Goal: Task Accomplishment & Management: Manage account settings

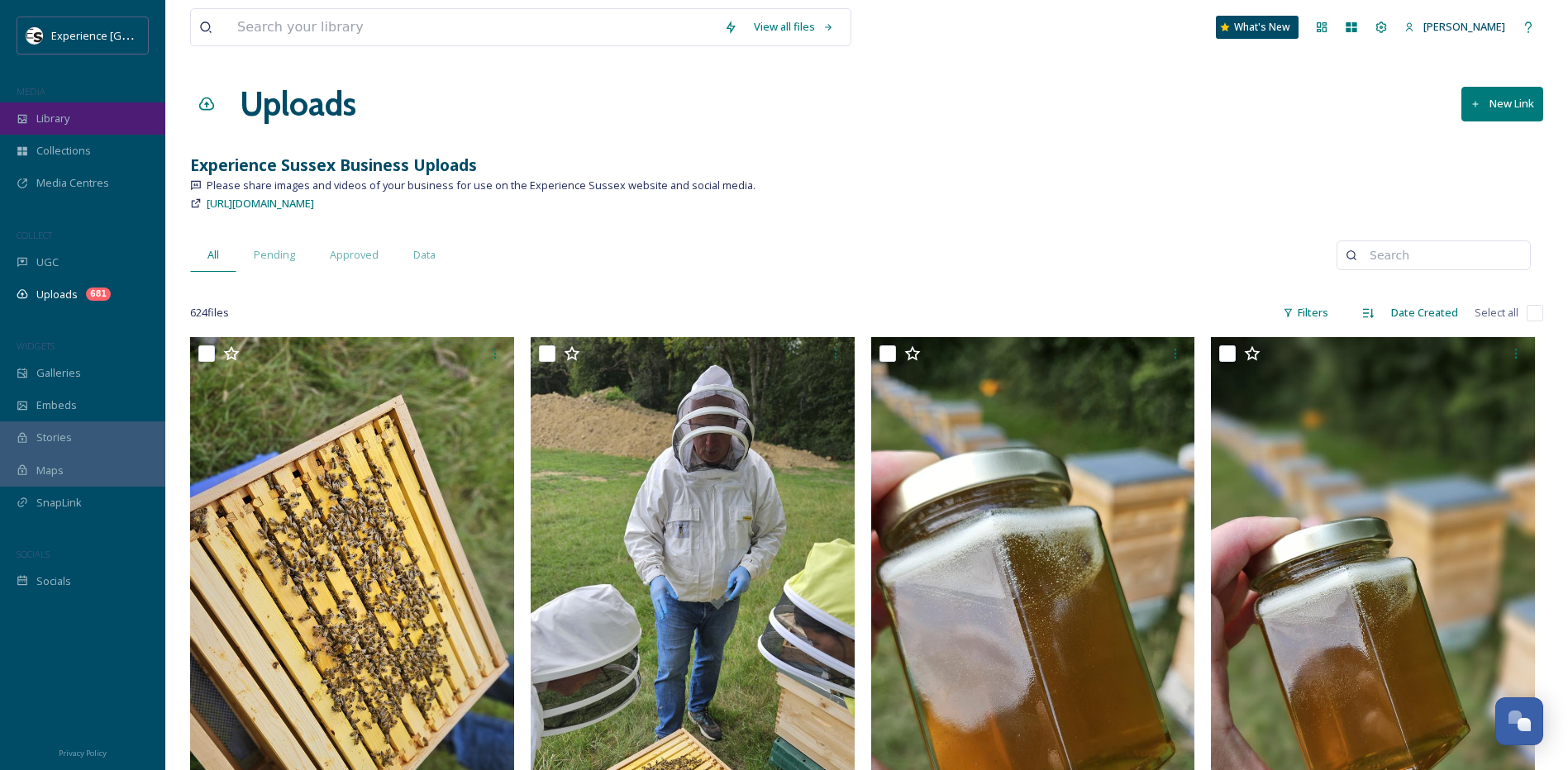
click at [67, 118] on span "Library" at bounding box center [52, 118] width 33 height 15
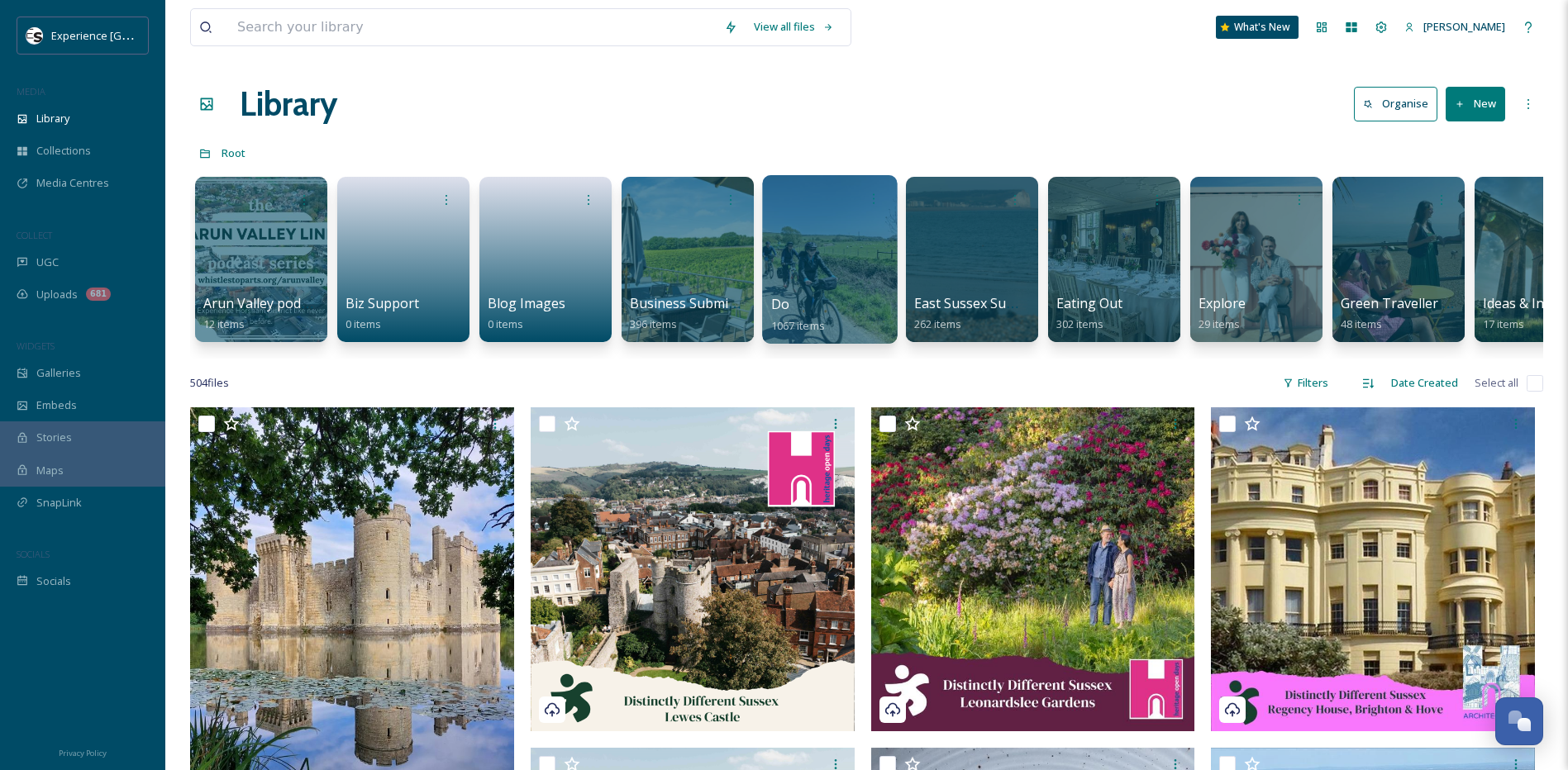
click at [827, 285] on div at bounding box center [829, 258] width 134 height 168
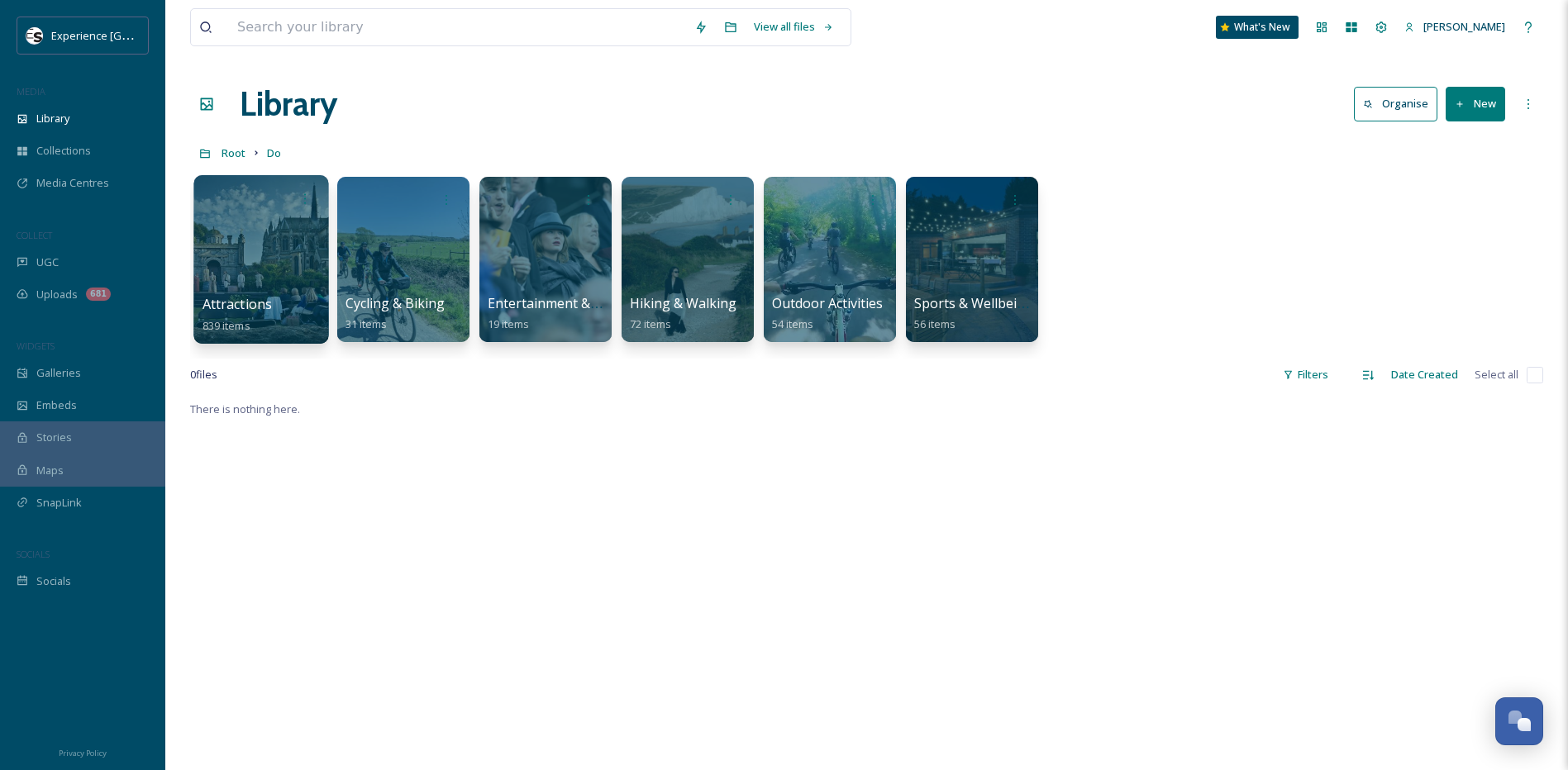
click at [244, 239] on div at bounding box center [260, 258] width 134 height 168
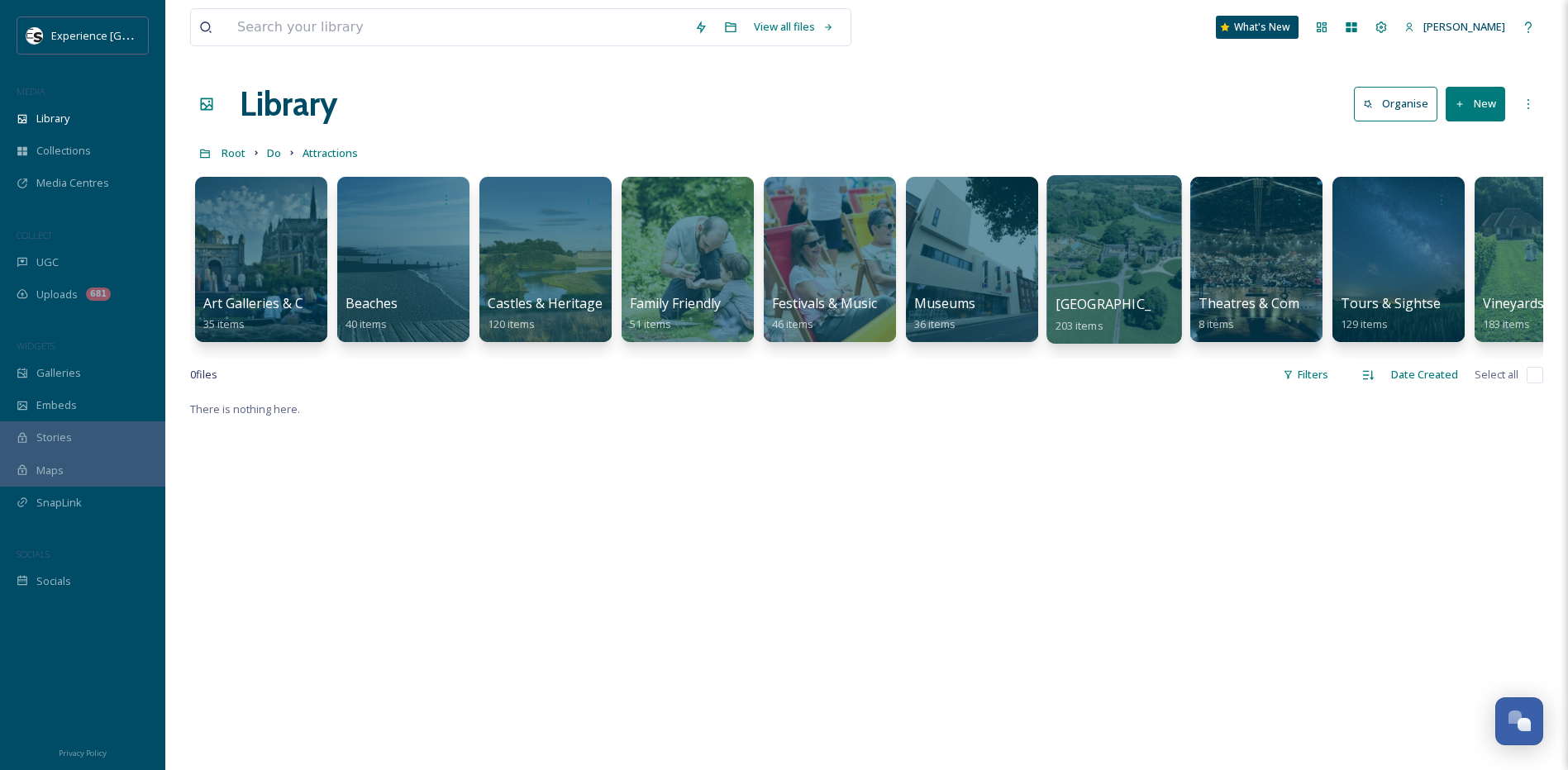
click at [1140, 272] on div at bounding box center [1113, 258] width 134 height 168
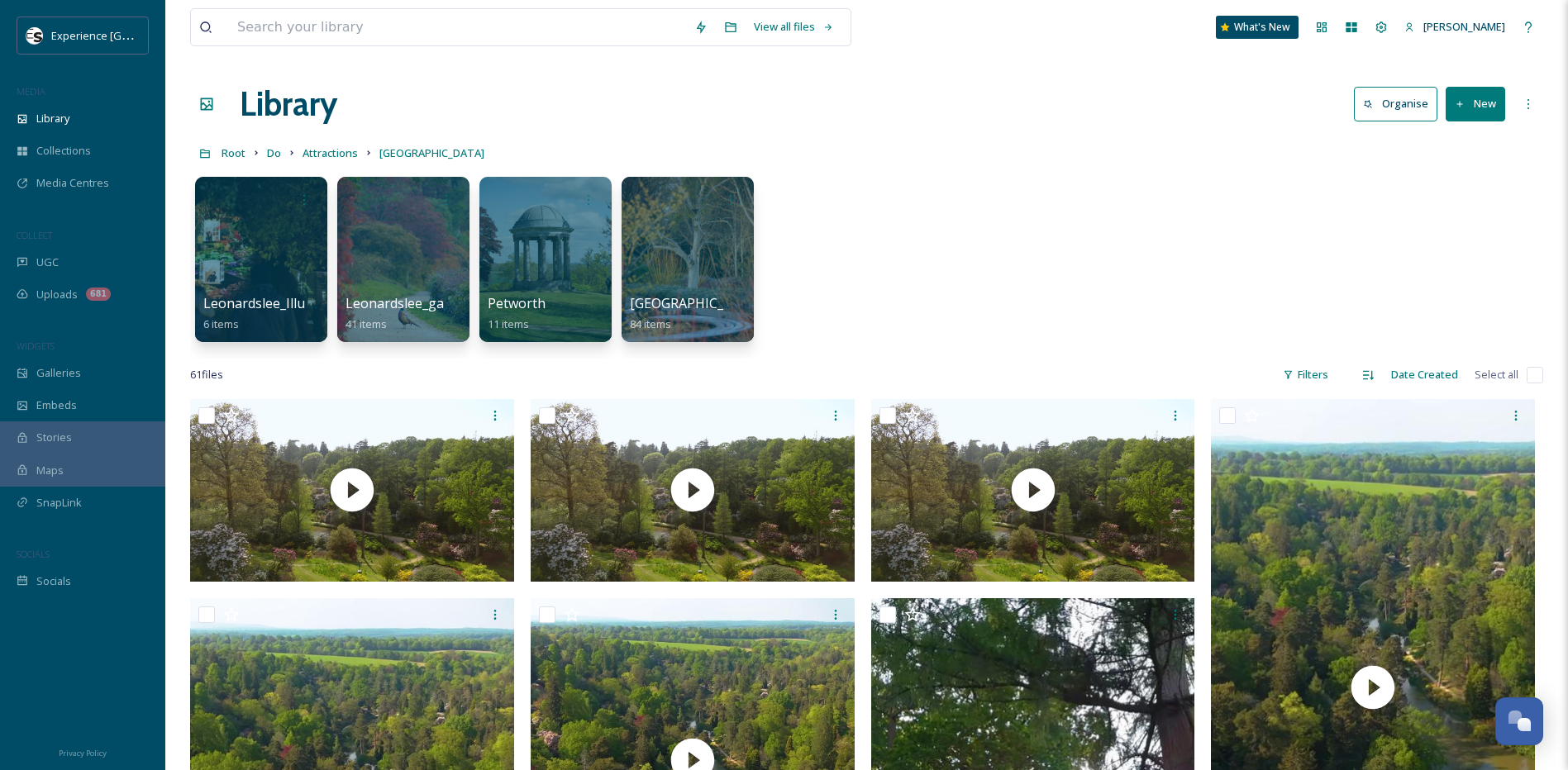
click at [1461, 110] on button "New" at bounding box center [1475, 104] width 59 height 34
click at [1442, 209] on span "Folder" at bounding box center [1456, 206] width 32 height 15
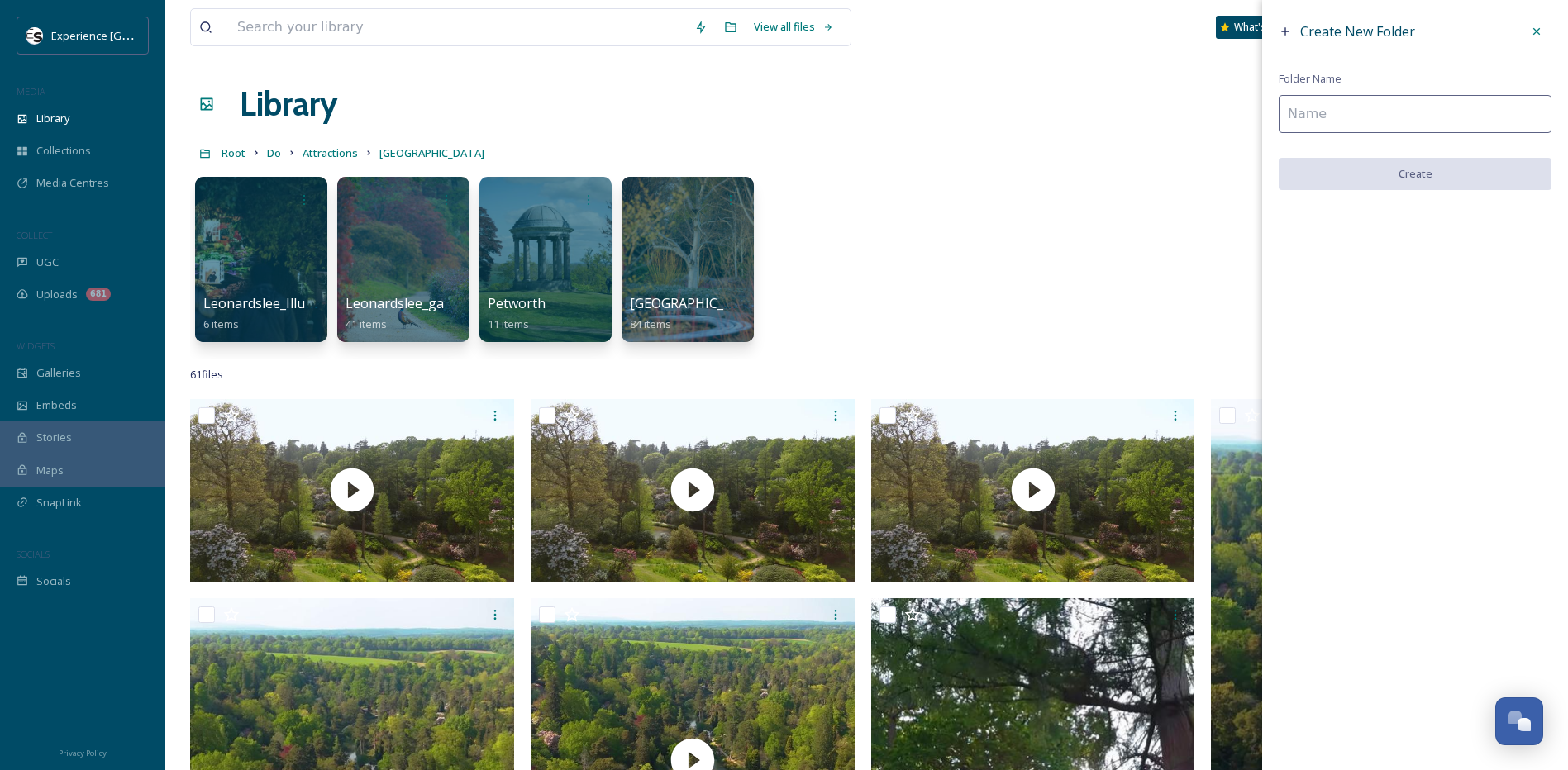
click at [1352, 118] on input at bounding box center [1415, 113] width 273 height 38
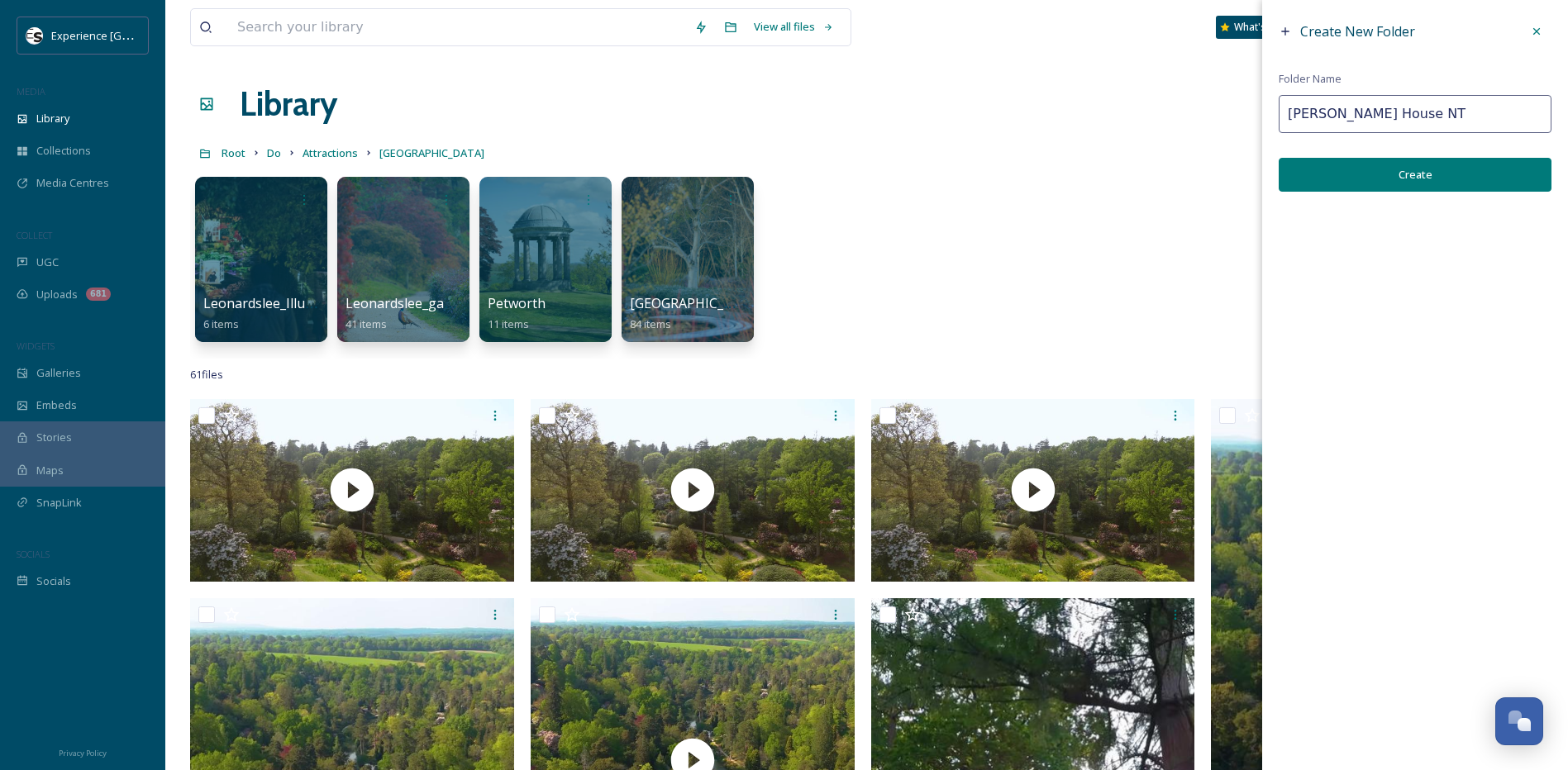
type input "[PERSON_NAME] House NT"
click at [1371, 165] on button "Create" at bounding box center [1415, 175] width 273 height 34
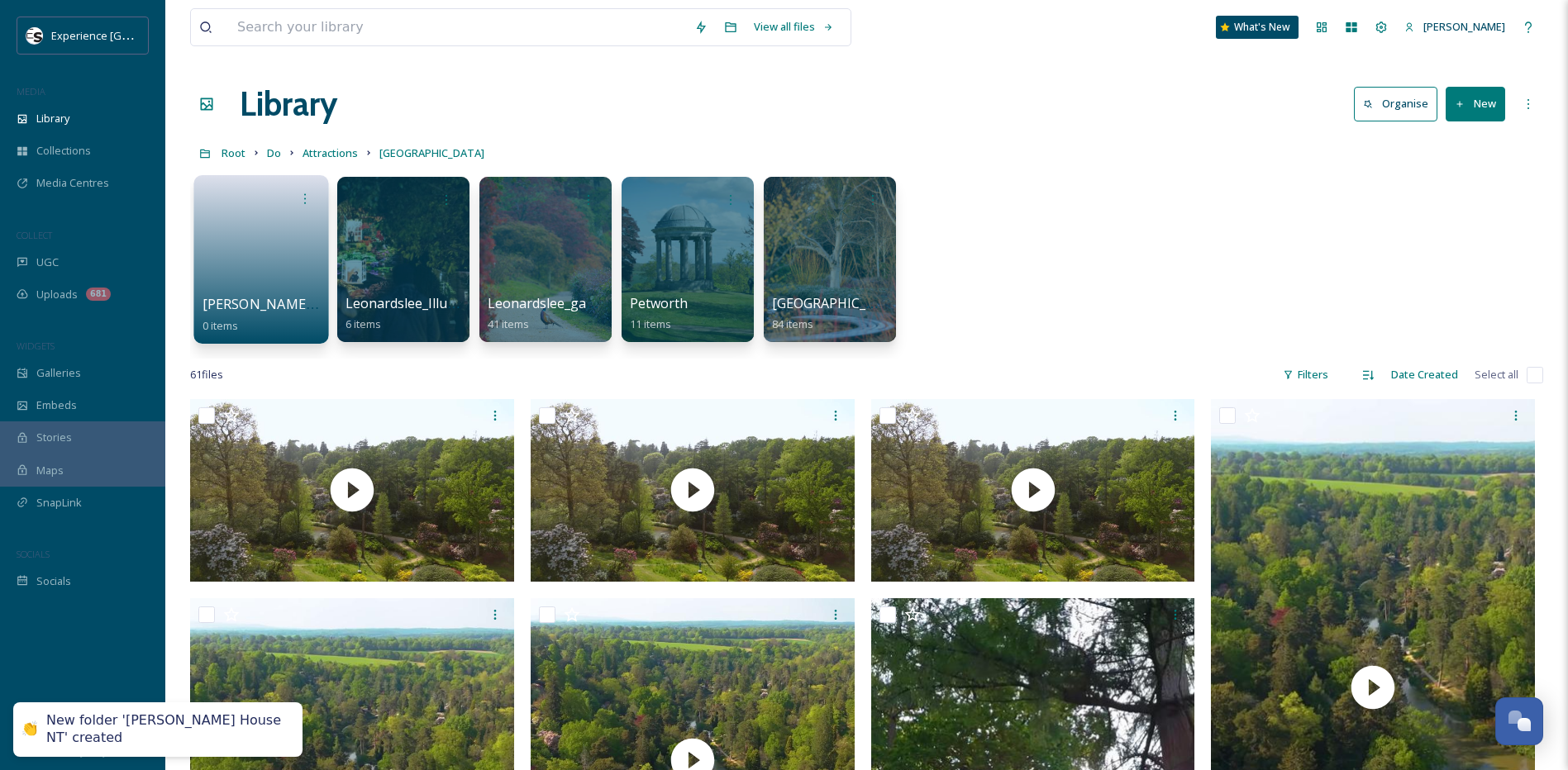
click at [262, 263] on link at bounding box center [261, 254] width 118 height 80
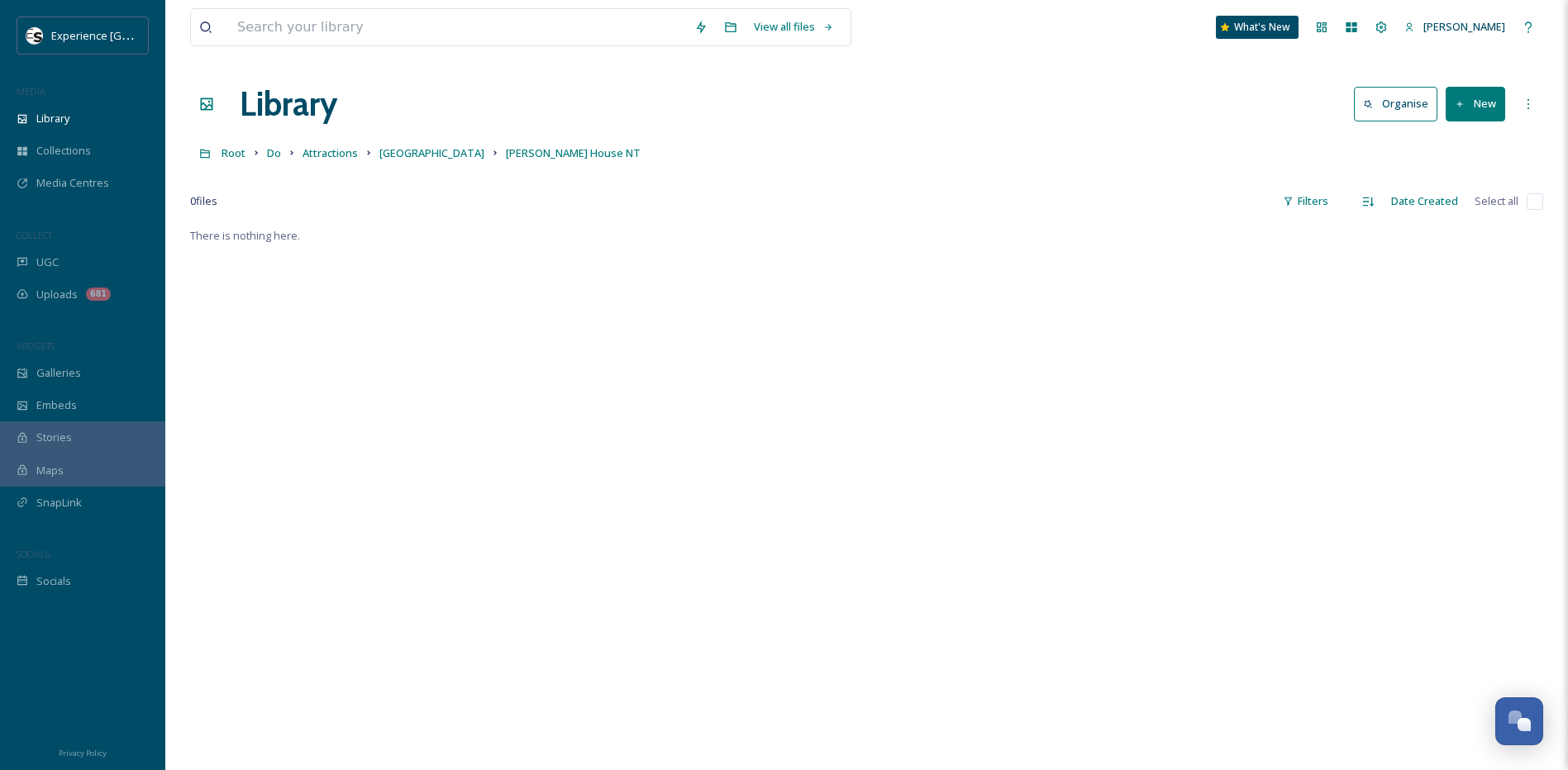
click at [1457, 109] on icon at bounding box center [1460, 104] width 11 height 11
click at [1445, 140] on span "File Upload" at bounding box center [1468, 141] width 55 height 15
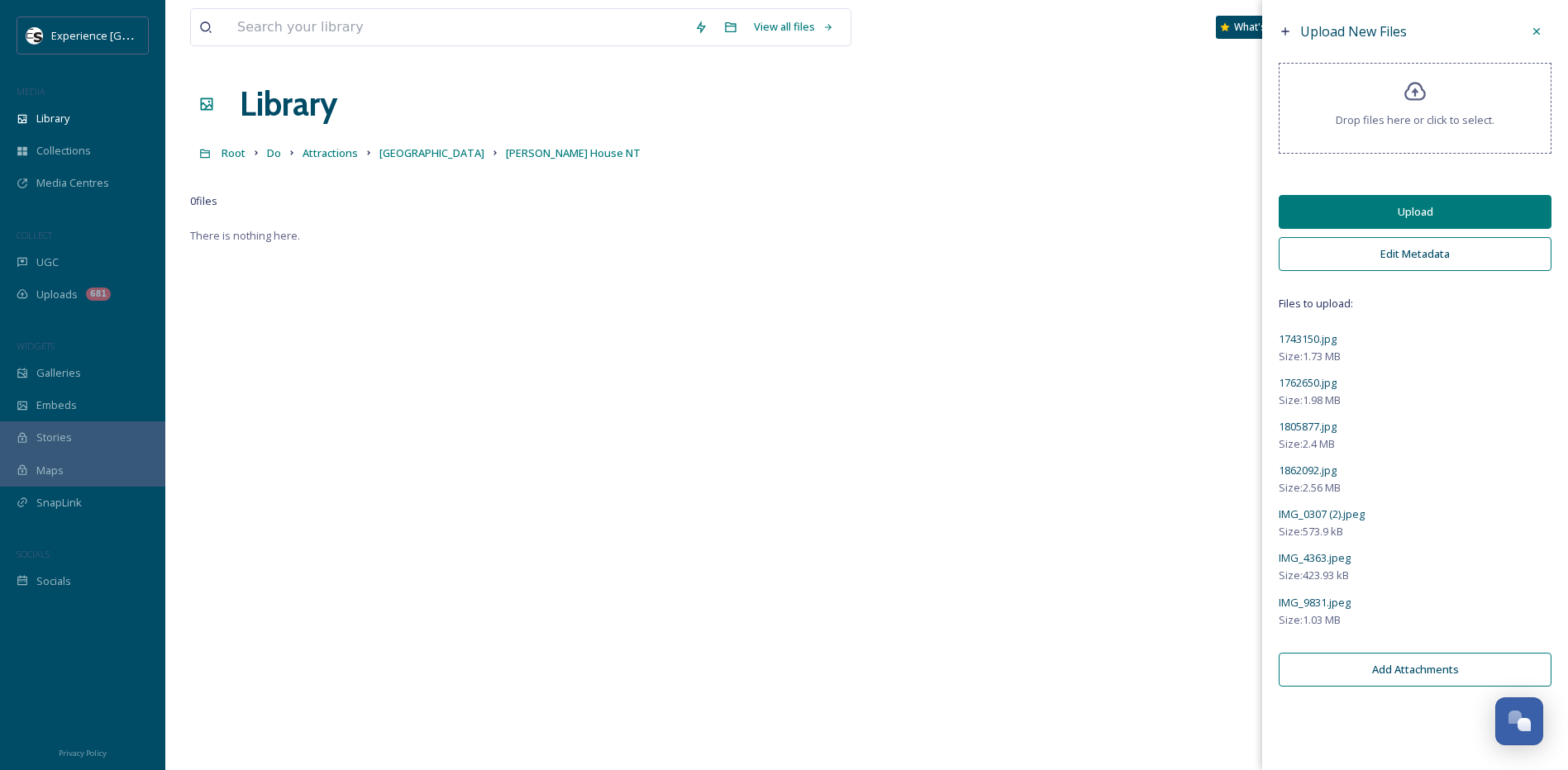
click at [1421, 257] on button "Edit Metadata" at bounding box center [1415, 254] width 273 height 34
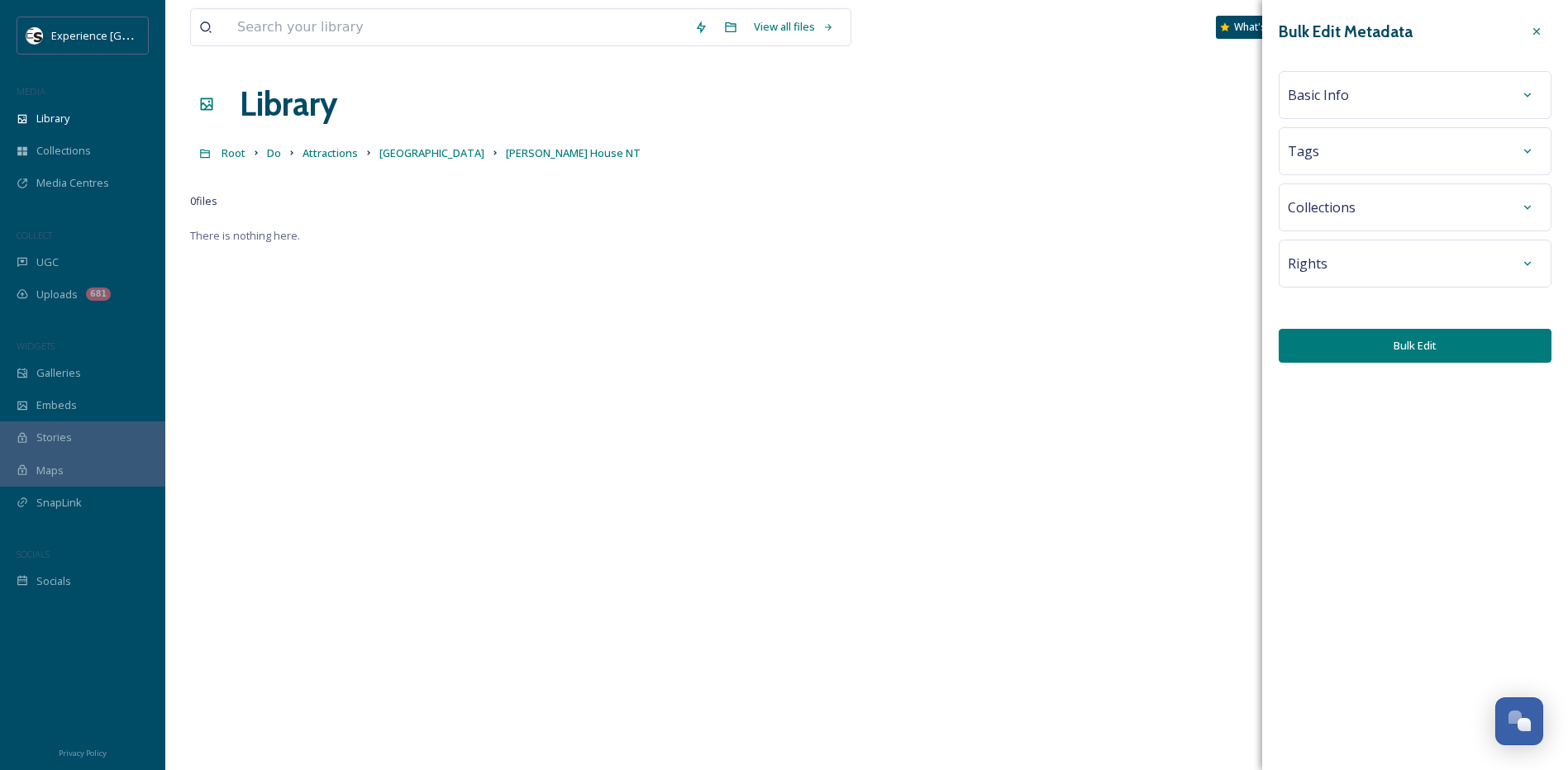
click at [1383, 104] on div "Basic Info" at bounding box center [1415, 95] width 254 height 30
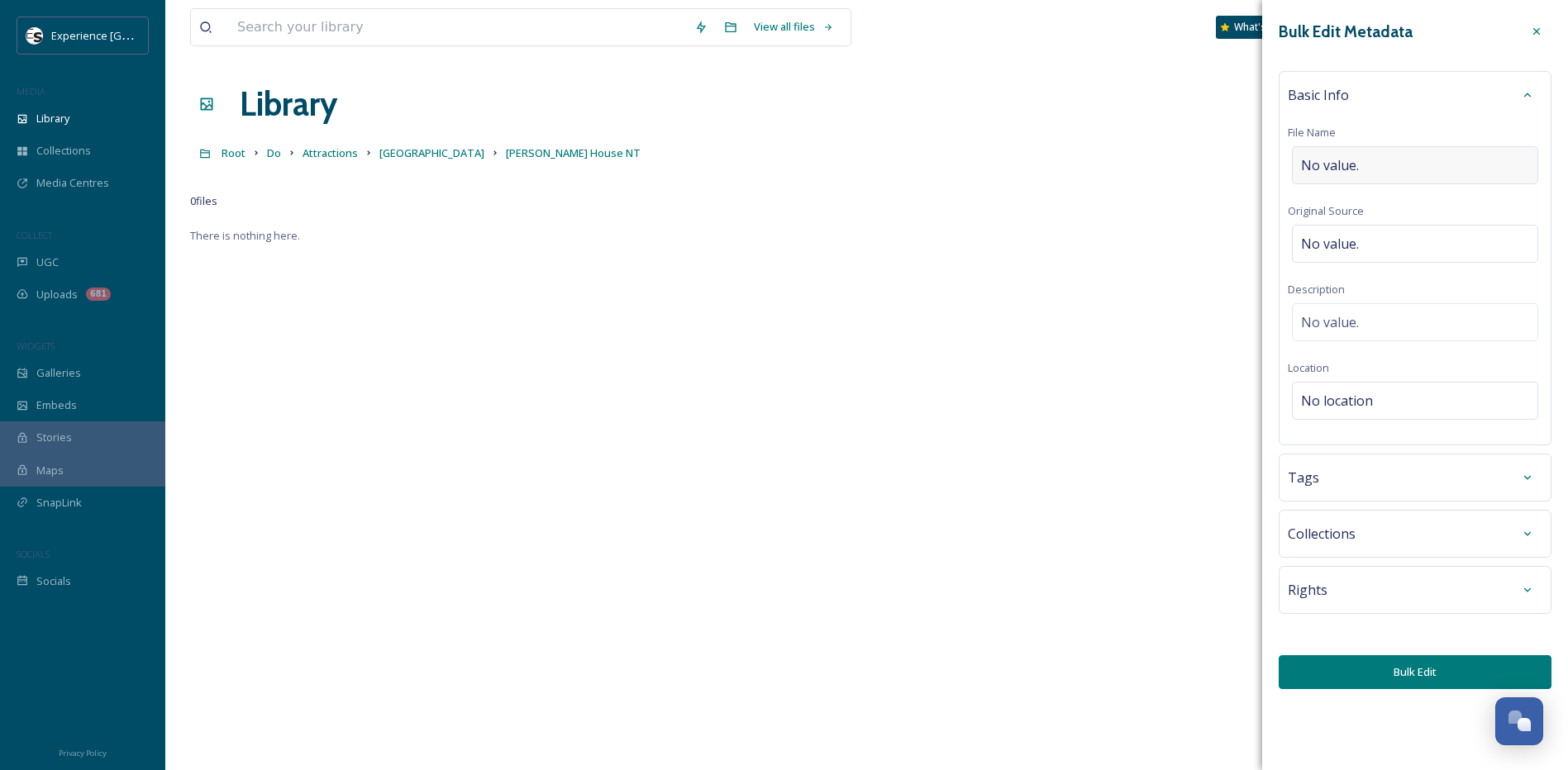
click at [1381, 155] on div "No value." at bounding box center [1415, 165] width 246 height 38
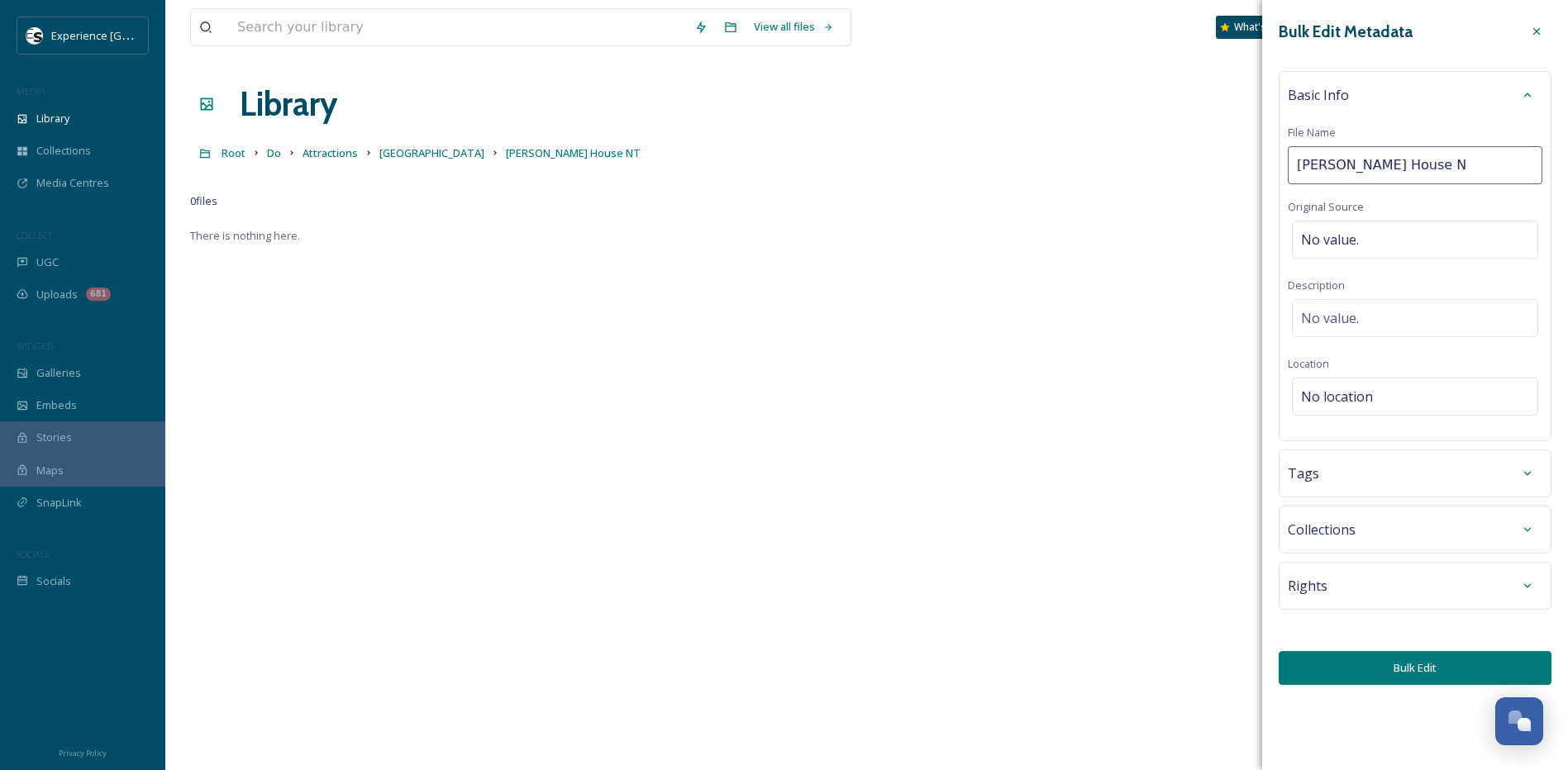
type input "[PERSON_NAME] House NT"
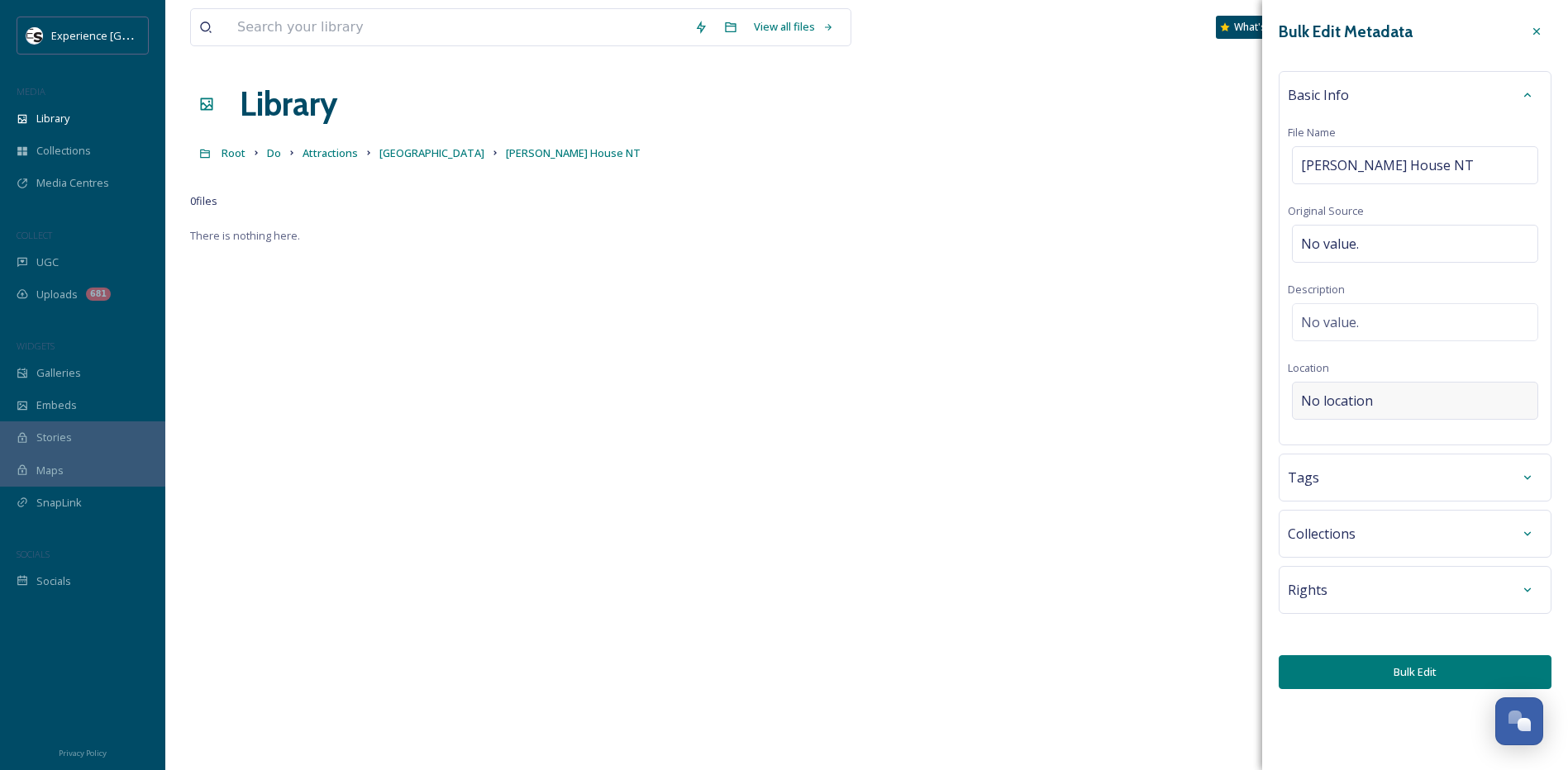
click at [1387, 385] on div "No location" at bounding box center [1415, 401] width 246 height 38
click at [1383, 394] on input at bounding box center [1414, 401] width 244 height 36
type input "[PERSON_NAME] House"
click at [1381, 446] on span "National Trust - [PERSON_NAME][GEOGRAPHIC_DATA] and Garden" at bounding box center [1464, 441] width 325 height 15
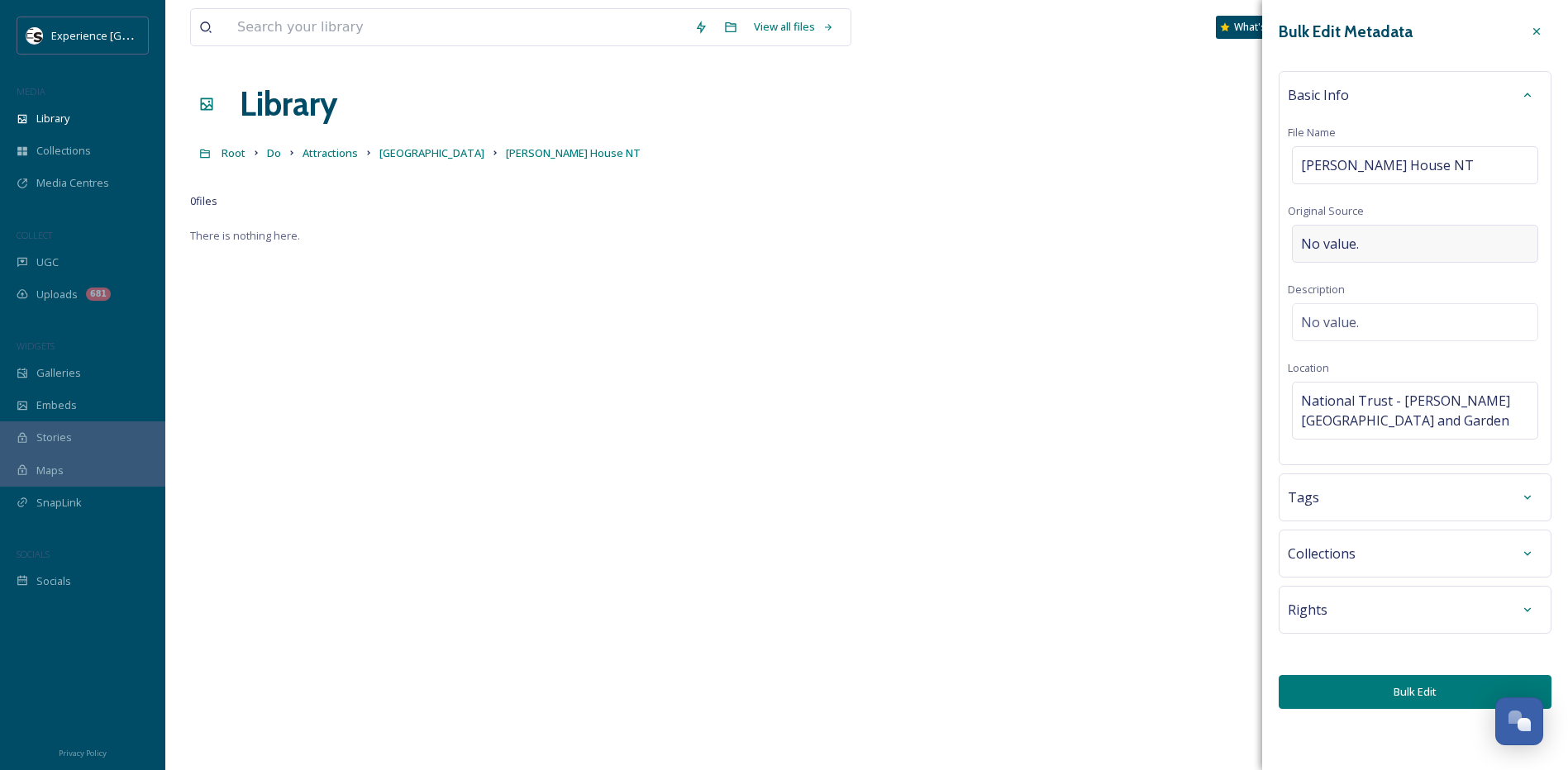
click at [1345, 241] on span "No value." at bounding box center [1330, 244] width 58 height 20
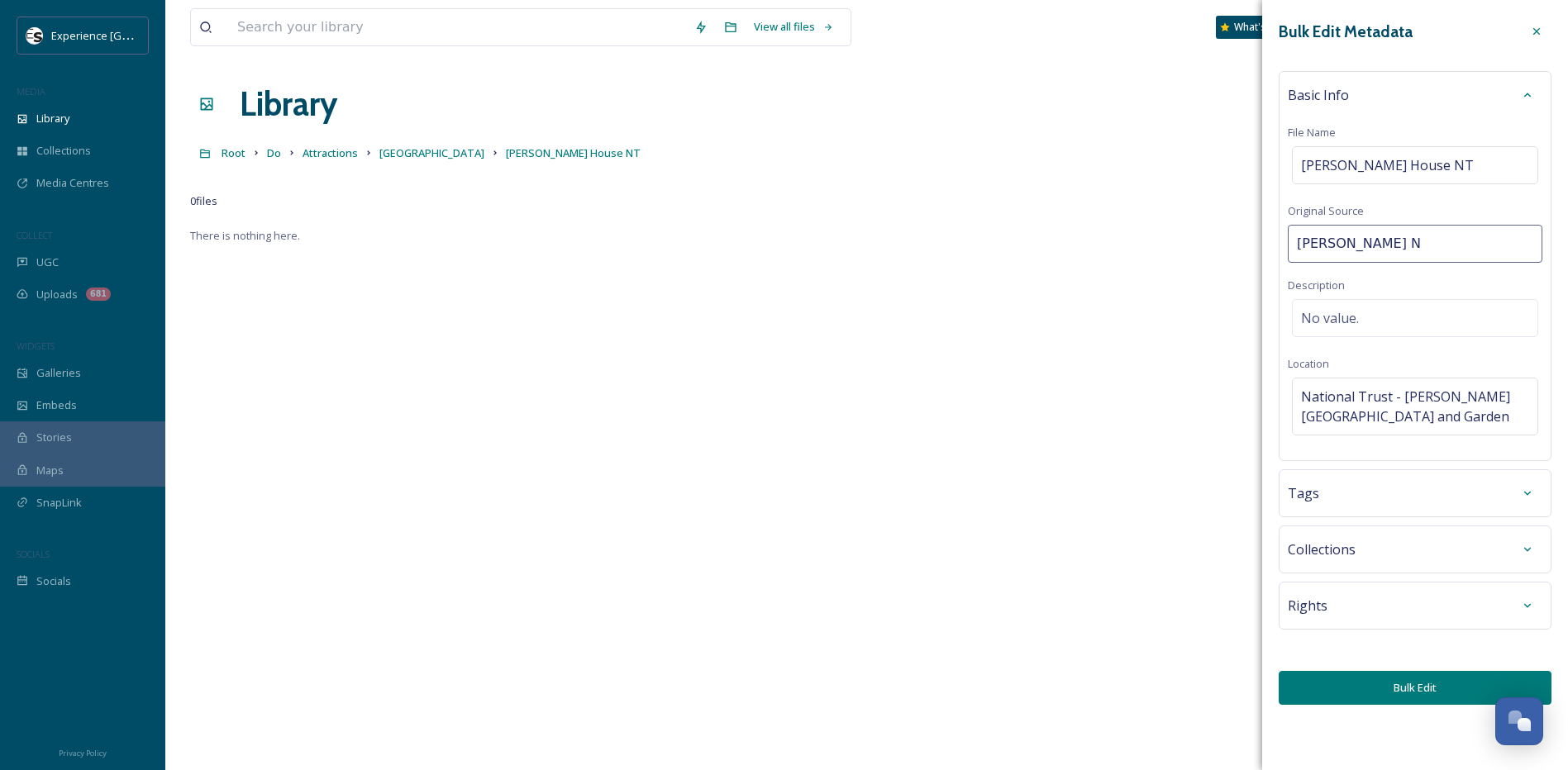
type input "[PERSON_NAME] NT"
click at [1333, 498] on div "Tags" at bounding box center [1415, 493] width 254 height 30
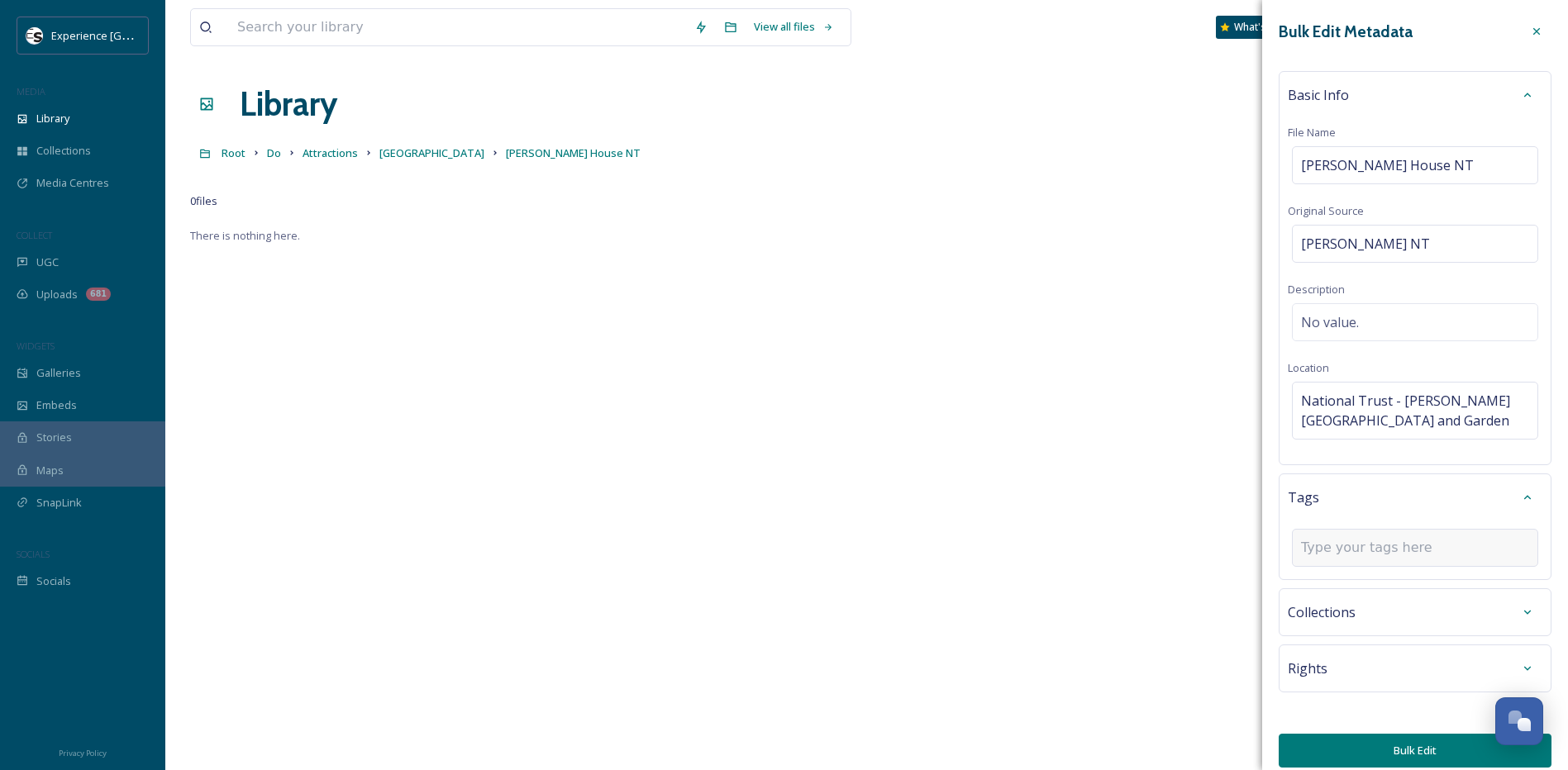
click at [1329, 551] on input at bounding box center [1383, 548] width 165 height 20
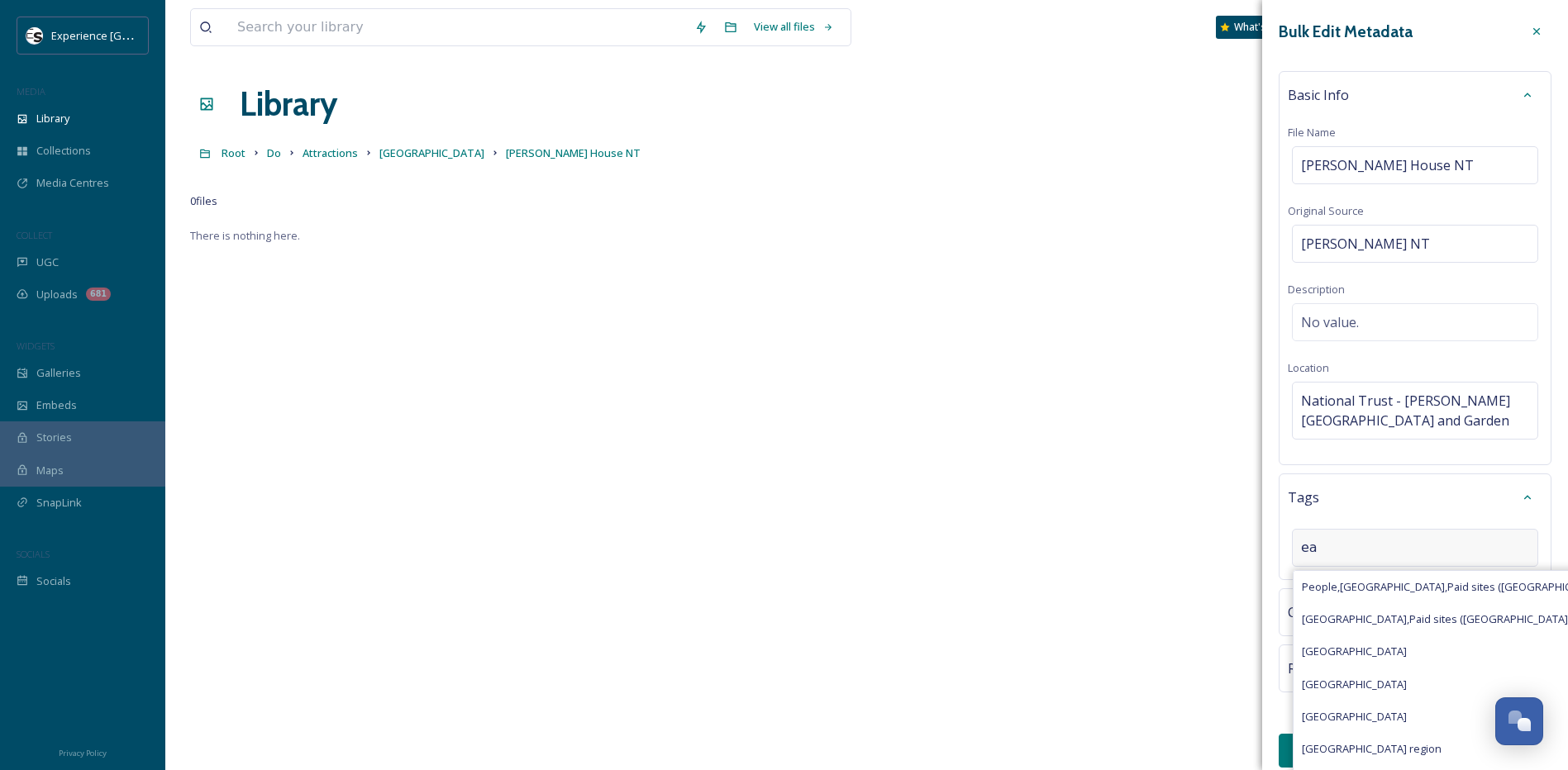
type input "e"
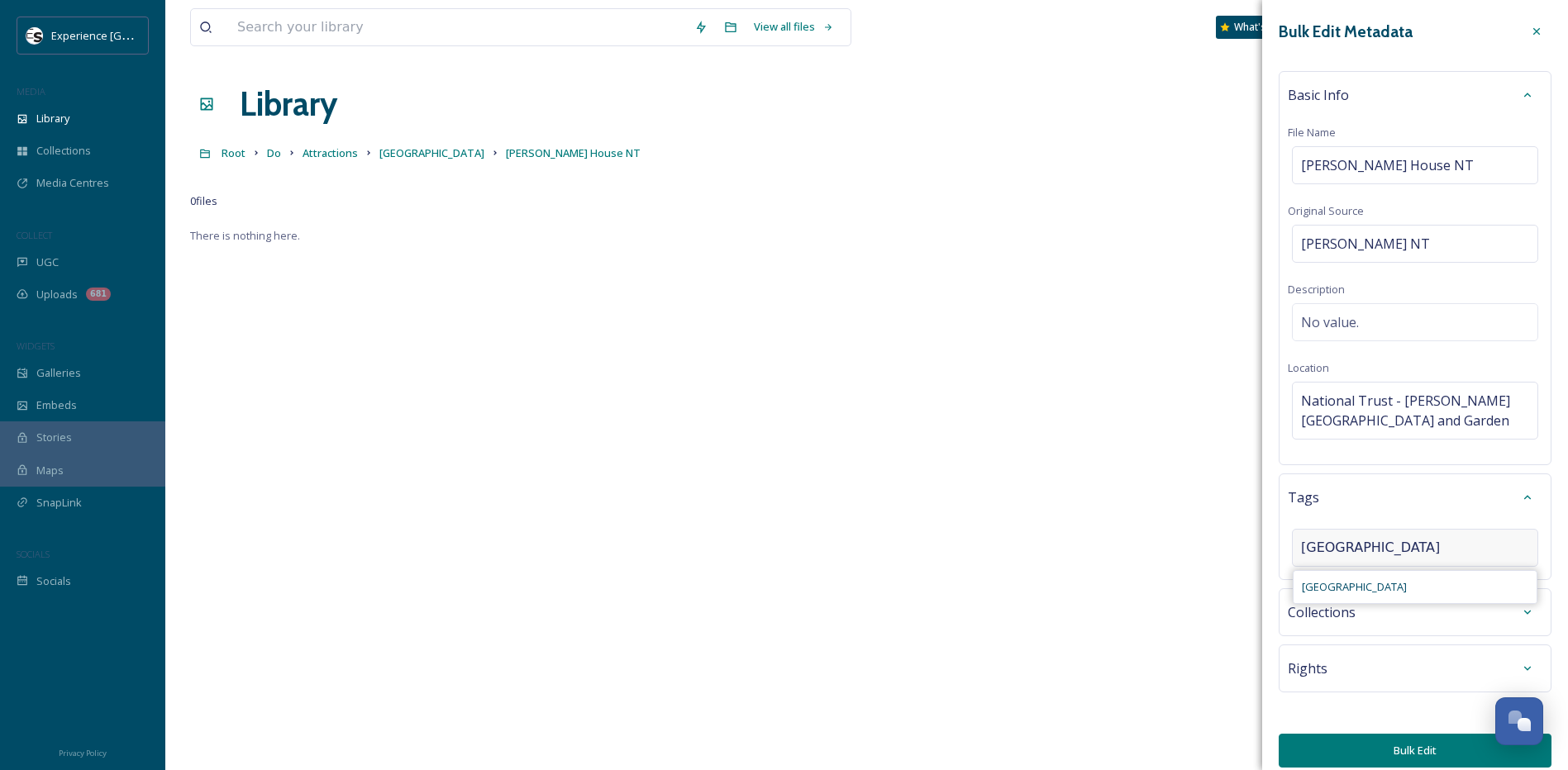
type input "[GEOGRAPHIC_DATA]"
click at [1332, 590] on span "[GEOGRAPHIC_DATA]" at bounding box center [1354, 586] width 105 height 15
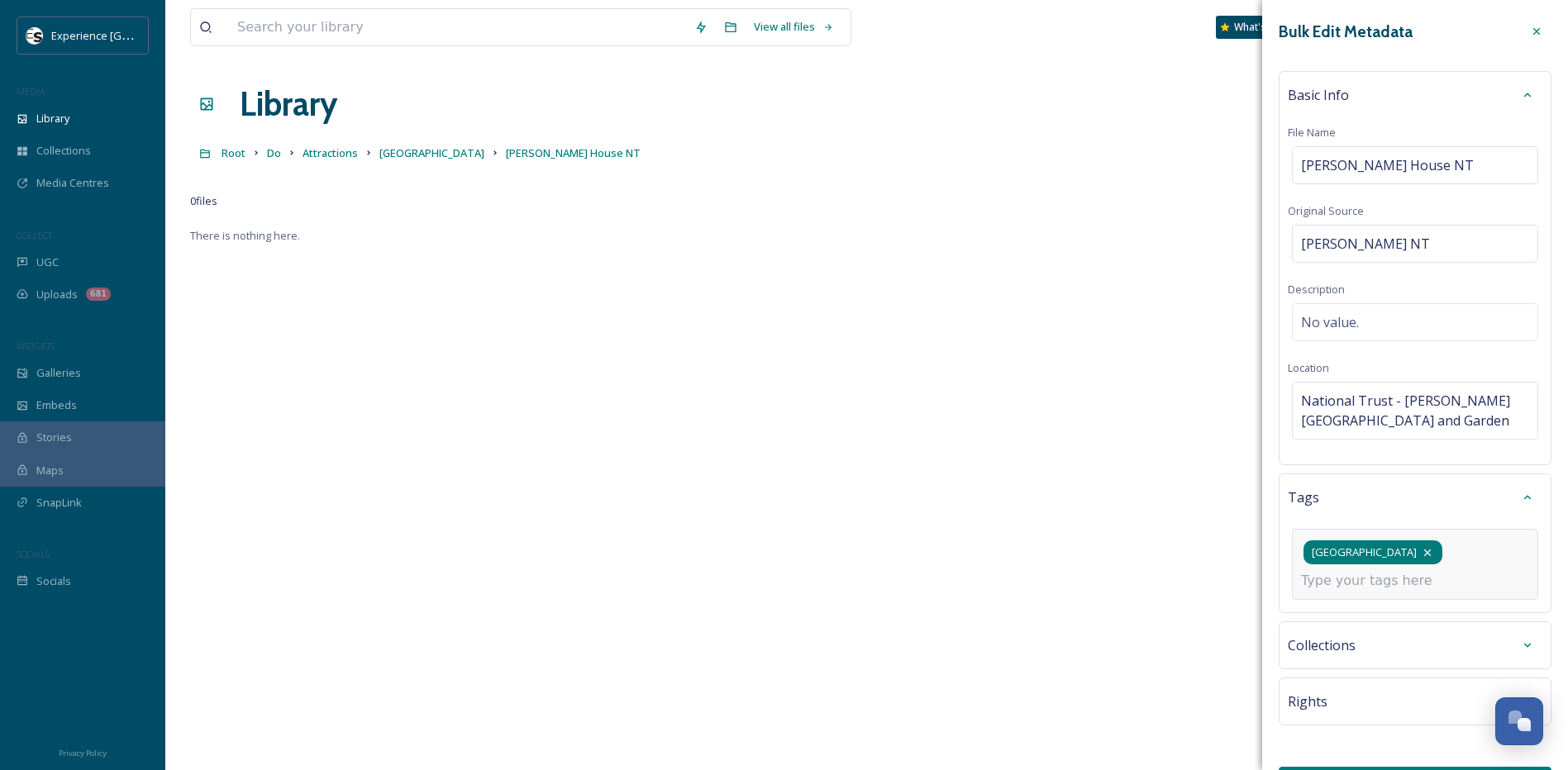
click at [1421, 549] on icon at bounding box center [1427, 552] width 14 height 14
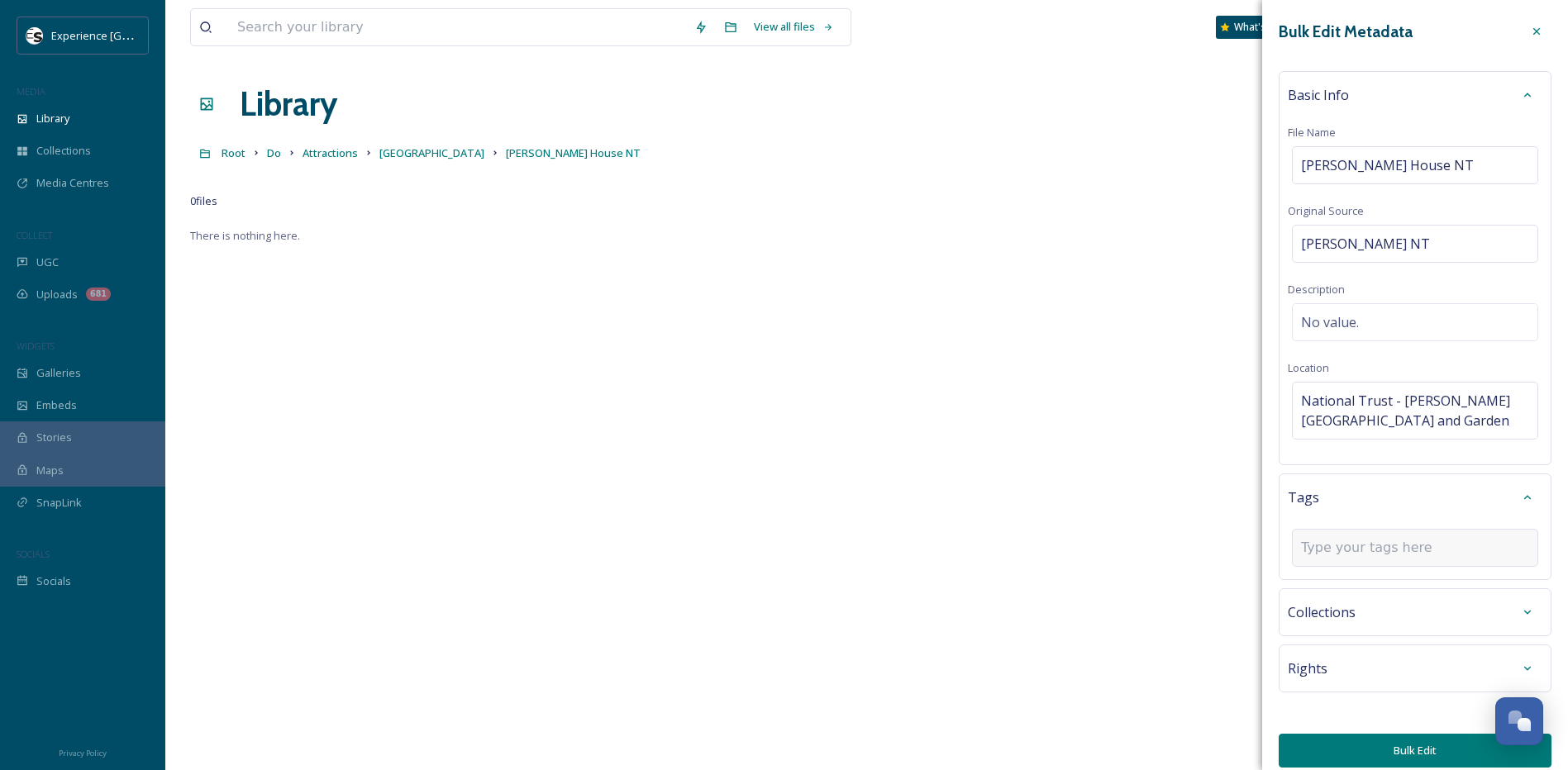
click at [1364, 554] on input at bounding box center [1383, 548] width 165 height 20
type input "[GEOGRAPHIC_DATA]"
click at [1345, 582] on span "[GEOGRAPHIC_DATA]" at bounding box center [1354, 586] width 105 height 15
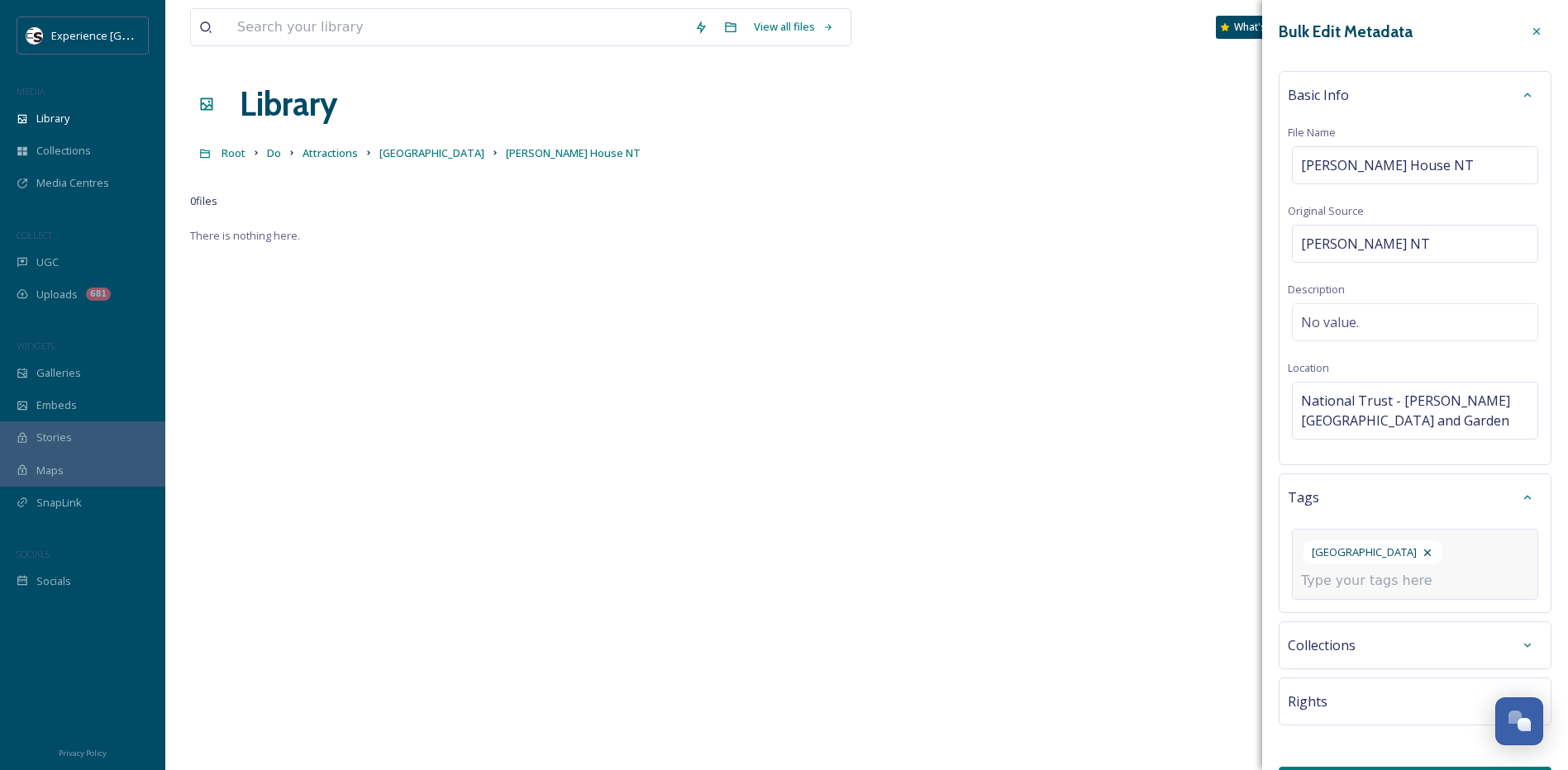
click at [1419, 552] on div "[GEOGRAPHIC_DATA]" at bounding box center [1415, 564] width 246 height 71
click at [1420, 579] on input at bounding box center [1383, 581] width 165 height 20
type input "national trust"
type input "gardens"
type input "home"
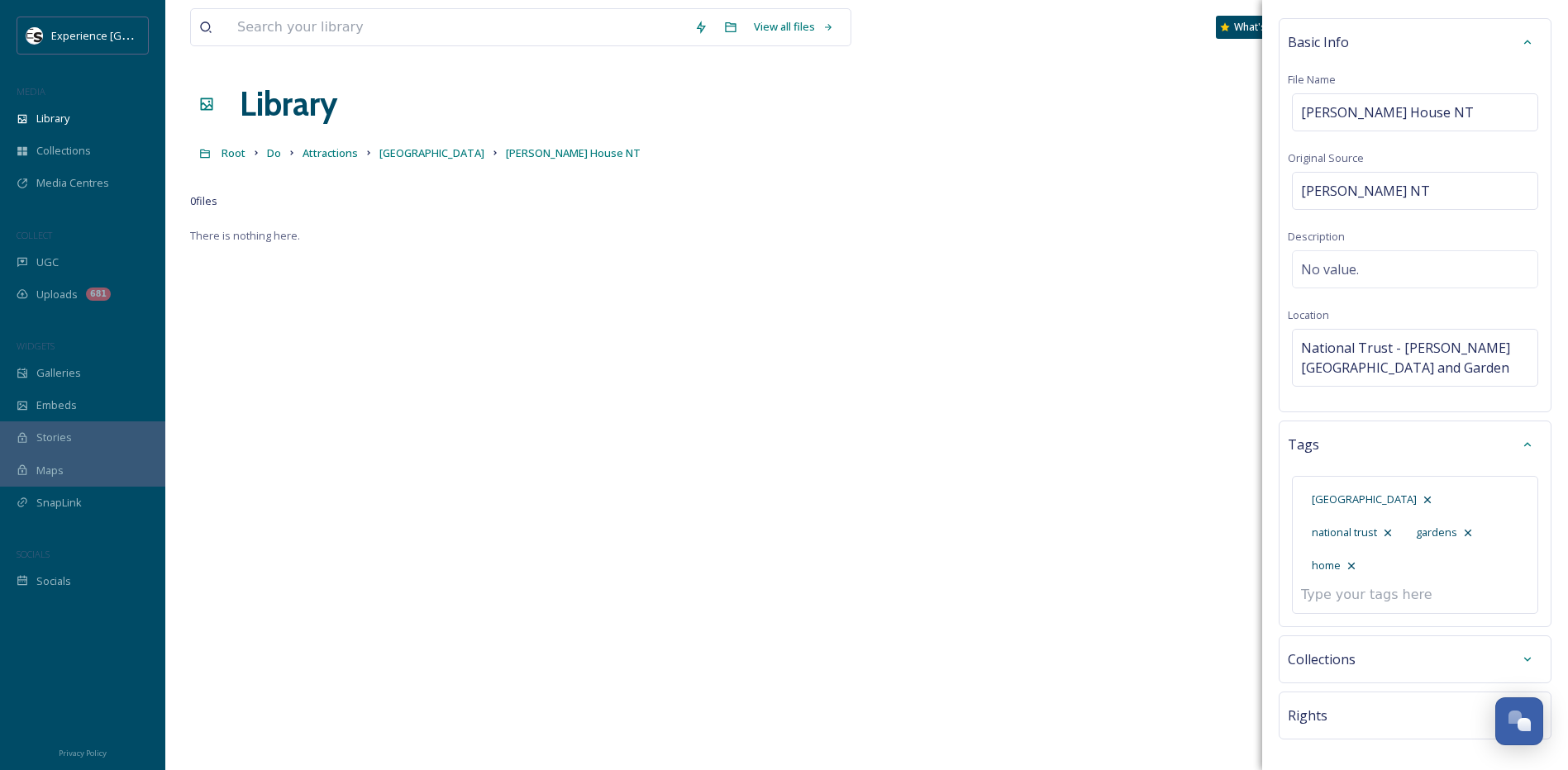
scroll to position [81, 0]
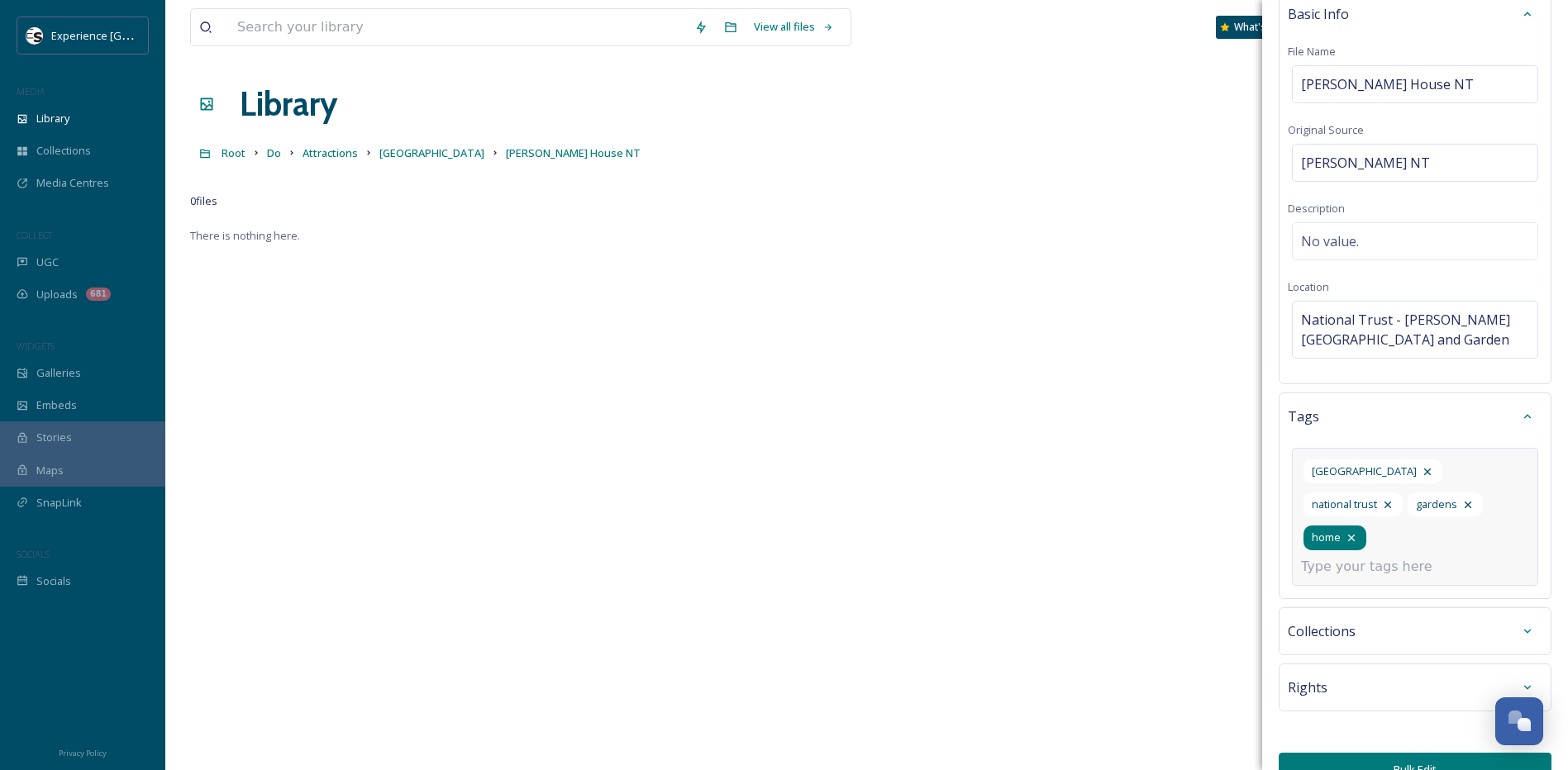
click at [1358, 531] on icon at bounding box center [1351, 538] width 14 height 14
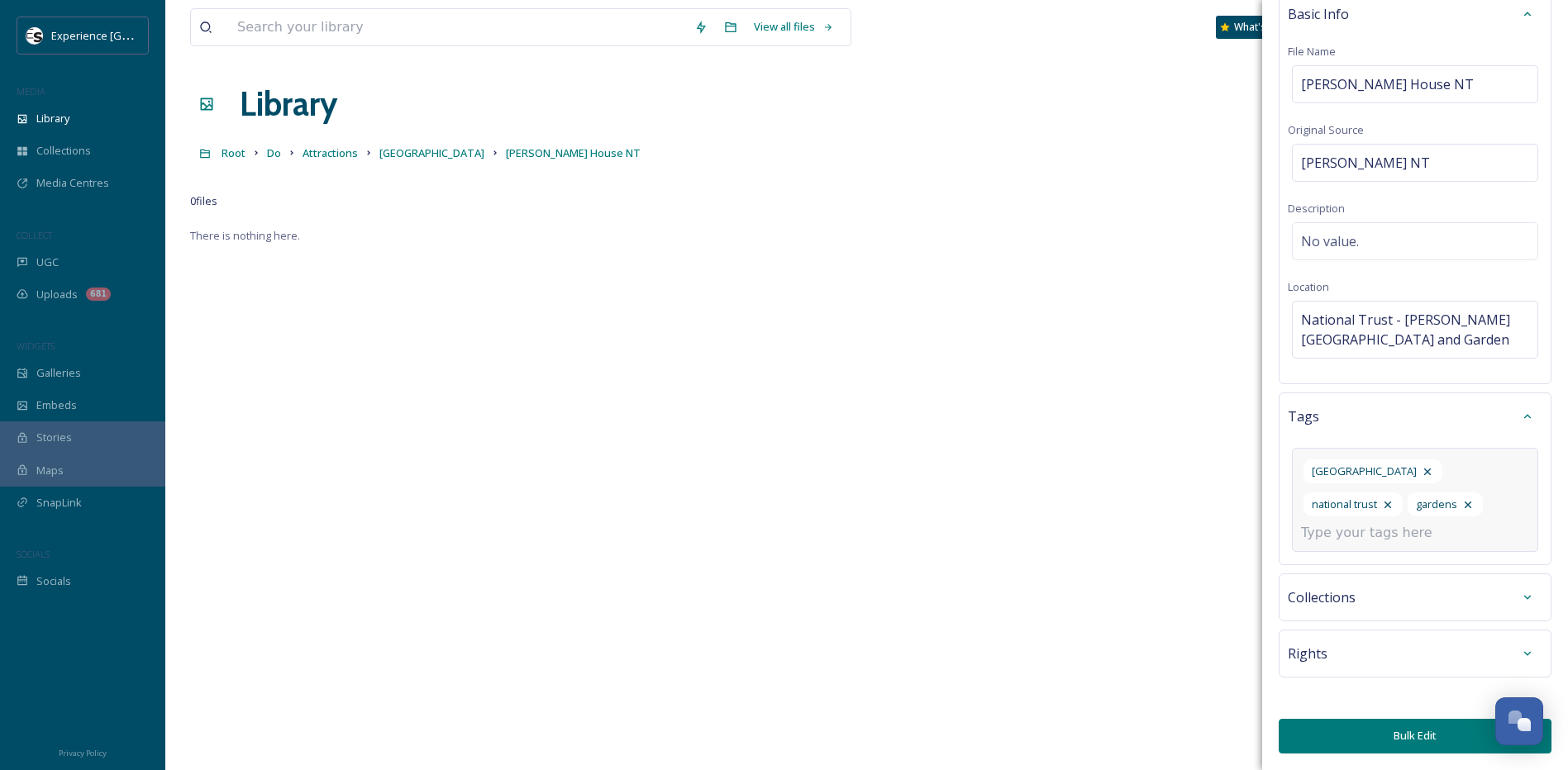
click at [1408, 501] on div "West Sussex national trust gardens" at bounding box center [1415, 500] width 246 height 104
click at [1392, 521] on div "West Sussex national trust gardens" at bounding box center [1415, 500] width 246 height 104
click at [1383, 533] on input at bounding box center [1383, 533] width 165 height 20
type input "stately house"
click at [1380, 566] on span "Create " stately house "" at bounding box center [1358, 571] width 113 height 15
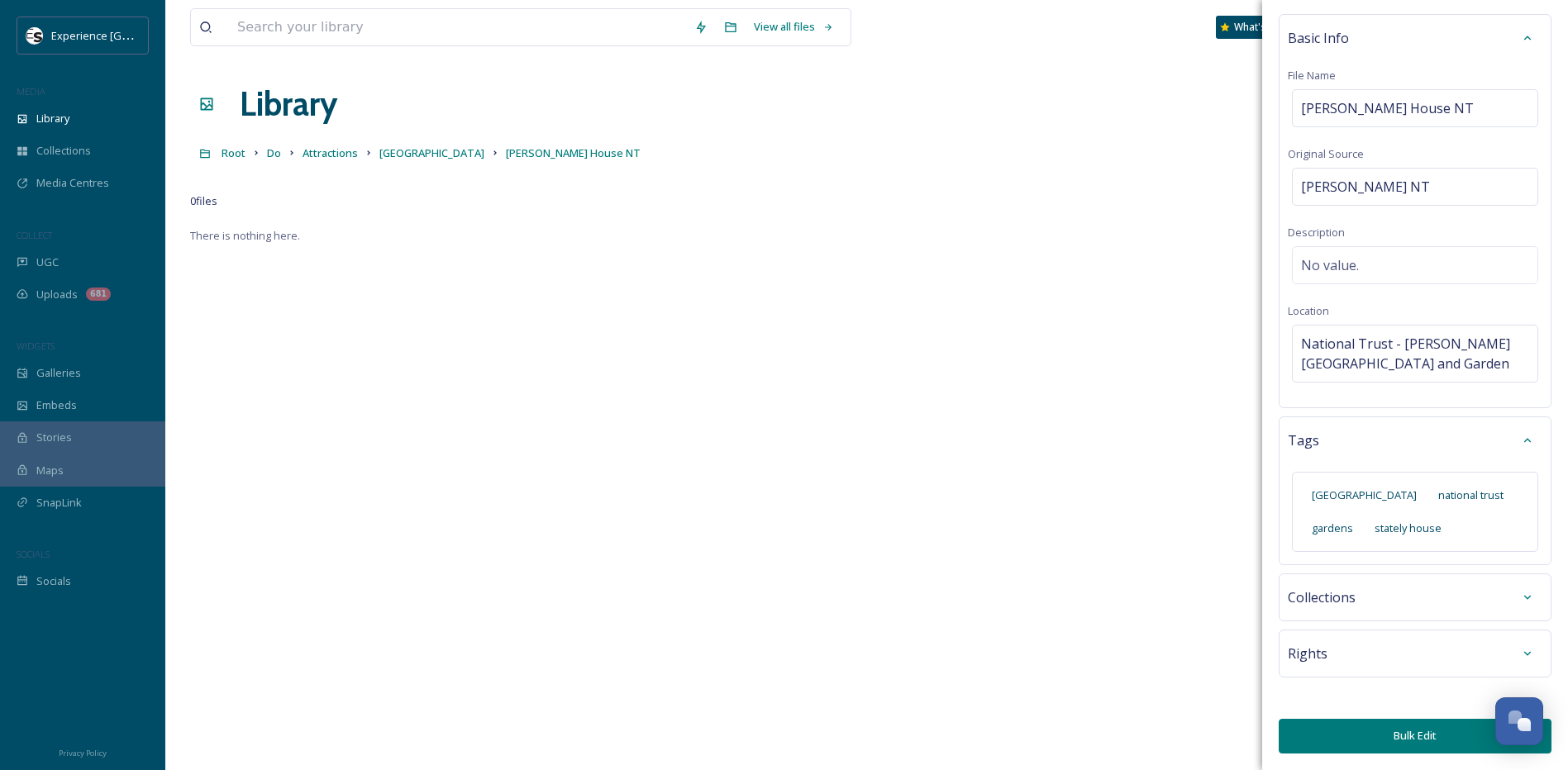
click at [1357, 733] on button "Bulk Edit" at bounding box center [1415, 736] width 273 height 34
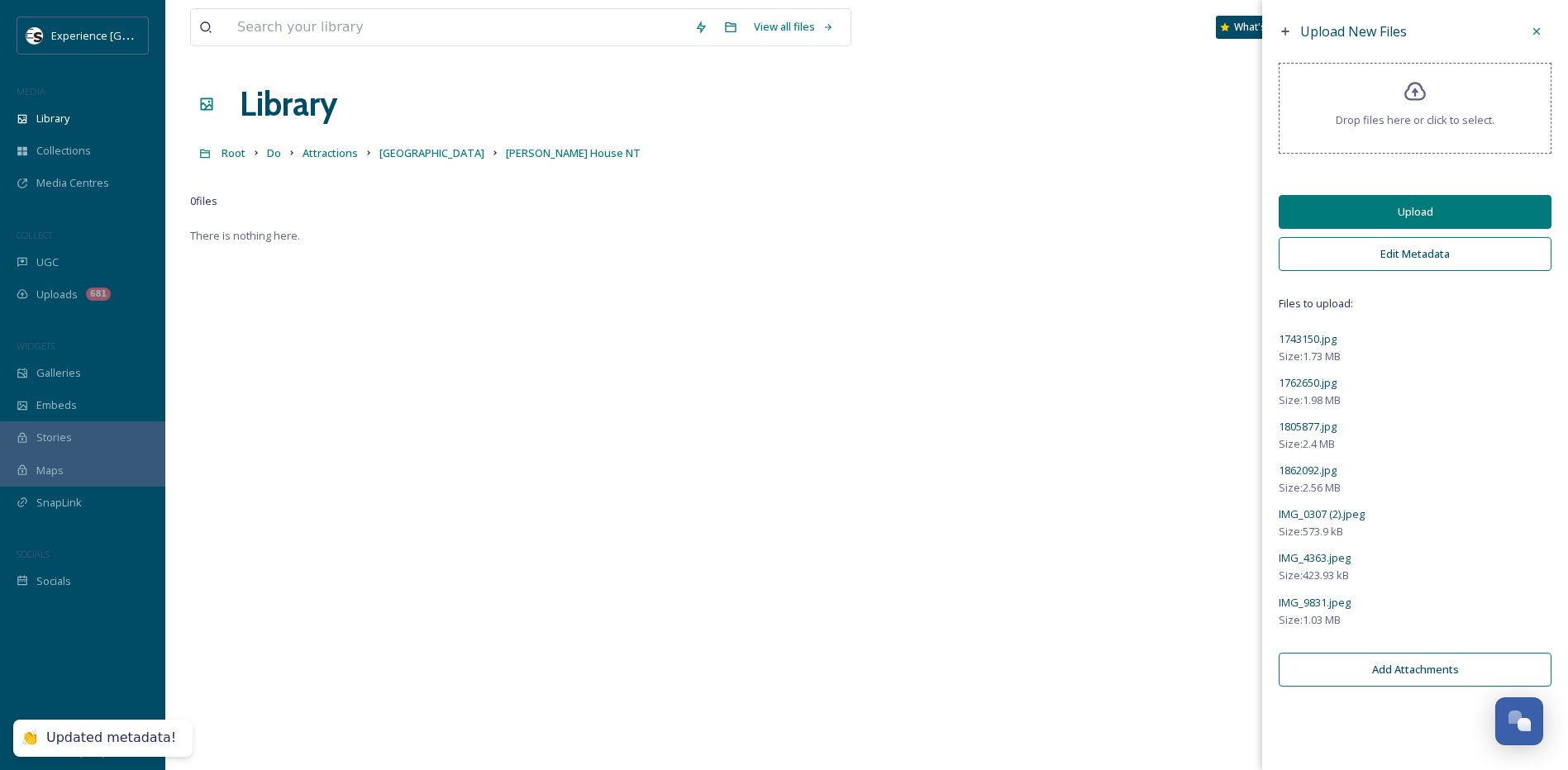
click at [1381, 215] on button "Upload" at bounding box center [1415, 212] width 273 height 34
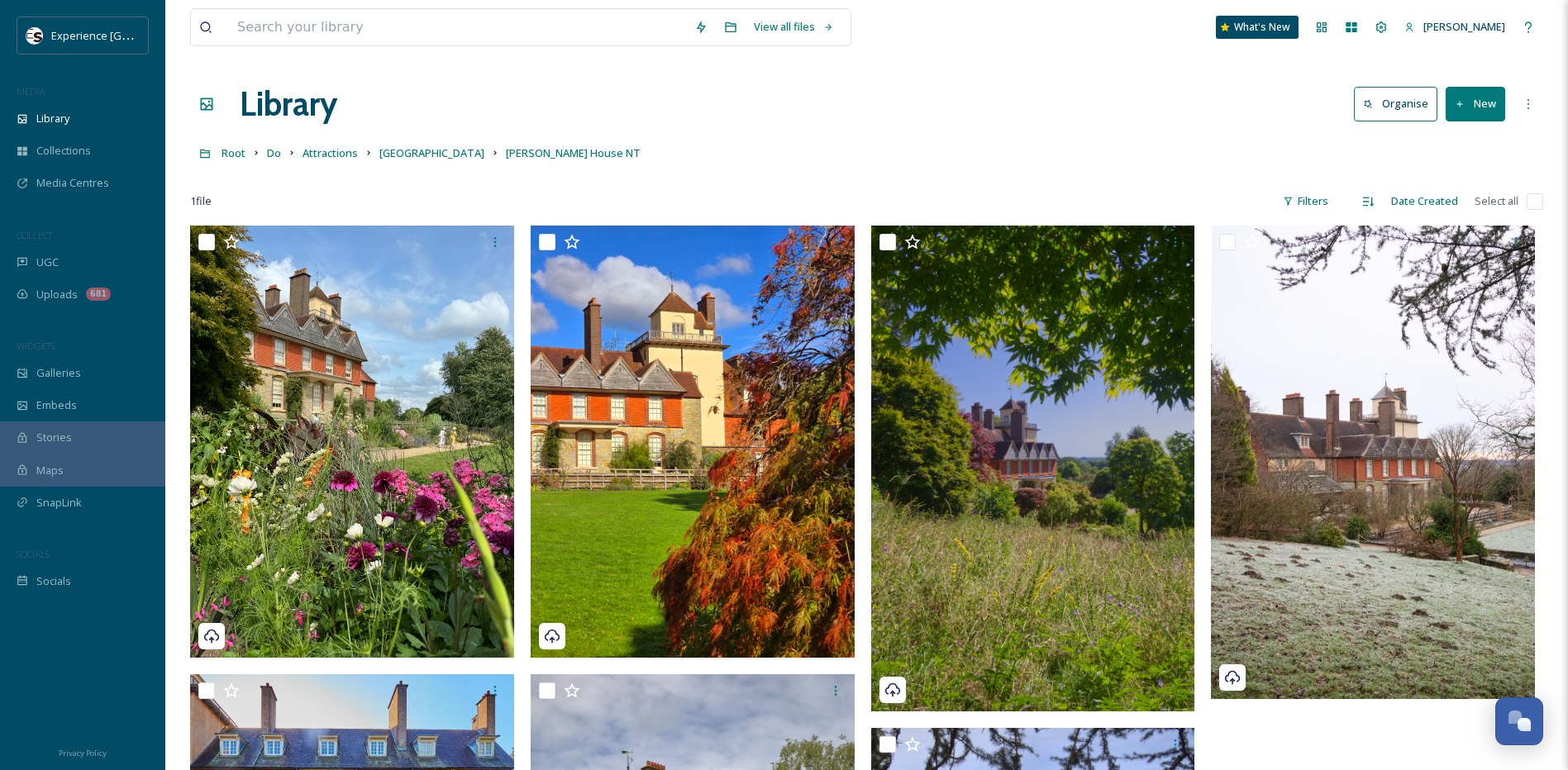
click at [934, 124] on div "Library Organise New" at bounding box center [866, 104] width 1353 height 50
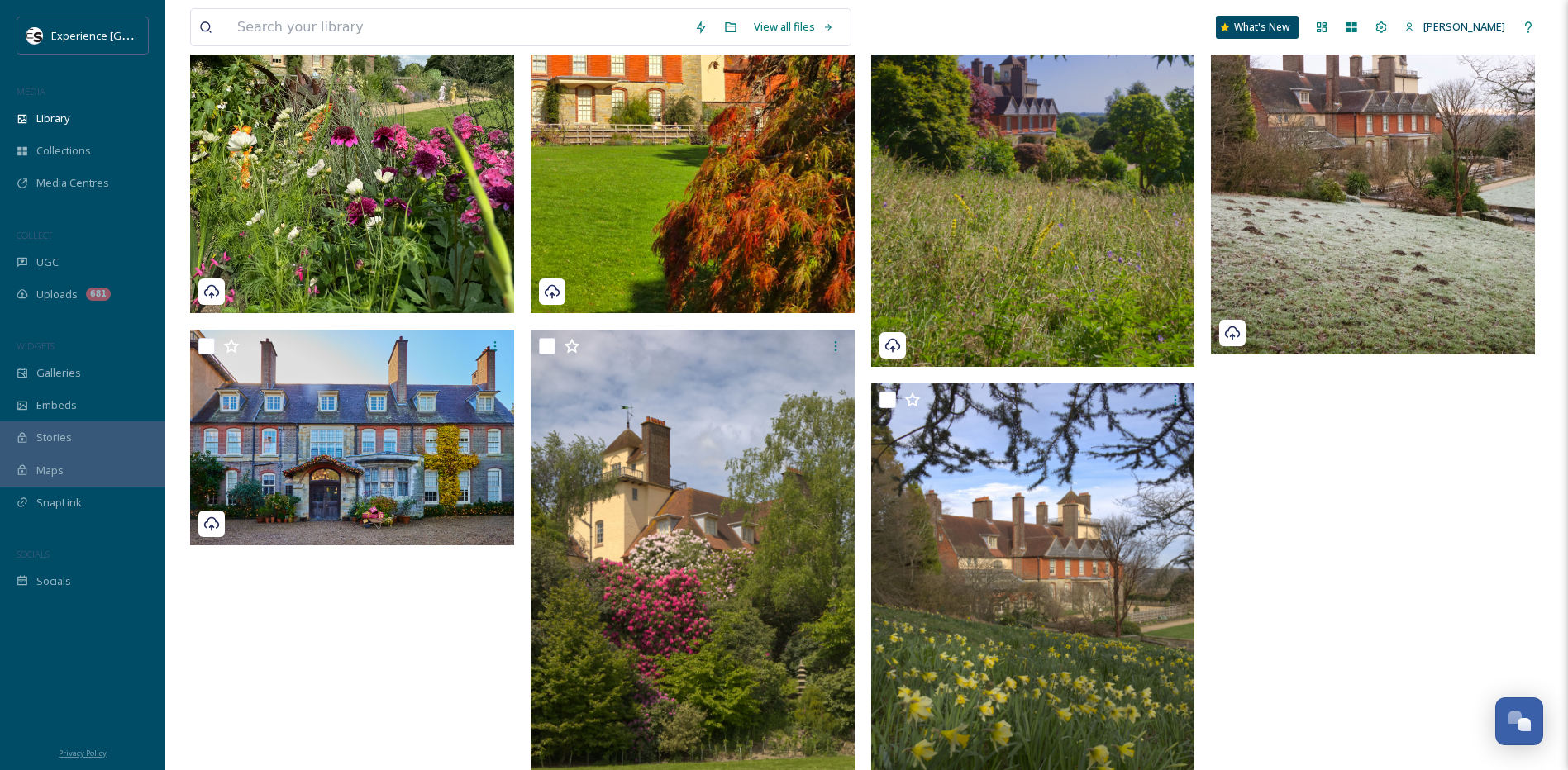
scroll to position [306, 0]
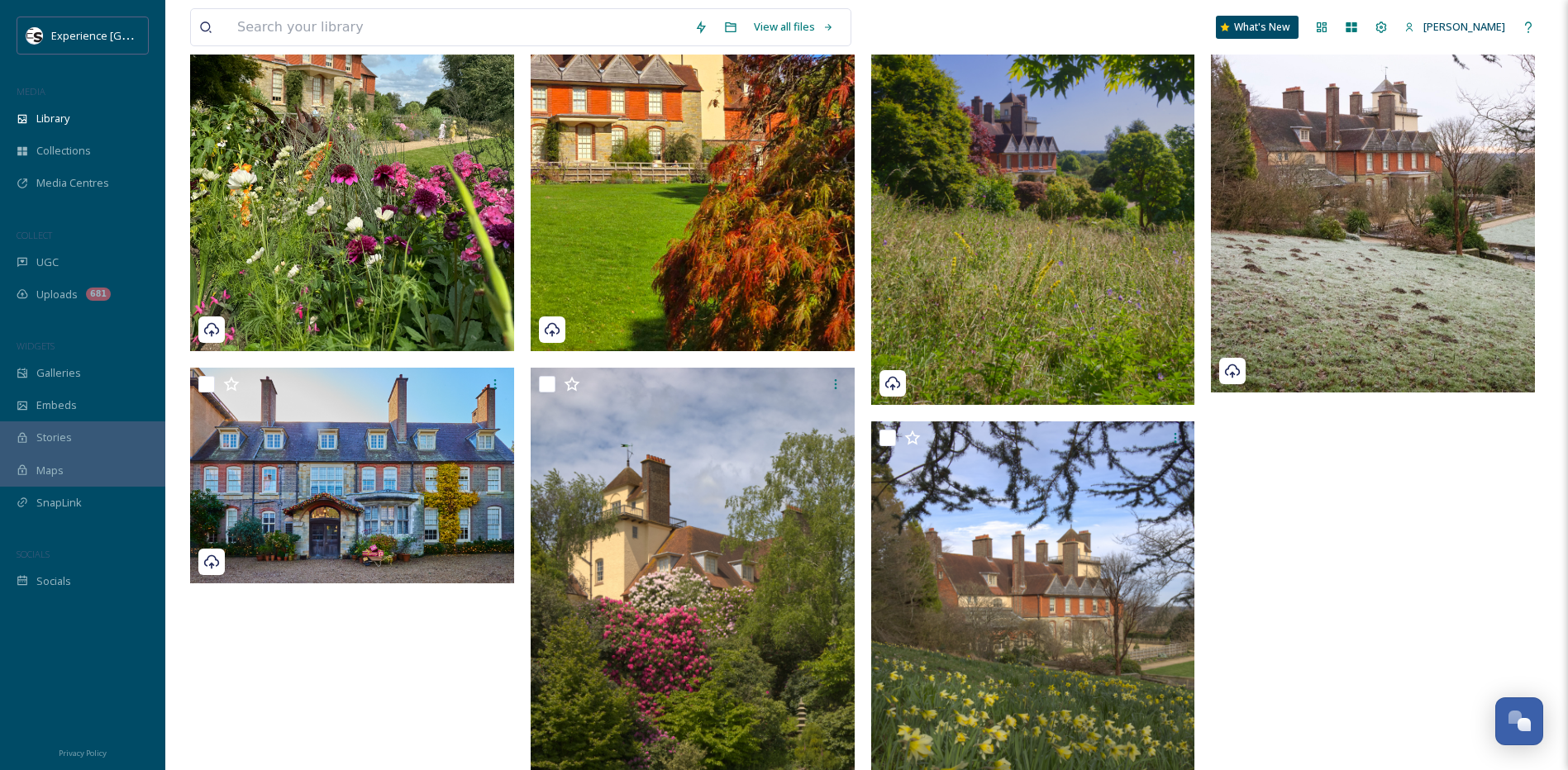
click at [934, 18] on div "View all files What's New [PERSON_NAME]" at bounding box center [866, 27] width 1353 height 55
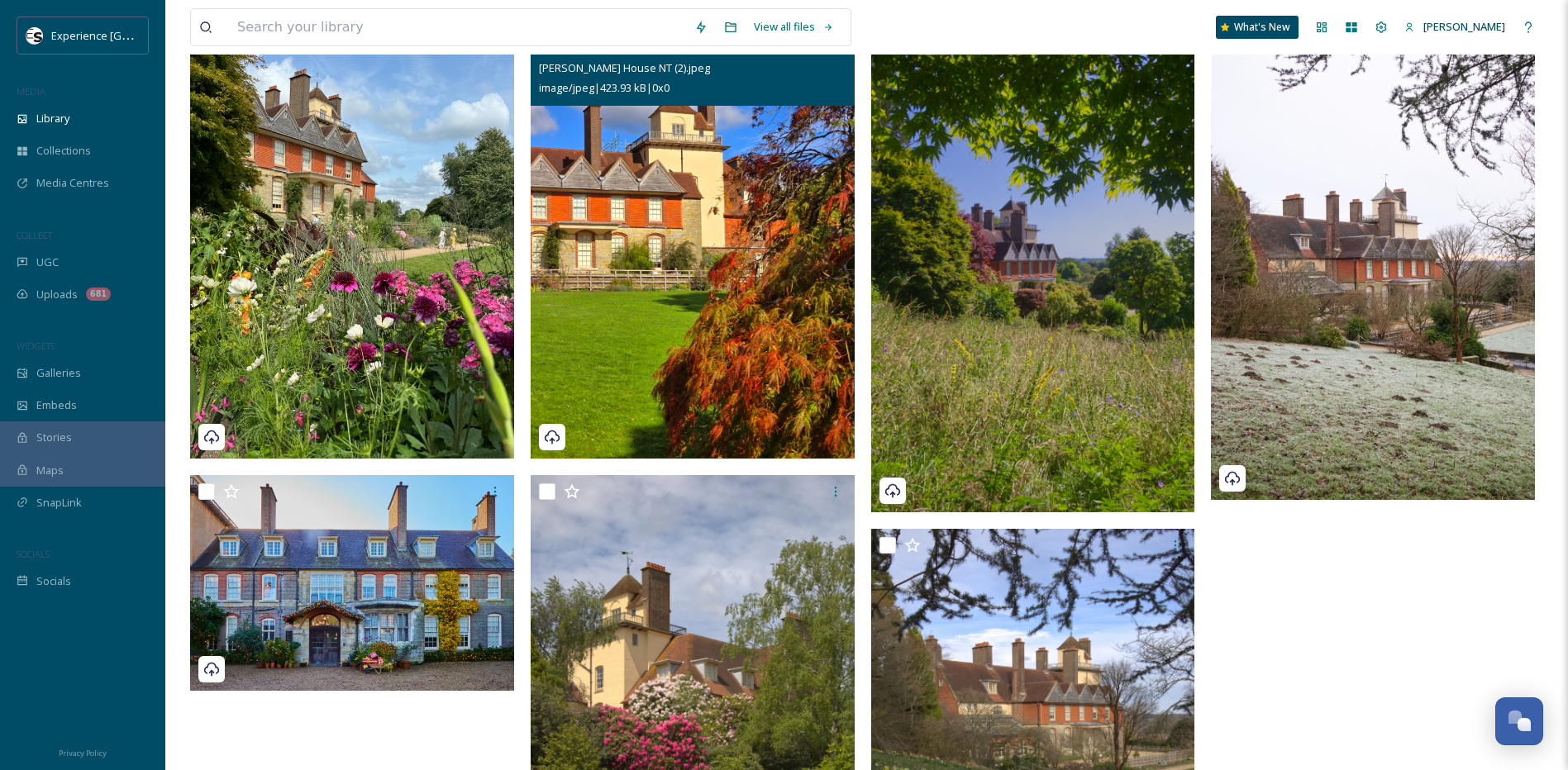
scroll to position [0, 0]
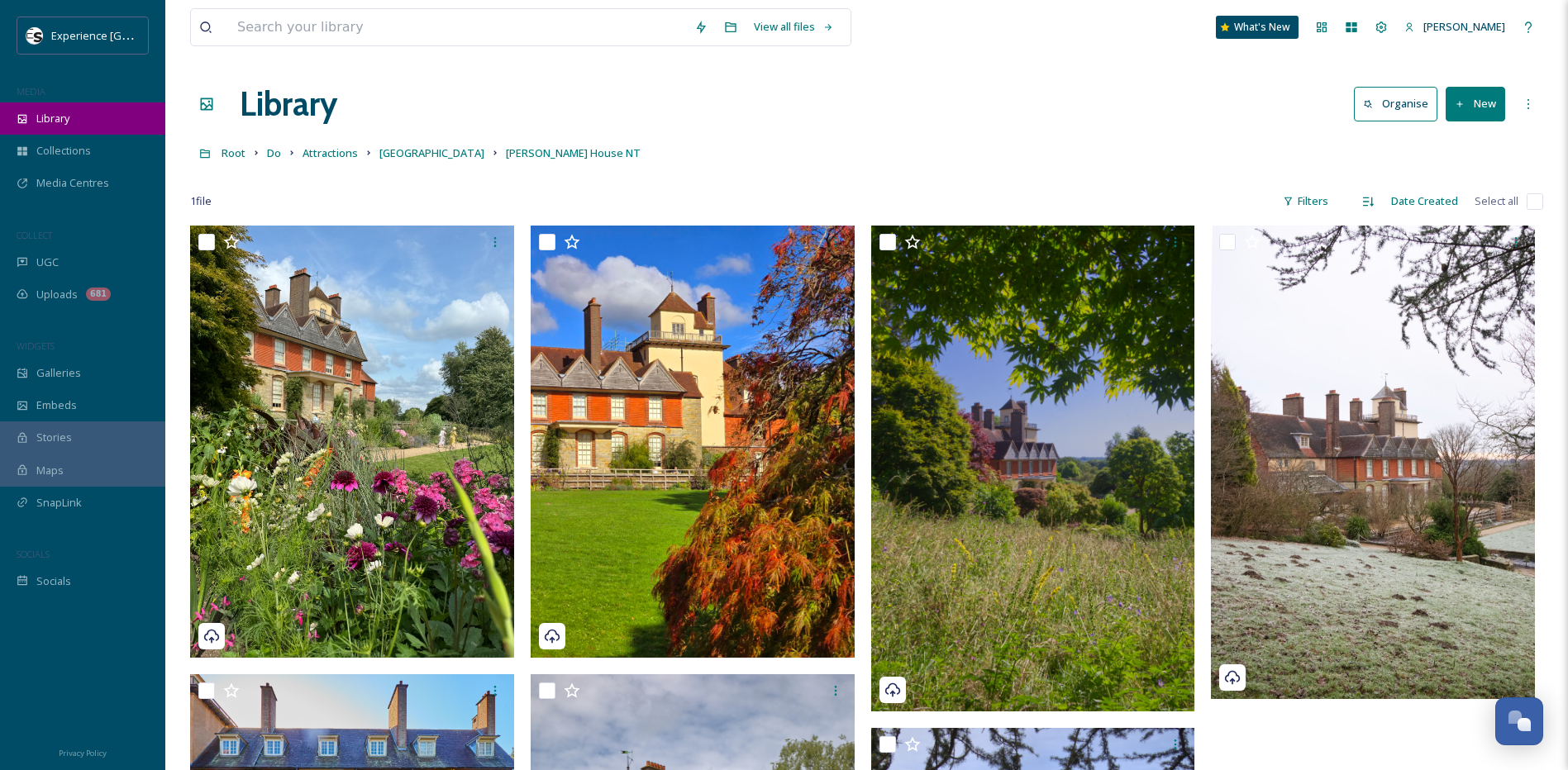
click at [73, 118] on div "Library" at bounding box center [82, 119] width 165 height 32
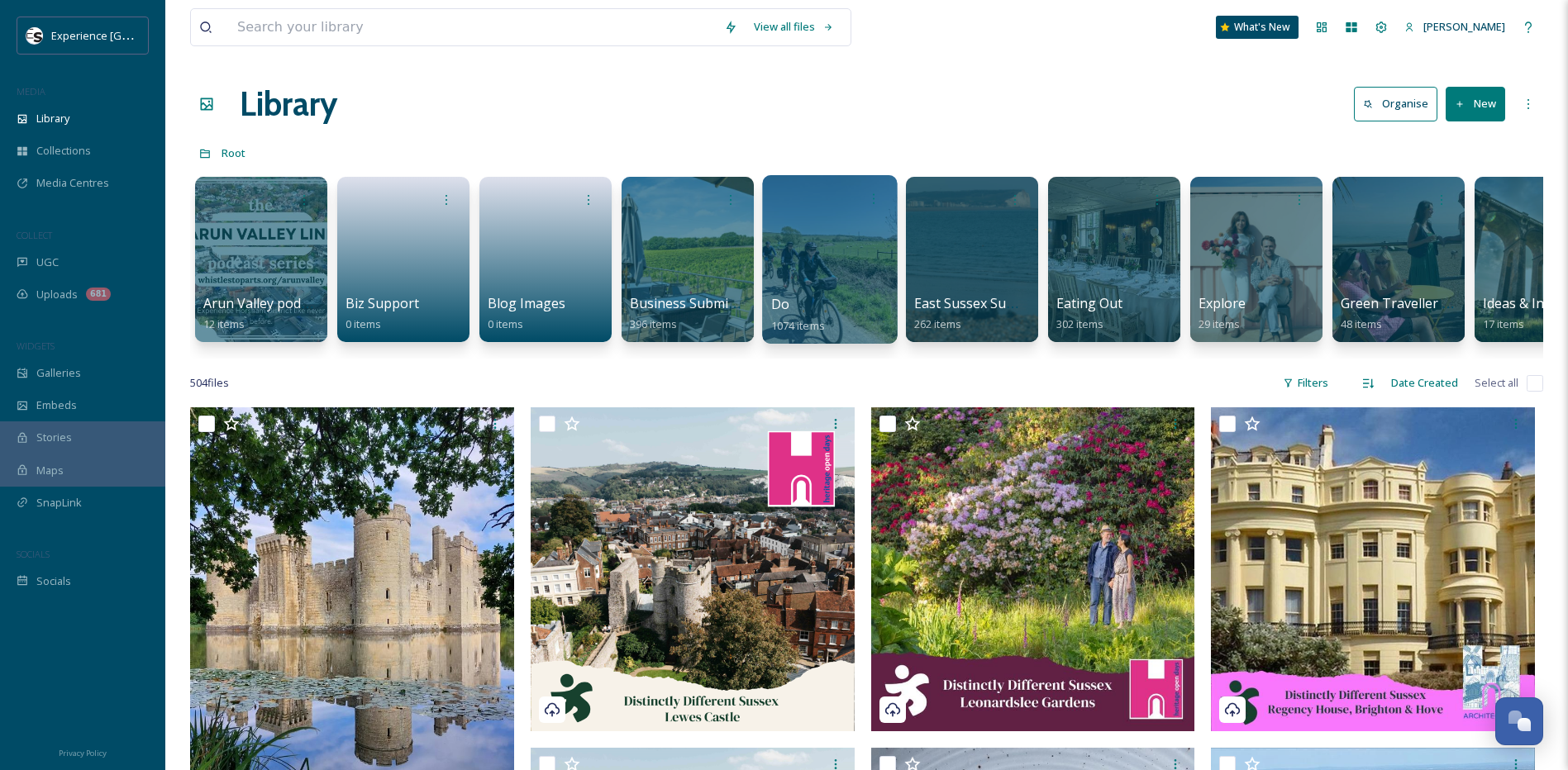
click at [793, 276] on div at bounding box center [829, 258] width 134 height 168
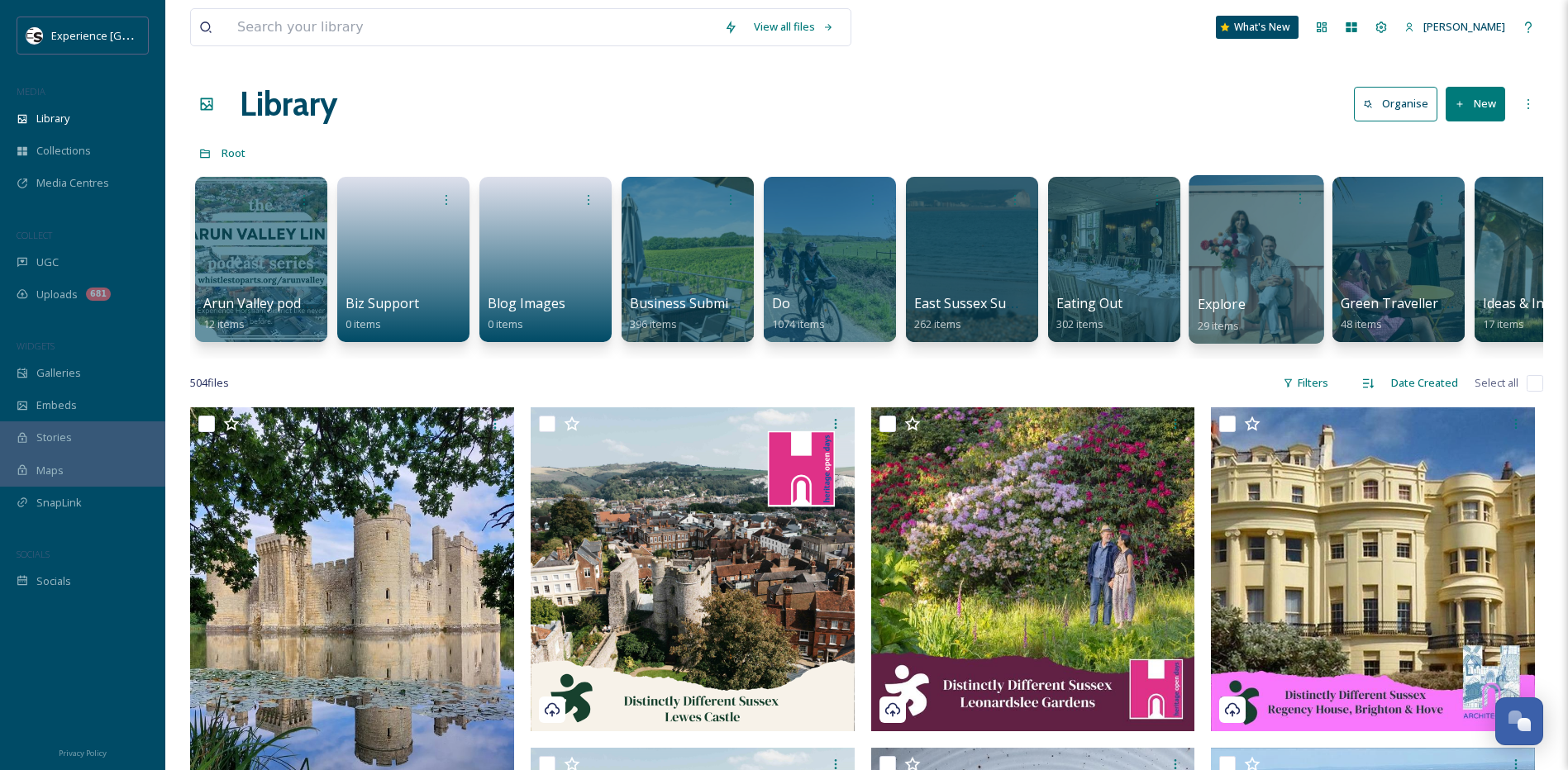
click at [1237, 286] on div at bounding box center [1255, 258] width 134 height 168
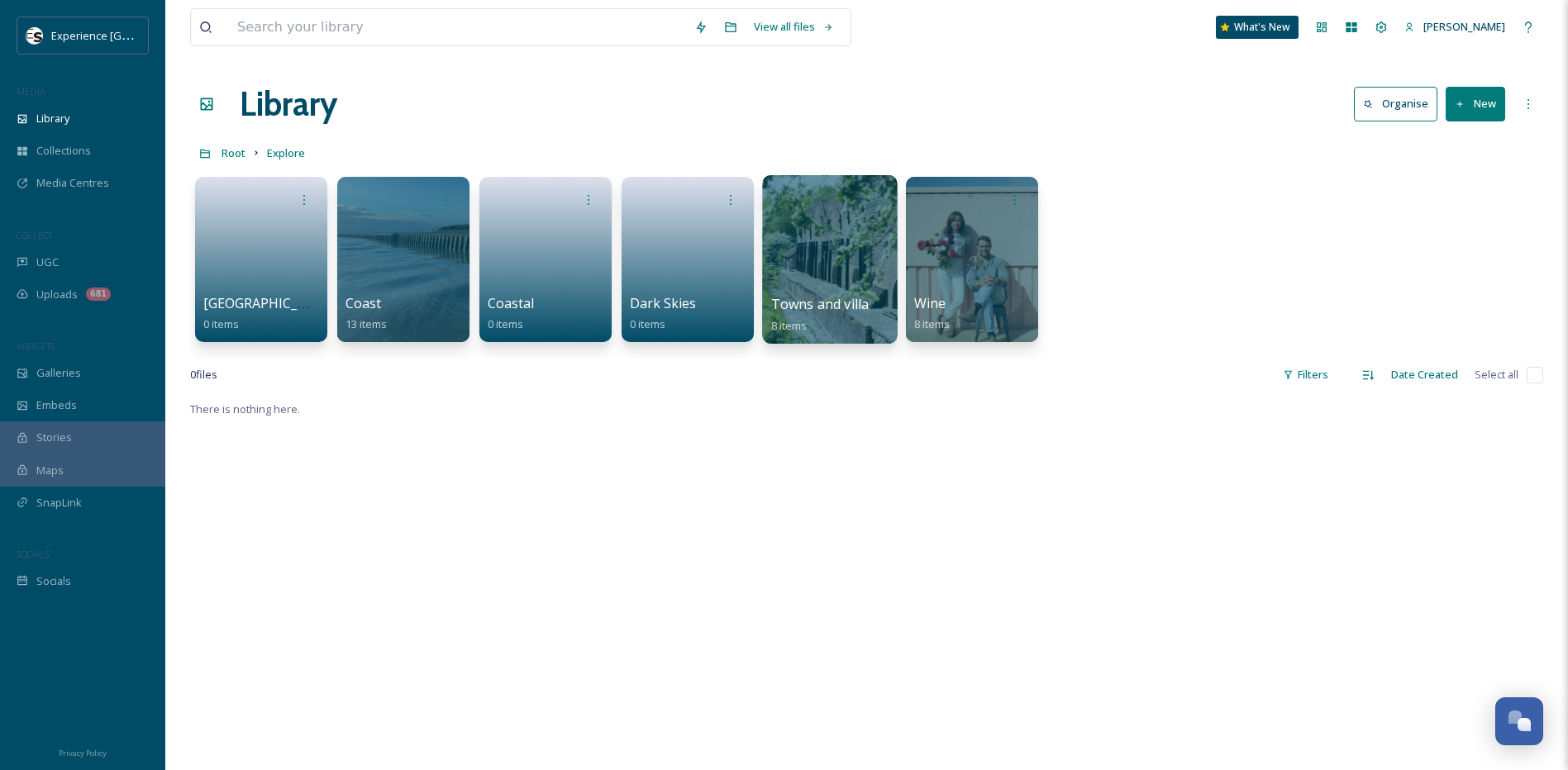
click at [837, 278] on div at bounding box center [829, 258] width 134 height 168
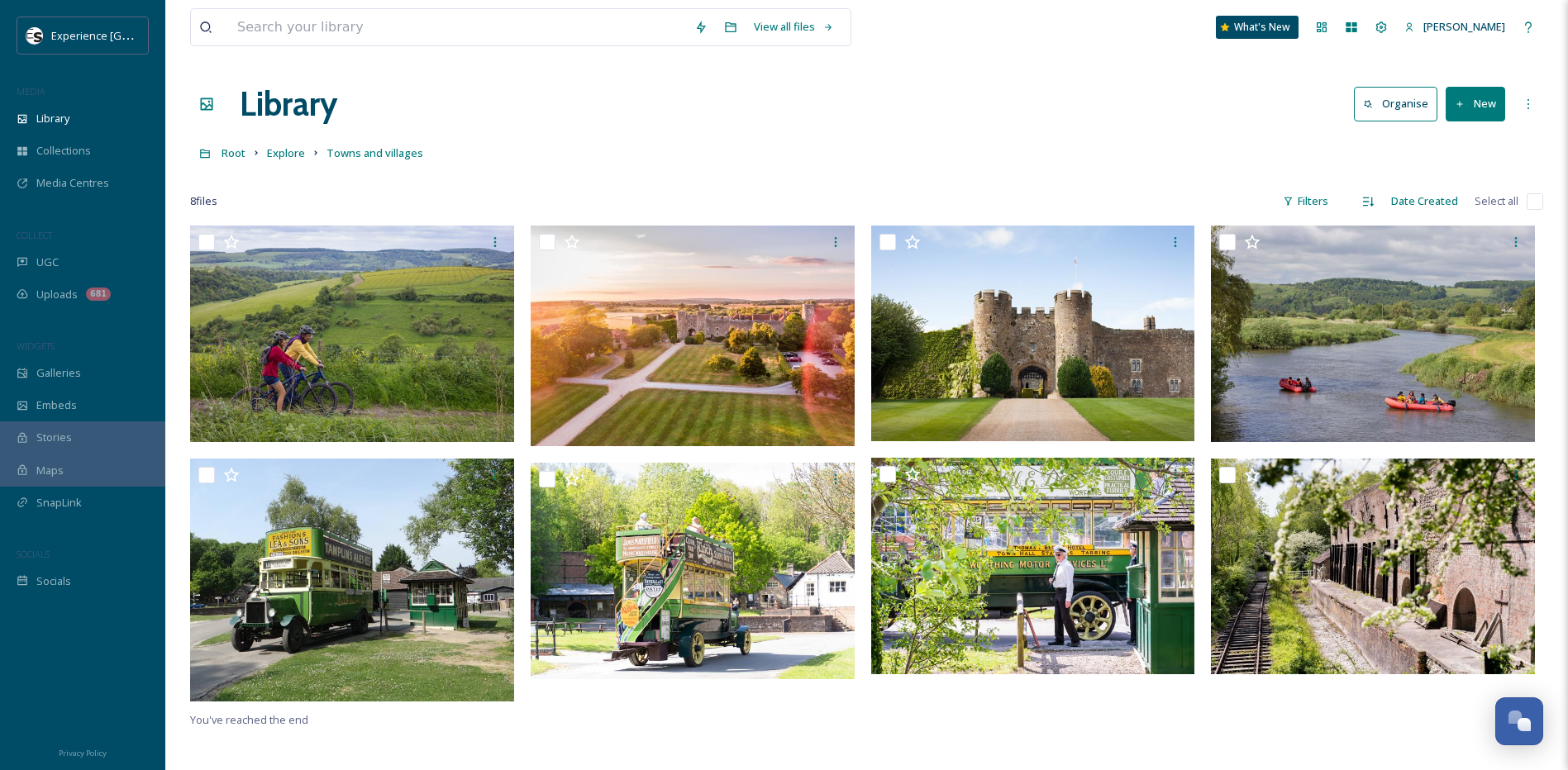
click at [1459, 111] on button "New" at bounding box center [1475, 104] width 59 height 34
click at [1449, 211] on span "Folder" at bounding box center [1456, 206] width 32 height 15
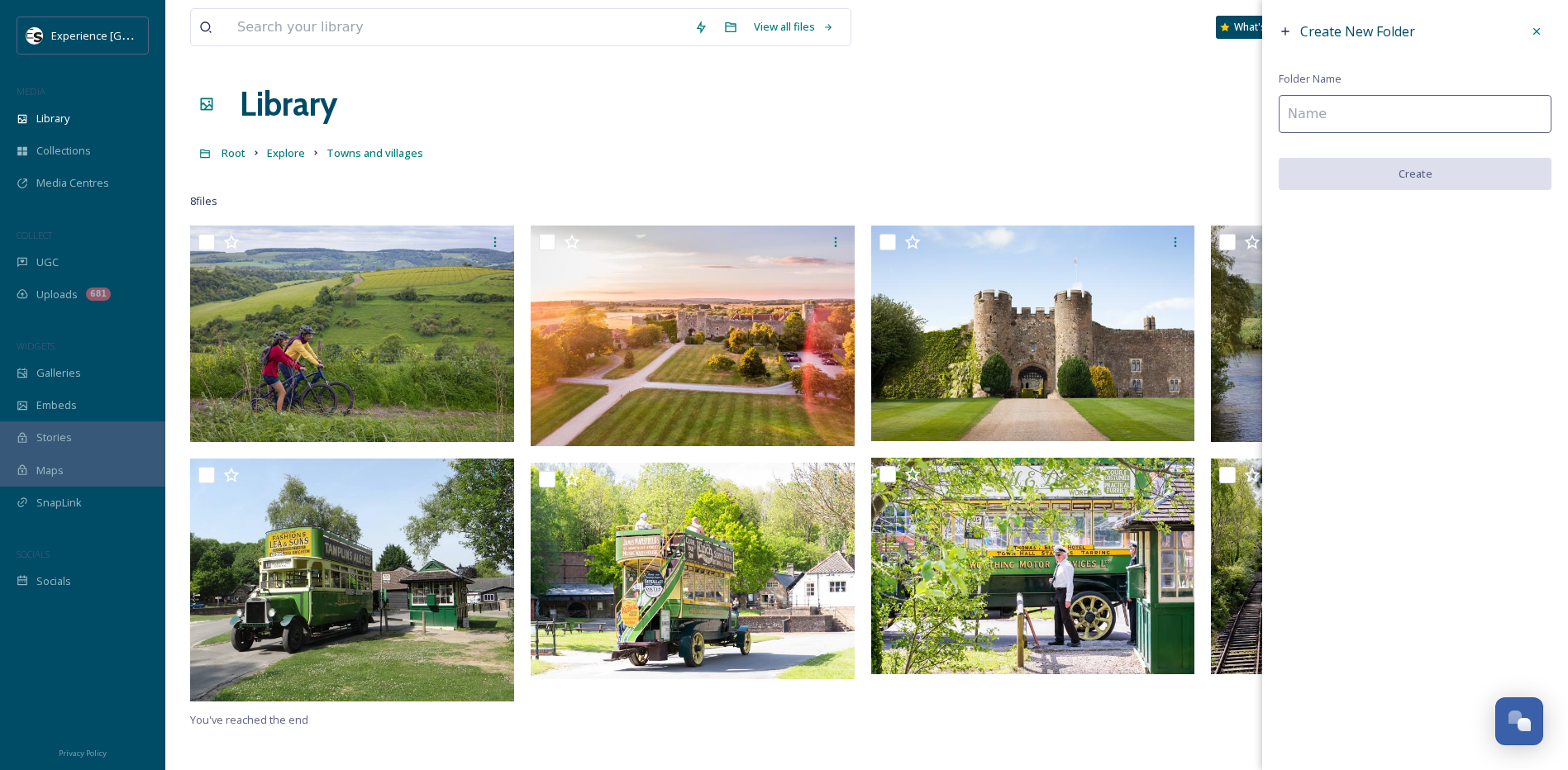
click at [1351, 108] on input at bounding box center [1415, 113] width 273 height 38
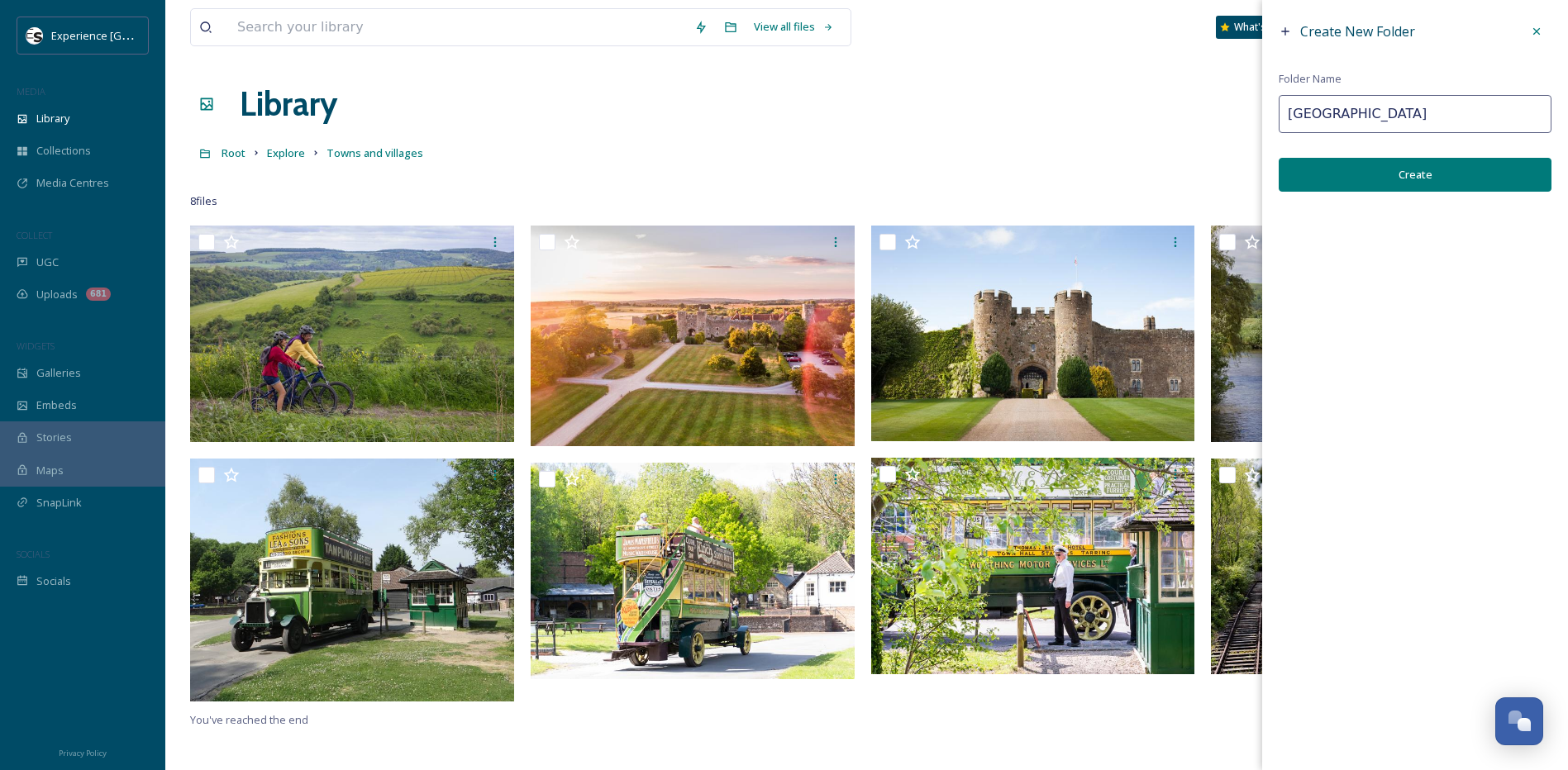
type input "[GEOGRAPHIC_DATA]"
click at [1359, 186] on button "Create" at bounding box center [1415, 175] width 273 height 34
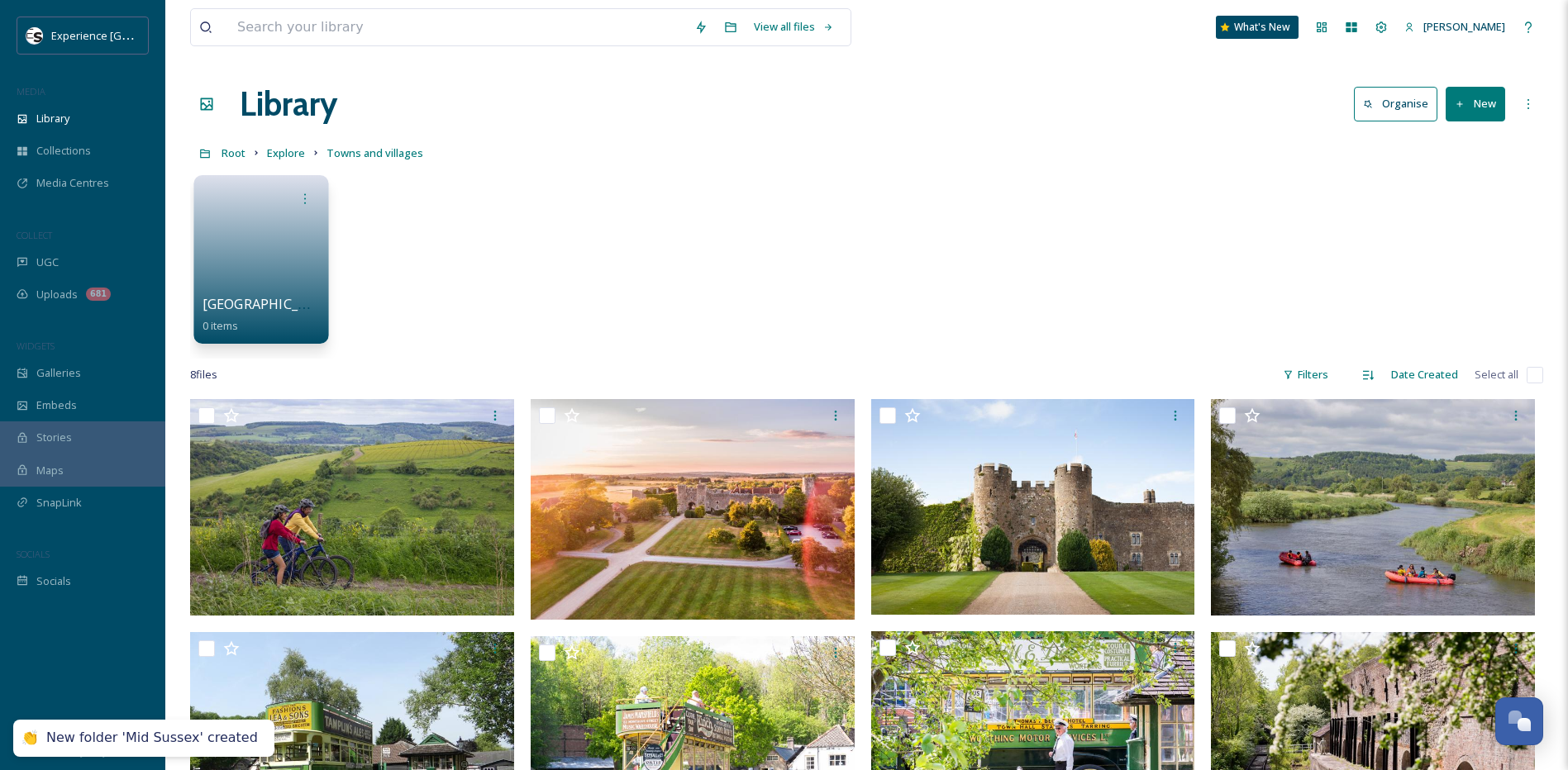
click at [259, 285] on link at bounding box center [261, 254] width 118 height 80
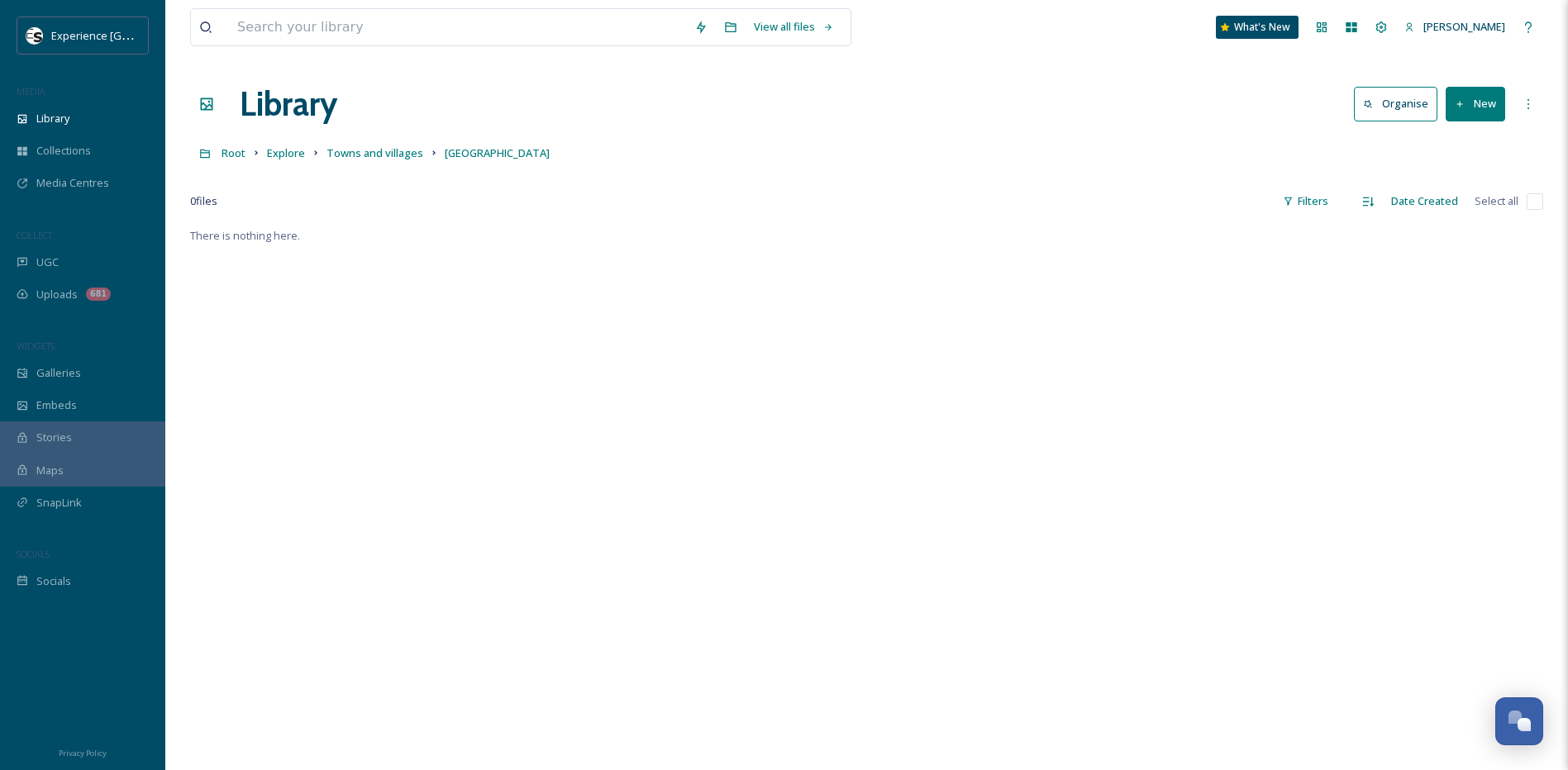
click at [1471, 113] on button "New" at bounding box center [1475, 104] width 59 height 34
click at [1445, 140] on span "File Upload" at bounding box center [1468, 141] width 55 height 15
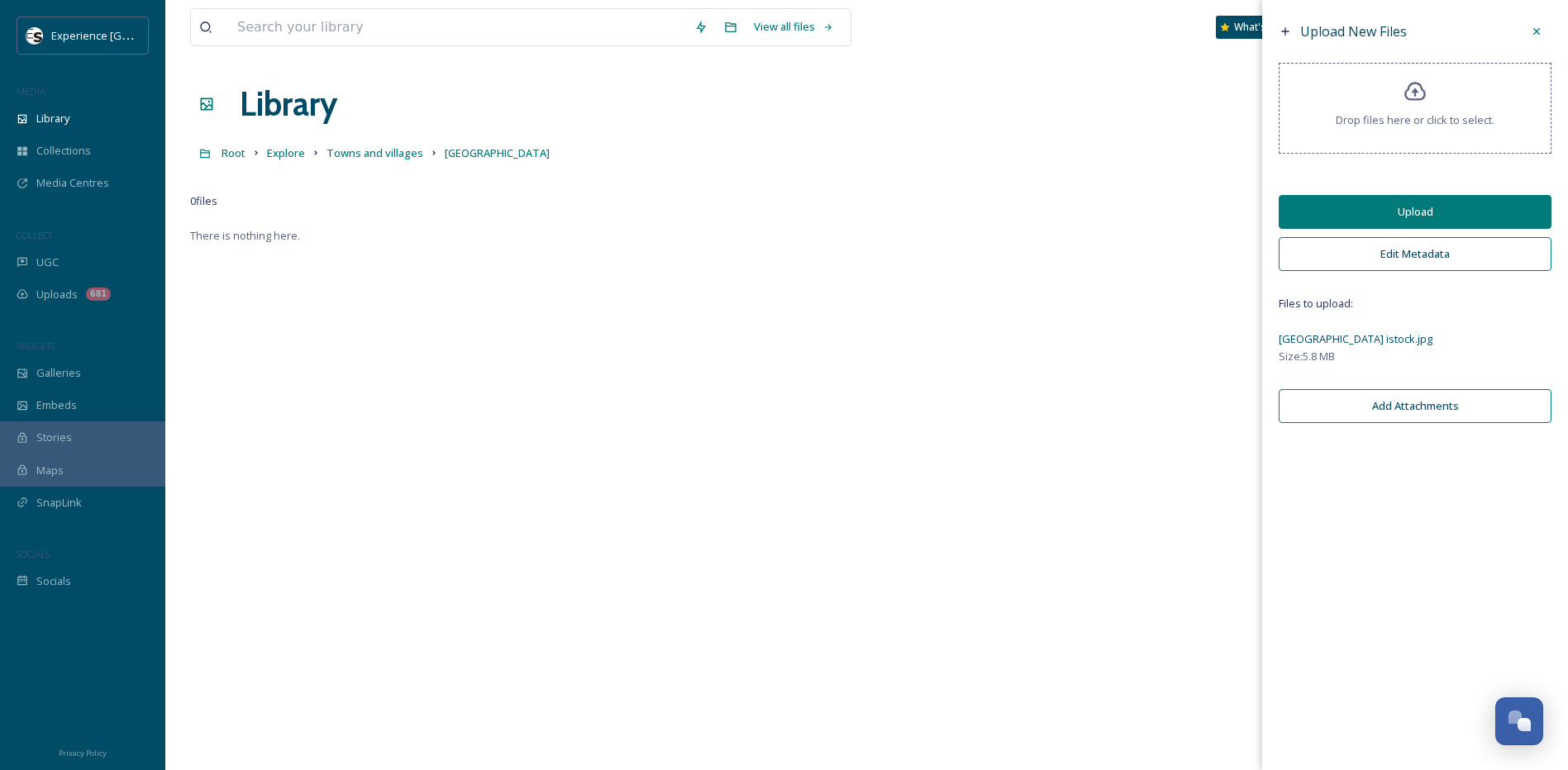
click at [1408, 254] on button "Edit Metadata" at bounding box center [1415, 254] width 273 height 34
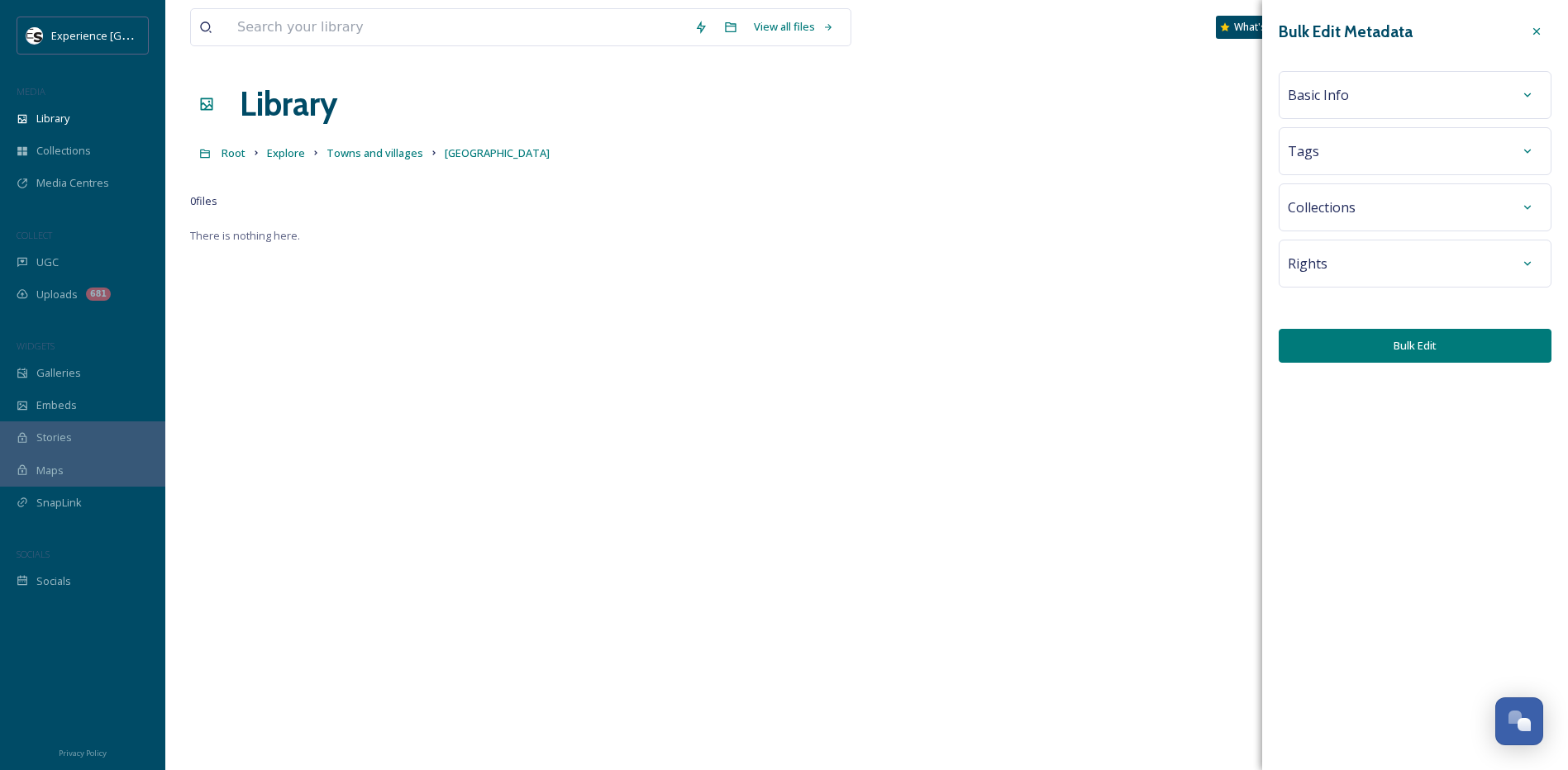
click at [1360, 101] on div "Basic Info" at bounding box center [1415, 95] width 254 height 30
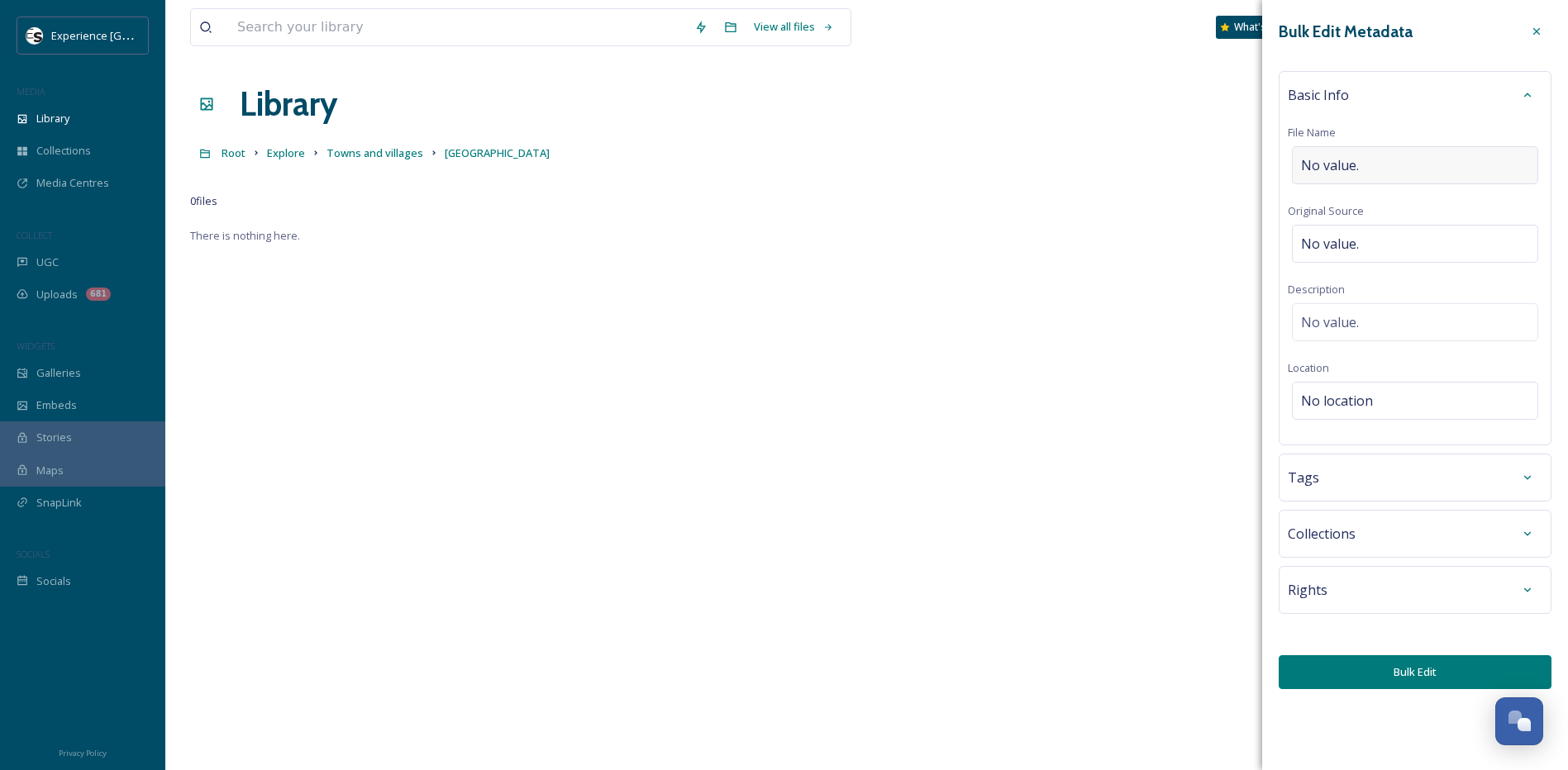
click at [1349, 165] on span "No value." at bounding box center [1330, 165] width 58 height 20
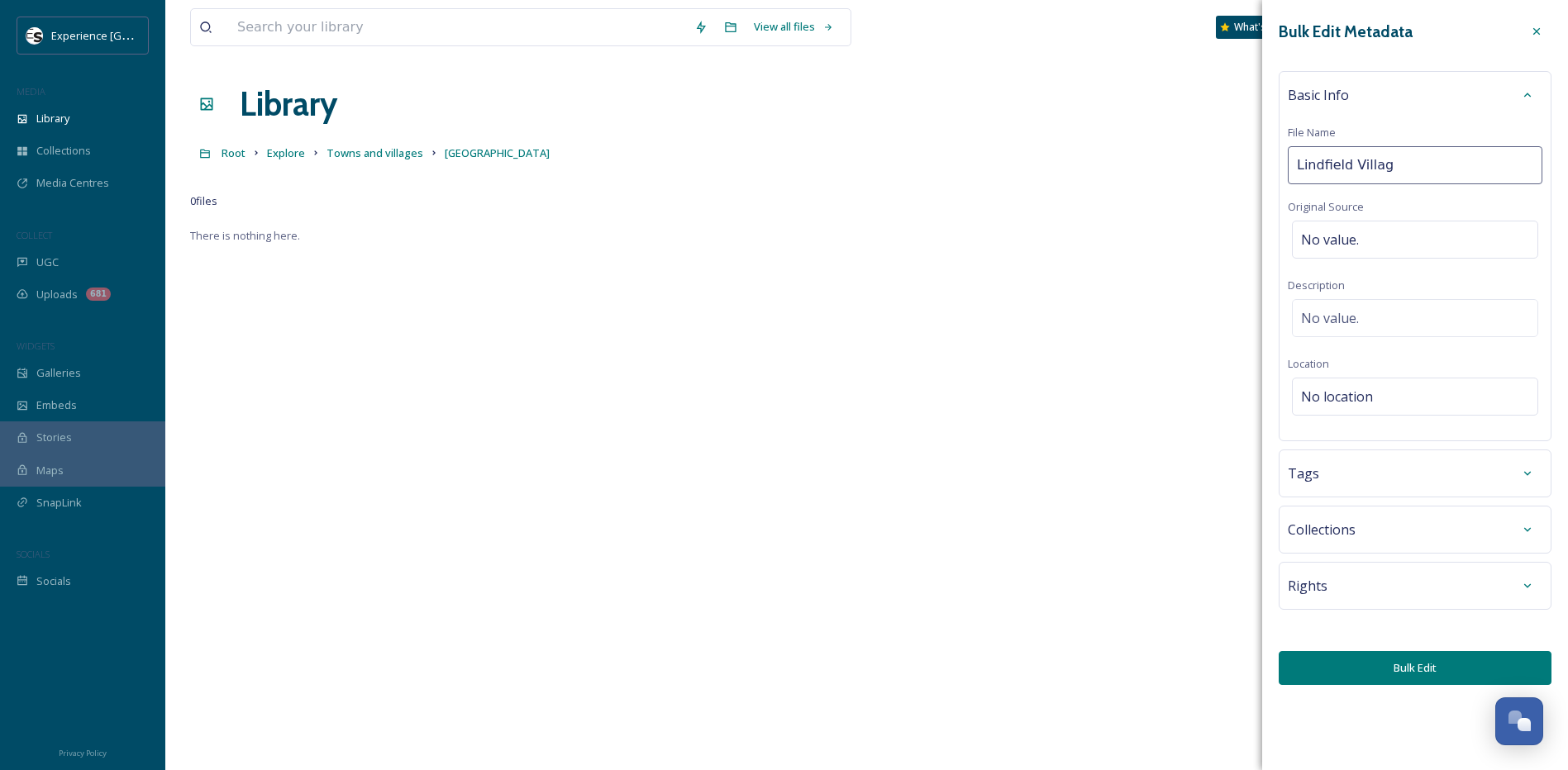
type input "[GEOGRAPHIC_DATA]"
click at [1352, 242] on span "No value." at bounding box center [1330, 240] width 58 height 20
type input "istock [DATE] purchased"
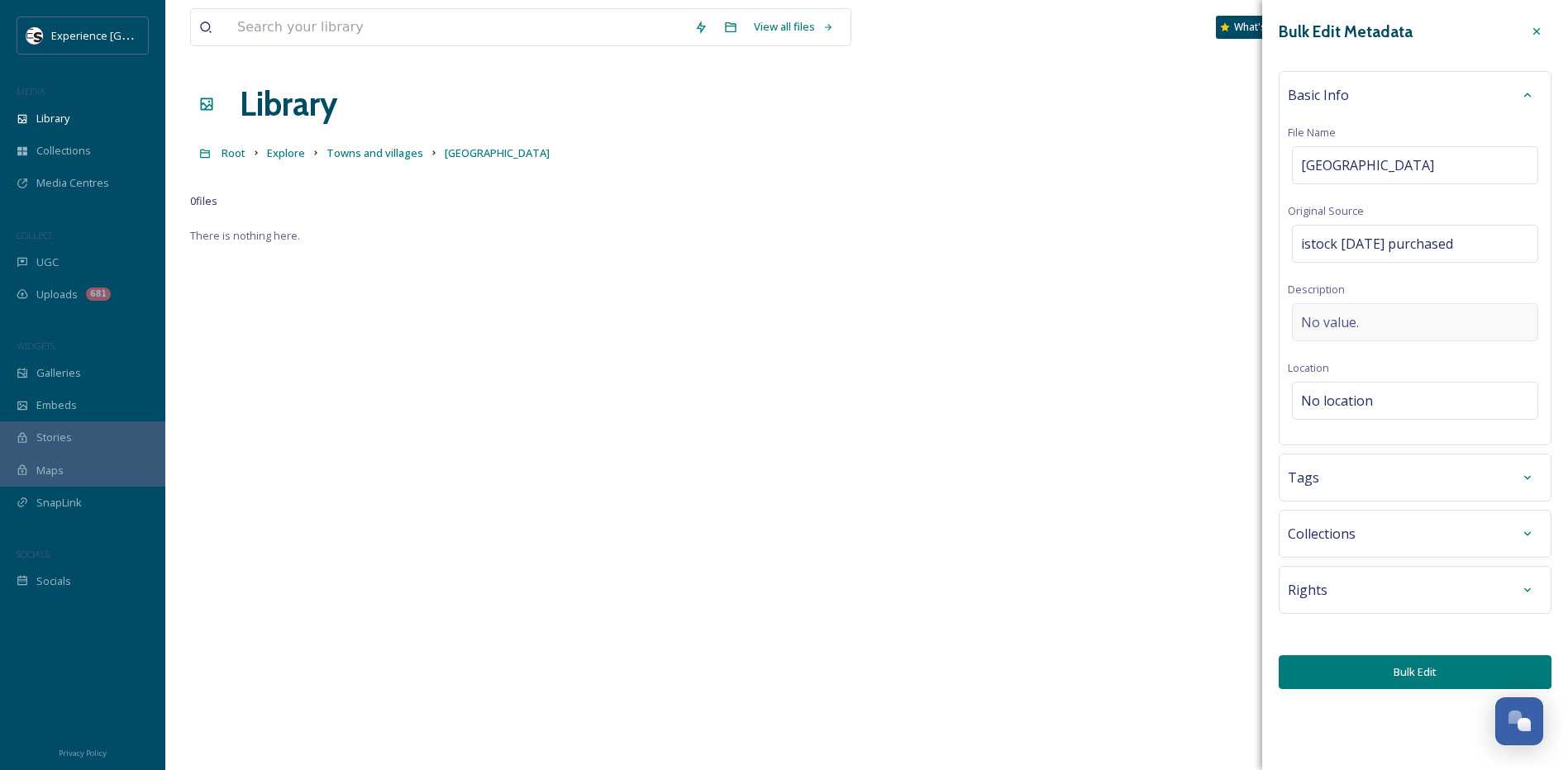
click at [1343, 319] on span "No value." at bounding box center [1330, 322] width 58 height 20
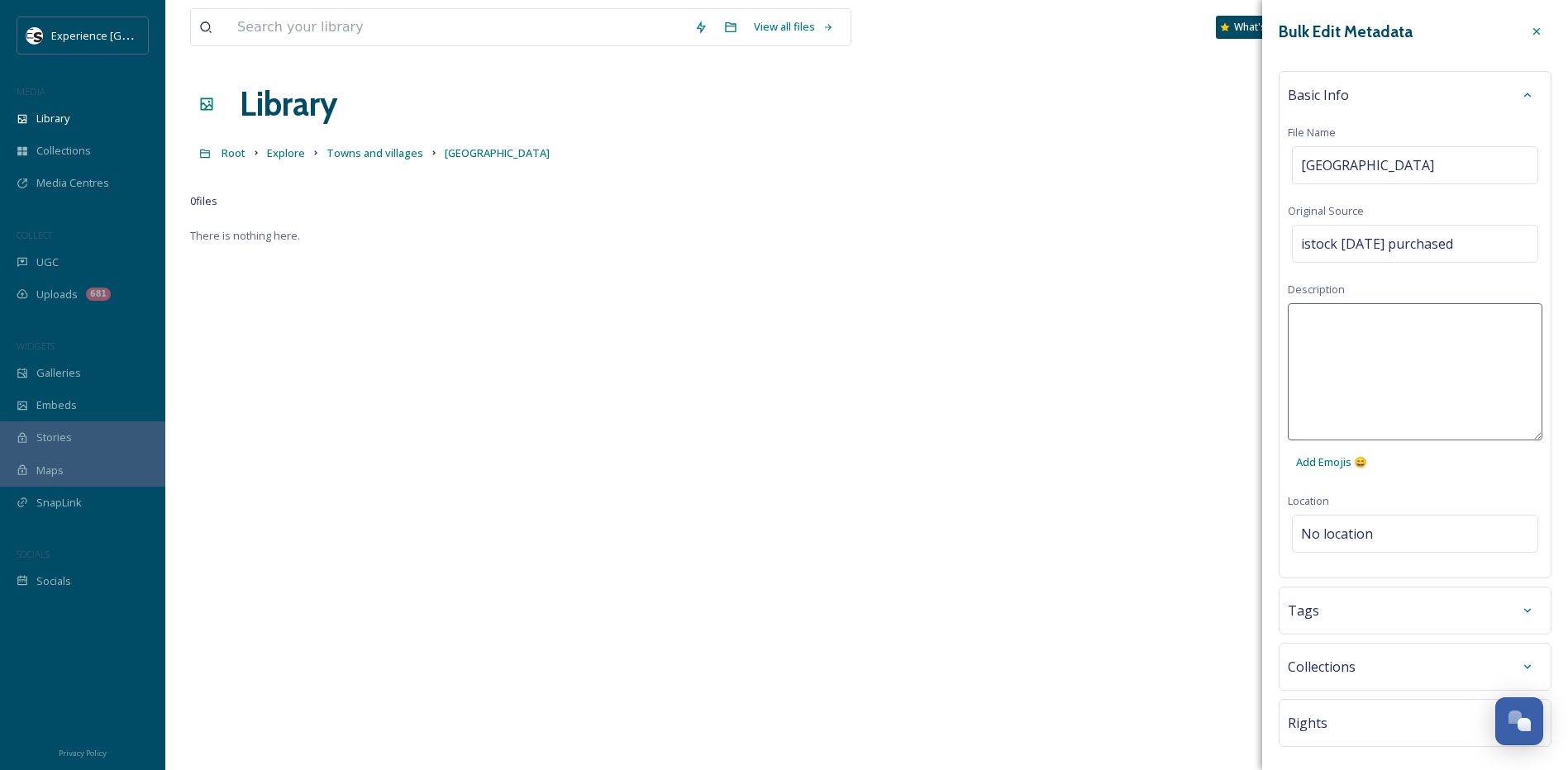
click at [1343, 319] on textarea at bounding box center [1415, 372] width 254 height 137
type textarea "[GEOGRAPHIC_DATA]"
click at [1330, 536] on div "Bulk Edit Metadata Basic Info File Name [GEOGRAPHIC_DATA] Original Source istoc…" at bounding box center [1415, 419] width 305 height 838
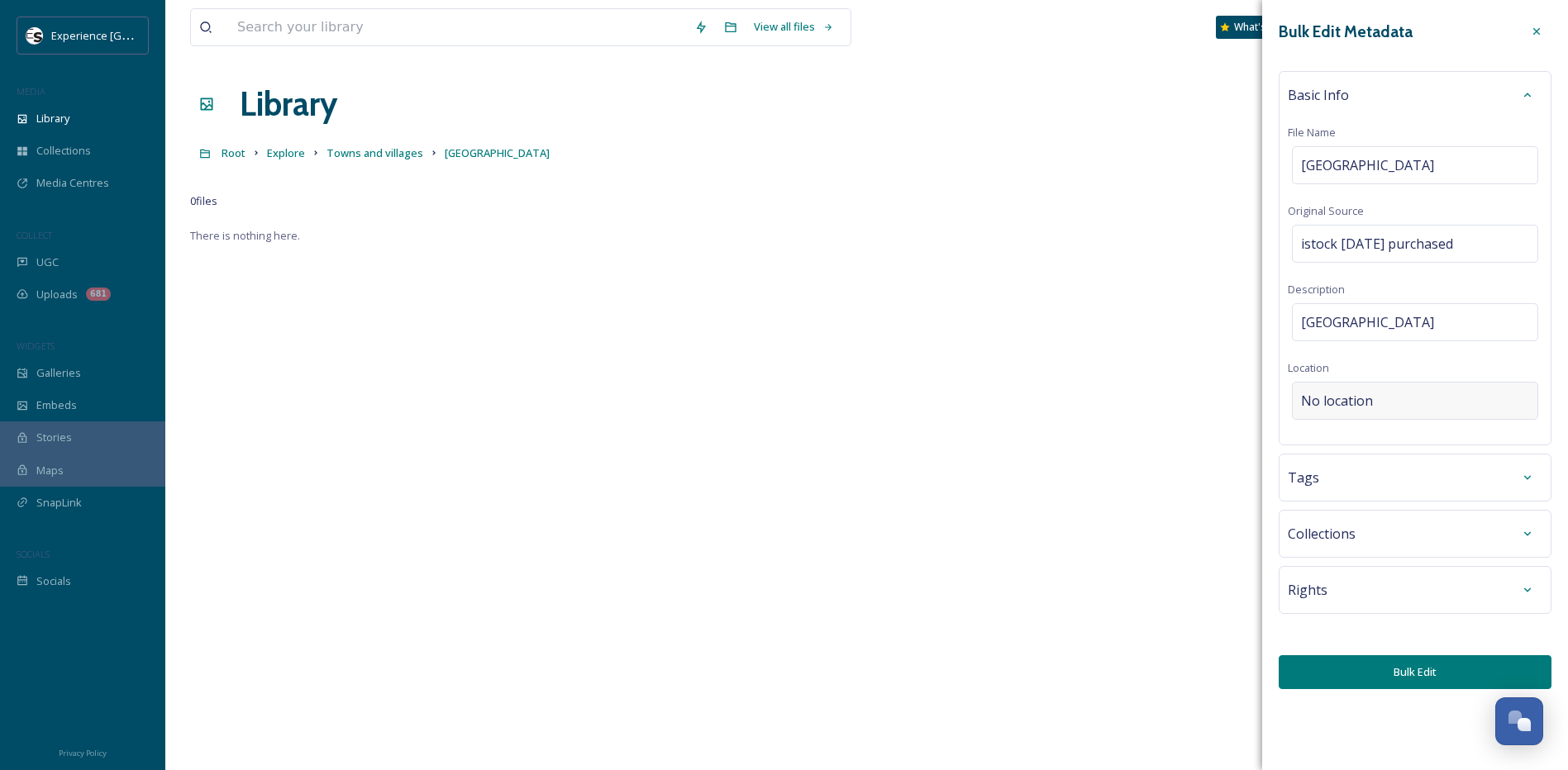
click at [1372, 405] on span "No location" at bounding box center [1337, 401] width 72 height 20
click at [1372, 405] on input at bounding box center [1414, 401] width 244 height 36
type input "Lindfield"
click at [1351, 443] on div "Lindfield Lindfield, Haywards Heath RH16, [GEOGRAPHIC_DATA]" at bounding box center [1415, 452] width 226 height 40
click at [1353, 475] on div "Tags" at bounding box center [1415, 477] width 254 height 30
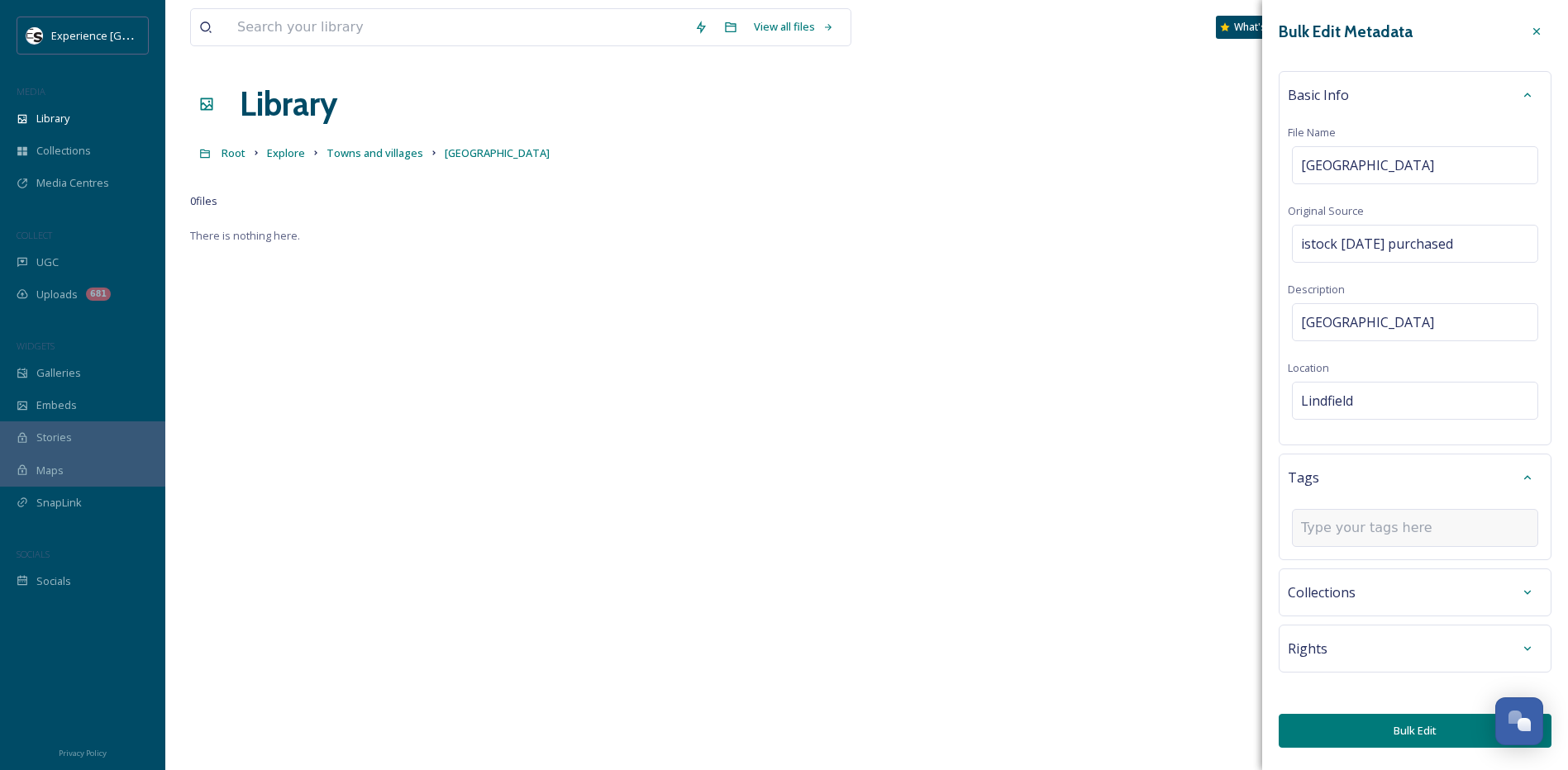
click at [1326, 539] on div at bounding box center [1415, 528] width 246 height 38
click at [1350, 527] on input at bounding box center [1383, 528] width 165 height 20
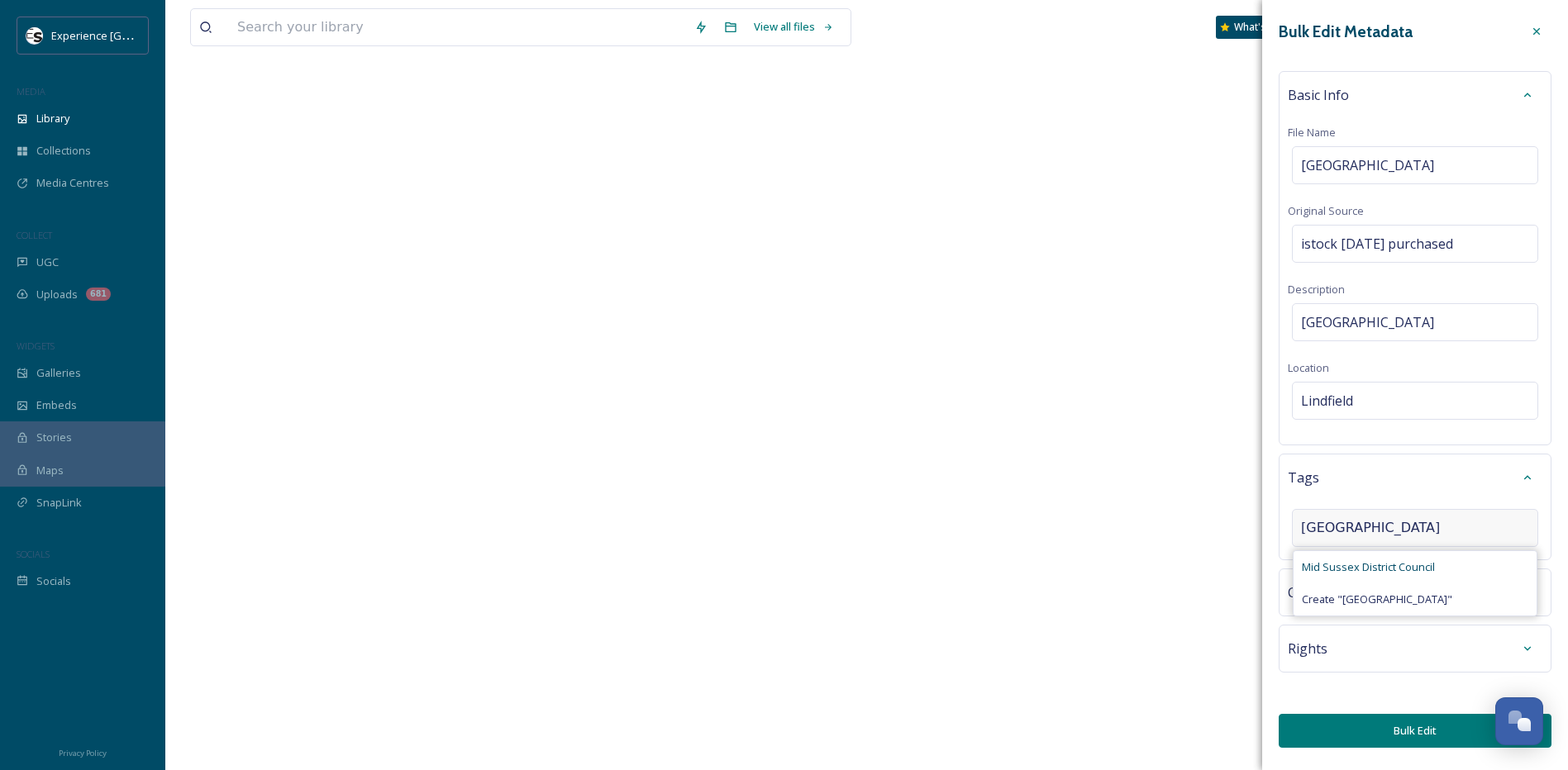
type input "[GEOGRAPHIC_DATA]"
click at [1339, 574] on span "Mid Sussex District Council" at bounding box center [1369, 566] width 133 height 15
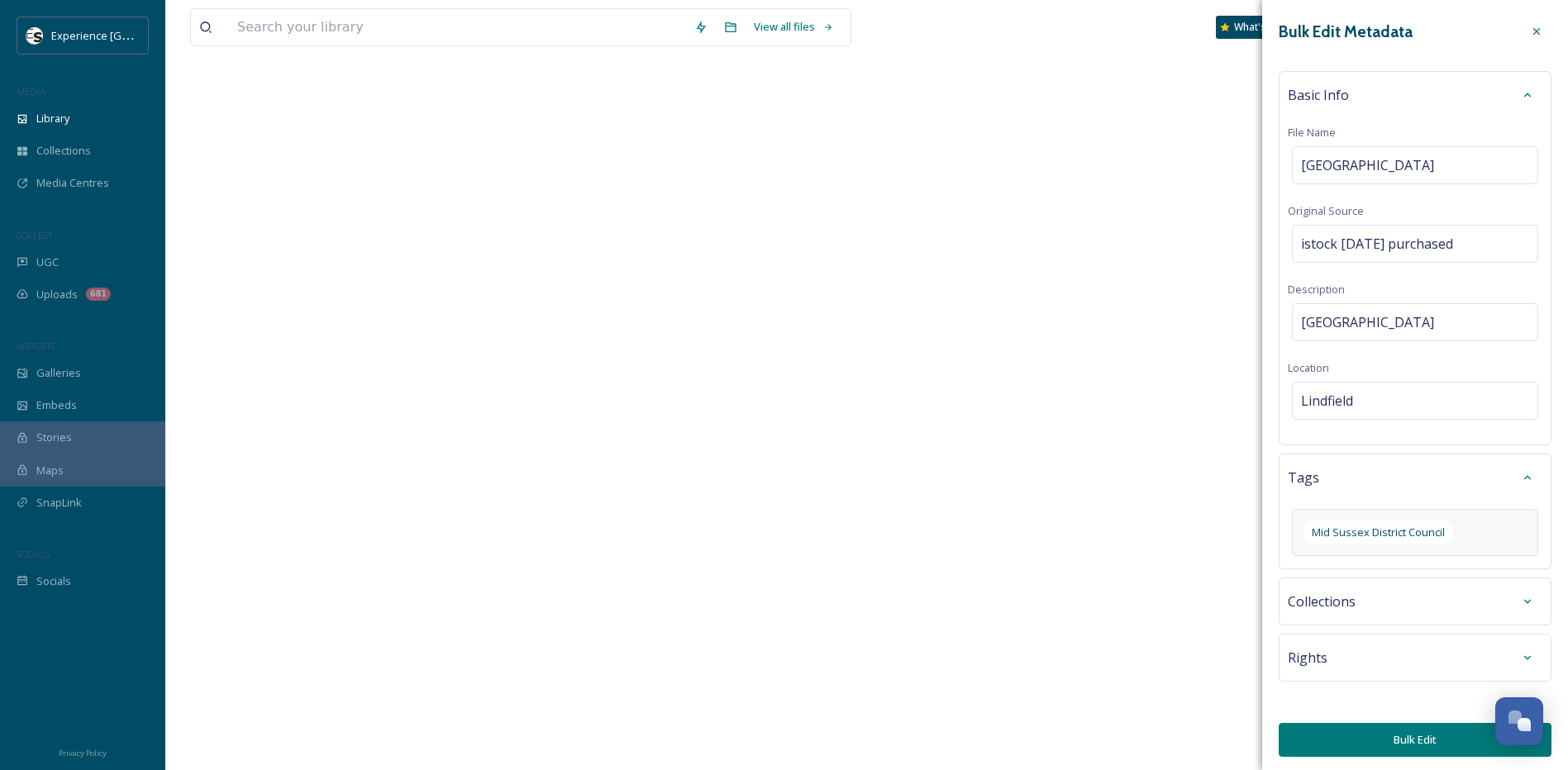
click at [1352, 756] on button "Bulk Edit" at bounding box center [1415, 740] width 273 height 34
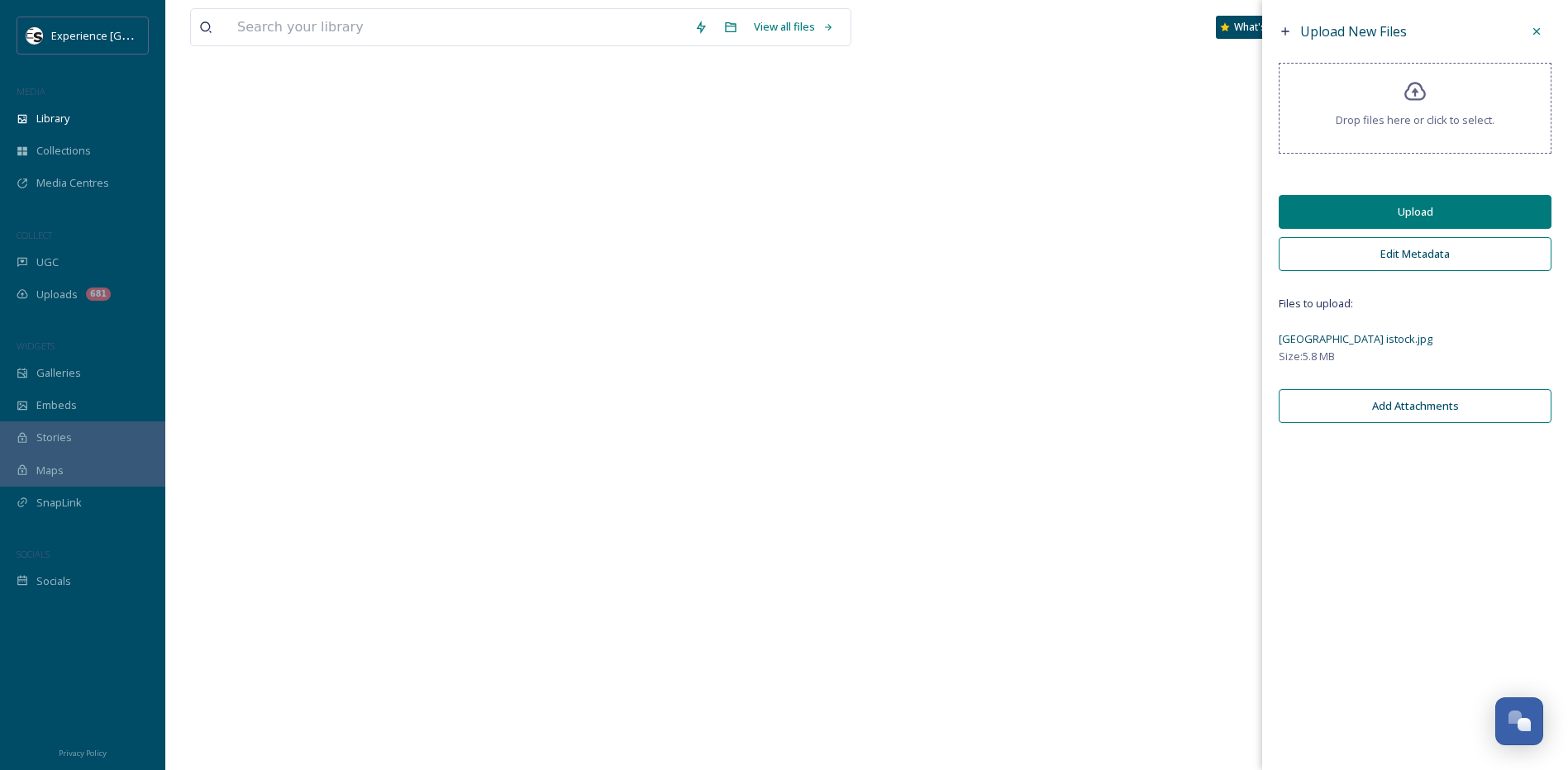
click at [1398, 211] on button "Upload" at bounding box center [1415, 212] width 273 height 34
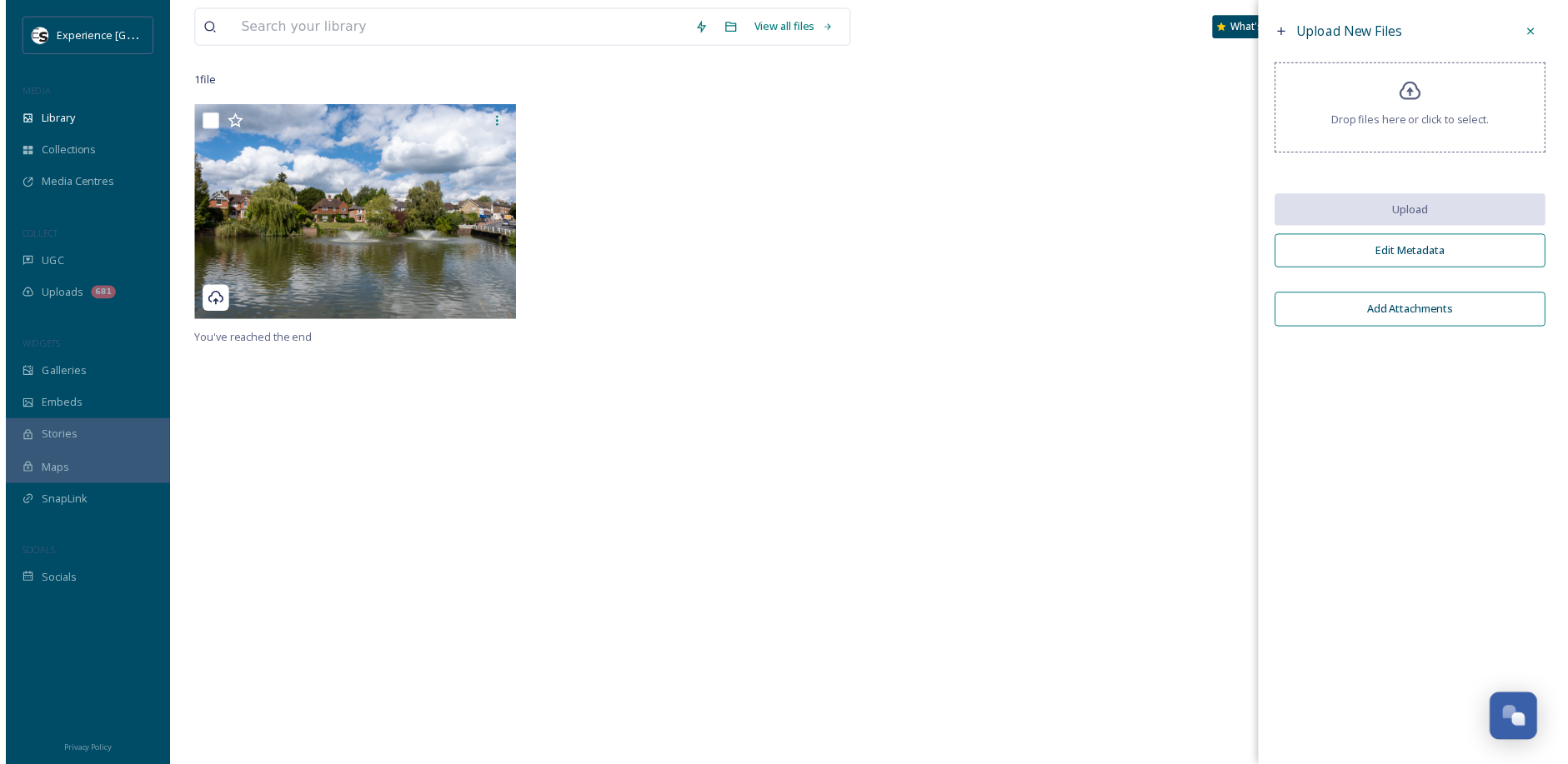
scroll to position [0, 0]
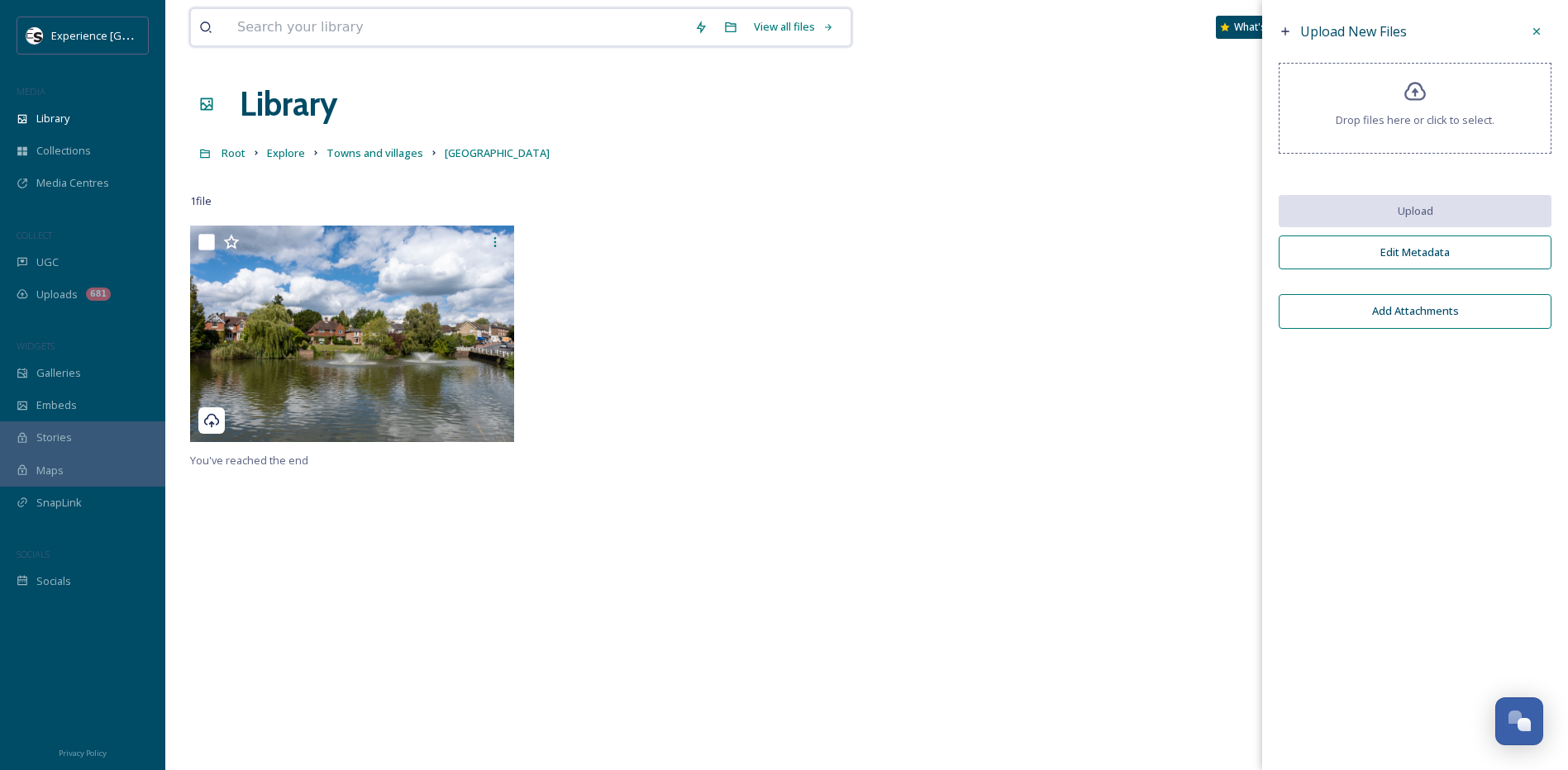
click at [311, 25] on input at bounding box center [457, 27] width 457 height 36
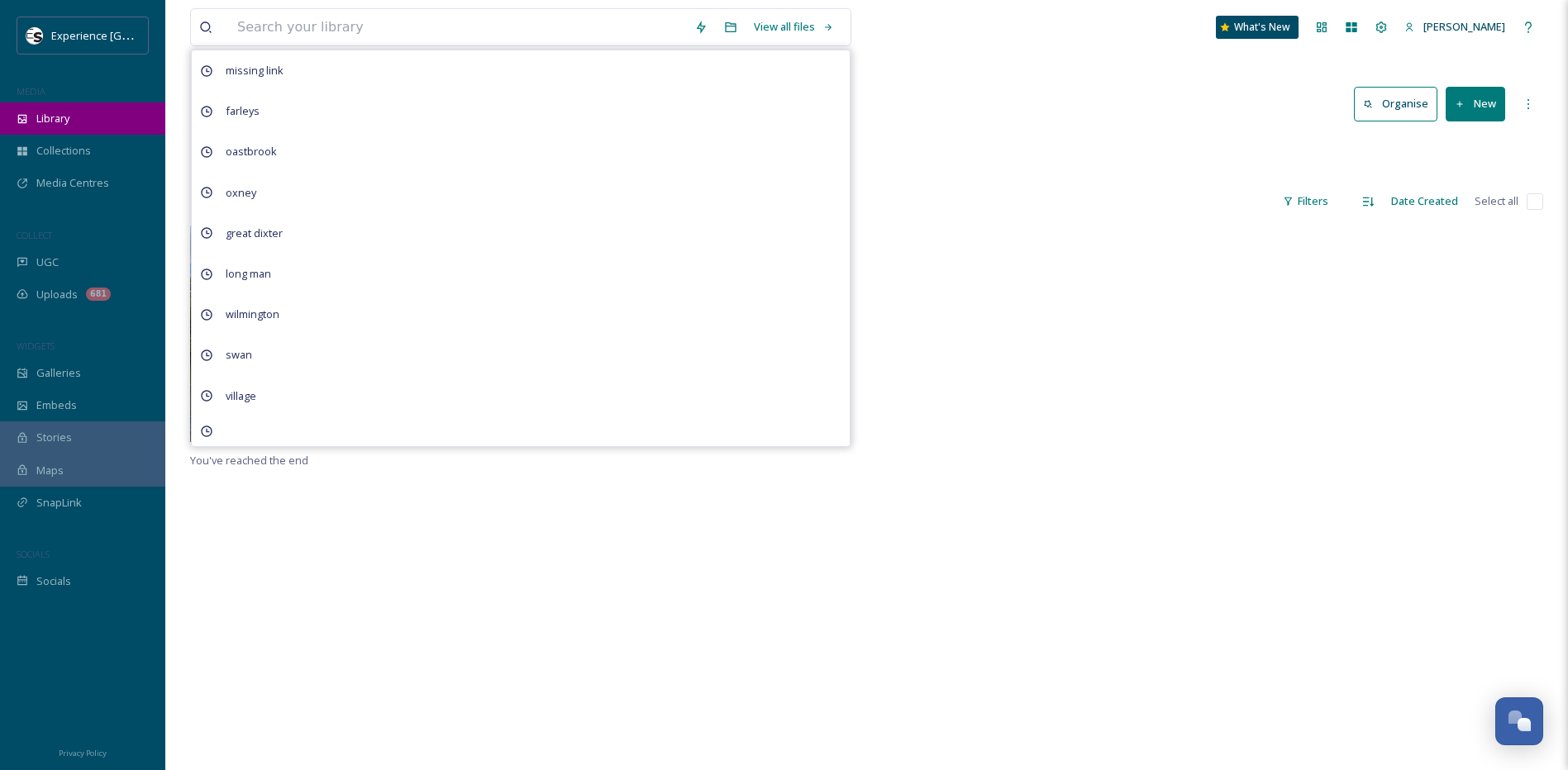
click at [44, 114] on span "Library" at bounding box center [52, 118] width 33 height 15
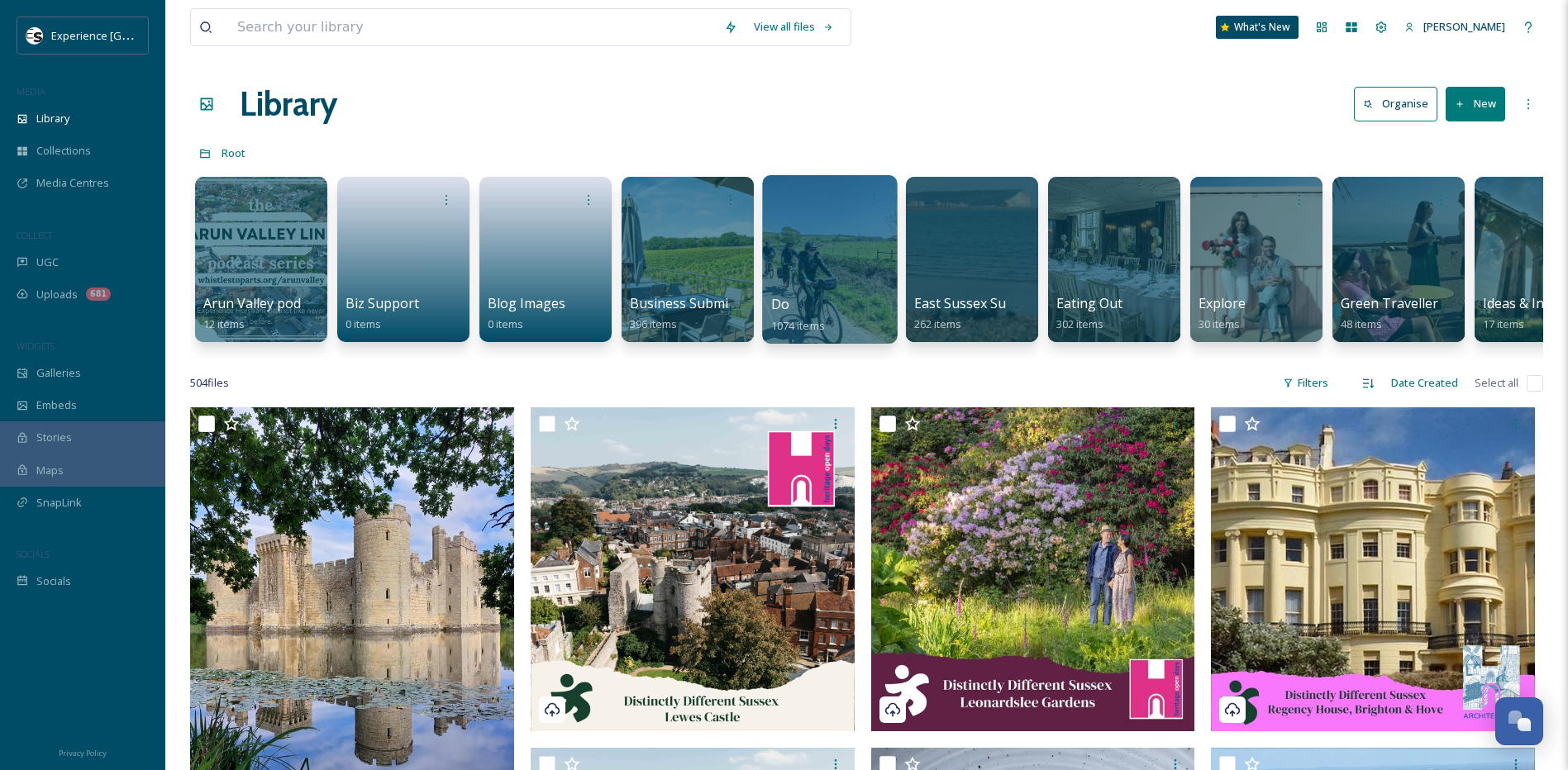
click at [825, 276] on div at bounding box center [829, 258] width 134 height 168
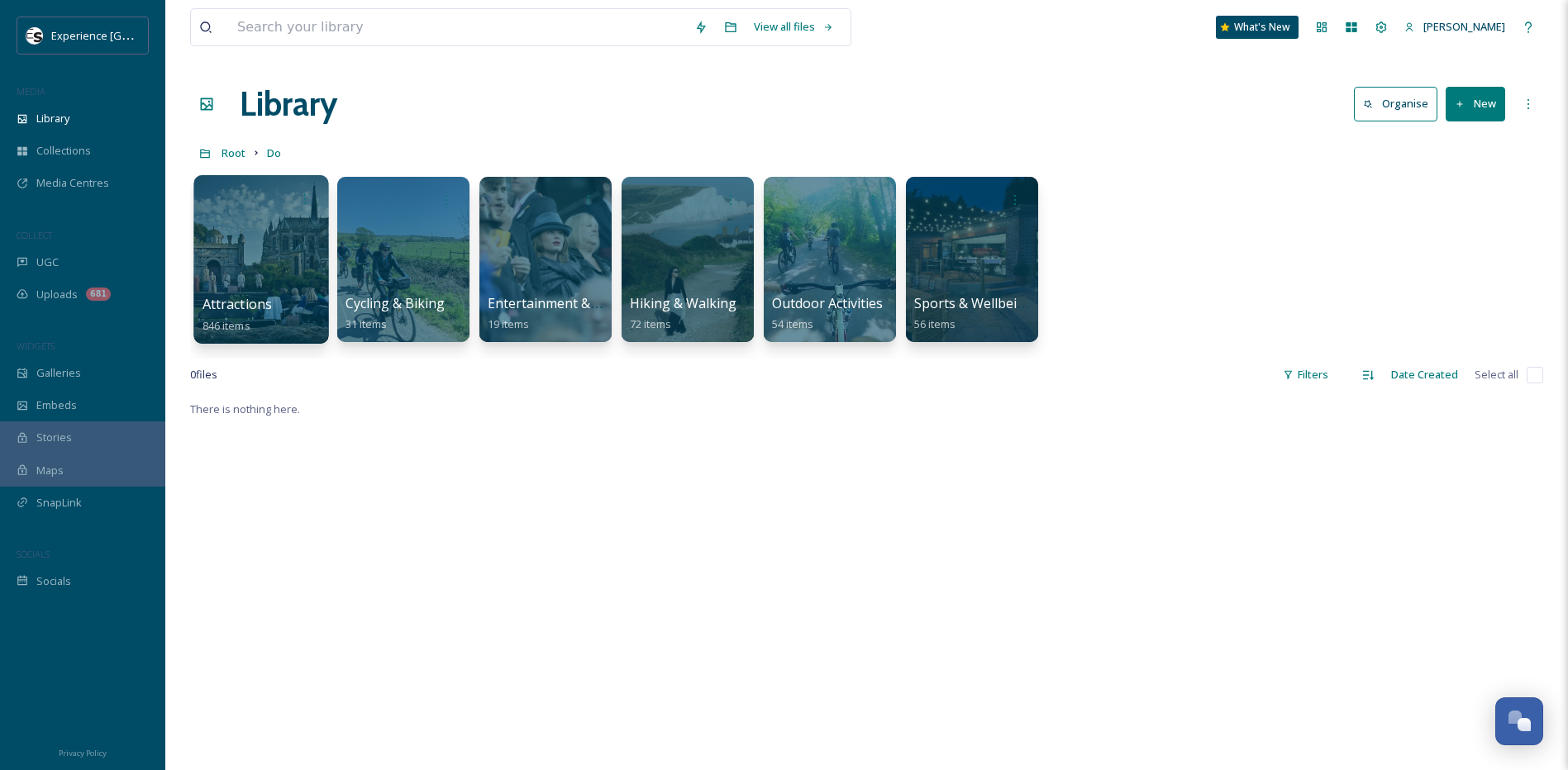
click at [237, 264] on div at bounding box center [260, 258] width 134 height 168
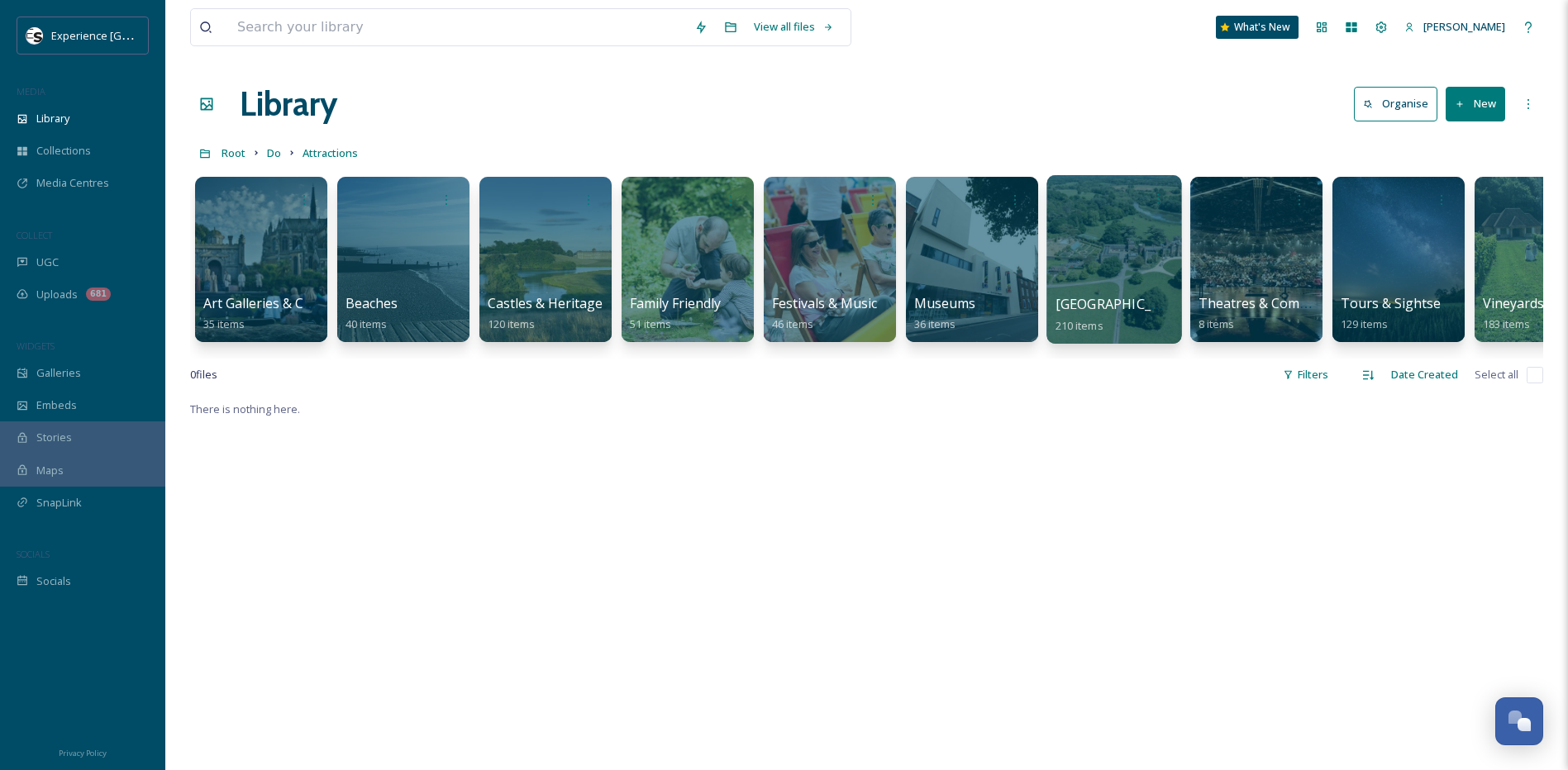
click at [1099, 272] on div at bounding box center [1113, 258] width 134 height 168
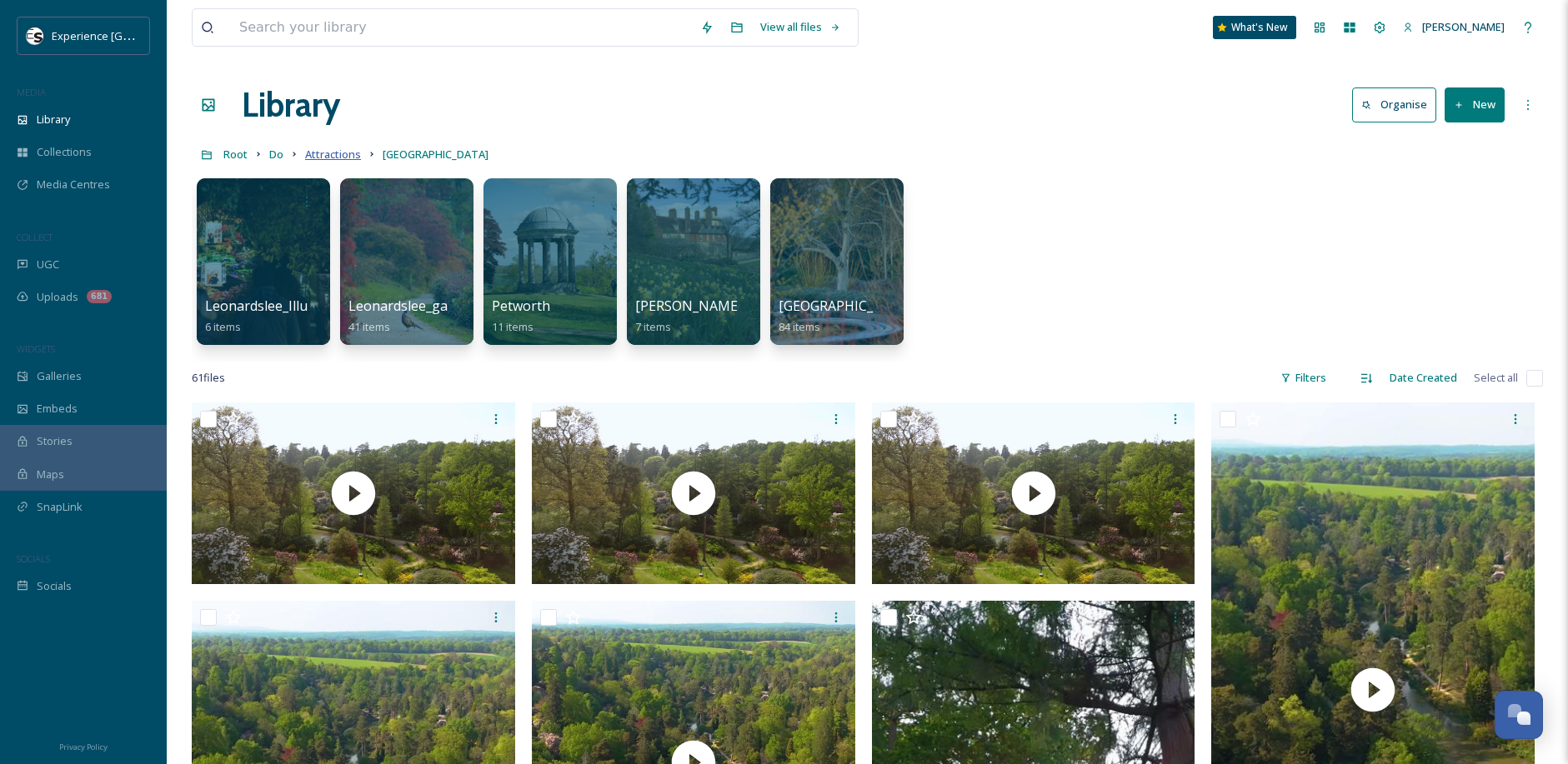
click at [318, 154] on span "Attractions" at bounding box center [333, 154] width 55 height 15
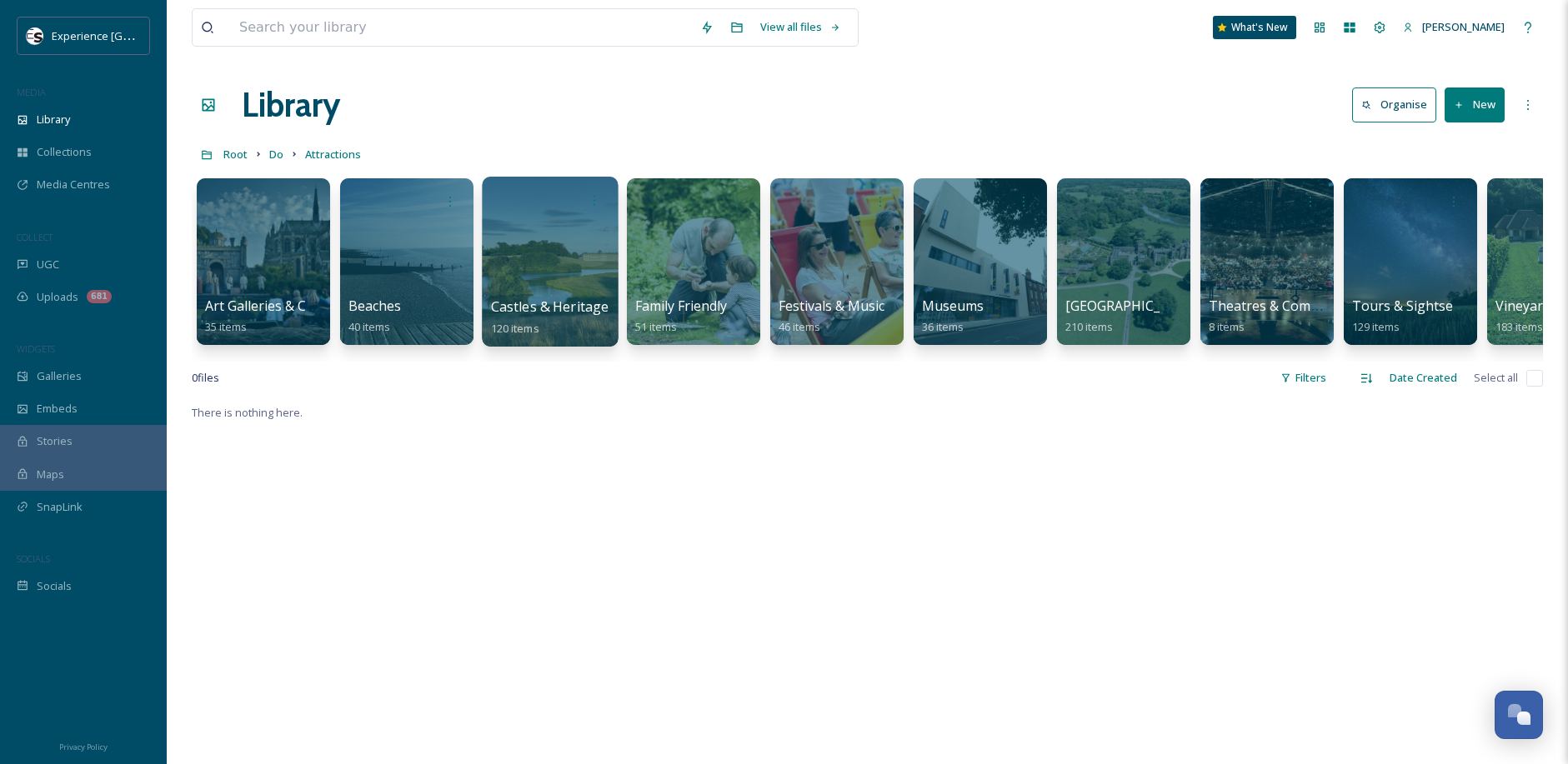
click at [559, 274] on div at bounding box center [549, 261] width 135 height 170
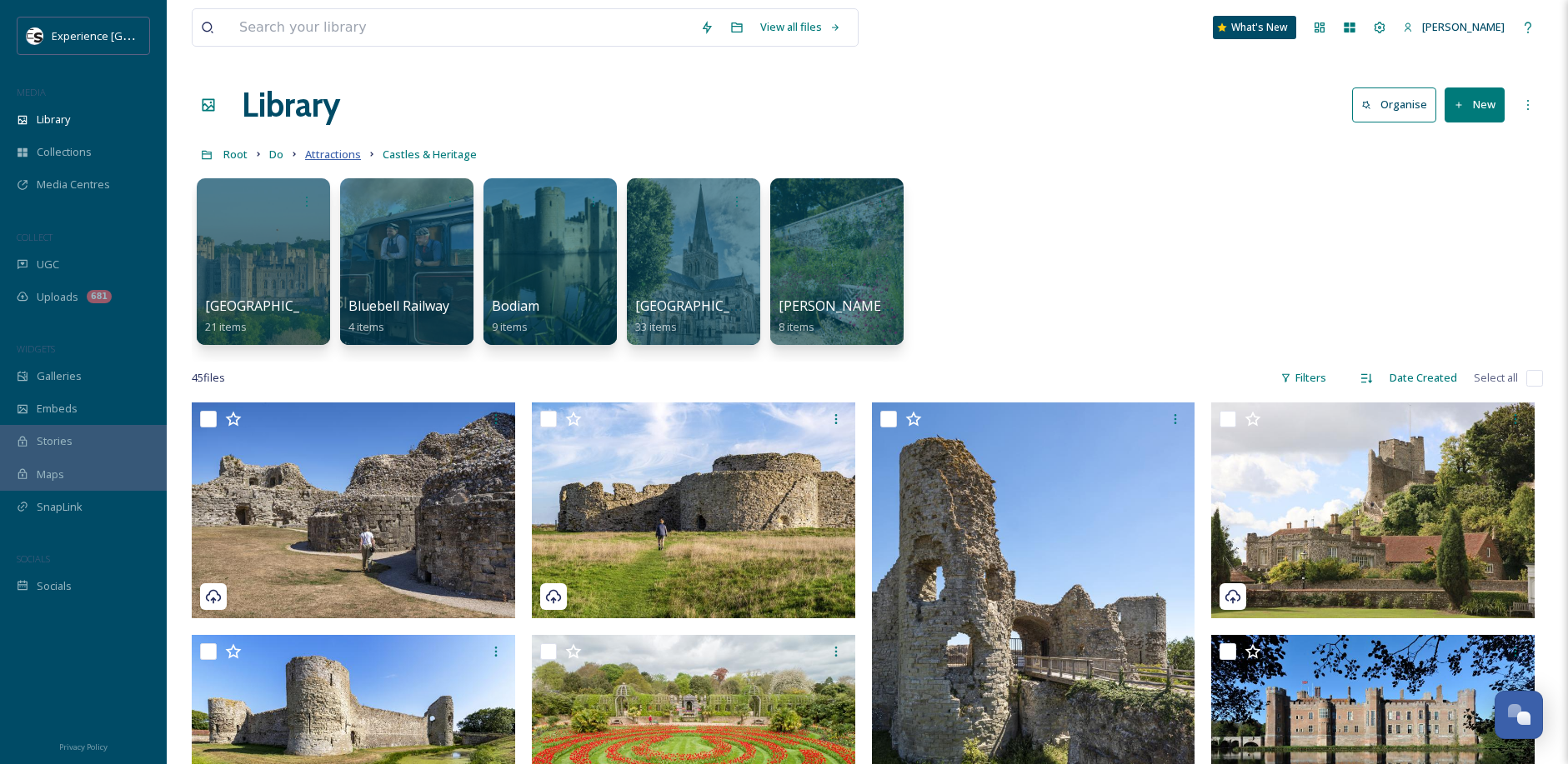
click at [330, 156] on span "Attractions" at bounding box center [333, 154] width 55 height 15
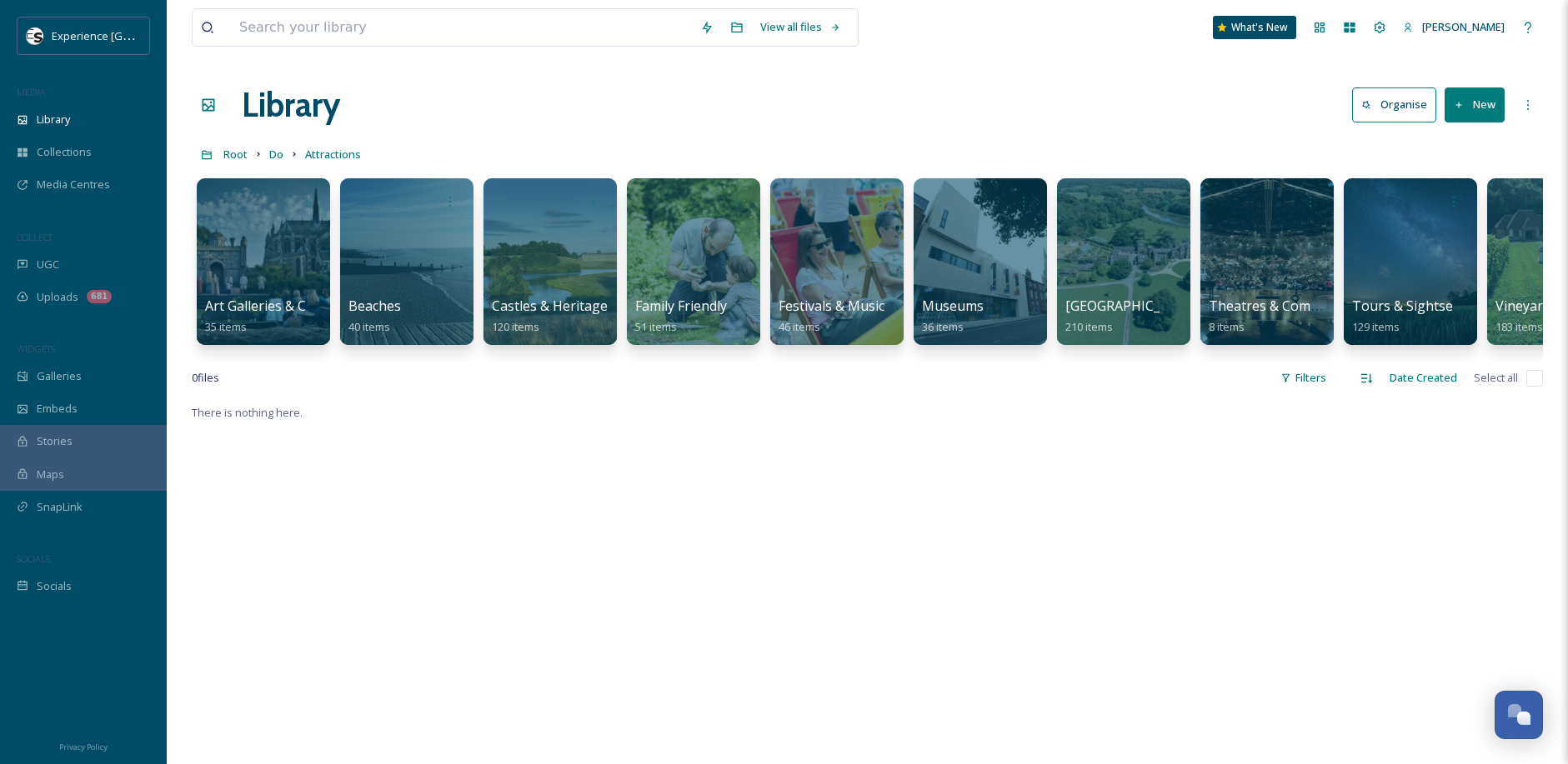
click at [1464, 106] on button "New" at bounding box center [1474, 104] width 60 height 35
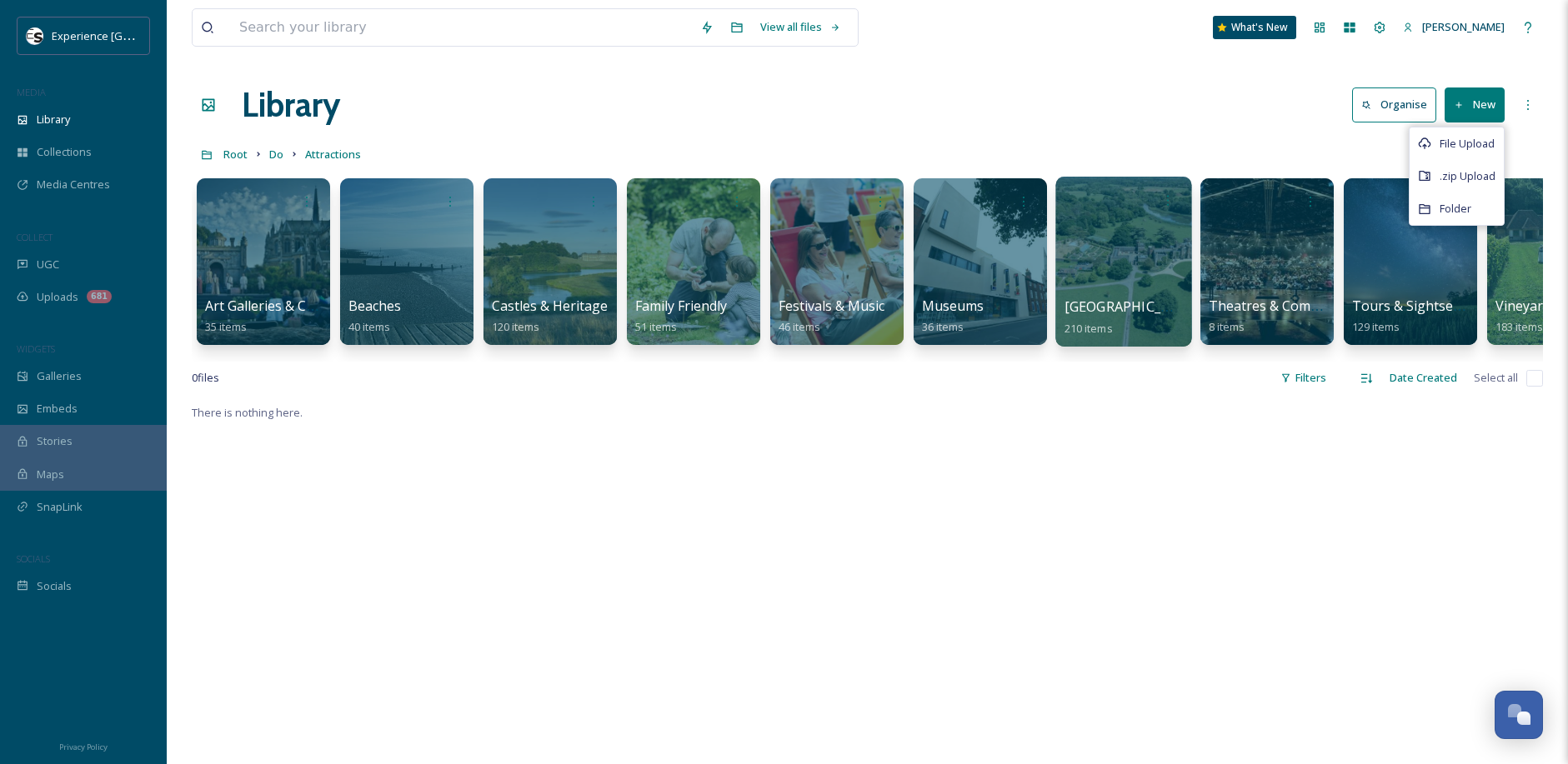
click at [1141, 304] on span "[GEOGRAPHIC_DATA]" at bounding box center [1133, 306] width 136 height 18
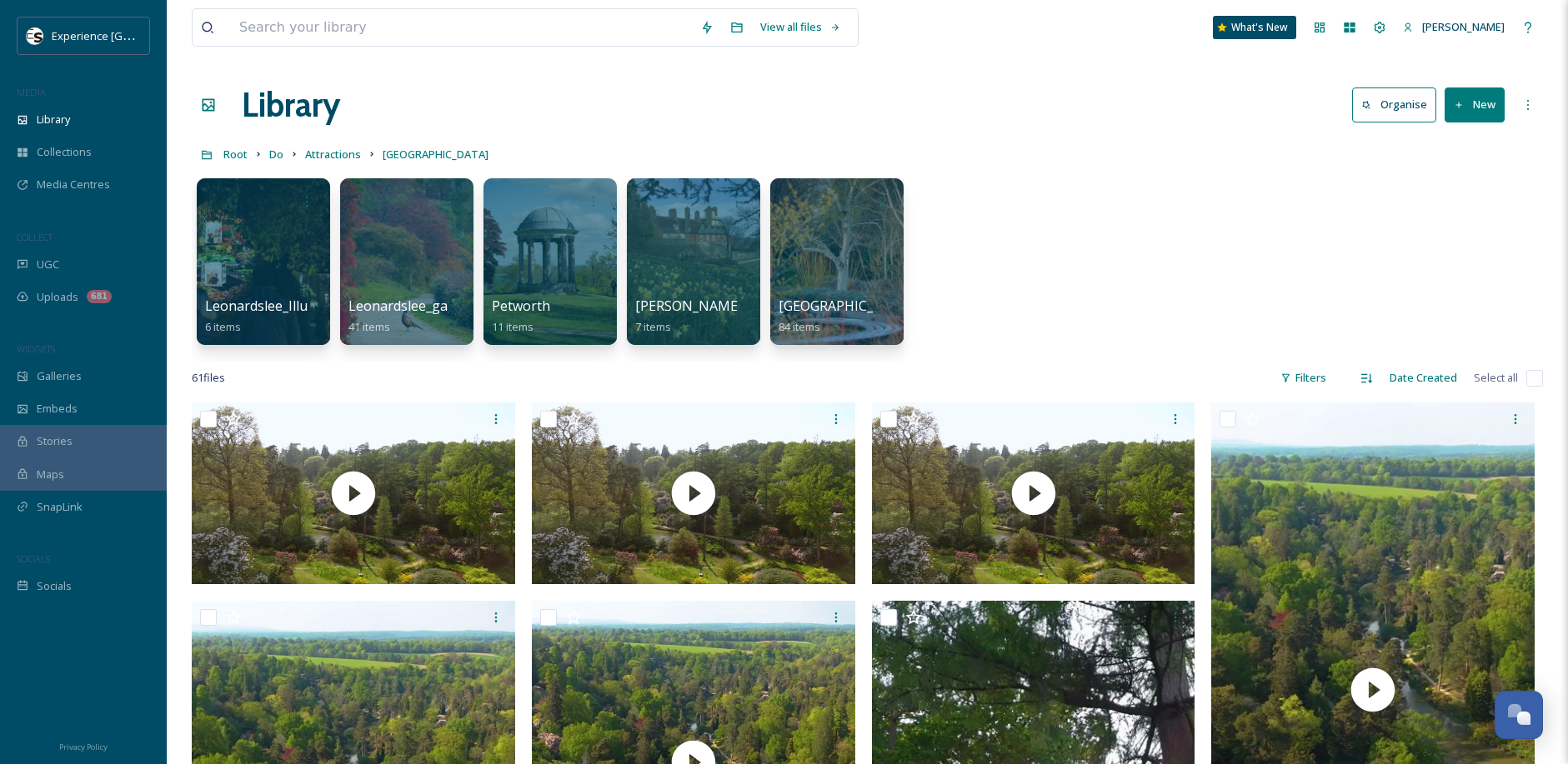
click at [1467, 106] on button "New" at bounding box center [1474, 104] width 60 height 35
click at [1438, 208] on div "Folder" at bounding box center [1457, 209] width 95 height 33
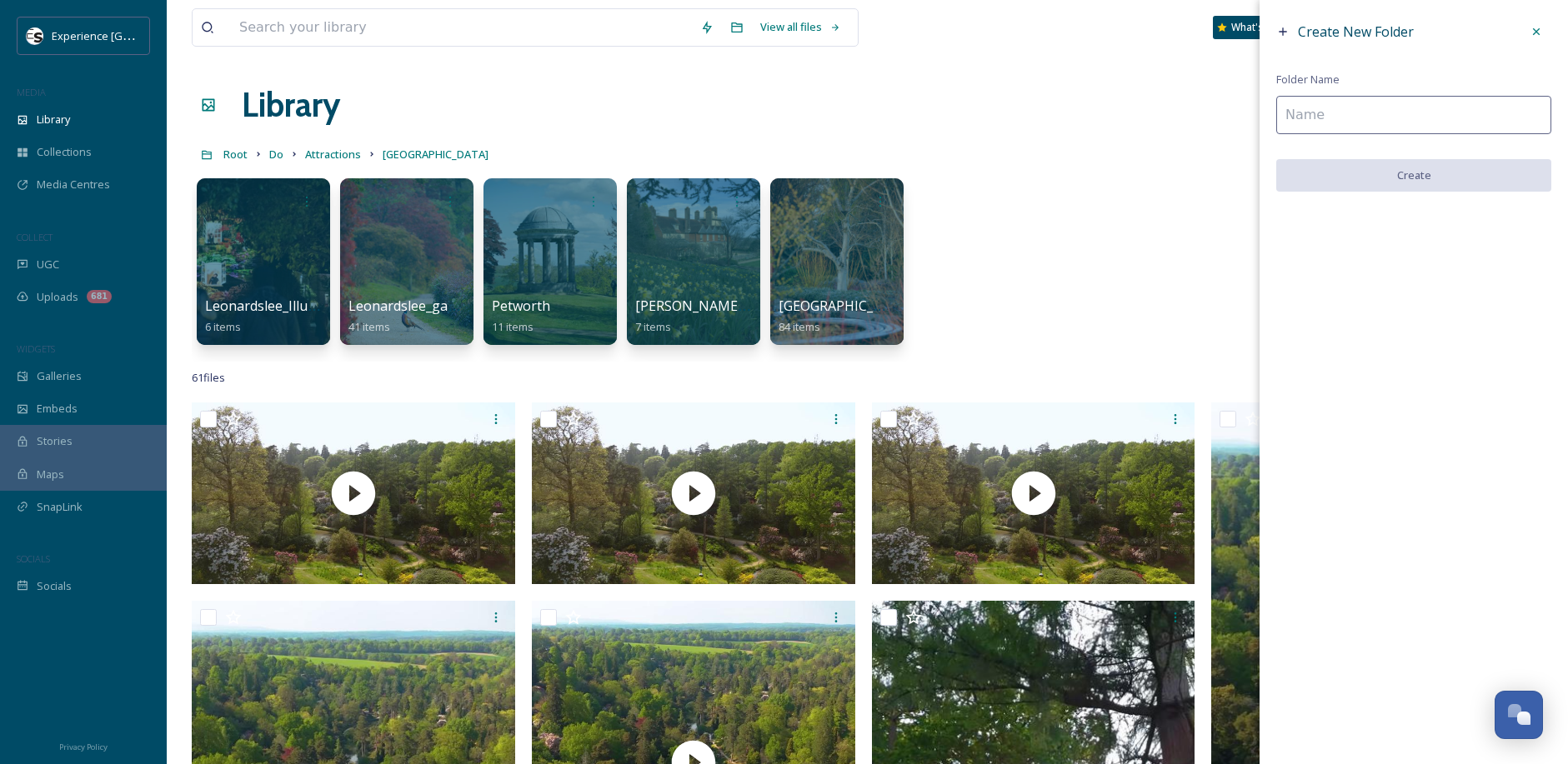
click at [1366, 101] on input at bounding box center [1413, 114] width 275 height 38
click at [1534, 27] on icon at bounding box center [1536, 32] width 14 height 14
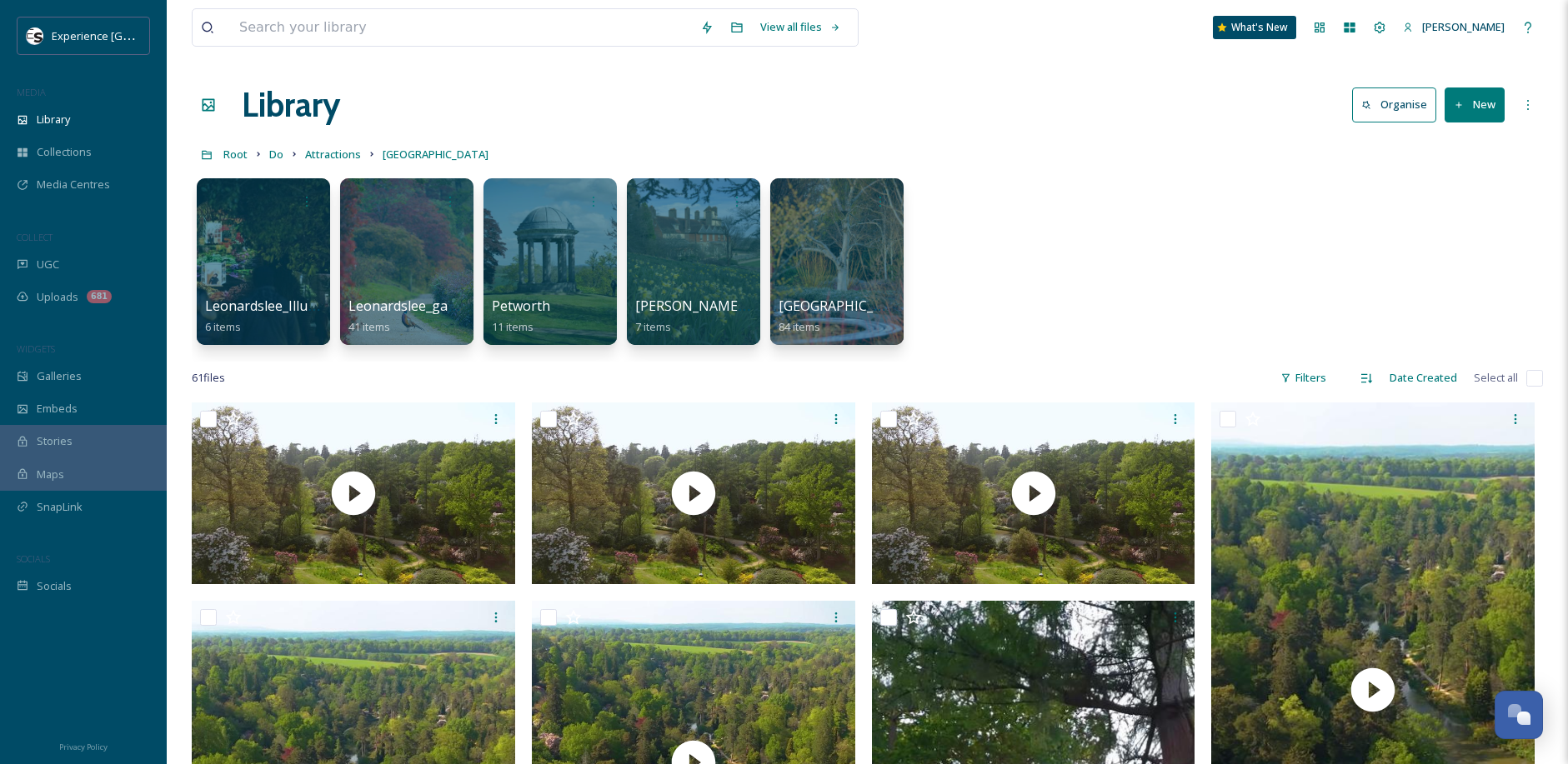
click at [1468, 113] on button "New" at bounding box center [1474, 104] width 60 height 35
click at [1465, 145] on span "File Upload" at bounding box center [1467, 143] width 55 height 15
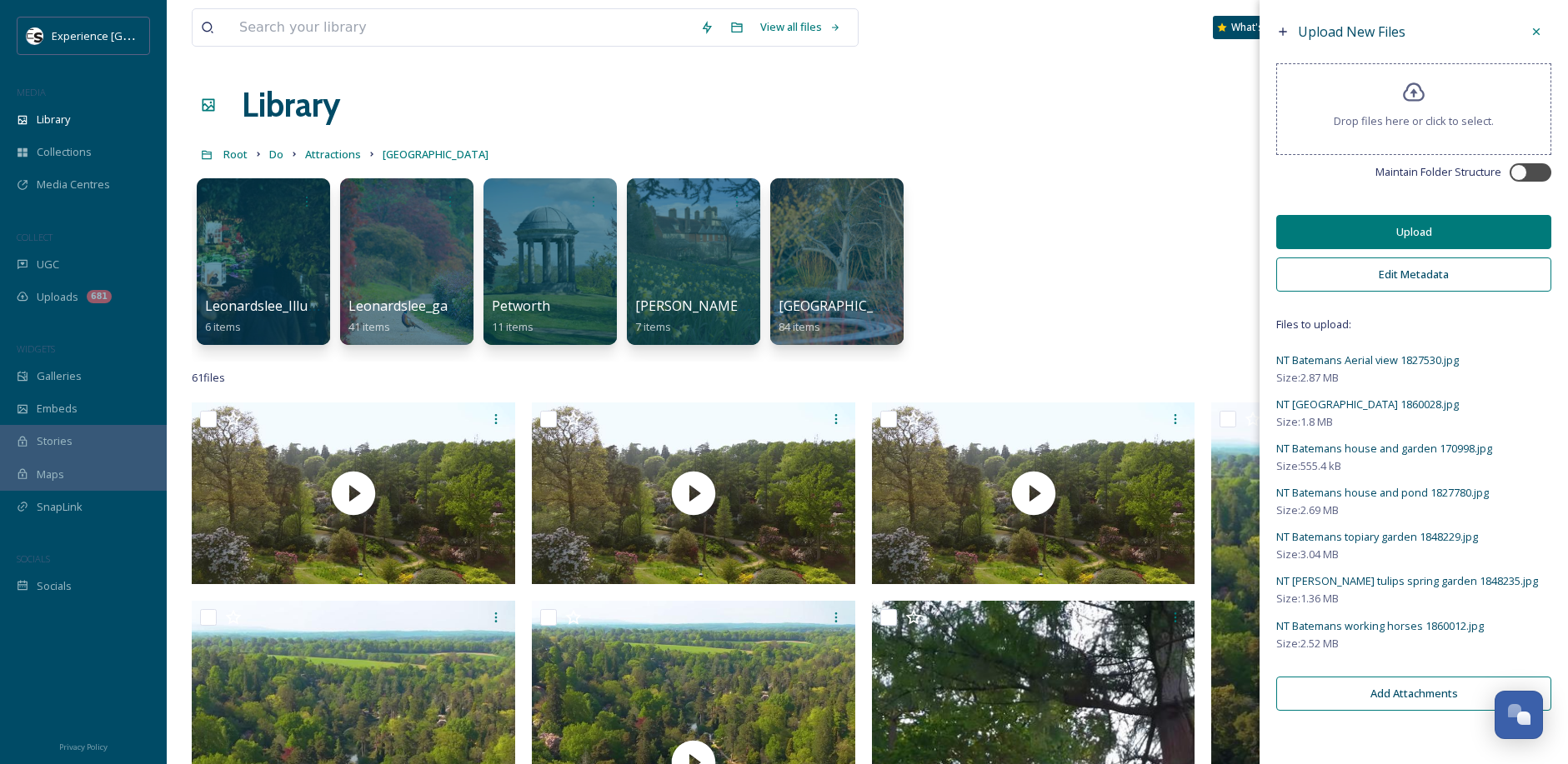
click at [1456, 274] on button "Edit Metadata" at bounding box center [1413, 274] width 275 height 35
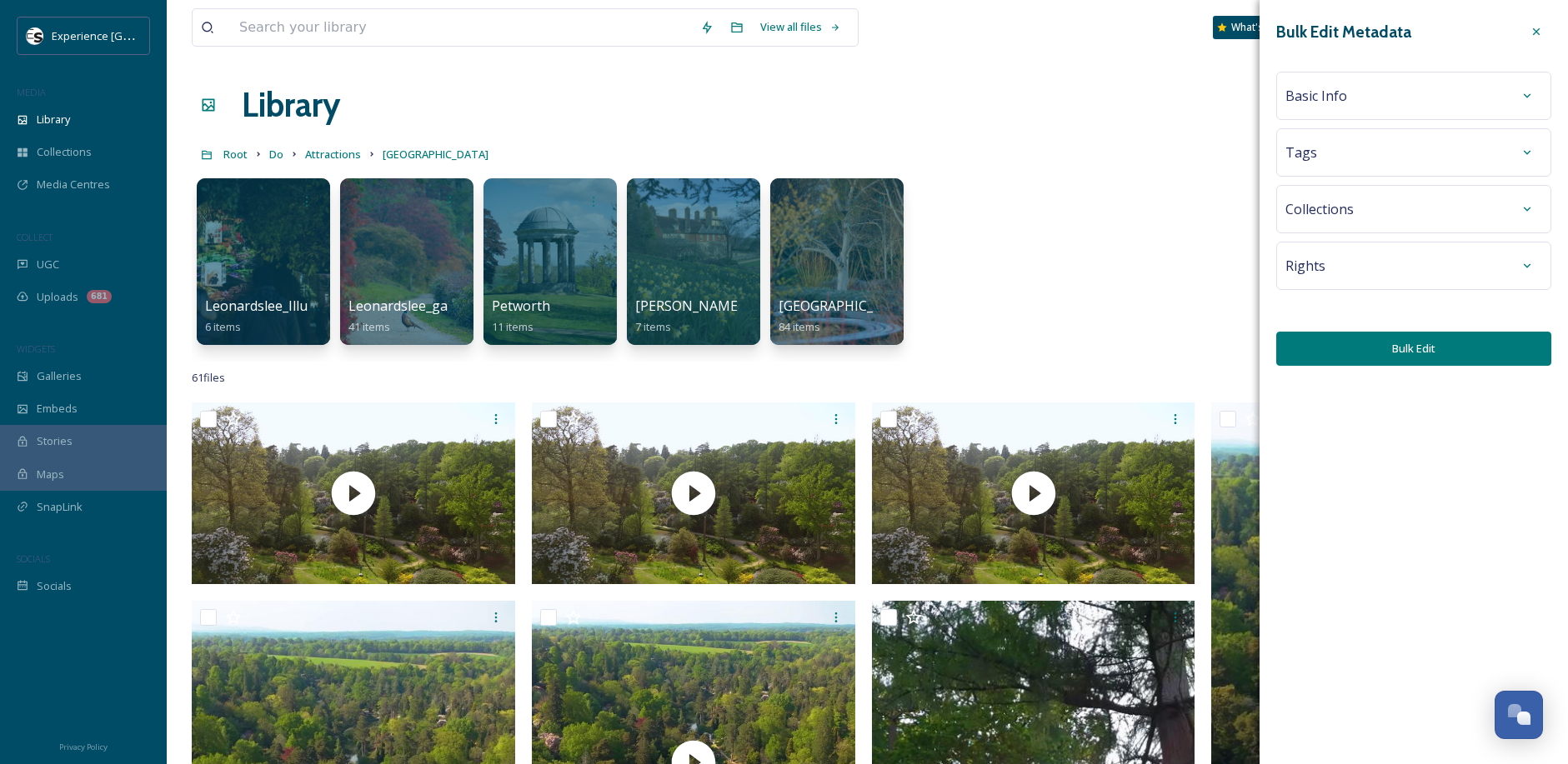
click at [1392, 108] on div "Basic Info" at bounding box center [1413, 95] width 256 height 30
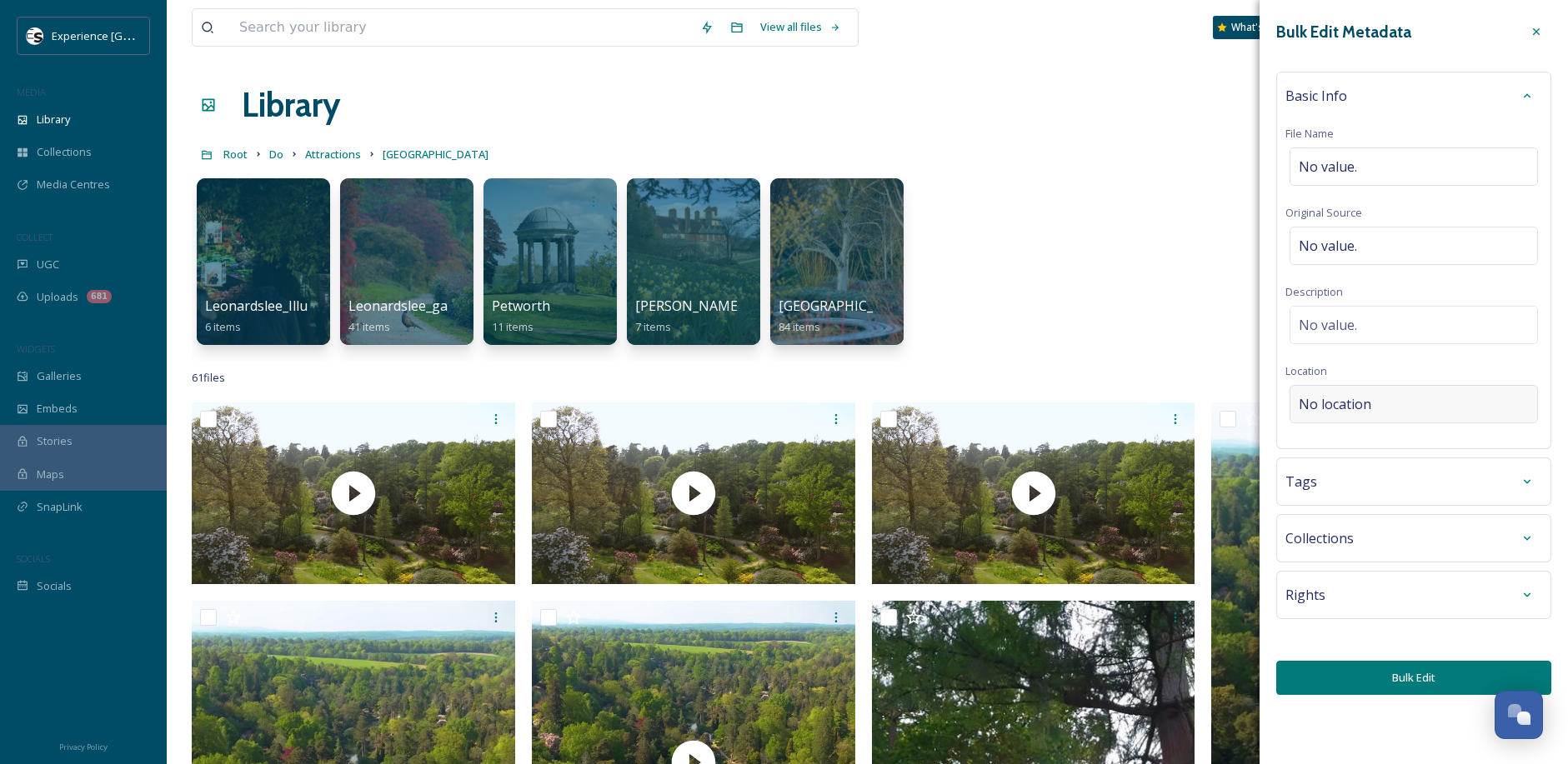
click at [1389, 399] on div "No location" at bounding box center [1413, 404] width 248 height 38
click at [1389, 399] on input at bounding box center [1413, 404] width 246 height 36
type input "Batemans NT"
click at [1398, 460] on div "National Trust - [PERSON_NAME] [PERSON_NAME], [GEOGRAPHIC_DATA], Etchingham TN1…" at bounding box center [1380, 456] width 160 height 40
click at [1372, 324] on div "No value." at bounding box center [1413, 325] width 248 height 38
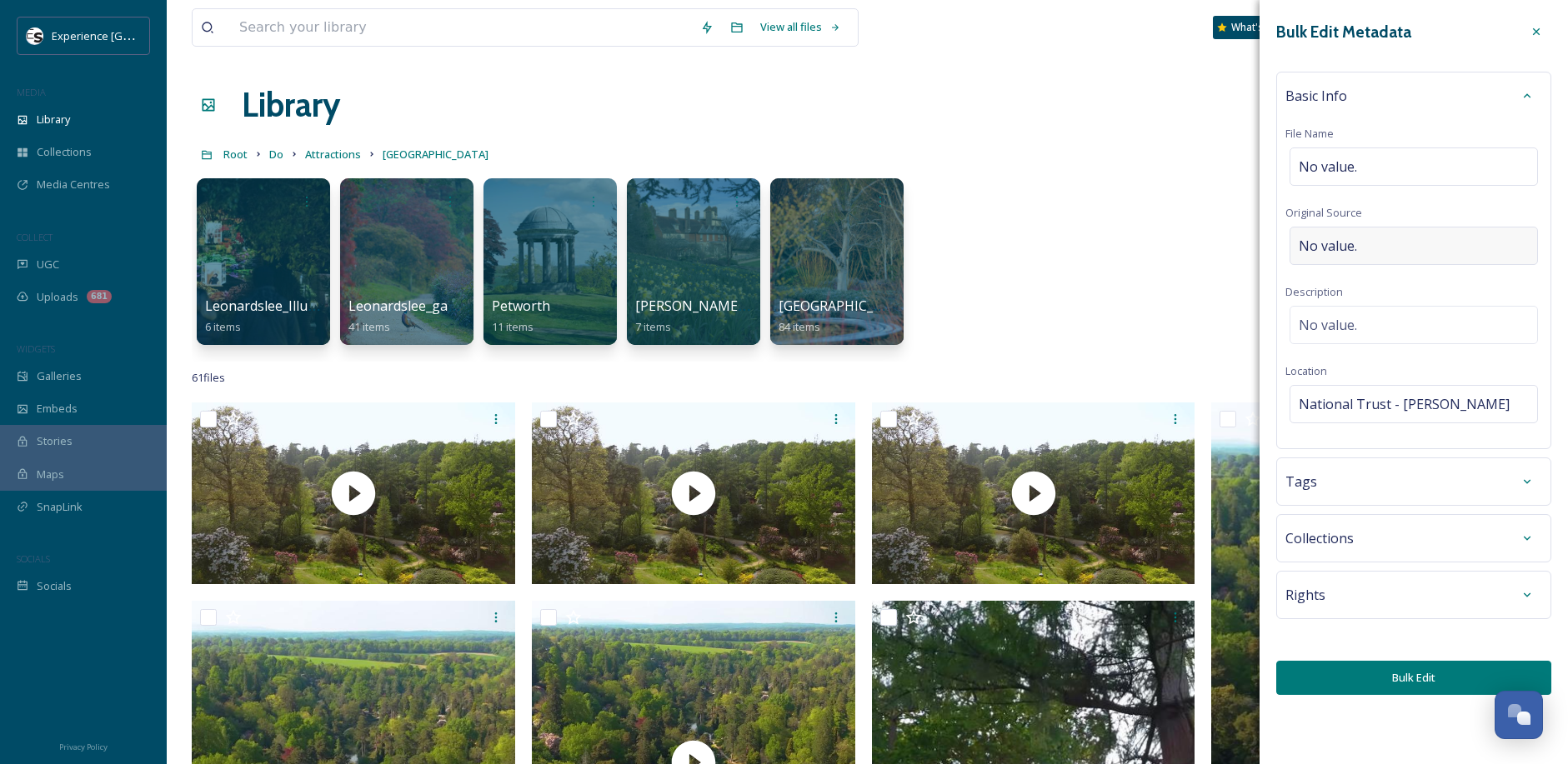
click at [1354, 256] on div "No value." at bounding box center [1413, 245] width 248 height 38
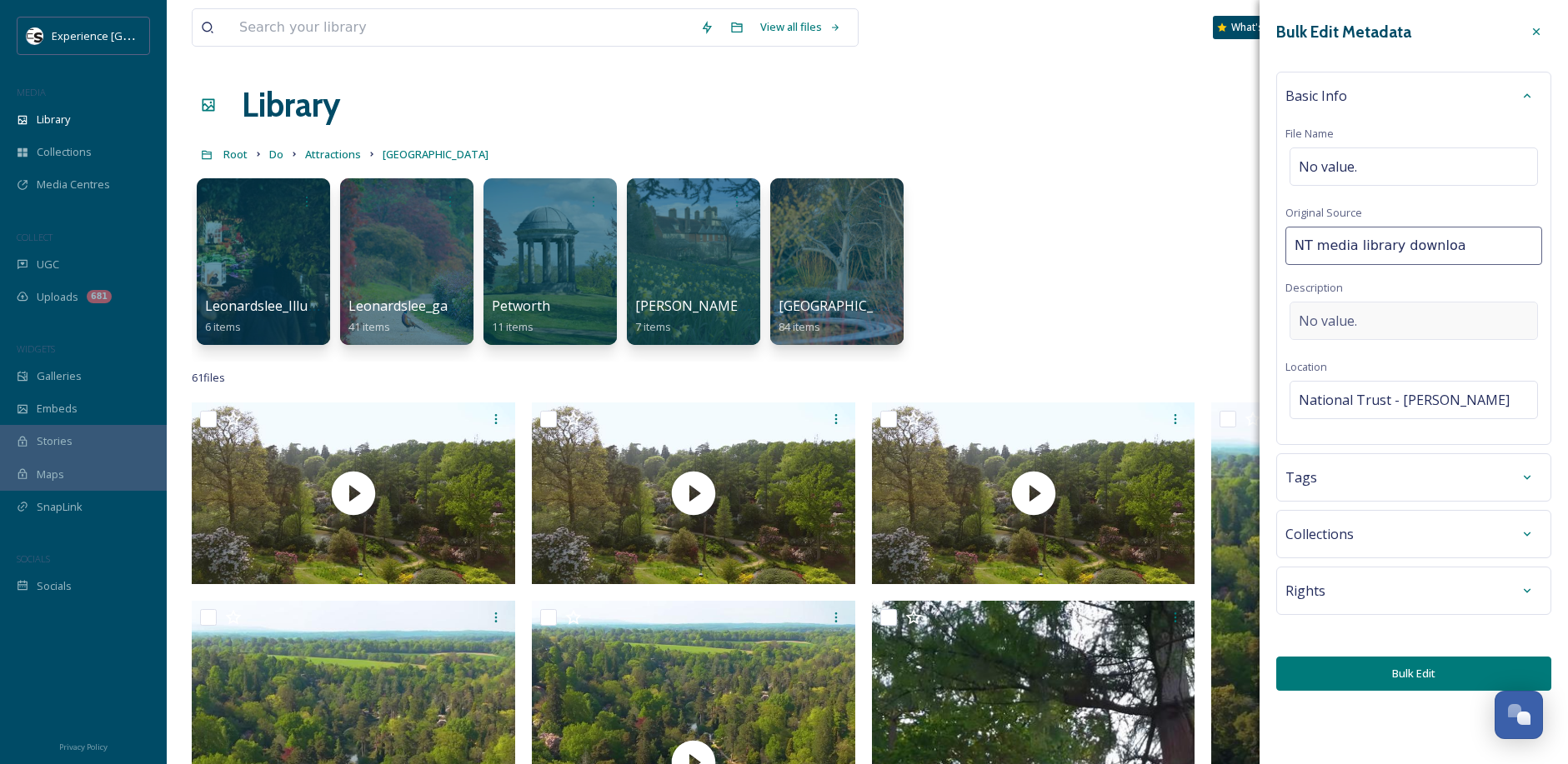
type input "NT media library download"
click at [1413, 677] on button "Bulk Edit" at bounding box center [1413, 678] width 275 height 35
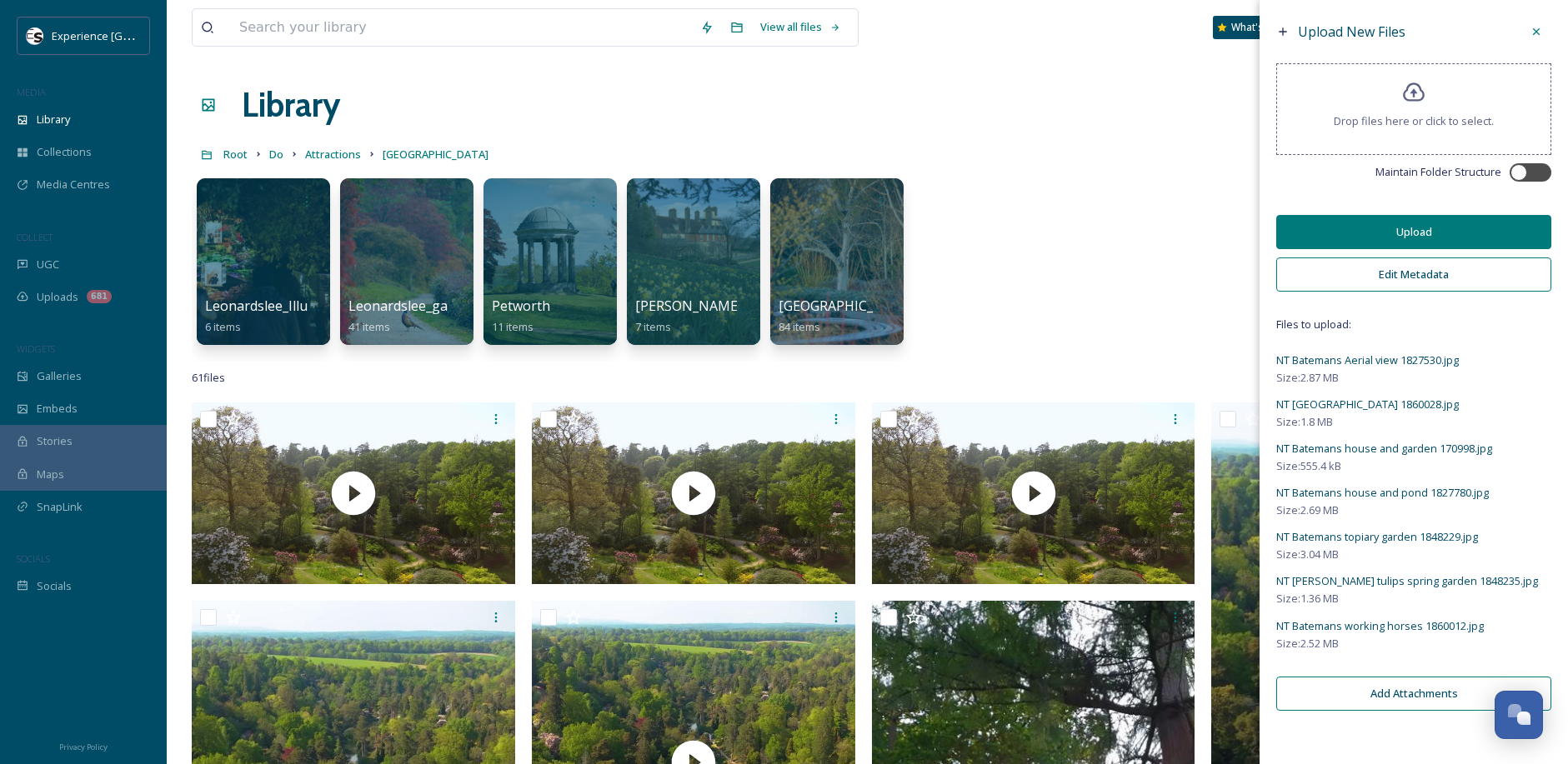
click at [1374, 235] on button "Upload" at bounding box center [1413, 233] width 275 height 35
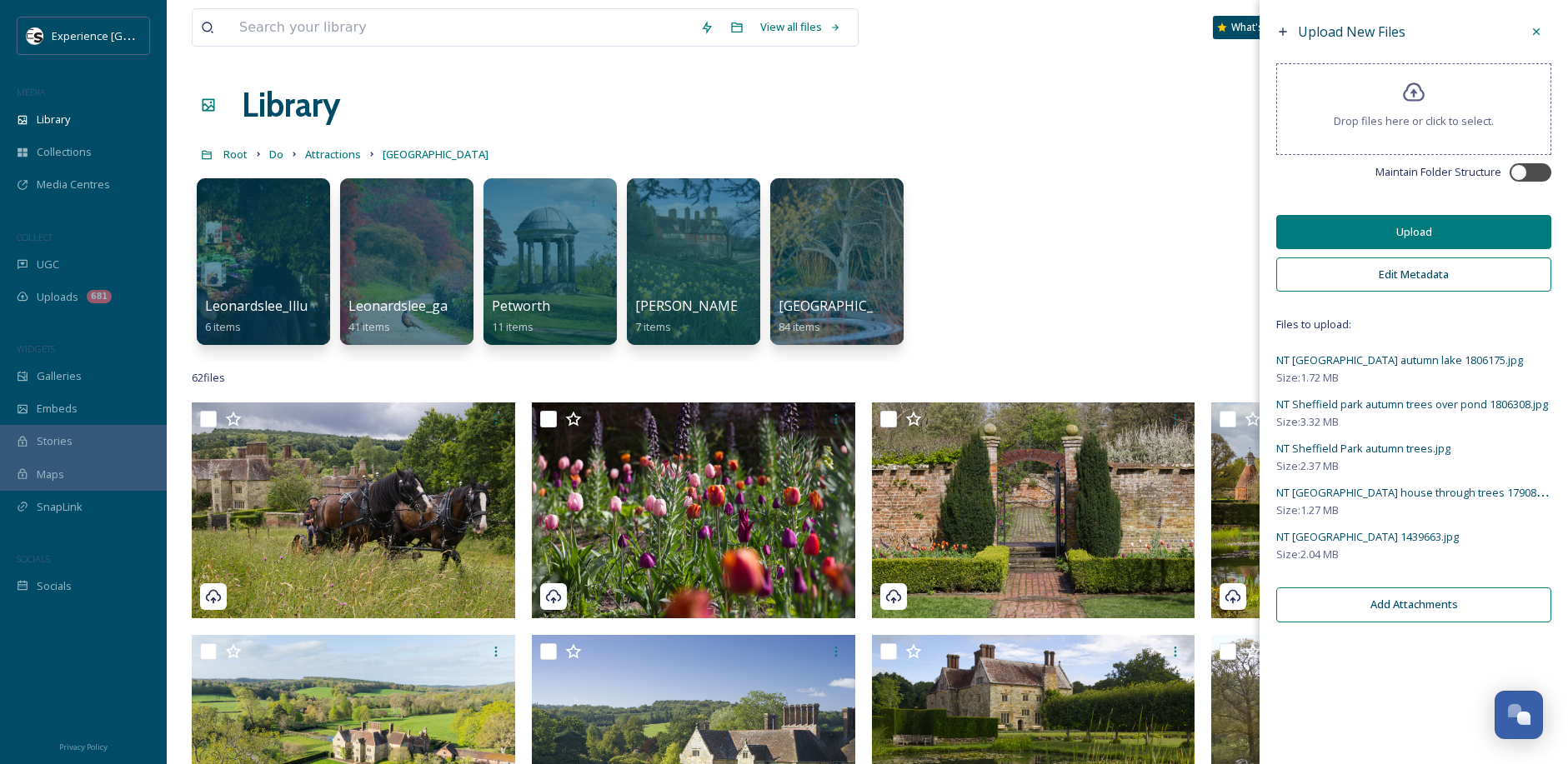
click at [1394, 278] on button "Edit Metadata" at bounding box center [1413, 274] width 275 height 35
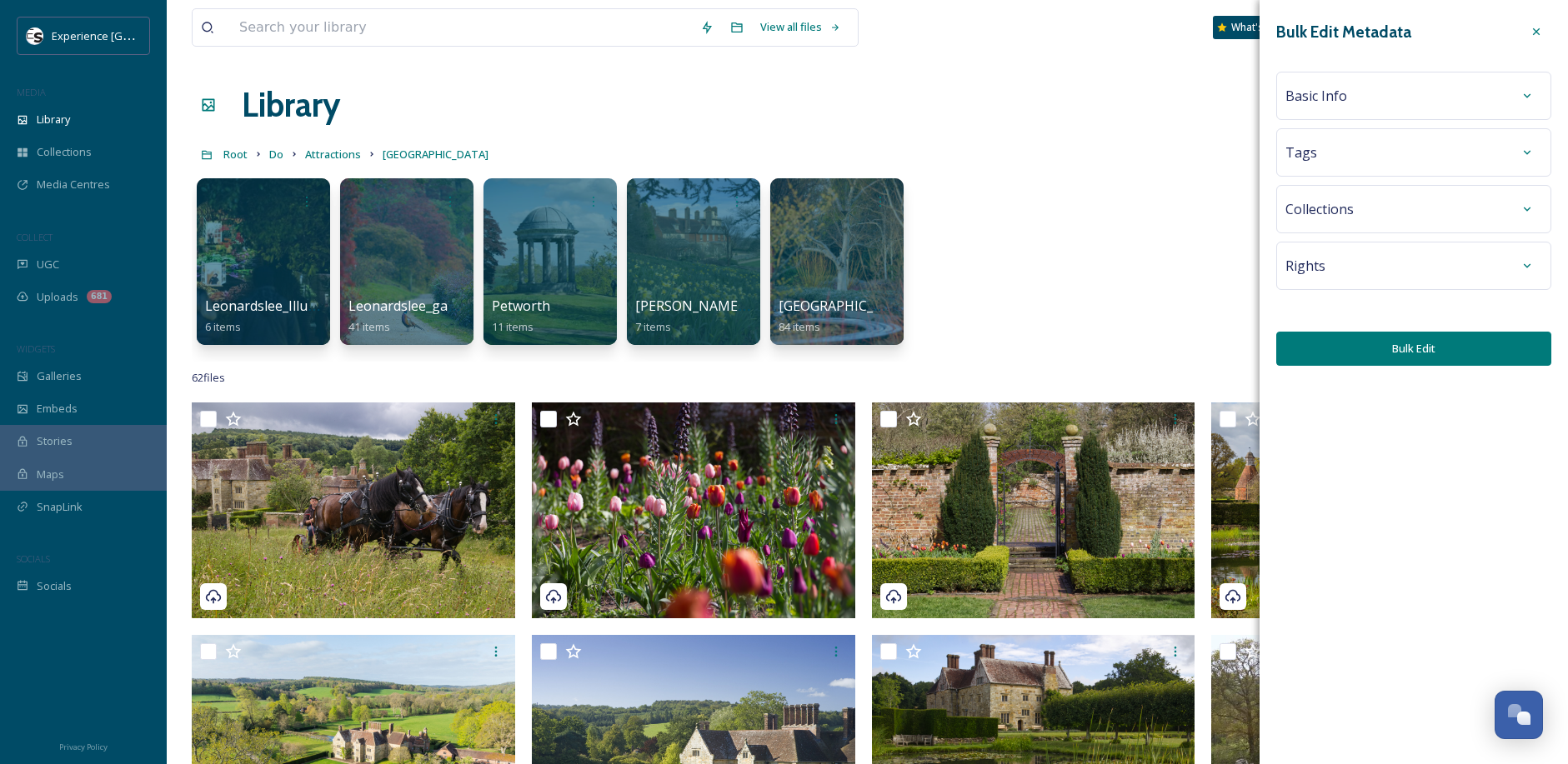
click at [1352, 100] on div "Basic Info" at bounding box center [1413, 95] width 256 height 30
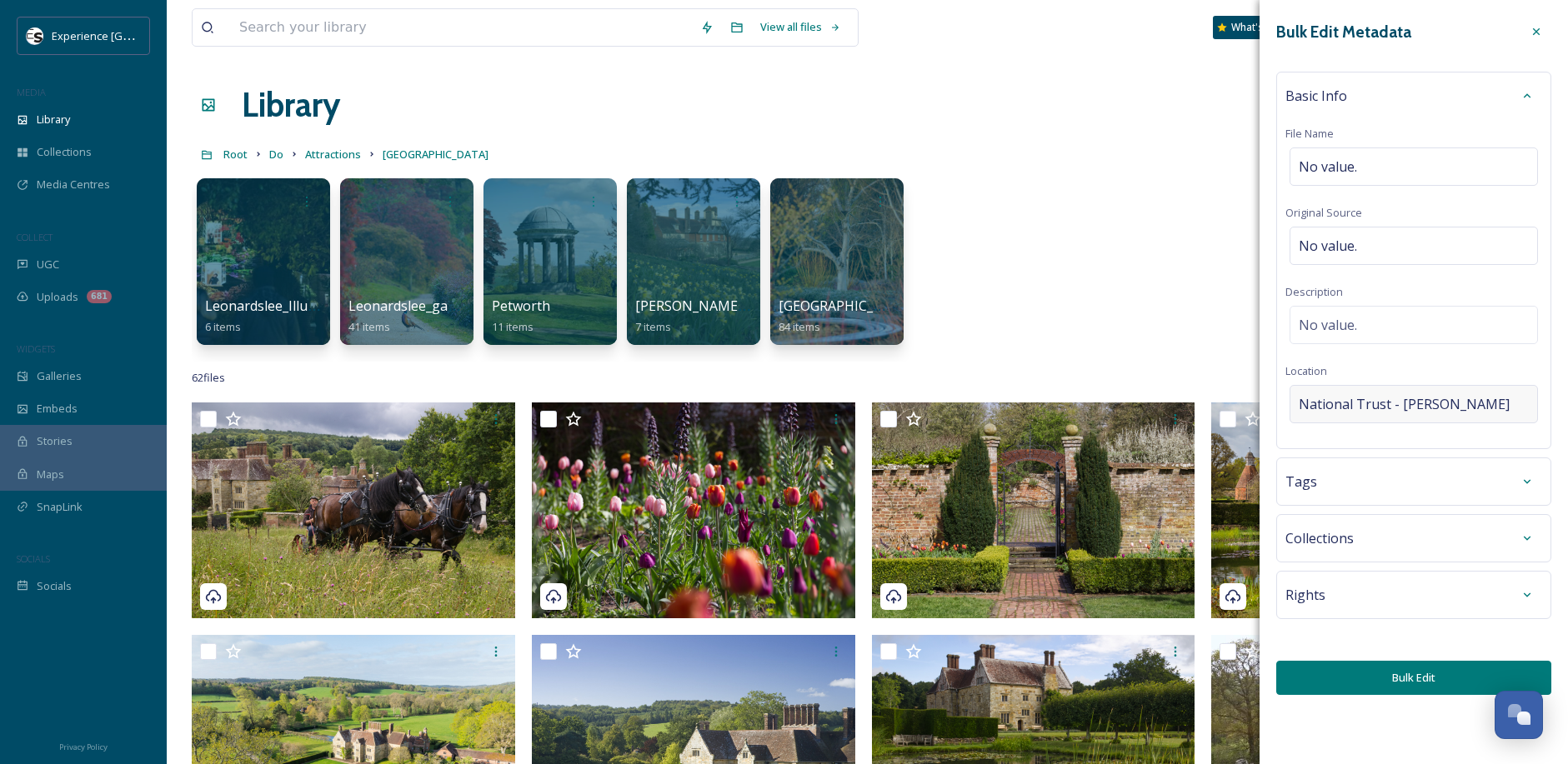
click at [1472, 407] on div "National Trust - [PERSON_NAME]" at bounding box center [1413, 404] width 248 height 38
drag, startPoint x: 1393, startPoint y: 405, endPoint x: 1499, endPoint y: 405, distance: 106.0
click at [1499, 405] on input "National Trust - [PERSON_NAME]" at bounding box center [1413, 404] width 246 height 36
type input "National Trust - Sheffield P"
click at [1476, 460] on div "National Trust - [GEOGRAPHIC_DATA], [GEOGRAPHIC_DATA], [GEOGRAPHIC_DATA]" at bounding box center [1392, 456] width 184 height 40
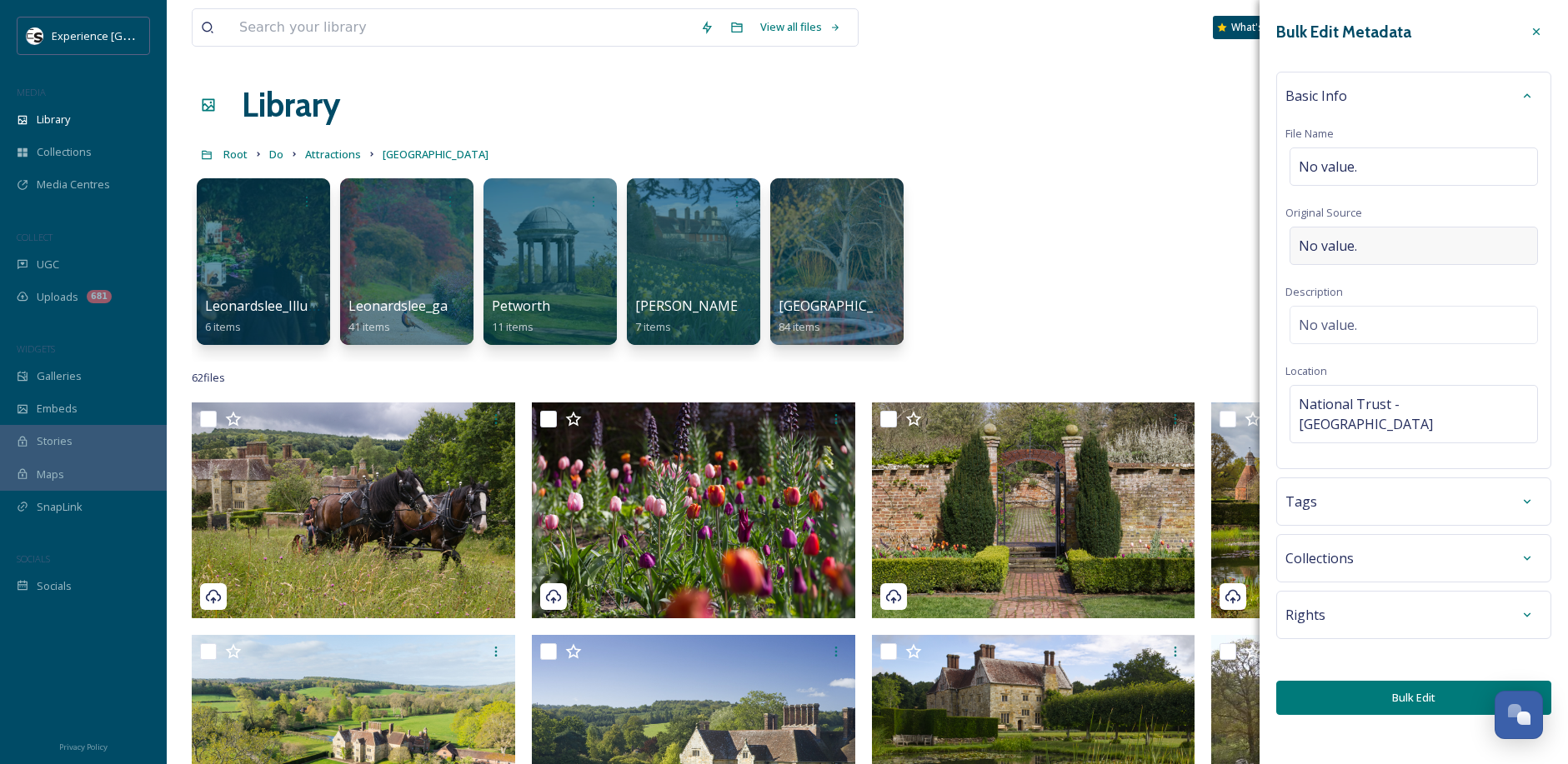
click at [1361, 234] on div "No value." at bounding box center [1413, 245] width 248 height 38
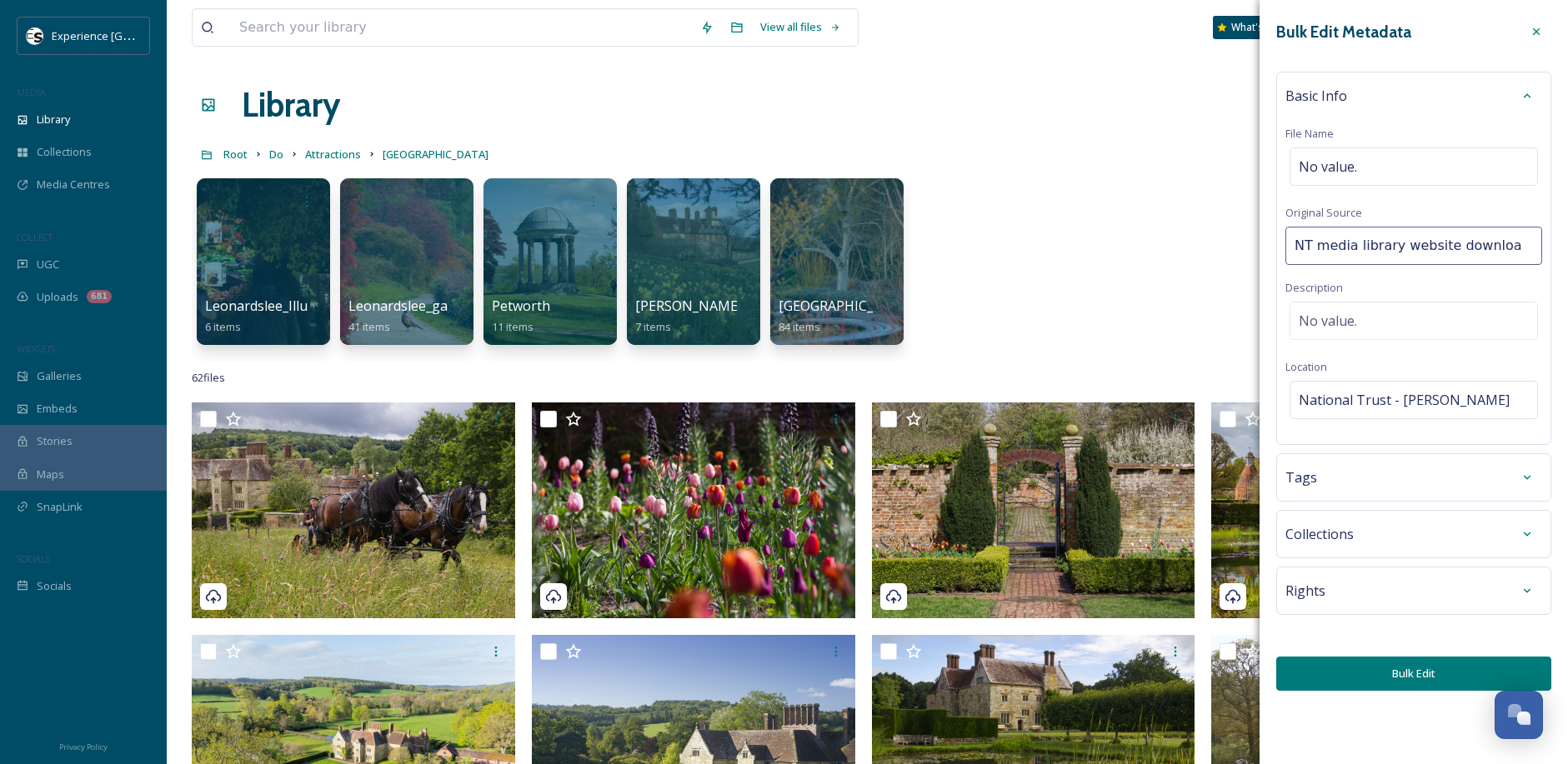
type input "NT media library website download"
click at [1372, 676] on button "Bulk Edit" at bounding box center [1413, 678] width 275 height 35
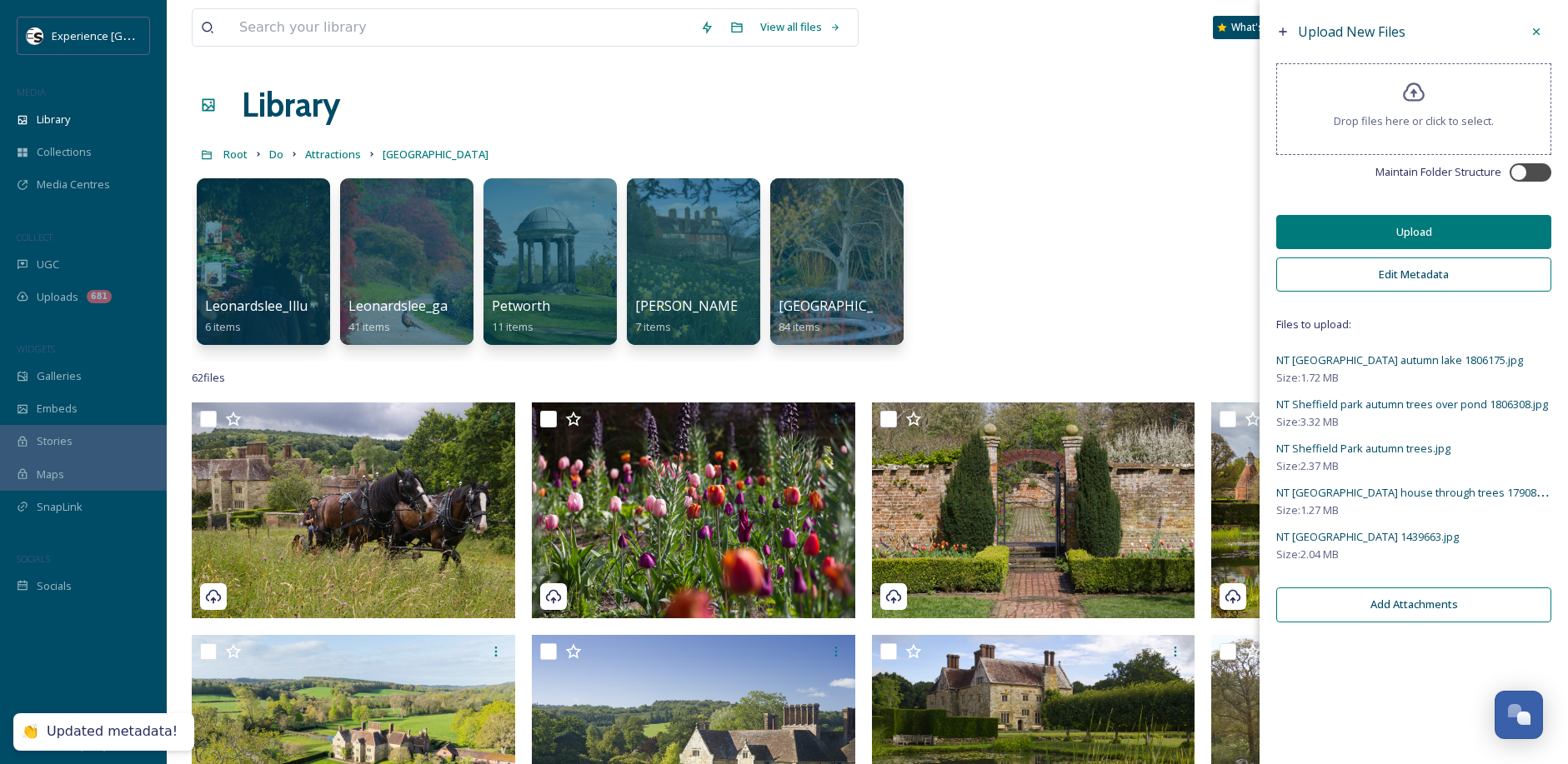
click at [1363, 226] on button "Upload" at bounding box center [1413, 233] width 275 height 35
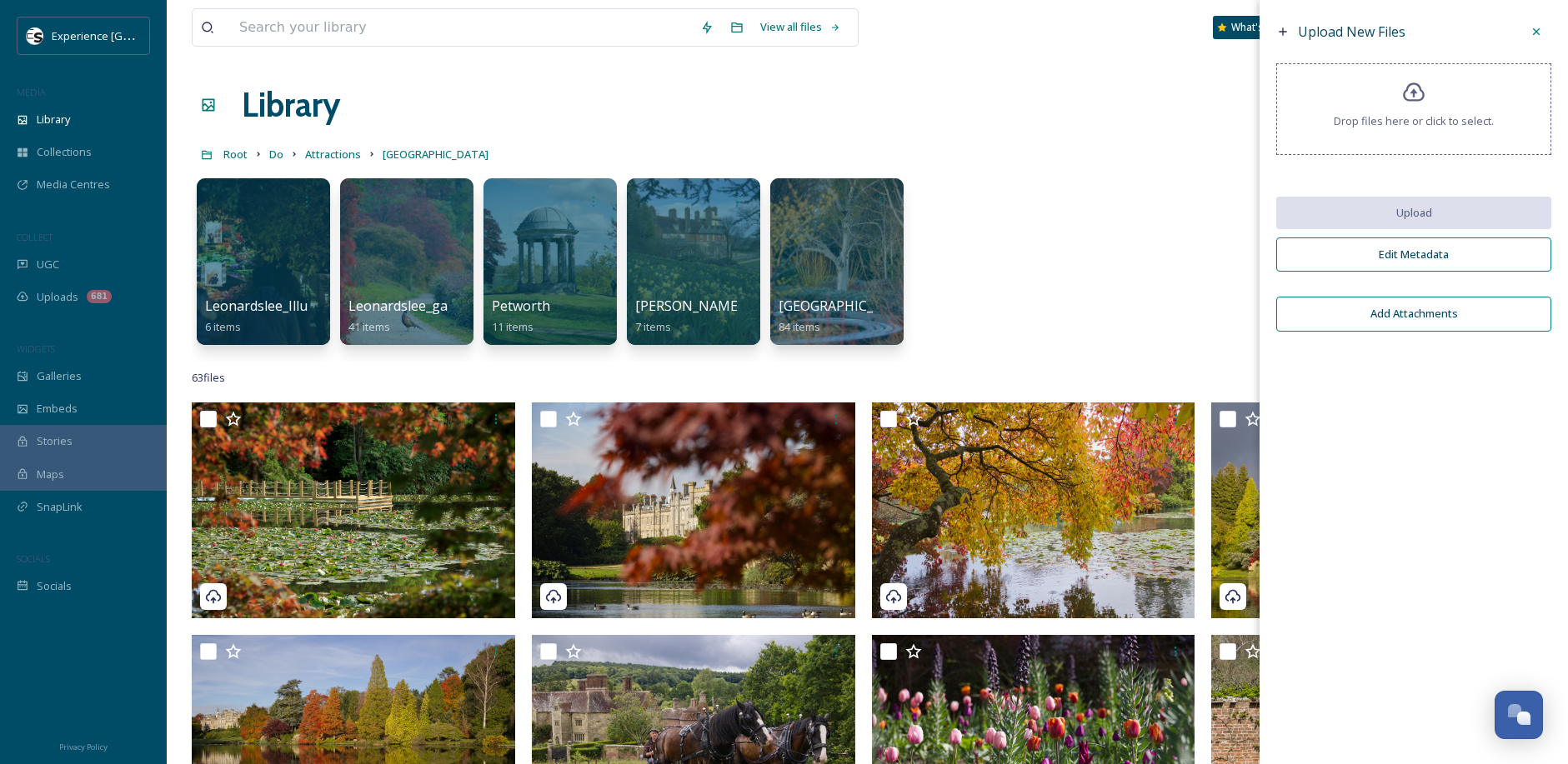
click at [1101, 273] on div "Leonardslee_Illuminated Winter 6 items Leonardslee_gardens_Autumn 41 items Petw…" at bounding box center [867, 265] width 1352 height 192
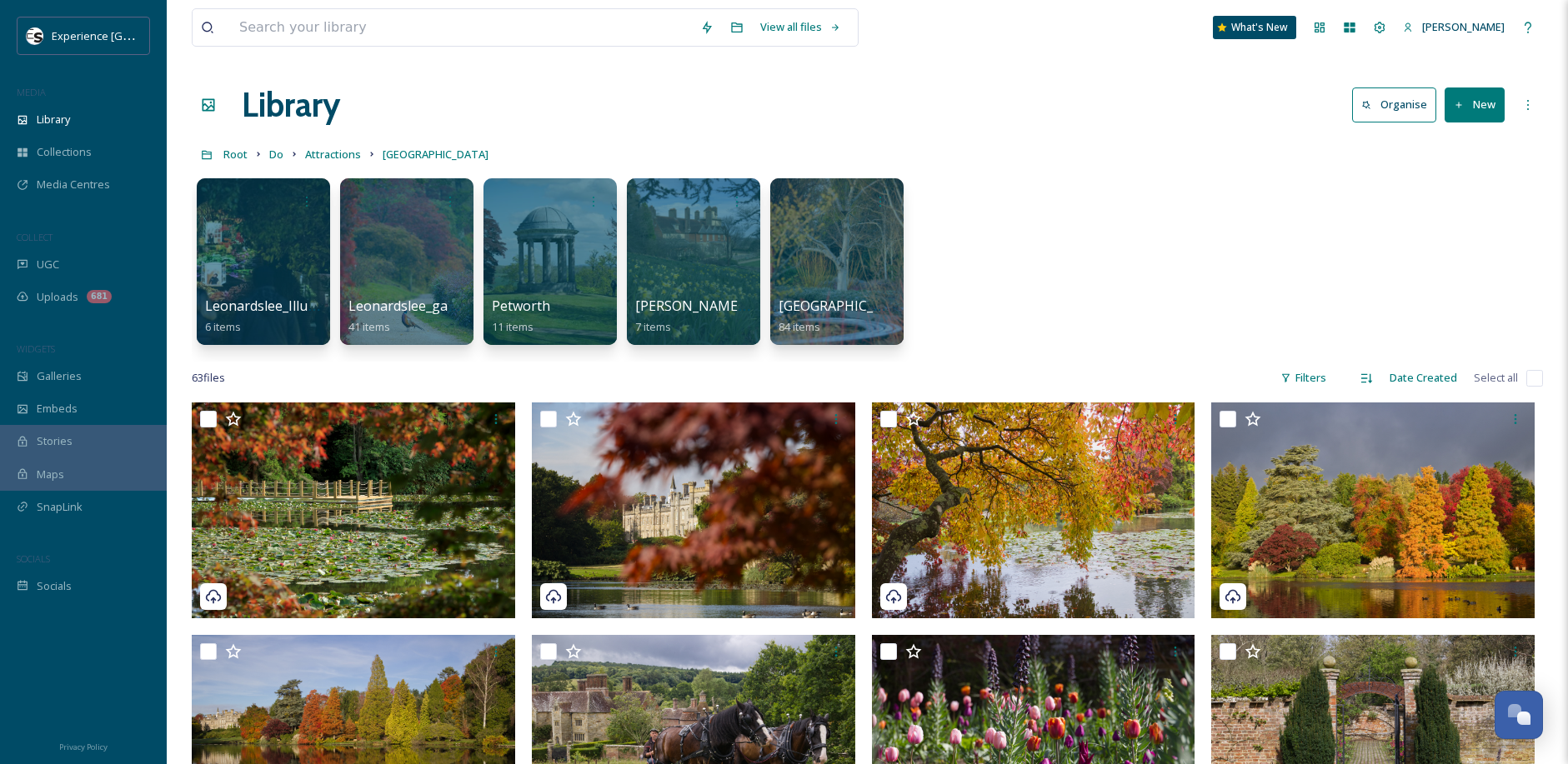
click at [1463, 108] on icon at bounding box center [1460, 105] width 11 height 11
click at [1439, 202] on div "Folder" at bounding box center [1457, 209] width 95 height 33
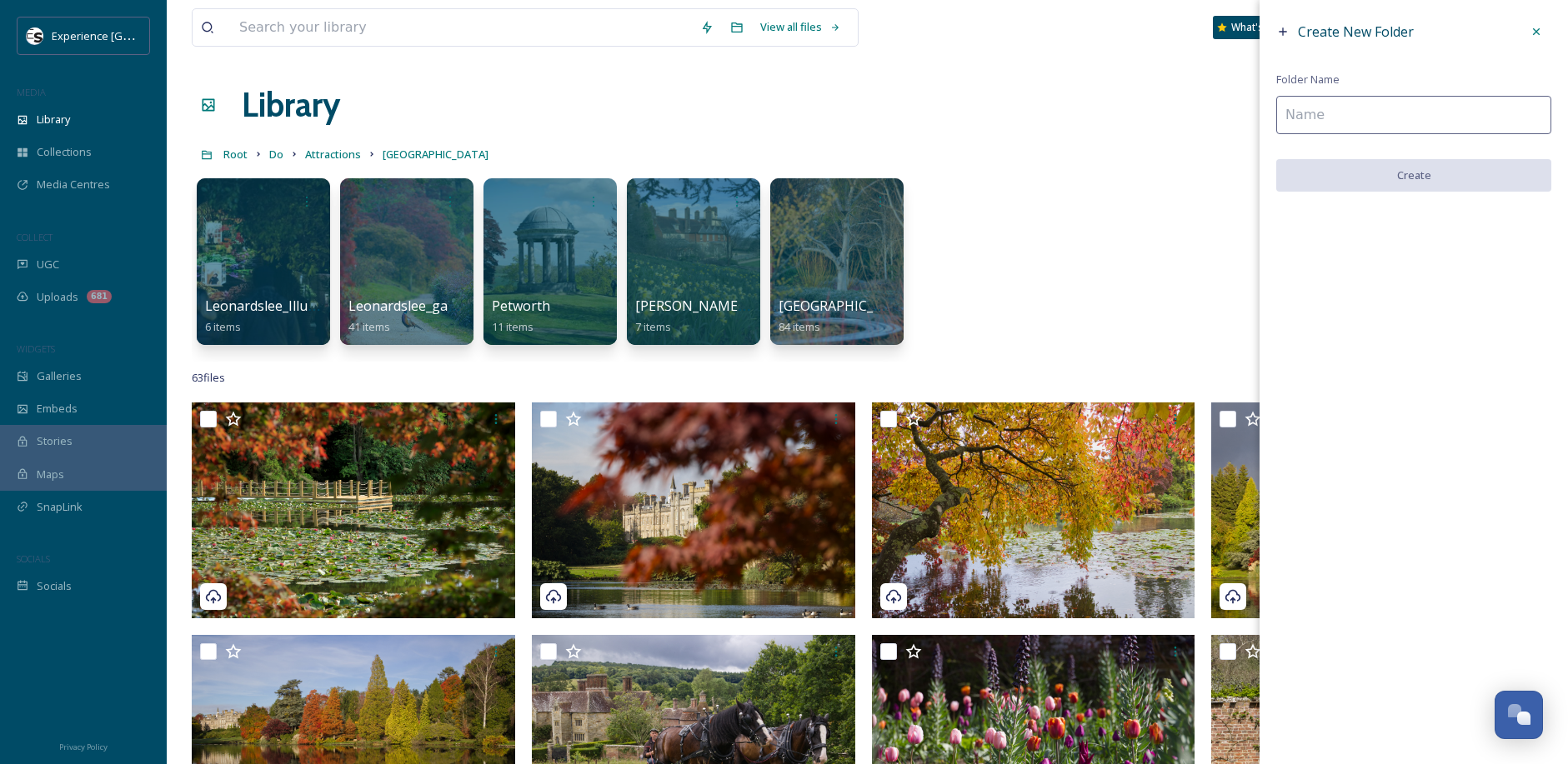
click at [1345, 111] on input at bounding box center [1413, 114] width 275 height 38
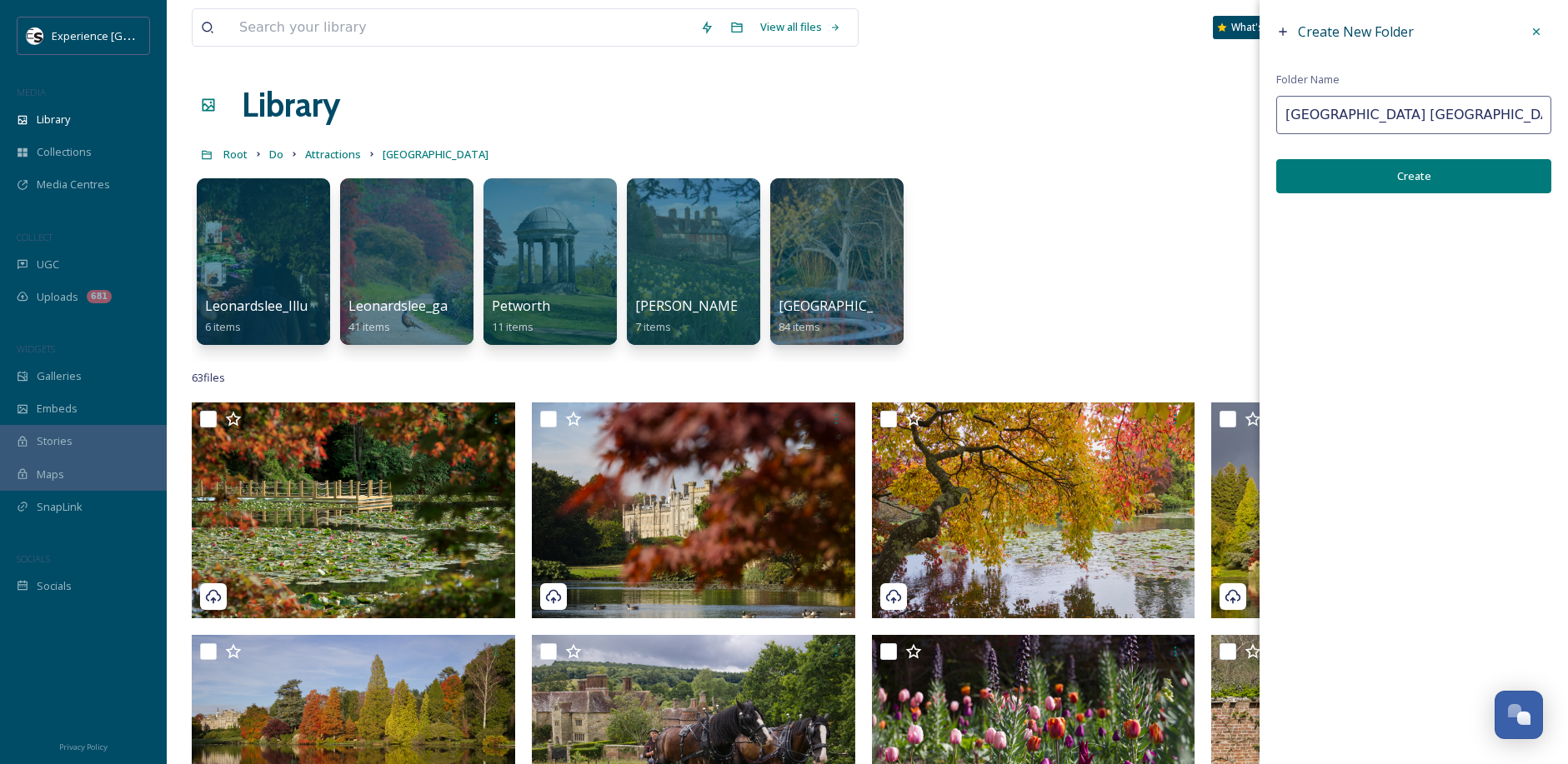
type input "[GEOGRAPHIC_DATA] [GEOGRAPHIC_DATA]"
click at [1335, 186] on button "Create" at bounding box center [1413, 176] width 275 height 35
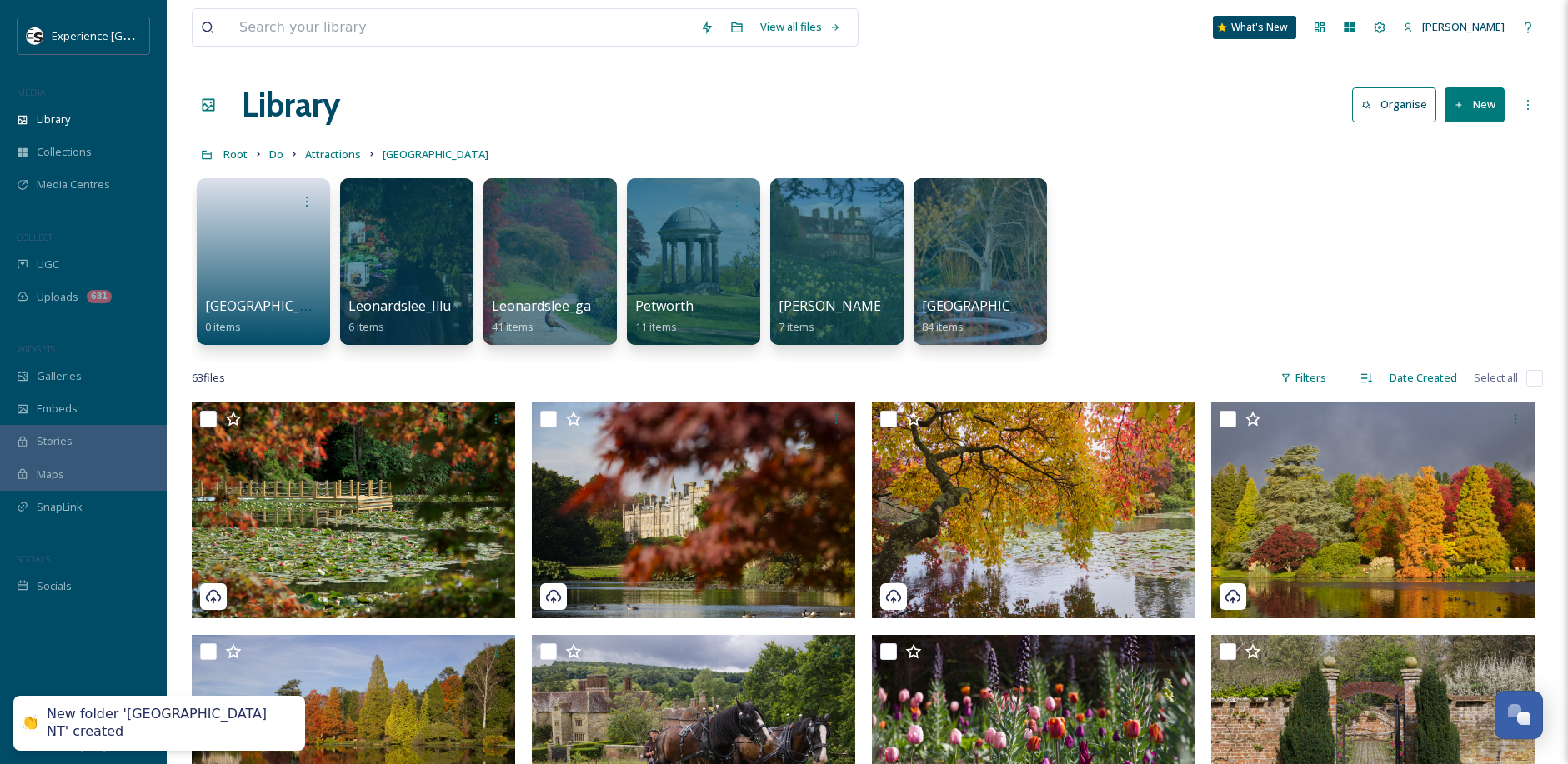
click at [1450, 100] on button "New" at bounding box center [1474, 104] width 60 height 35
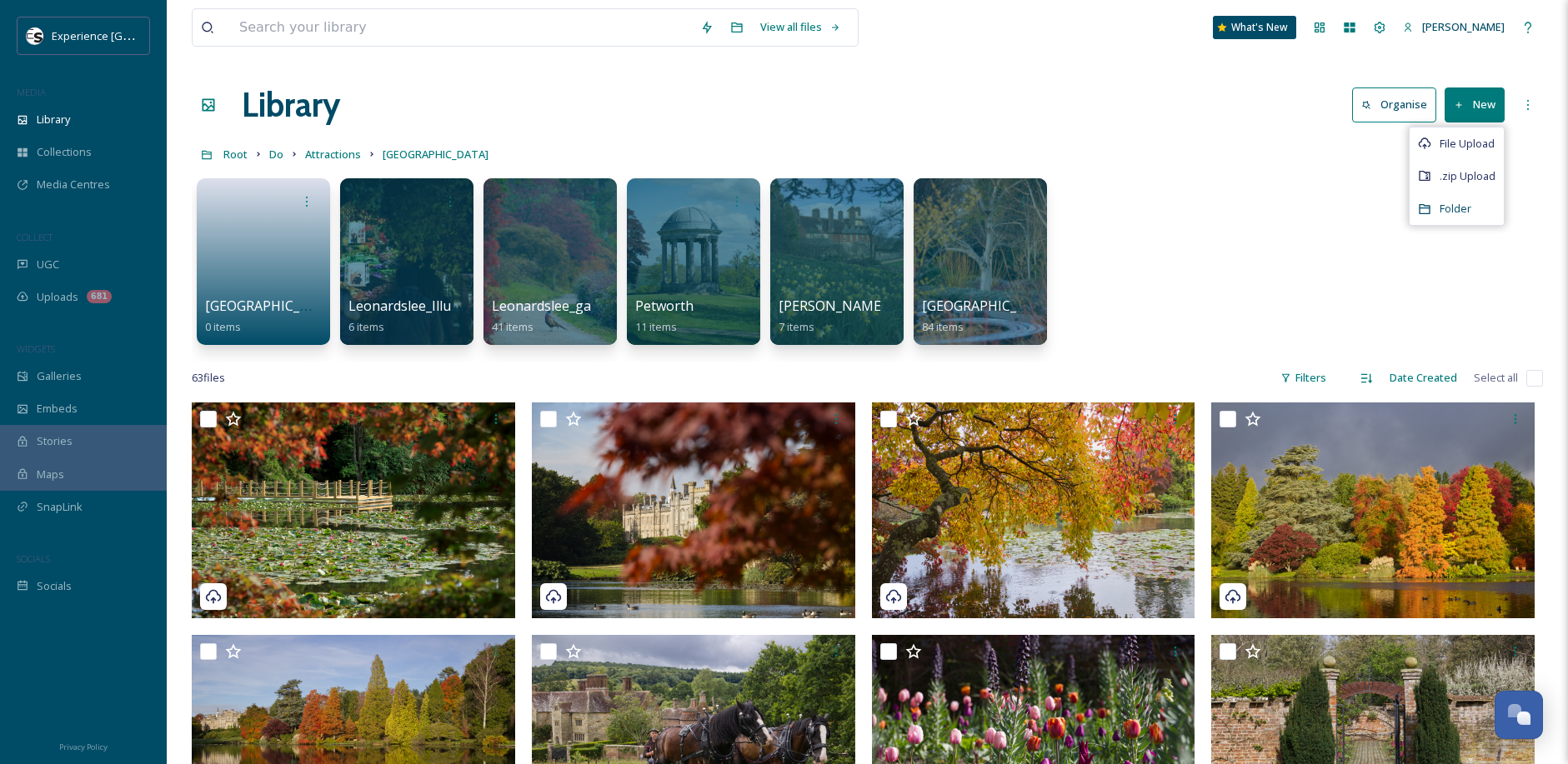
click at [1434, 206] on div "Folder" at bounding box center [1457, 209] width 95 height 33
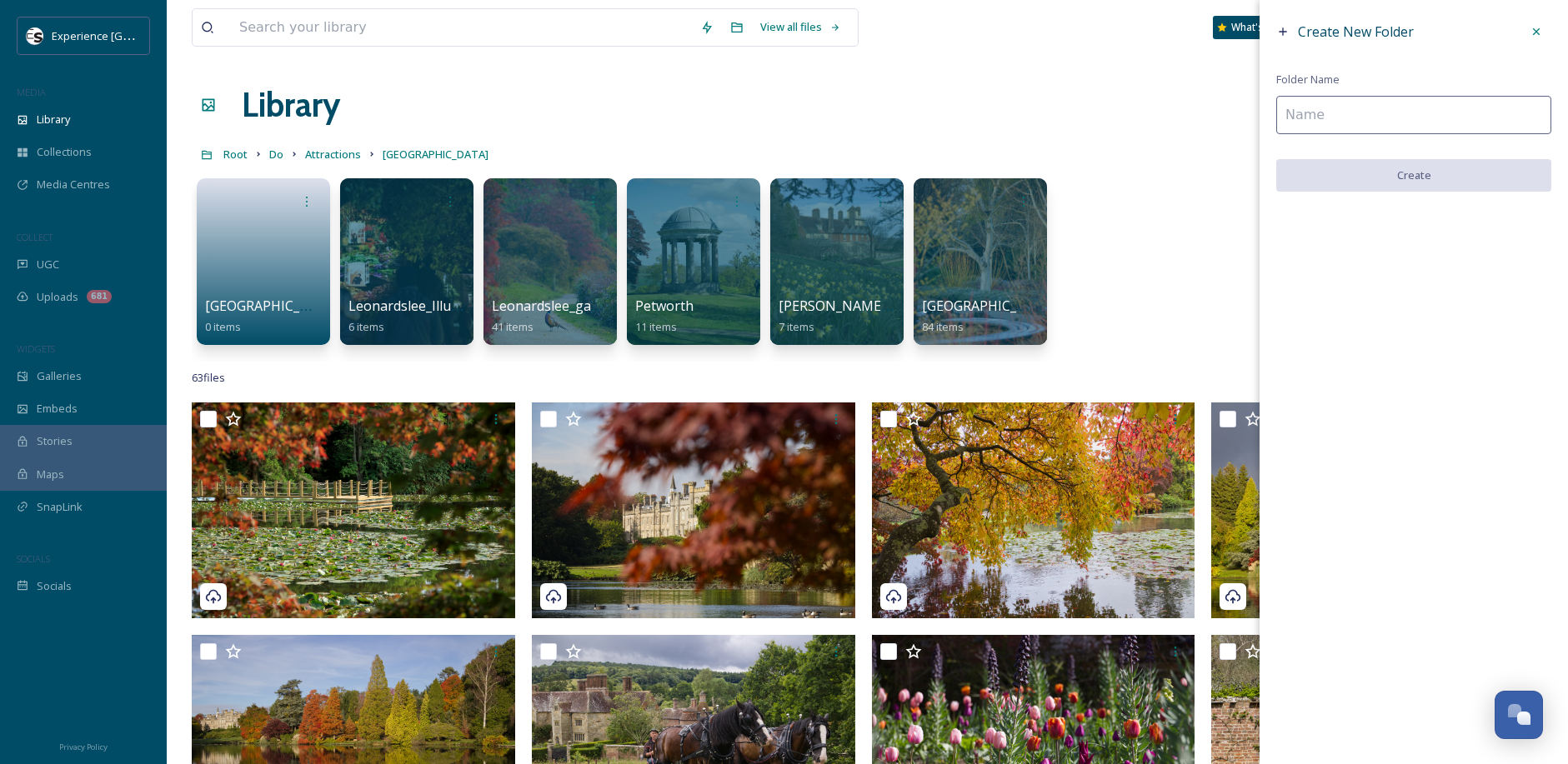
click at [1353, 112] on input at bounding box center [1413, 114] width 275 height 38
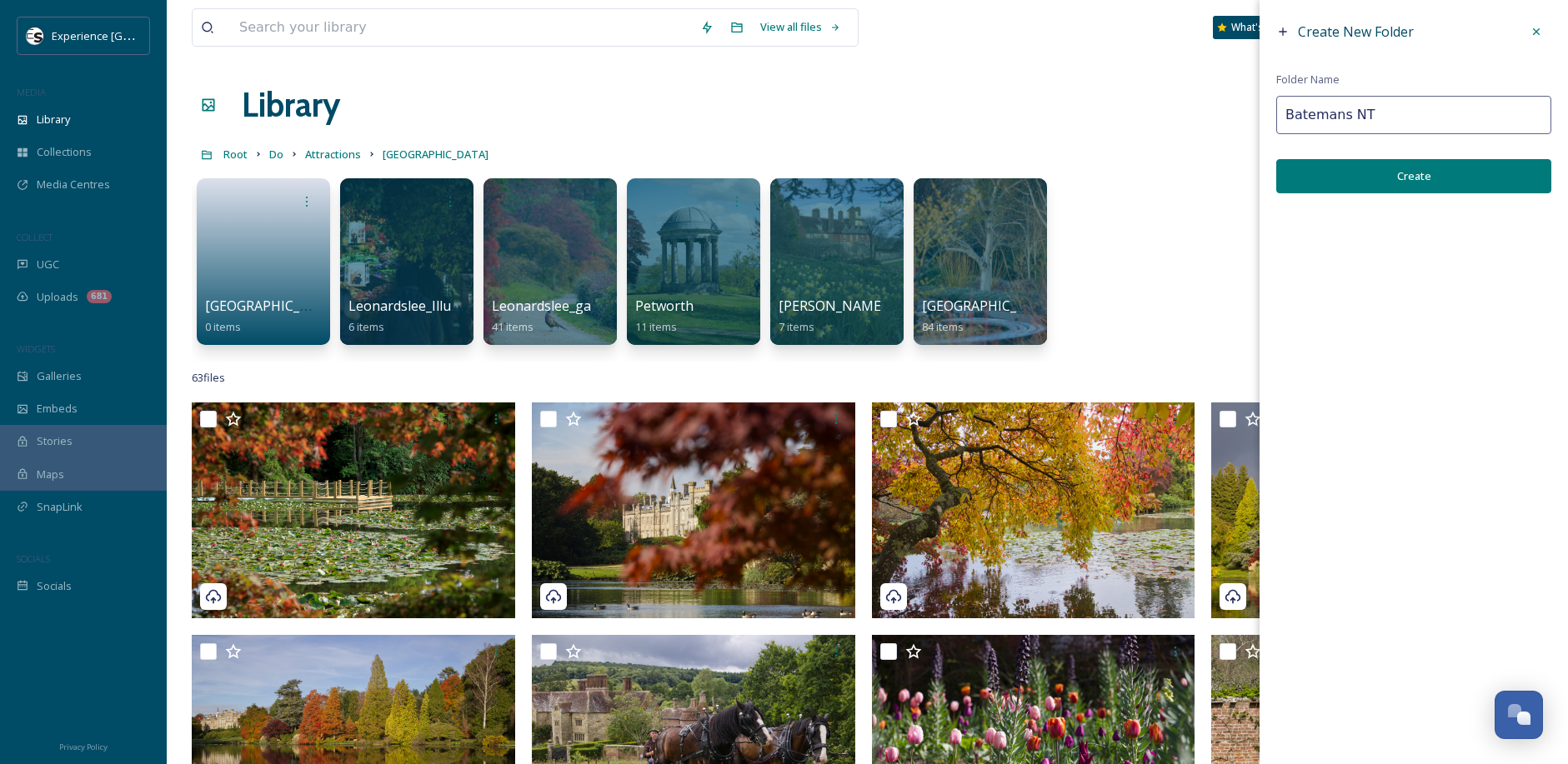
type input "Batemans NT"
click at [1353, 184] on button "Create" at bounding box center [1413, 176] width 275 height 35
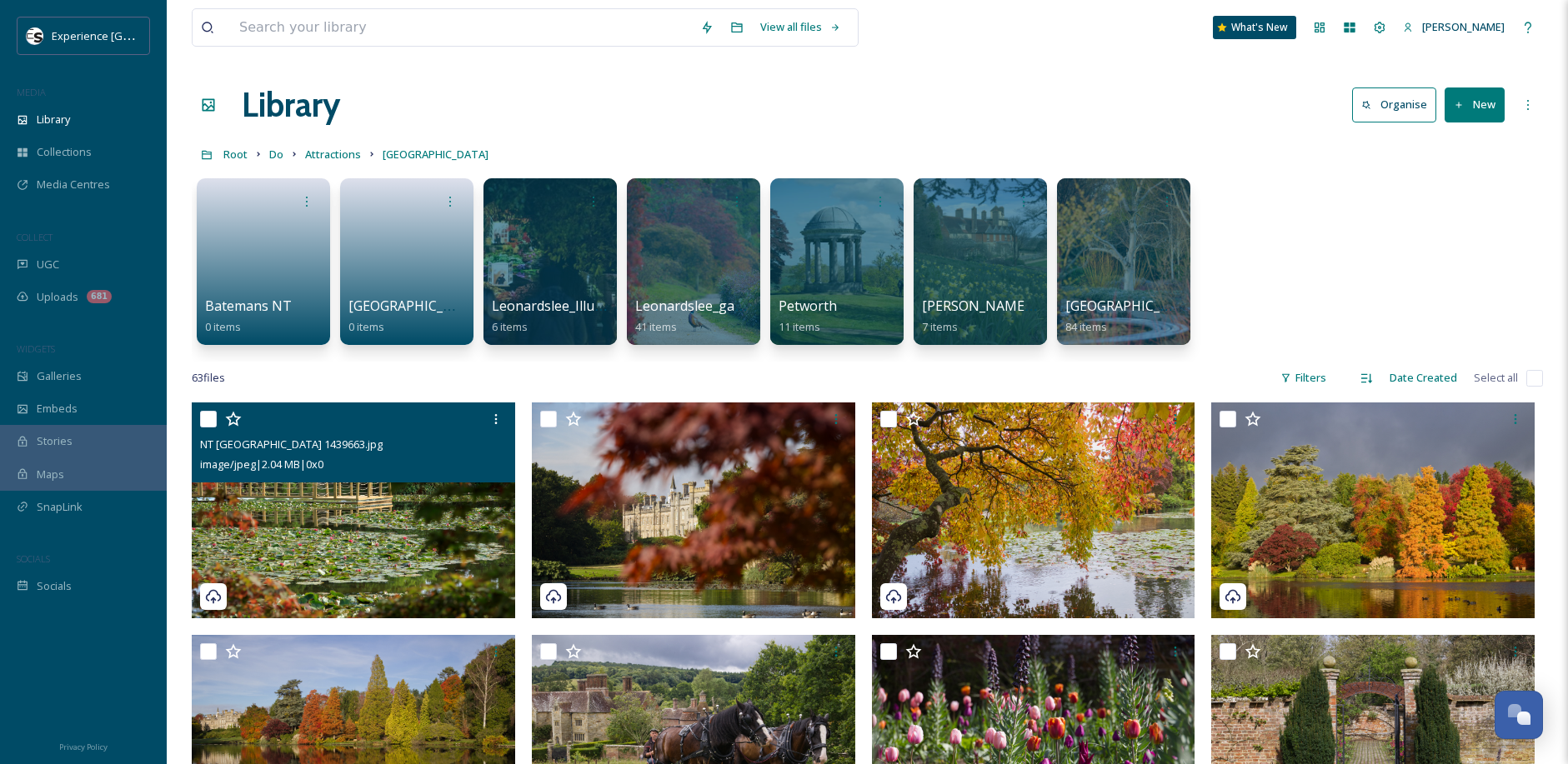
click at [200, 418] on input "checkbox" at bounding box center [208, 419] width 16 height 16
checkbox input "true"
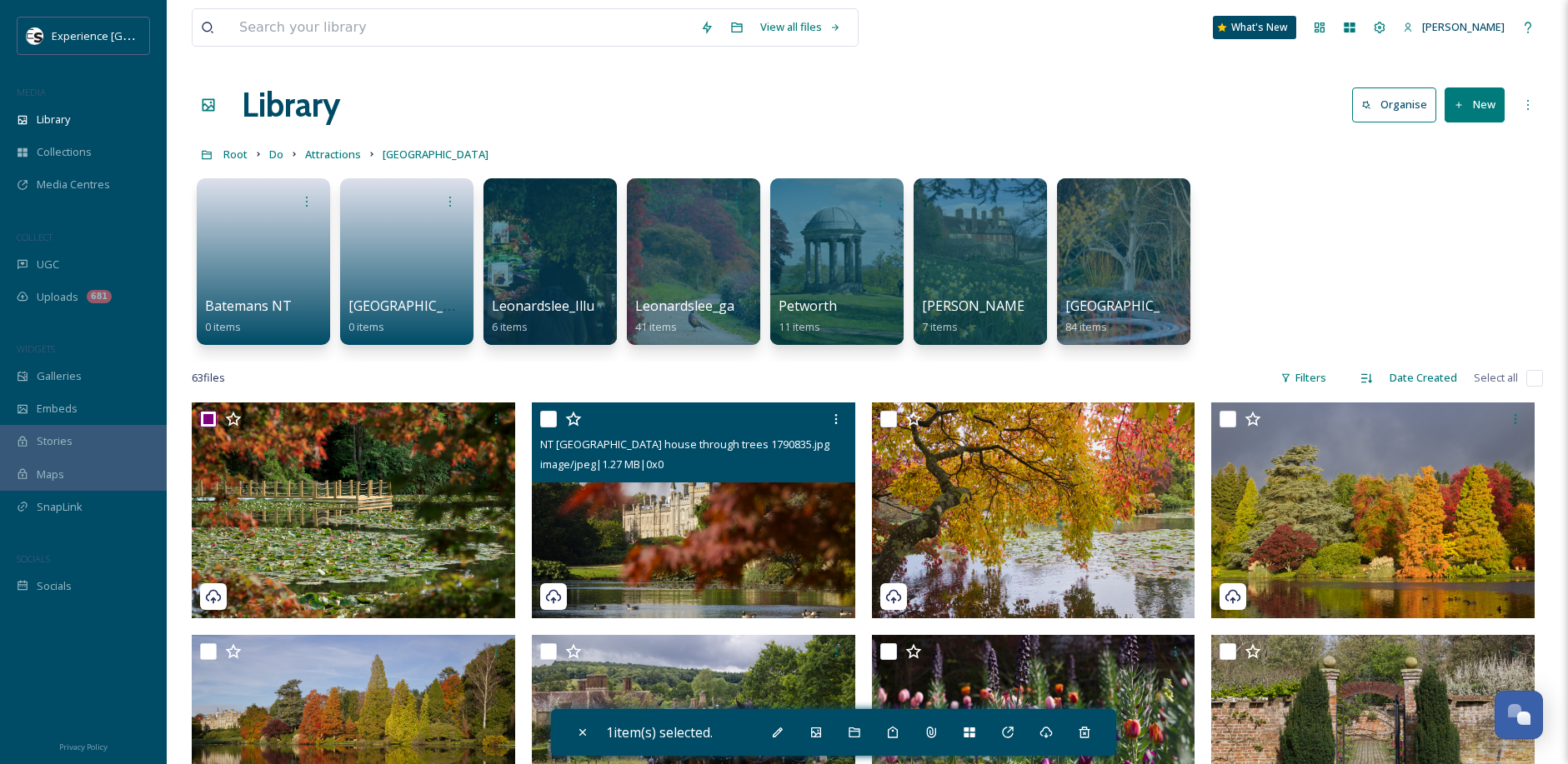
click at [549, 421] on input "checkbox" at bounding box center [548, 419] width 16 height 16
checkbox input "true"
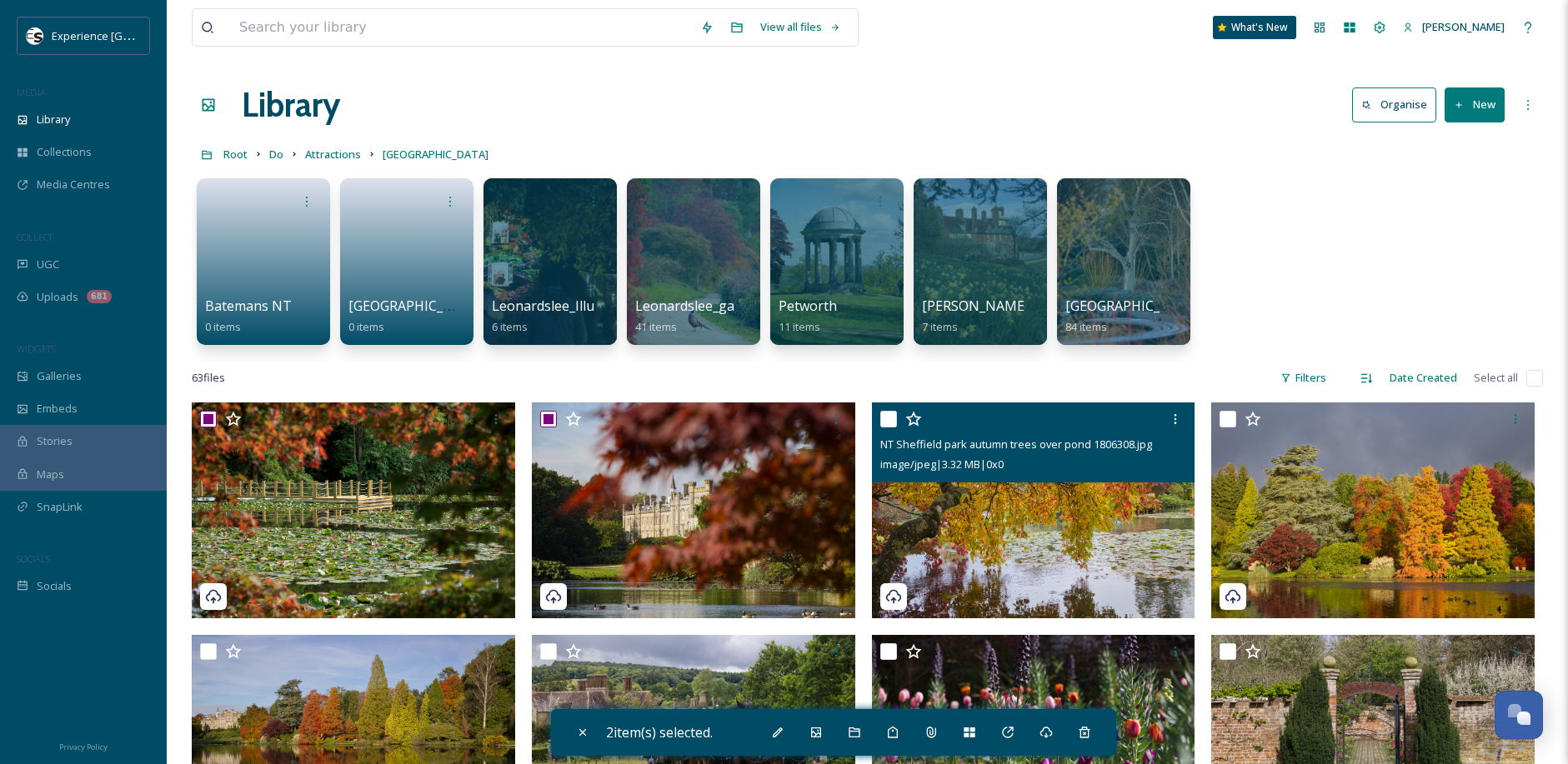
click at [887, 419] on input "checkbox" at bounding box center [889, 419] width 16 height 16
checkbox input "true"
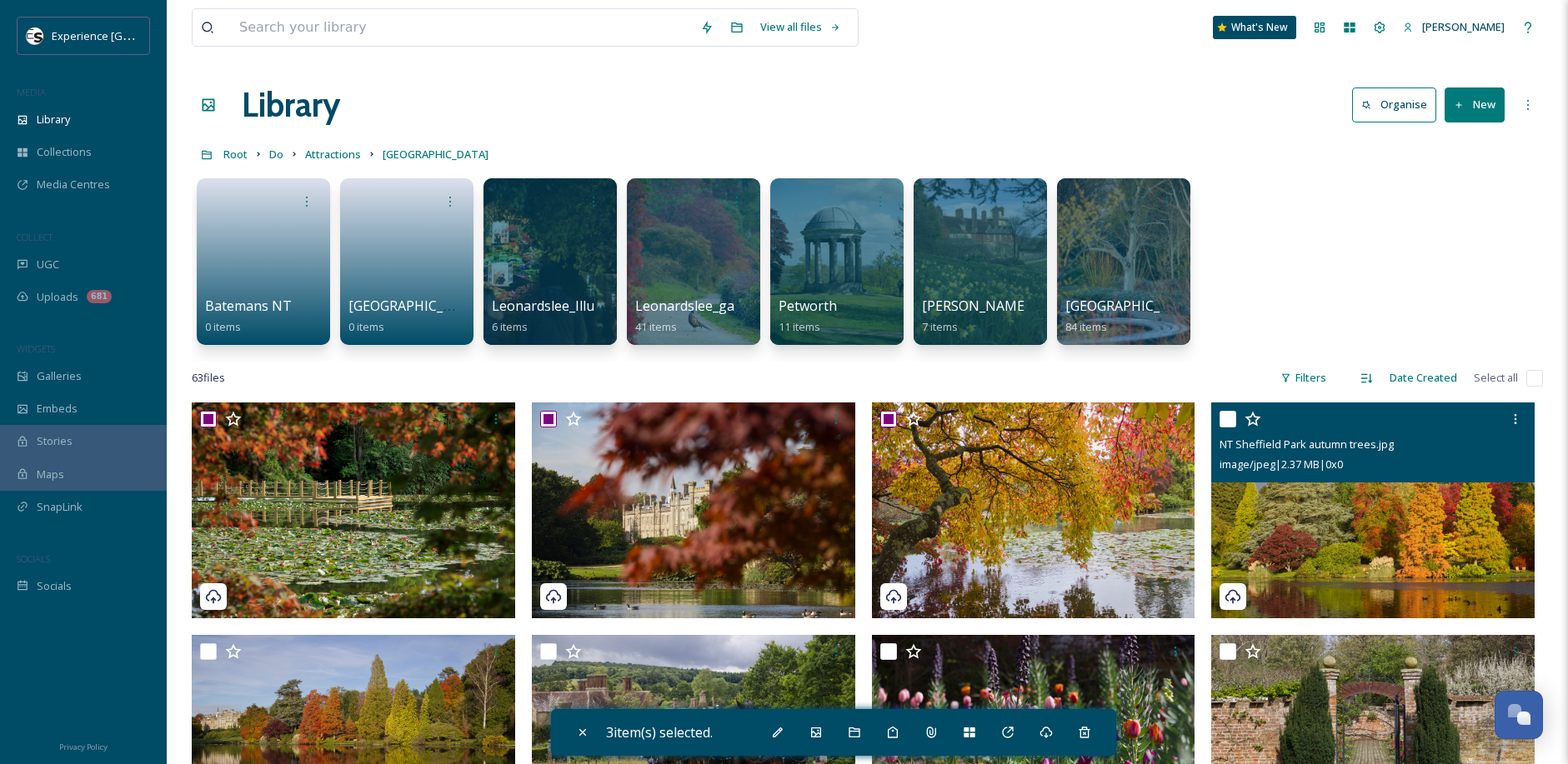
click at [1228, 418] on input "checkbox" at bounding box center [1228, 419] width 16 height 16
checkbox input "true"
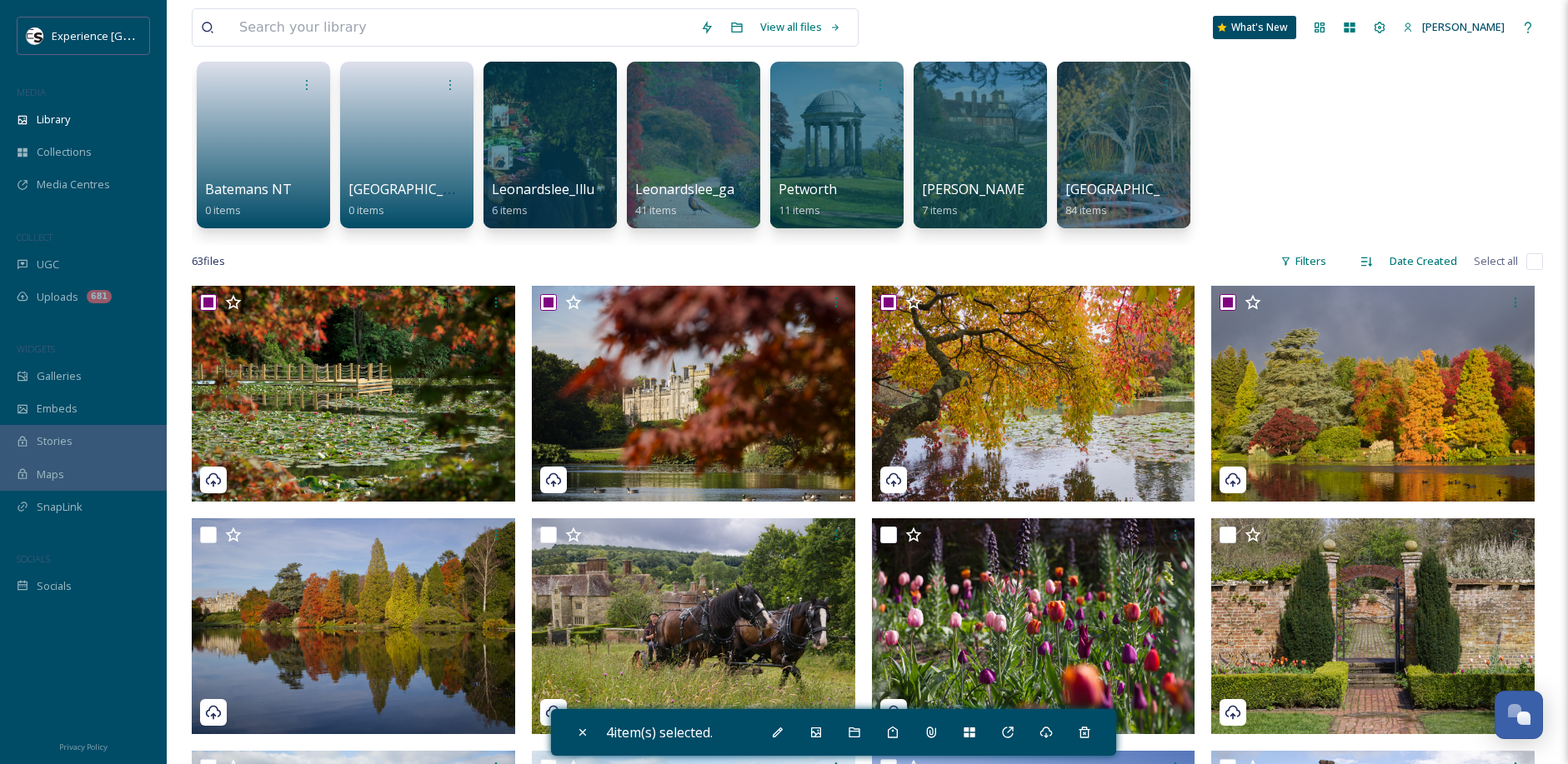
scroll to position [166, 0]
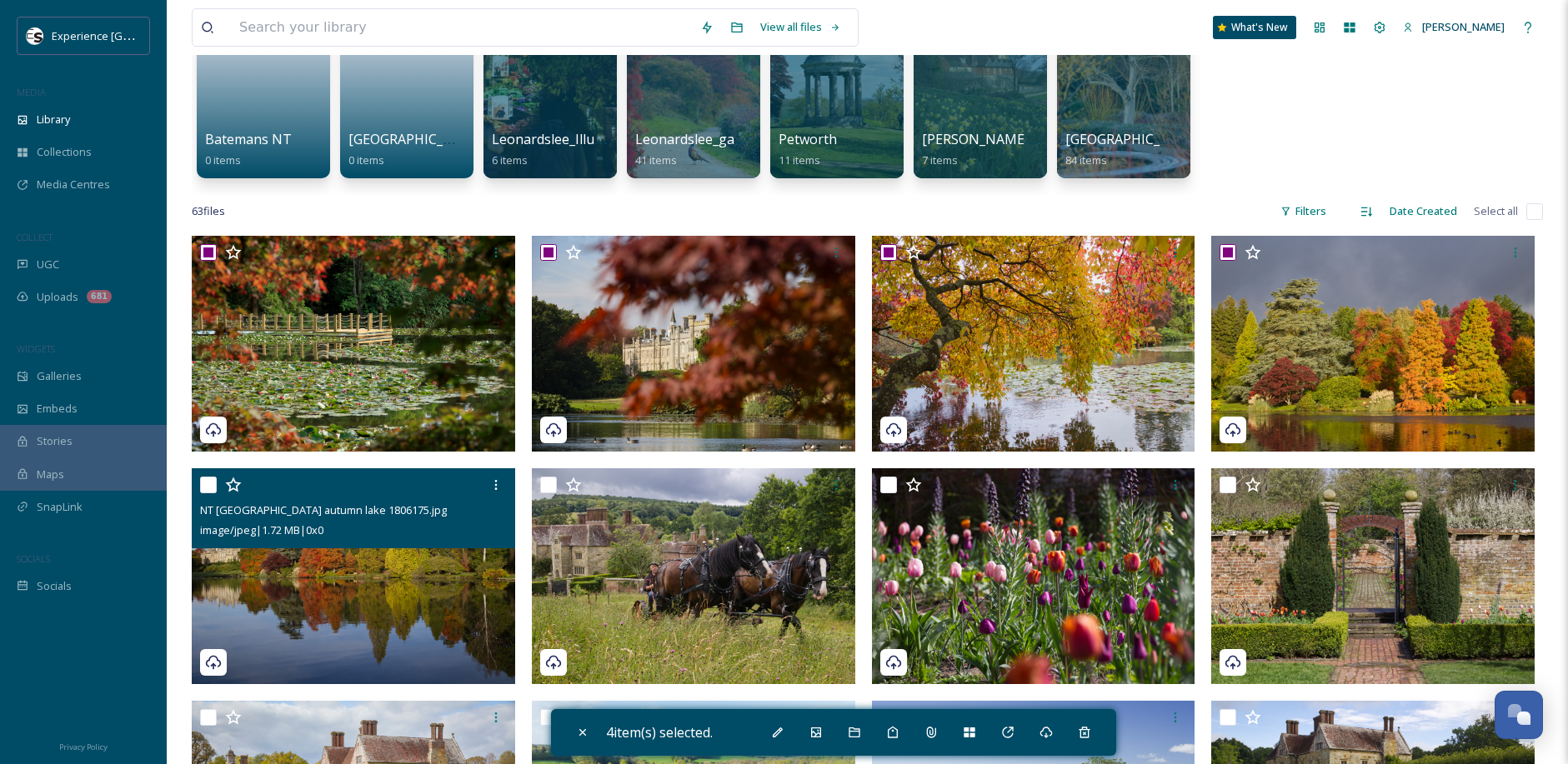
click at [209, 486] on input "checkbox" at bounding box center [208, 485] width 16 height 16
checkbox input "true"
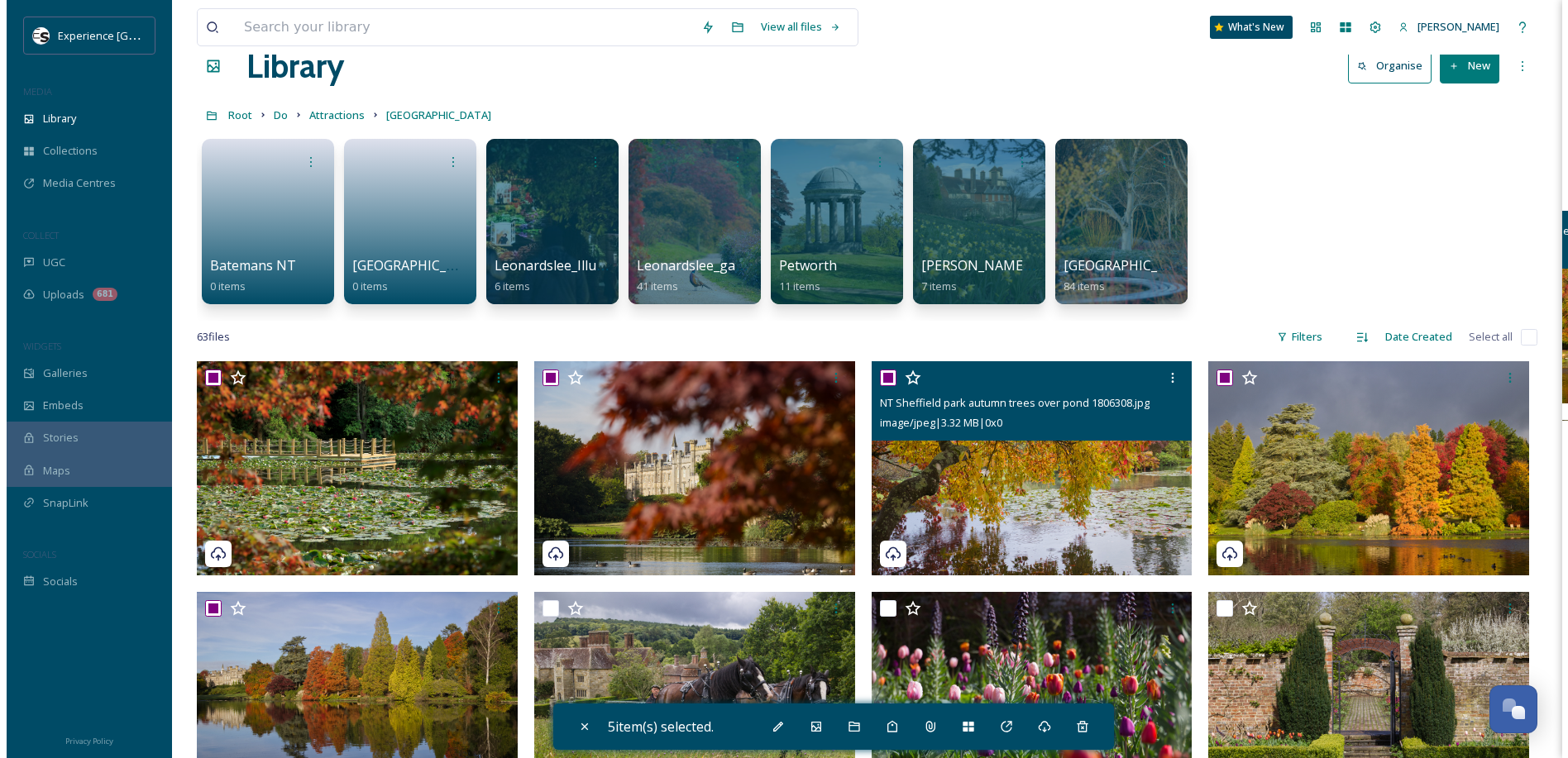
scroll to position [0, 0]
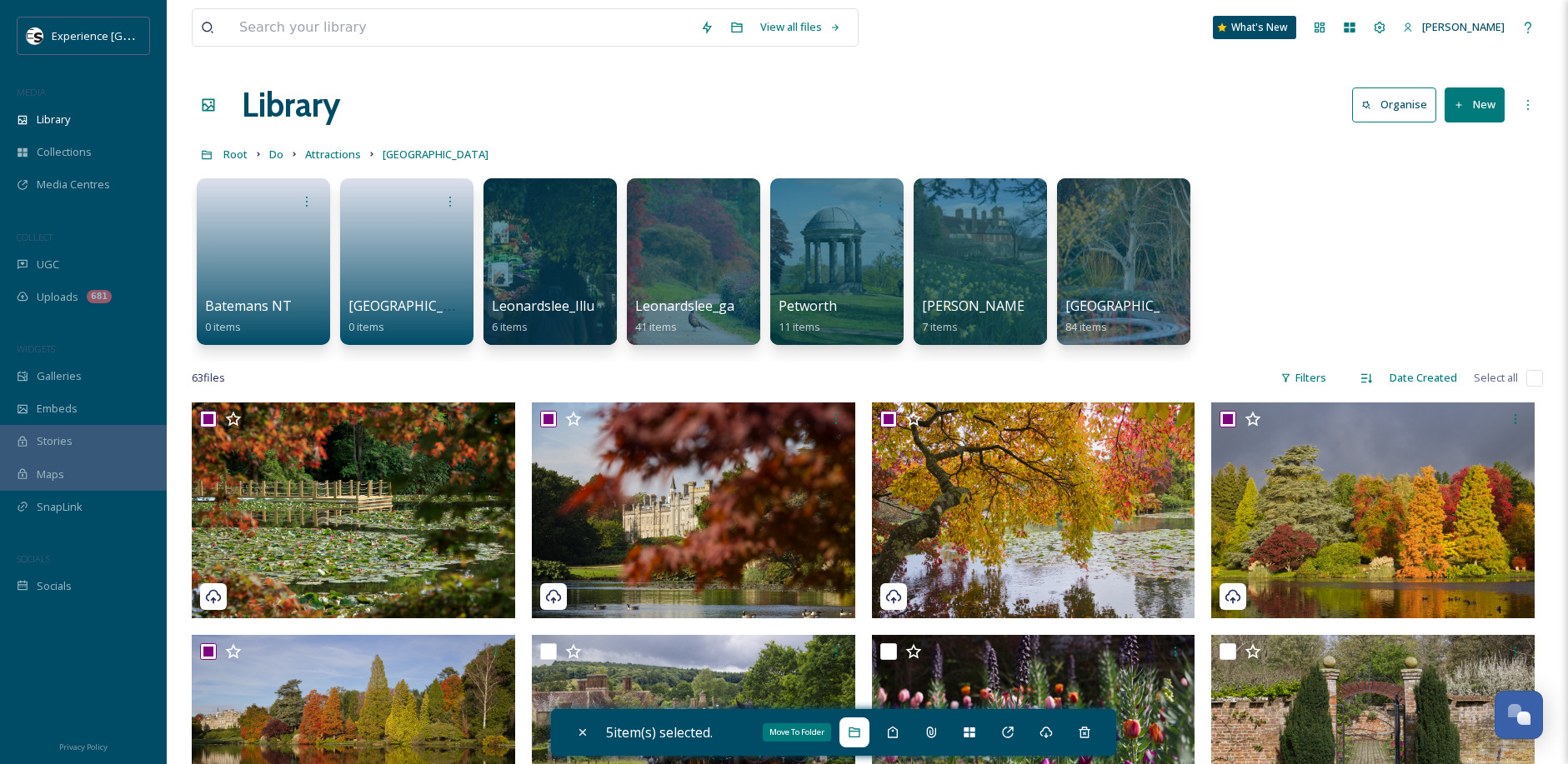
click at [861, 735] on icon at bounding box center [854, 732] width 14 height 14
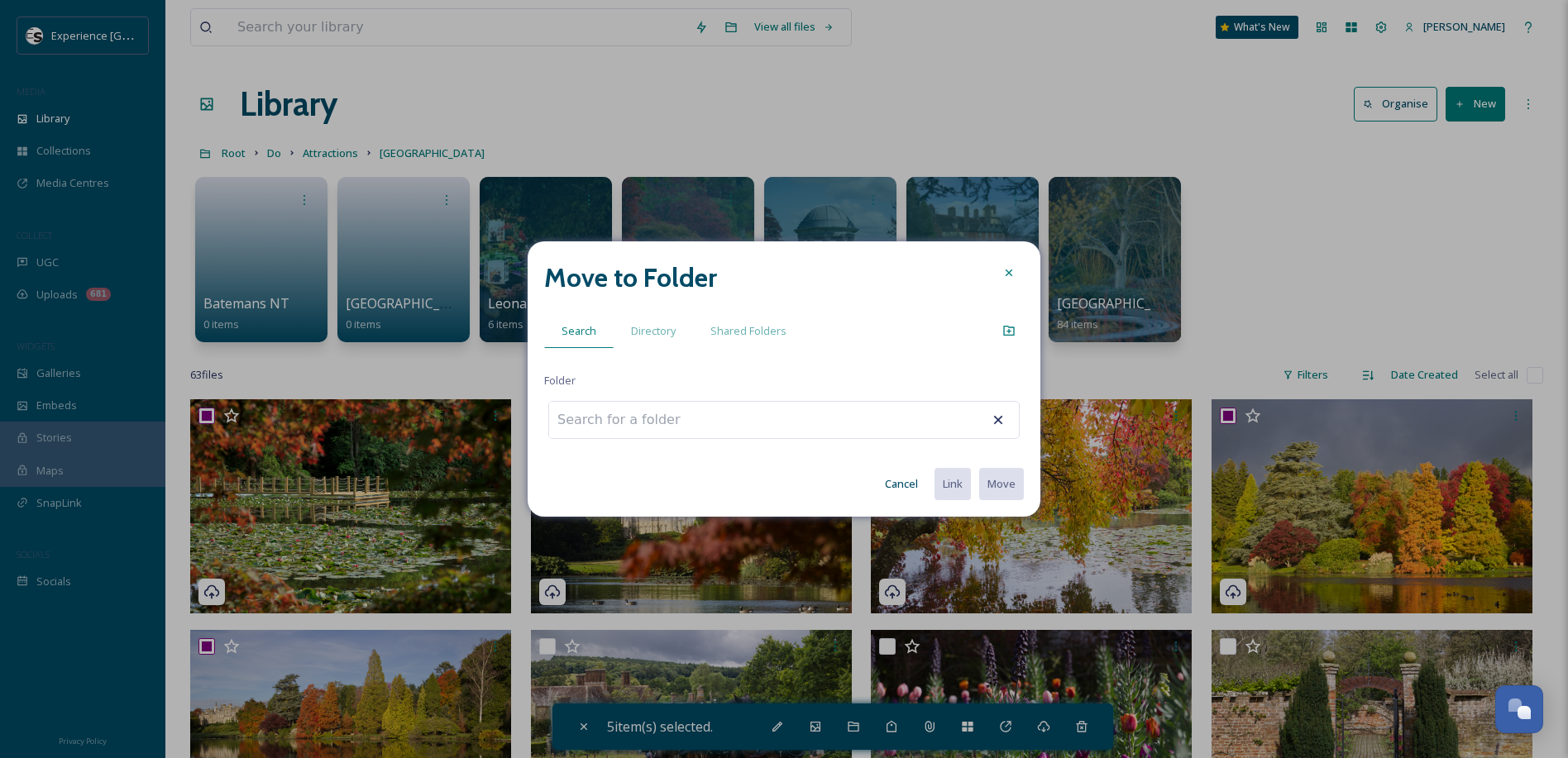
click at [713, 417] on input at bounding box center [640, 420] width 182 height 36
click at [665, 331] on span "Directory" at bounding box center [654, 331] width 45 height 15
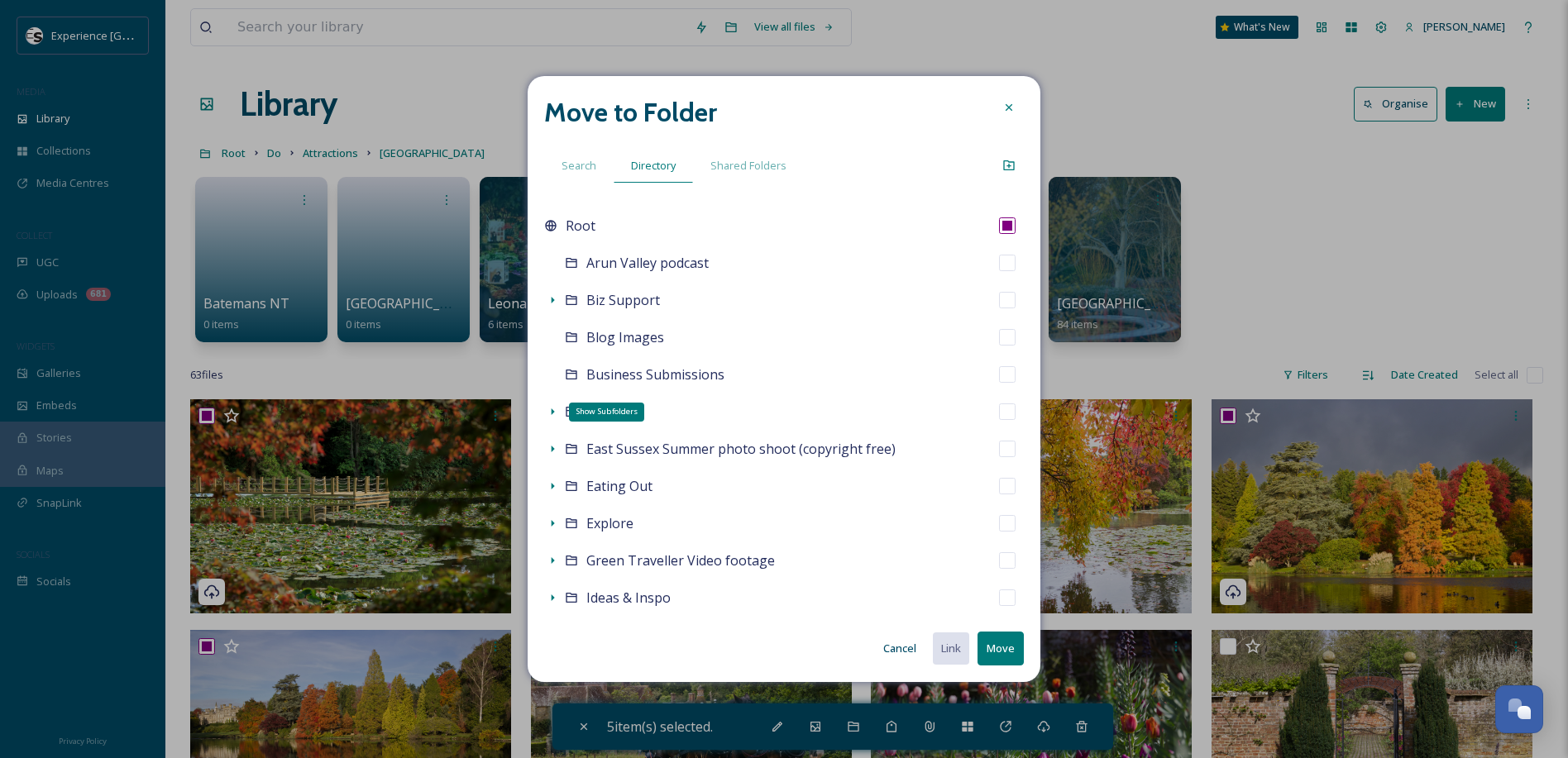
click at [555, 413] on icon at bounding box center [552, 411] width 14 height 14
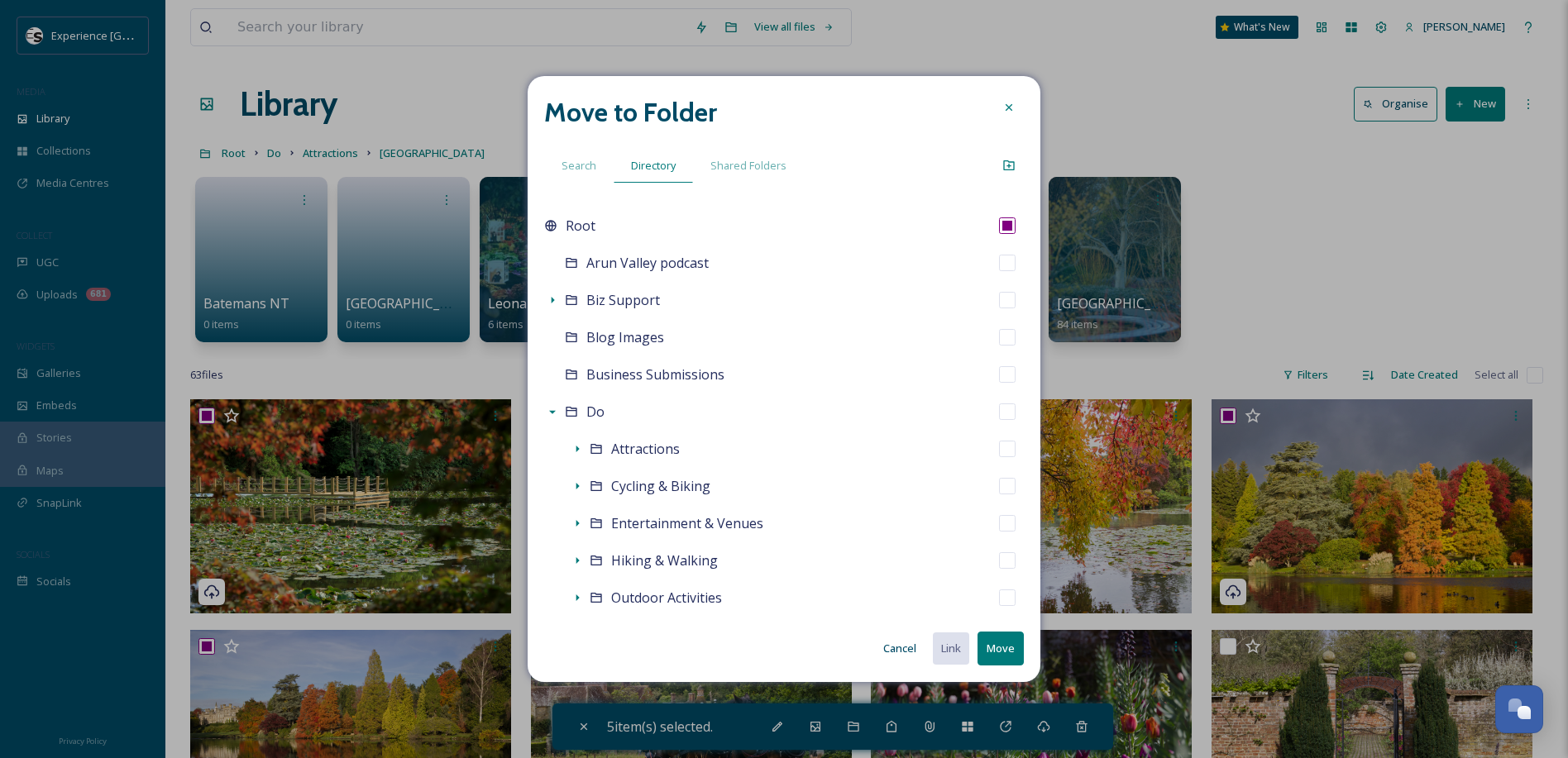
scroll to position [165, 0]
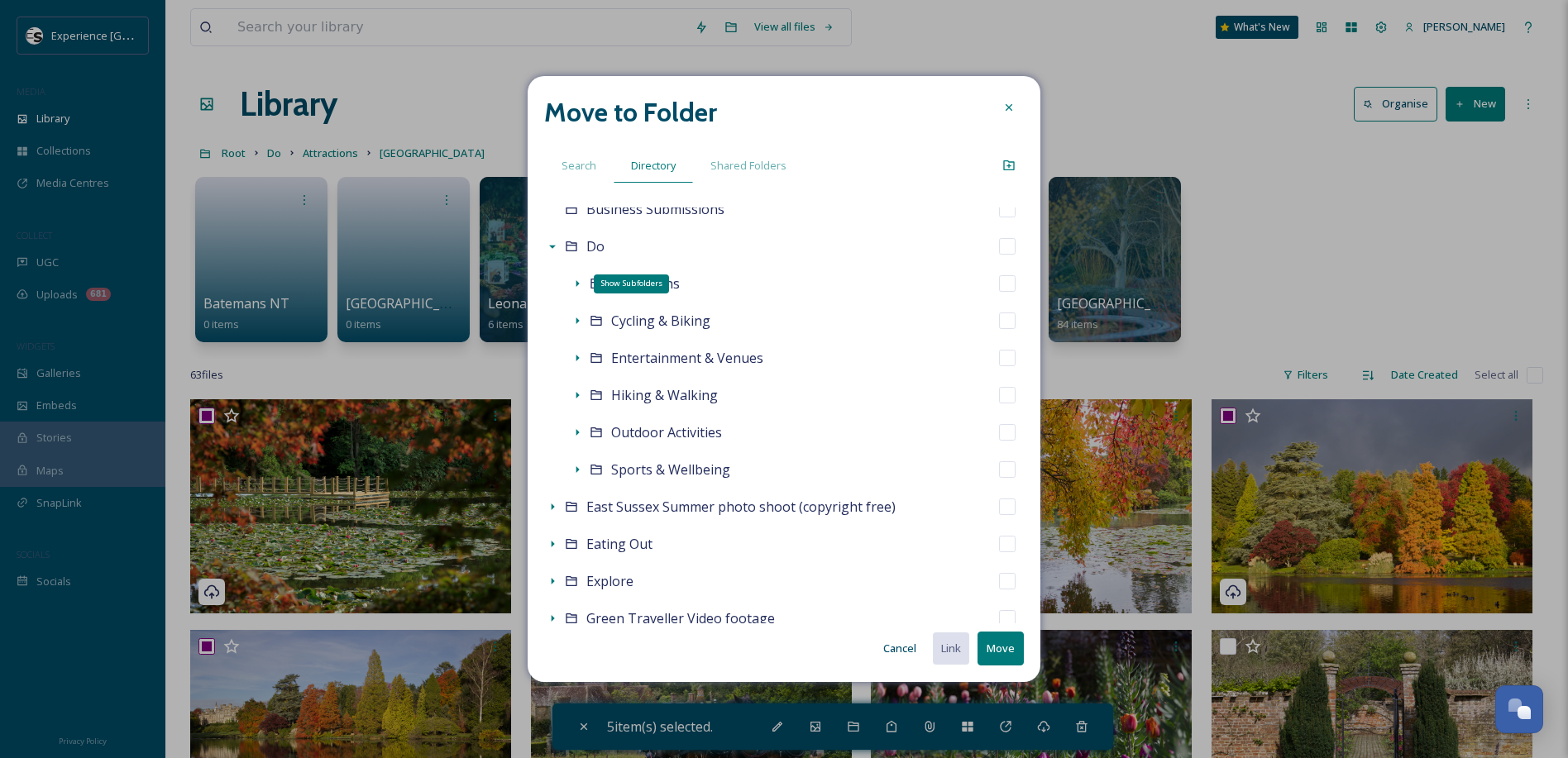
click at [578, 282] on icon at bounding box center [577, 283] width 14 height 14
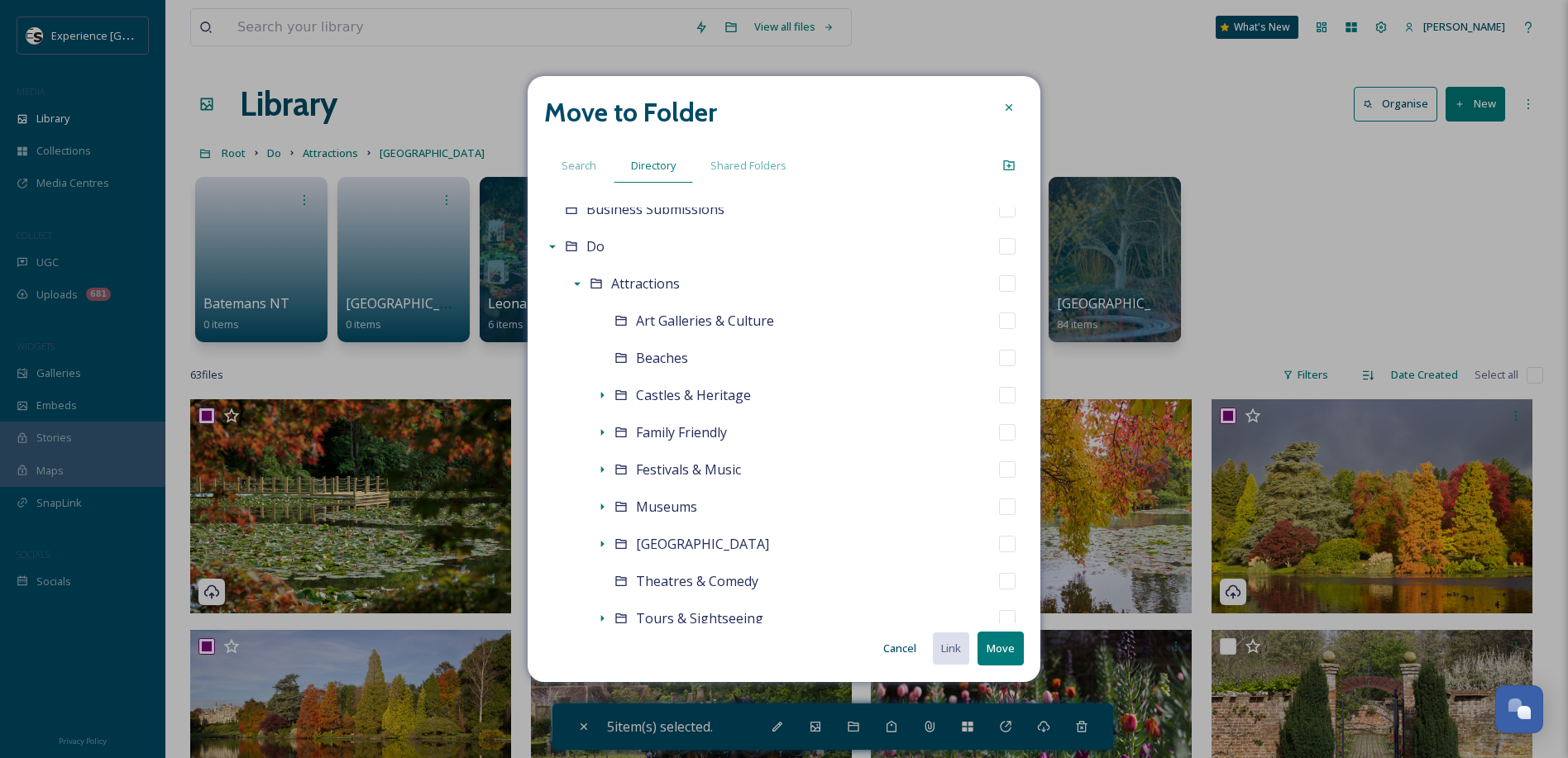
scroll to position [248, 0]
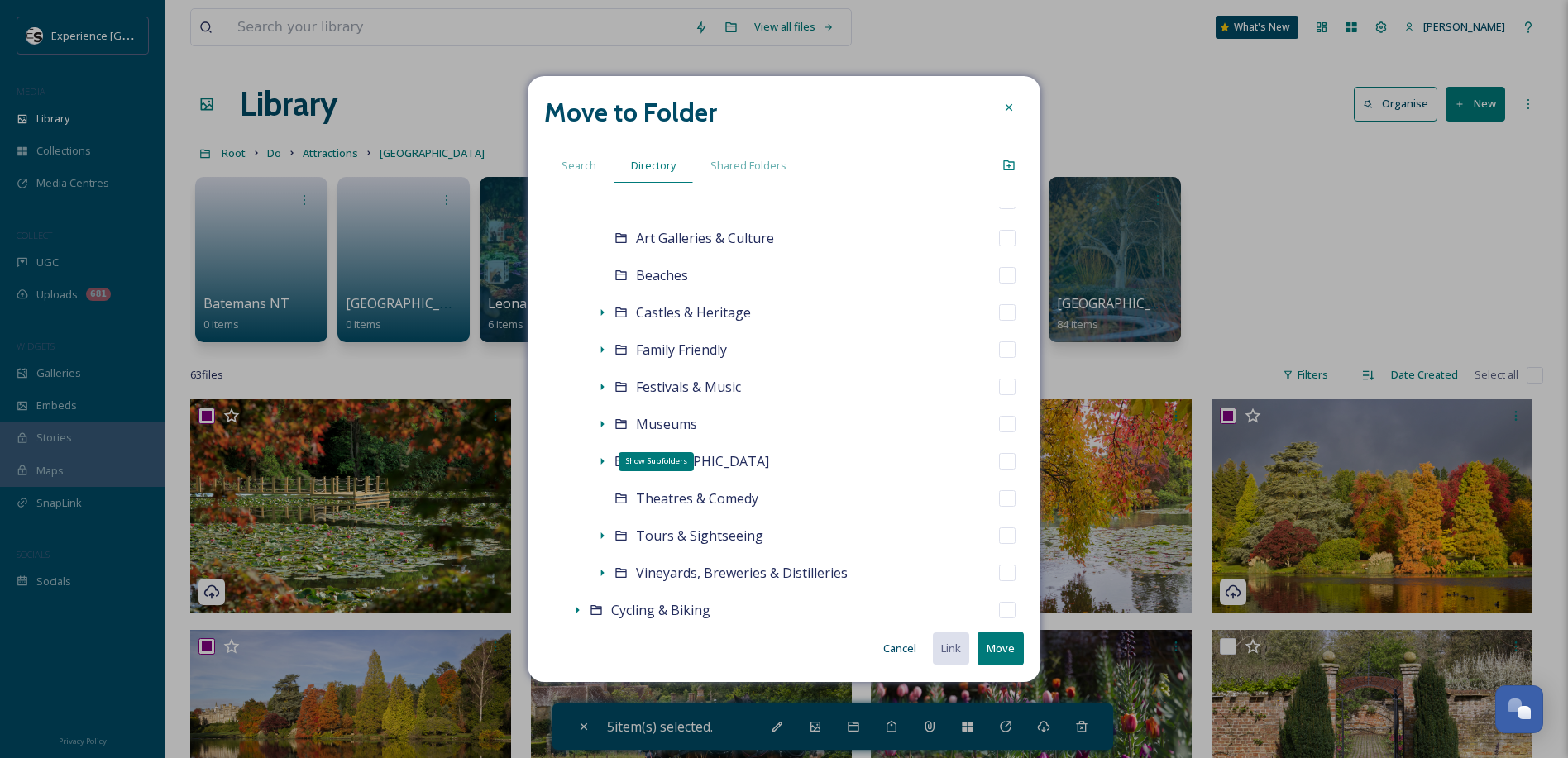
click at [604, 461] on icon at bounding box center [601, 461] width 14 height 14
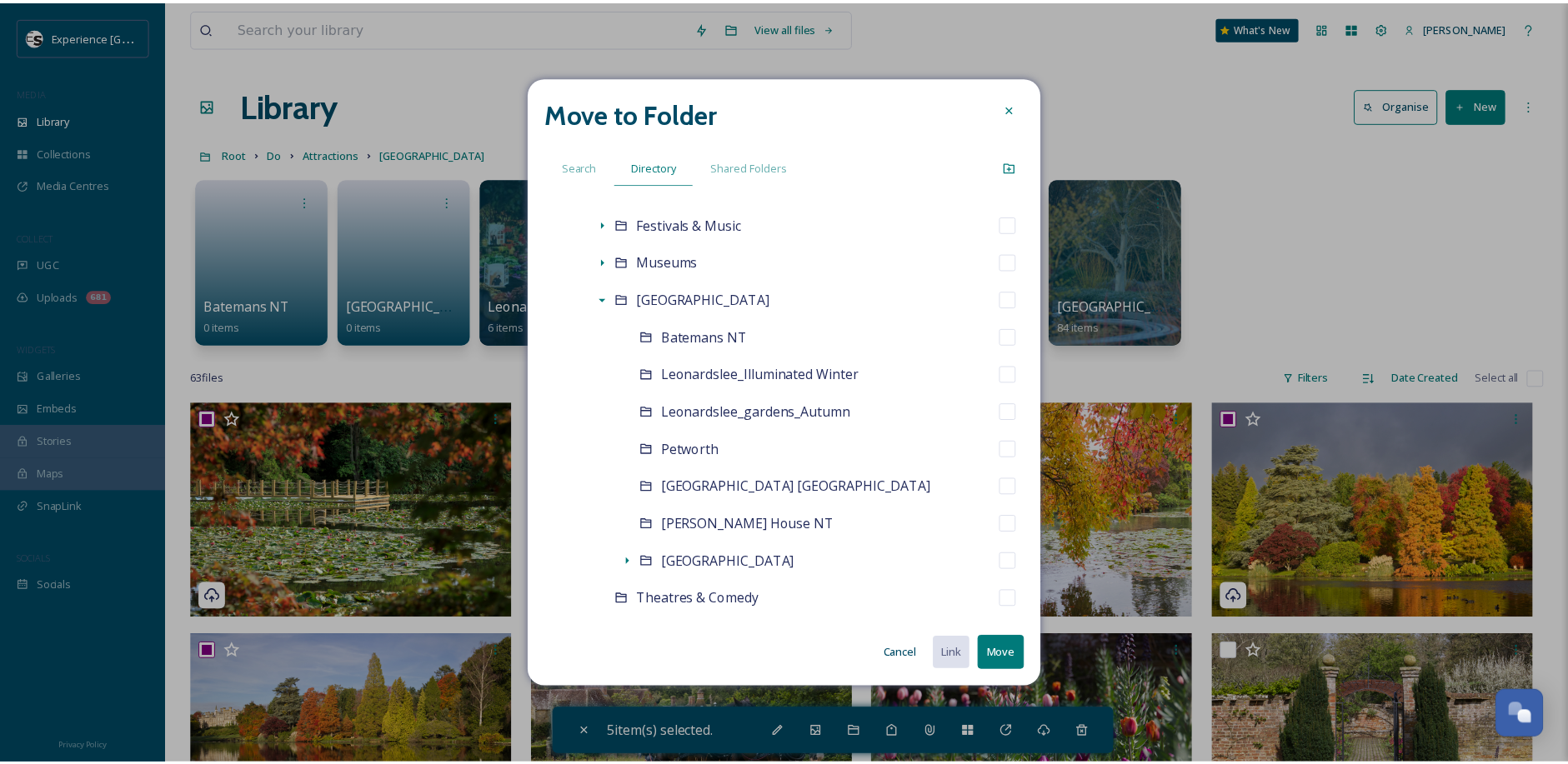
scroll to position [417, 0]
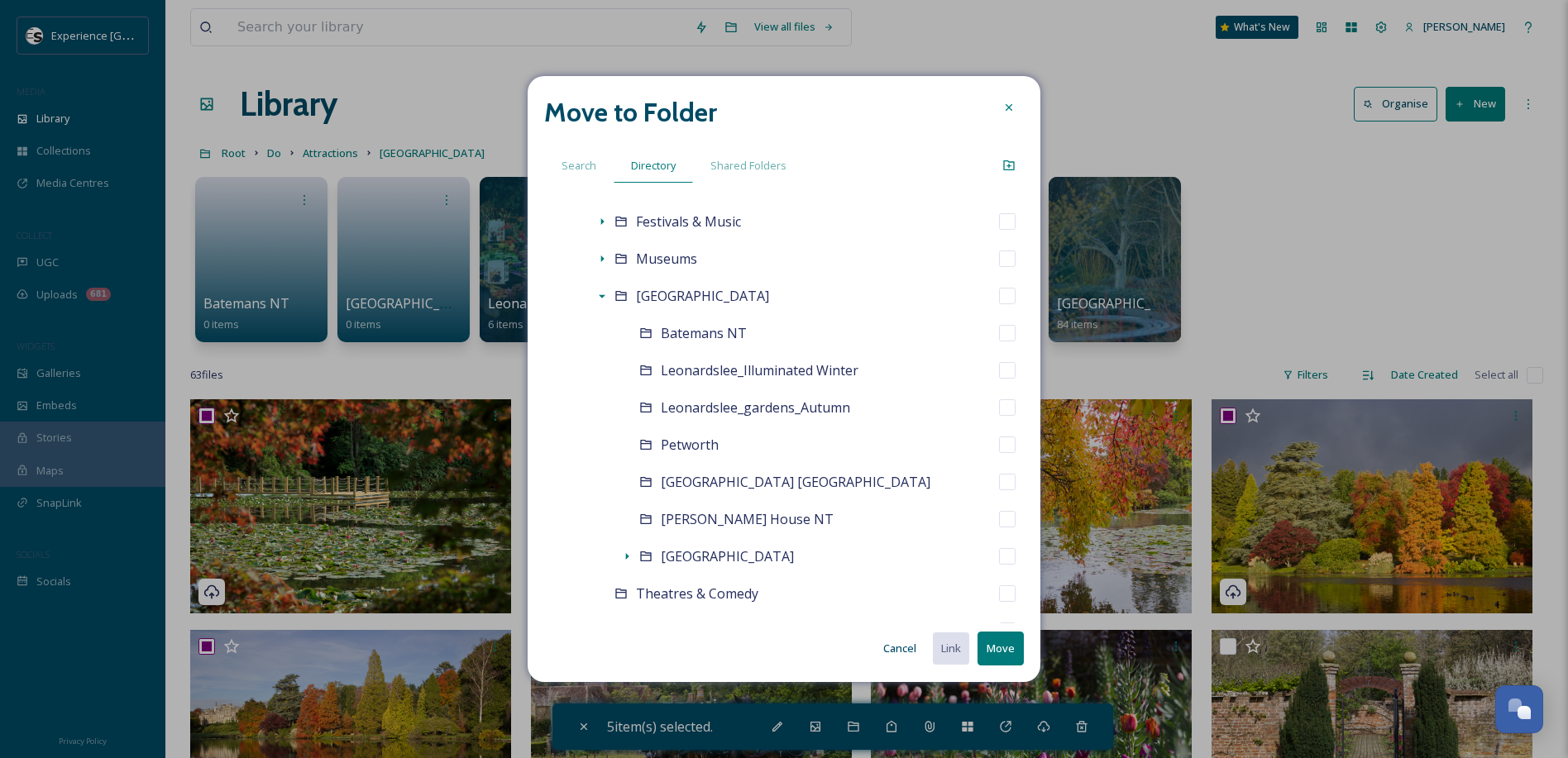
click at [1004, 479] on div "[GEOGRAPHIC_DATA] [GEOGRAPHIC_DATA]" at bounding box center [821, 482] width 405 height 37
checkbox input "false"
checkbox input "true"
click at [997, 646] on button "Move" at bounding box center [1000, 649] width 46 height 34
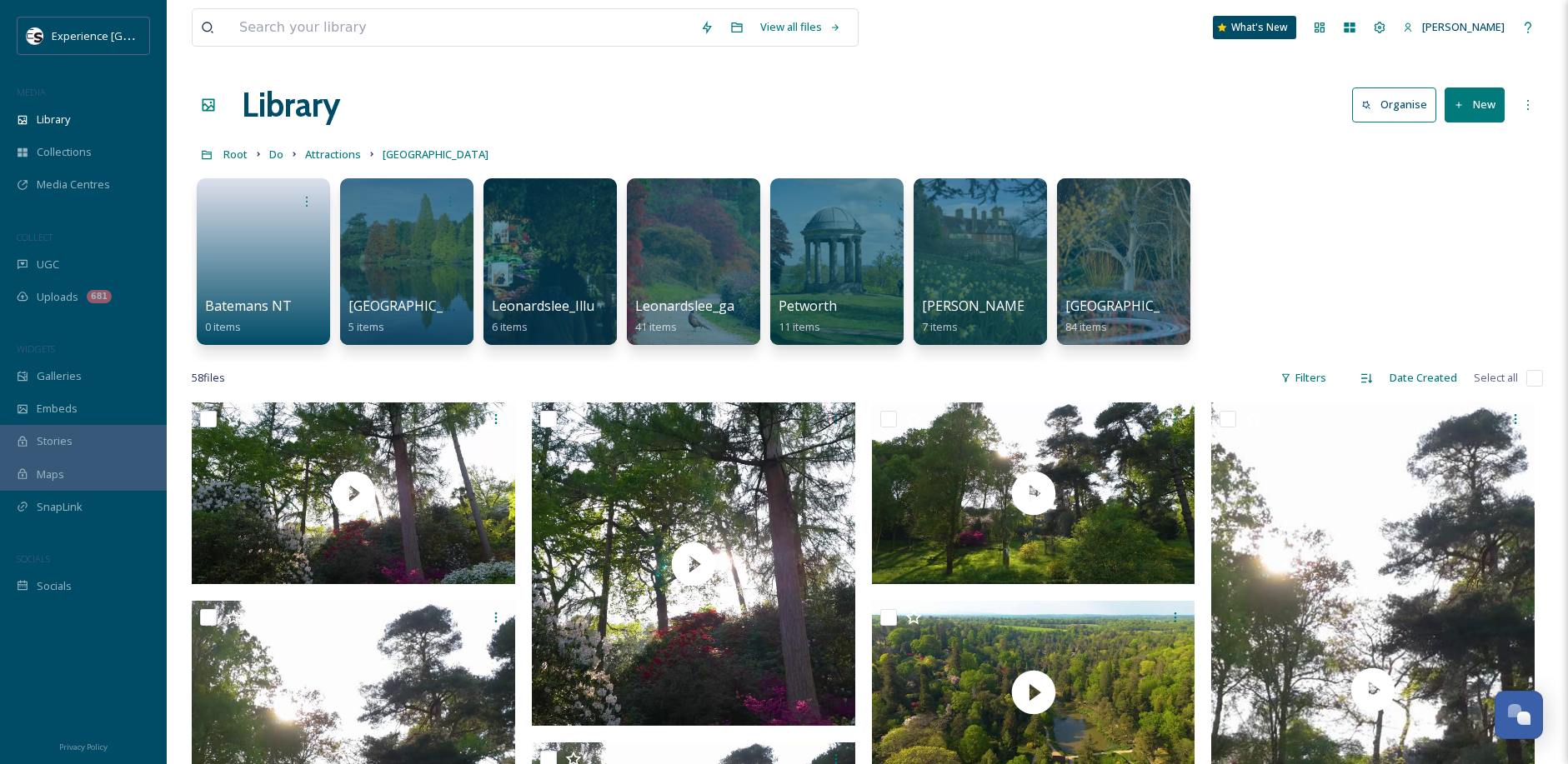
click at [211, 416] on input "checkbox" at bounding box center [208, 419] width 16 height 16
checkbox input "false"
checkbox input "true"
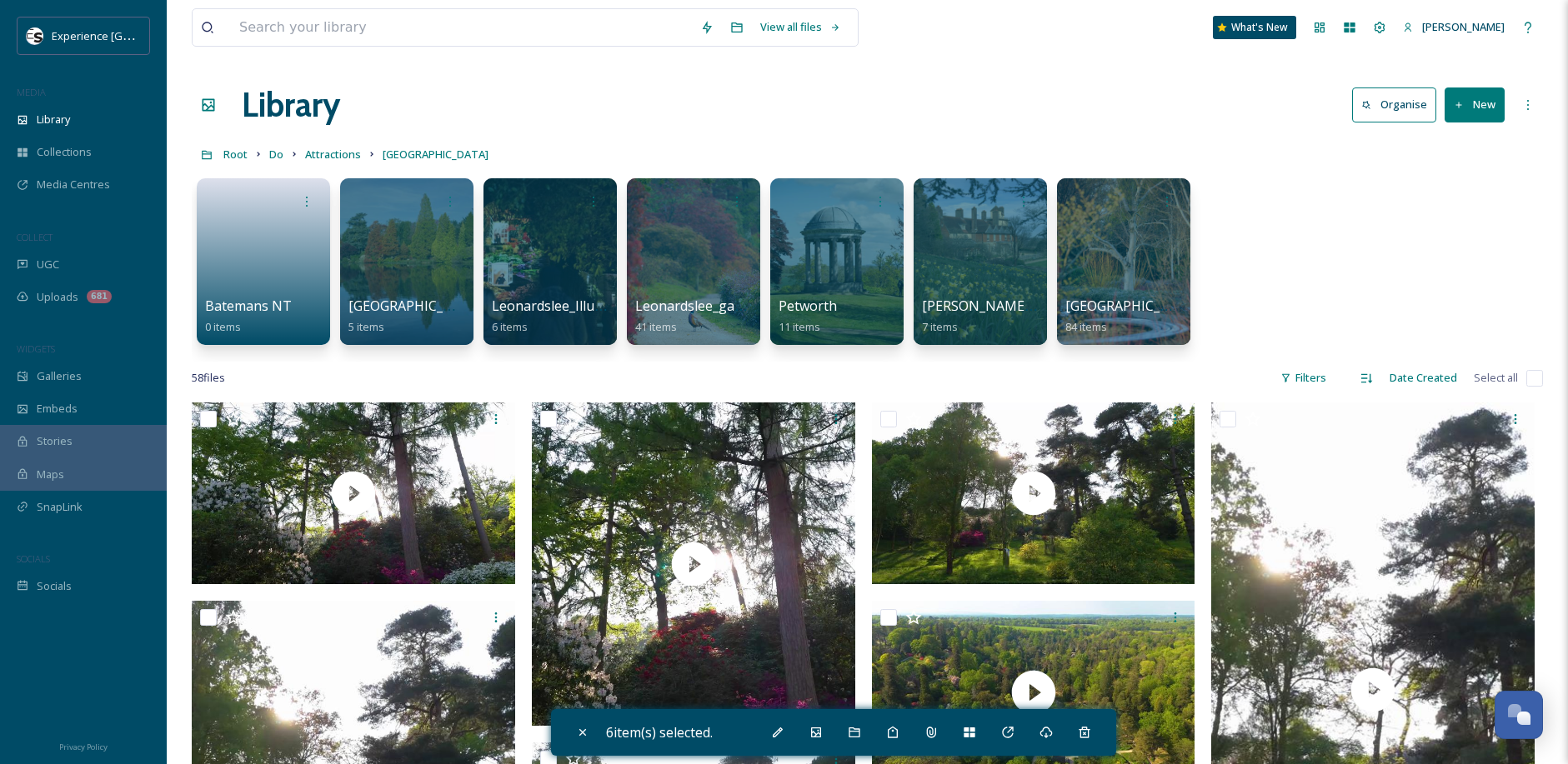
click at [547, 423] on input "checkbox" at bounding box center [548, 419] width 16 height 16
checkbox input "false"
checkbox input "true"
checkbox input "false"
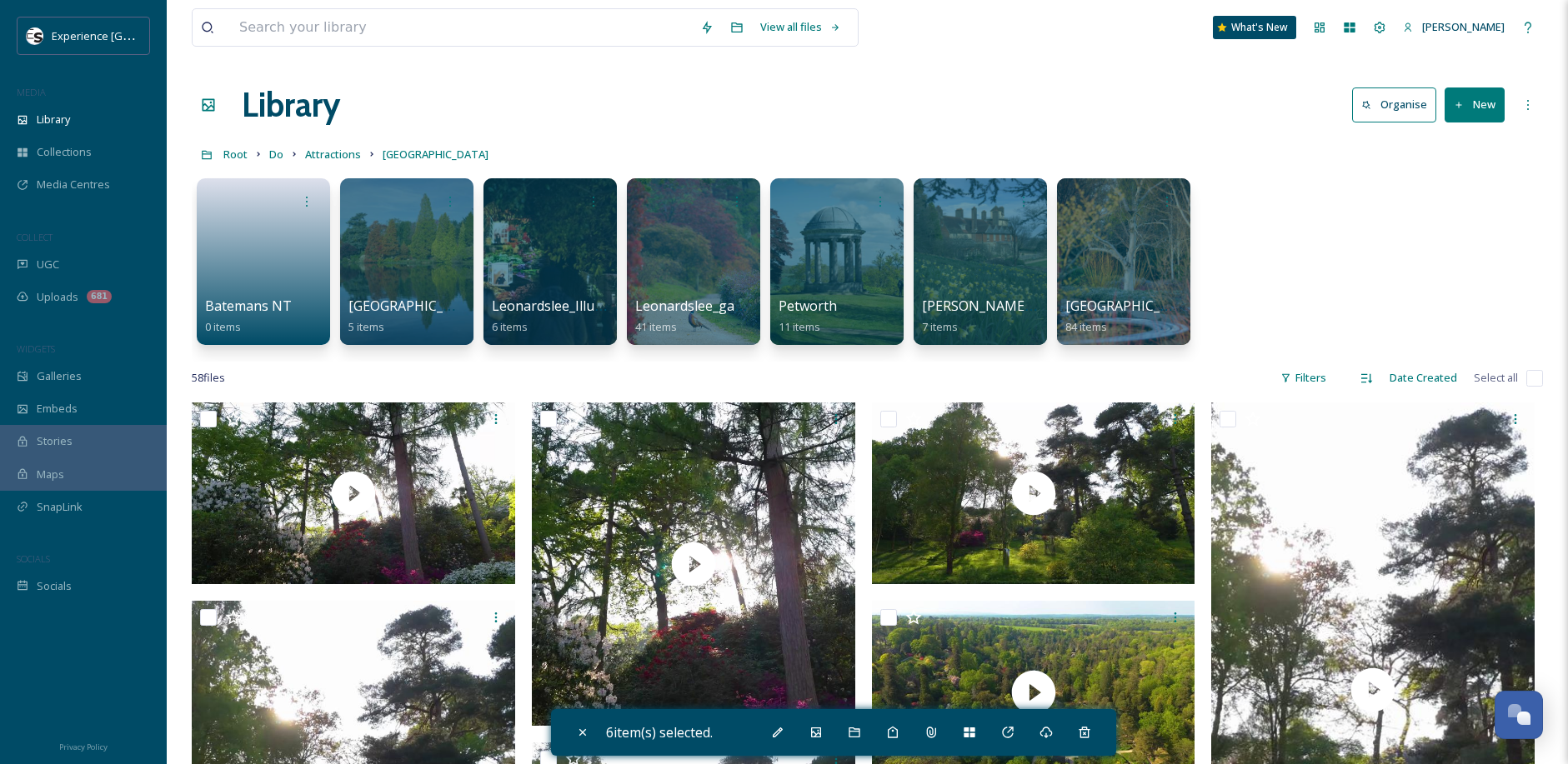
checkbox input "false"
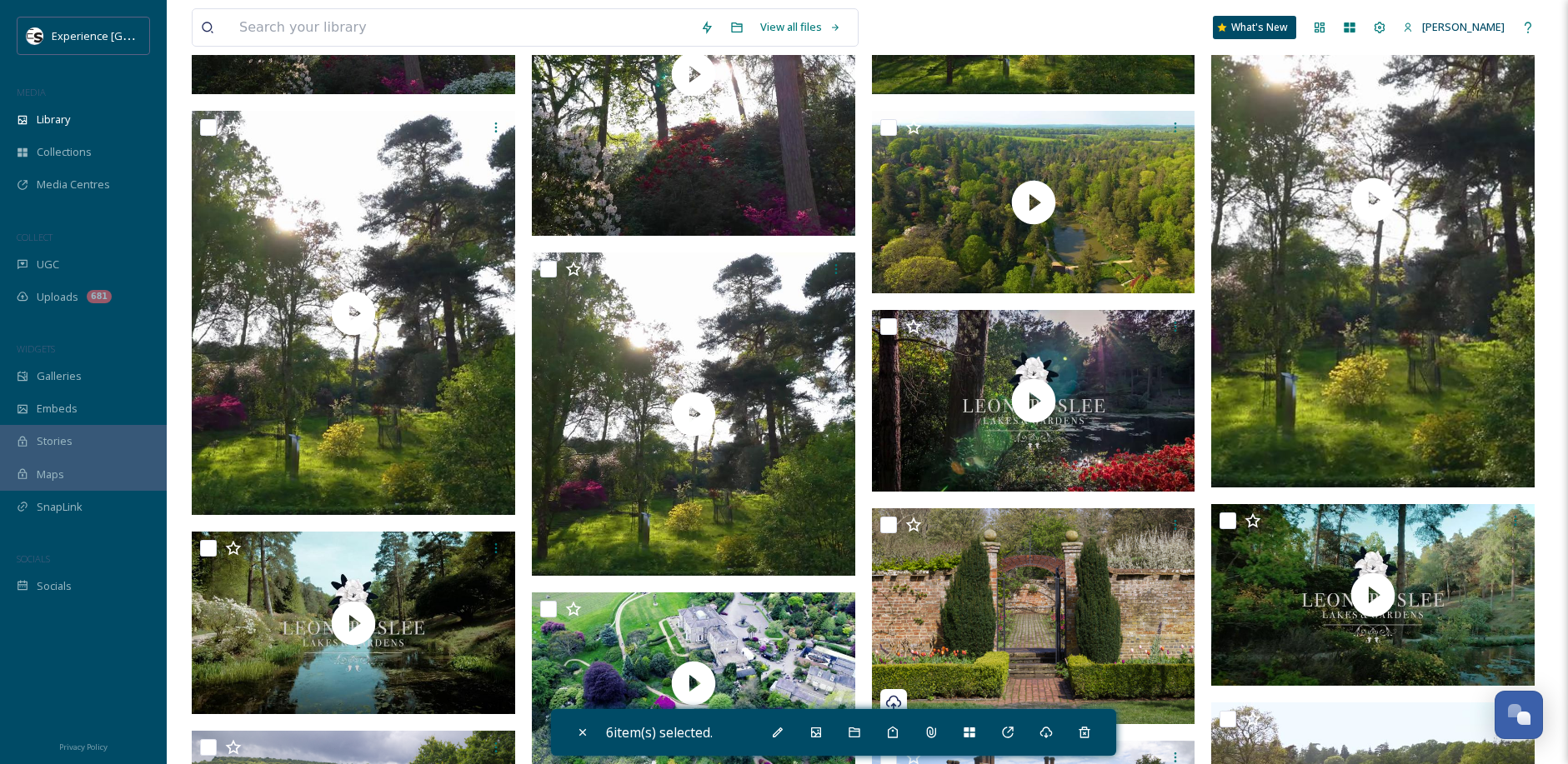
scroll to position [500, 0]
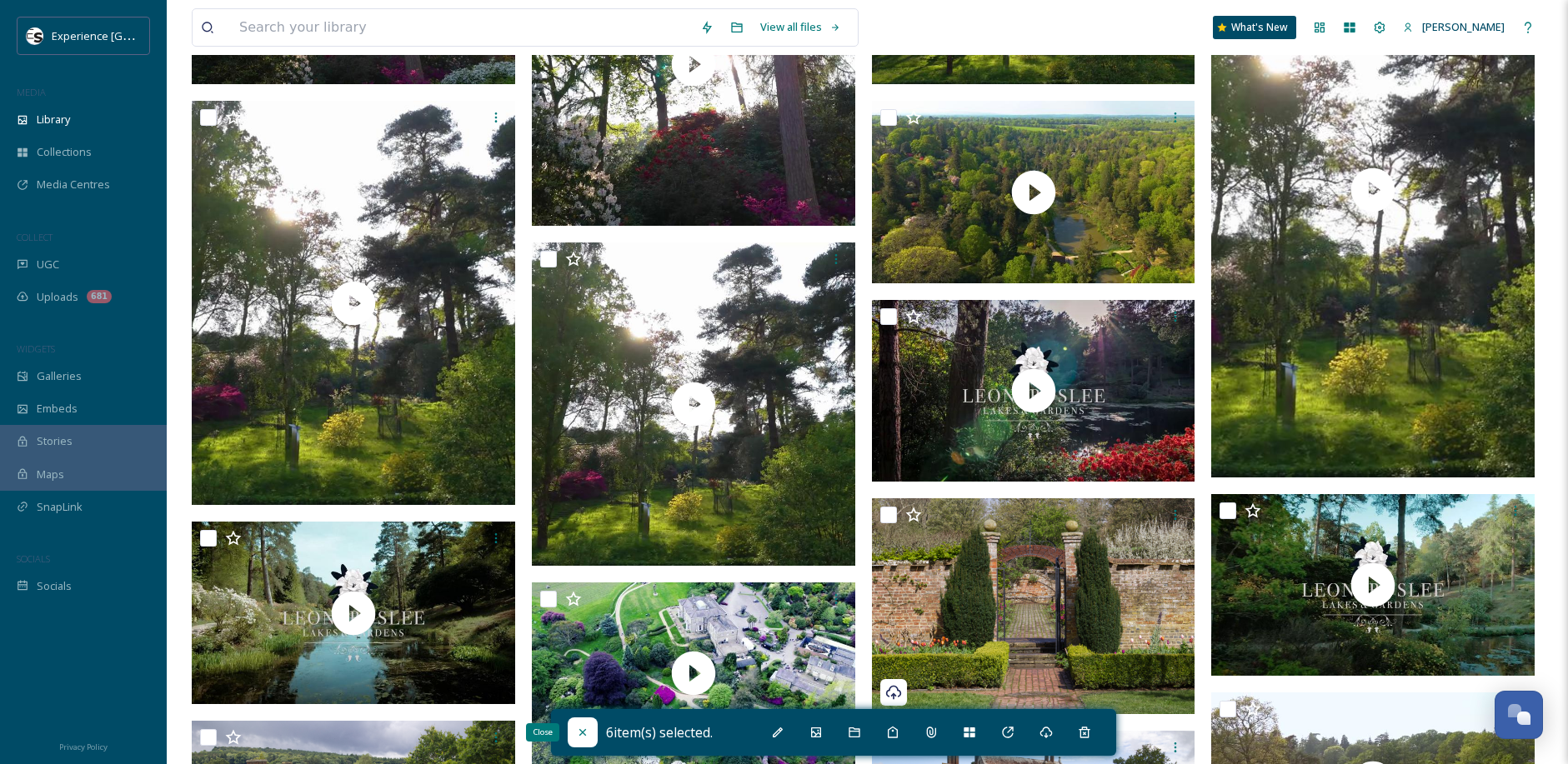
click at [578, 729] on icon at bounding box center [583, 732] width 14 height 14
checkbox input "false"
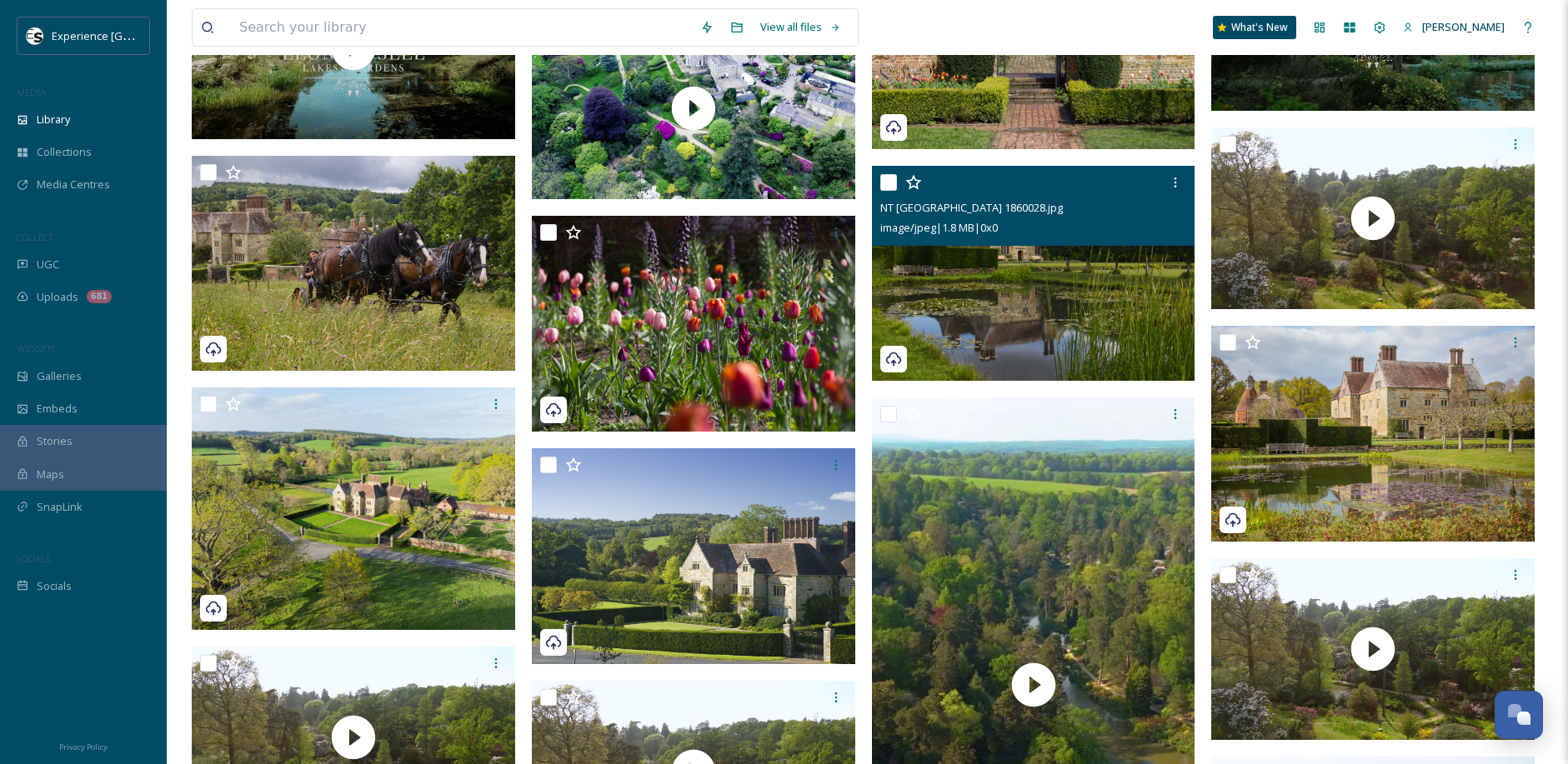
scroll to position [1083, 0]
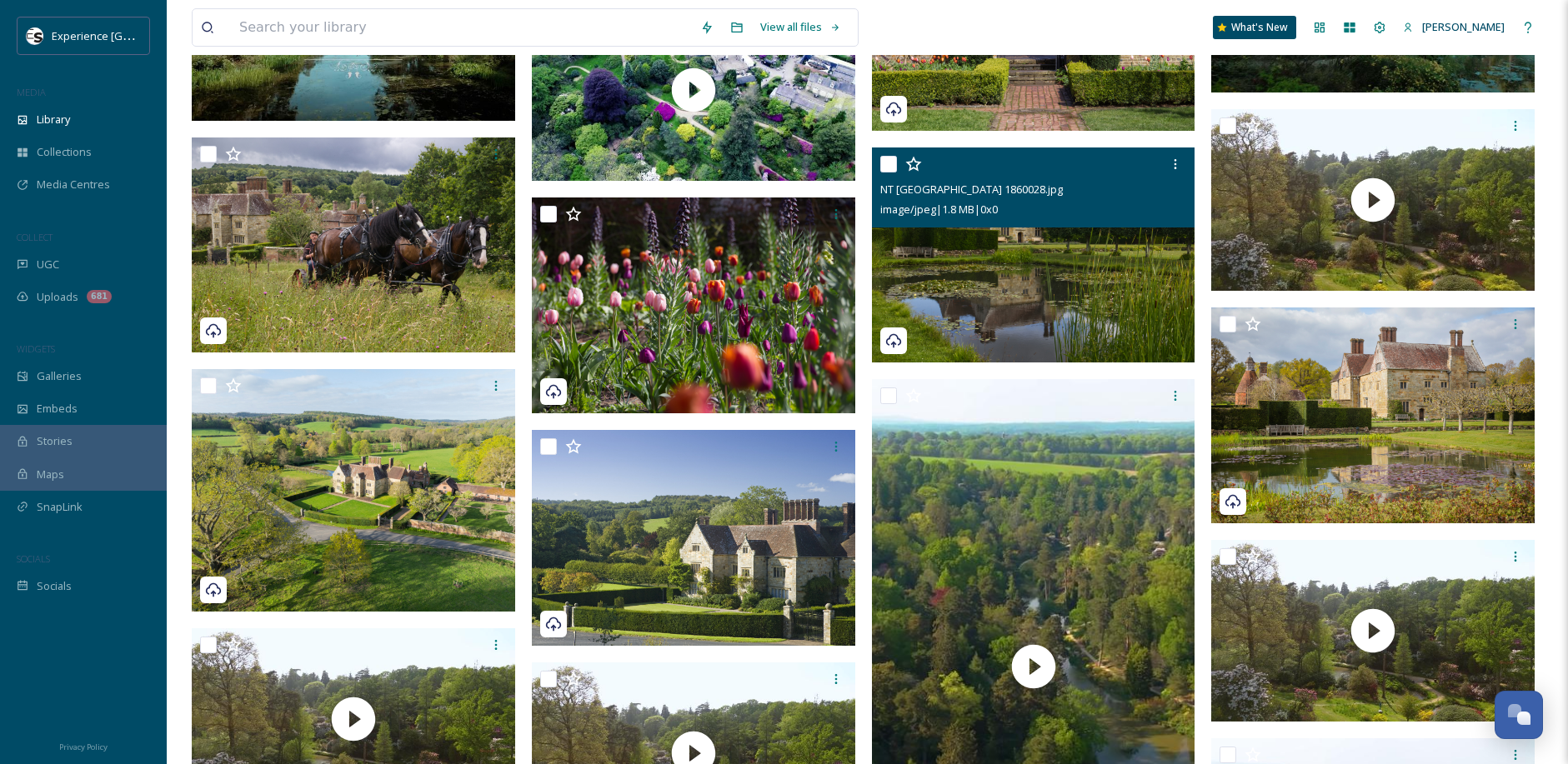
click at [887, 167] on input "checkbox" at bounding box center [889, 164] width 16 height 16
checkbox input "true"
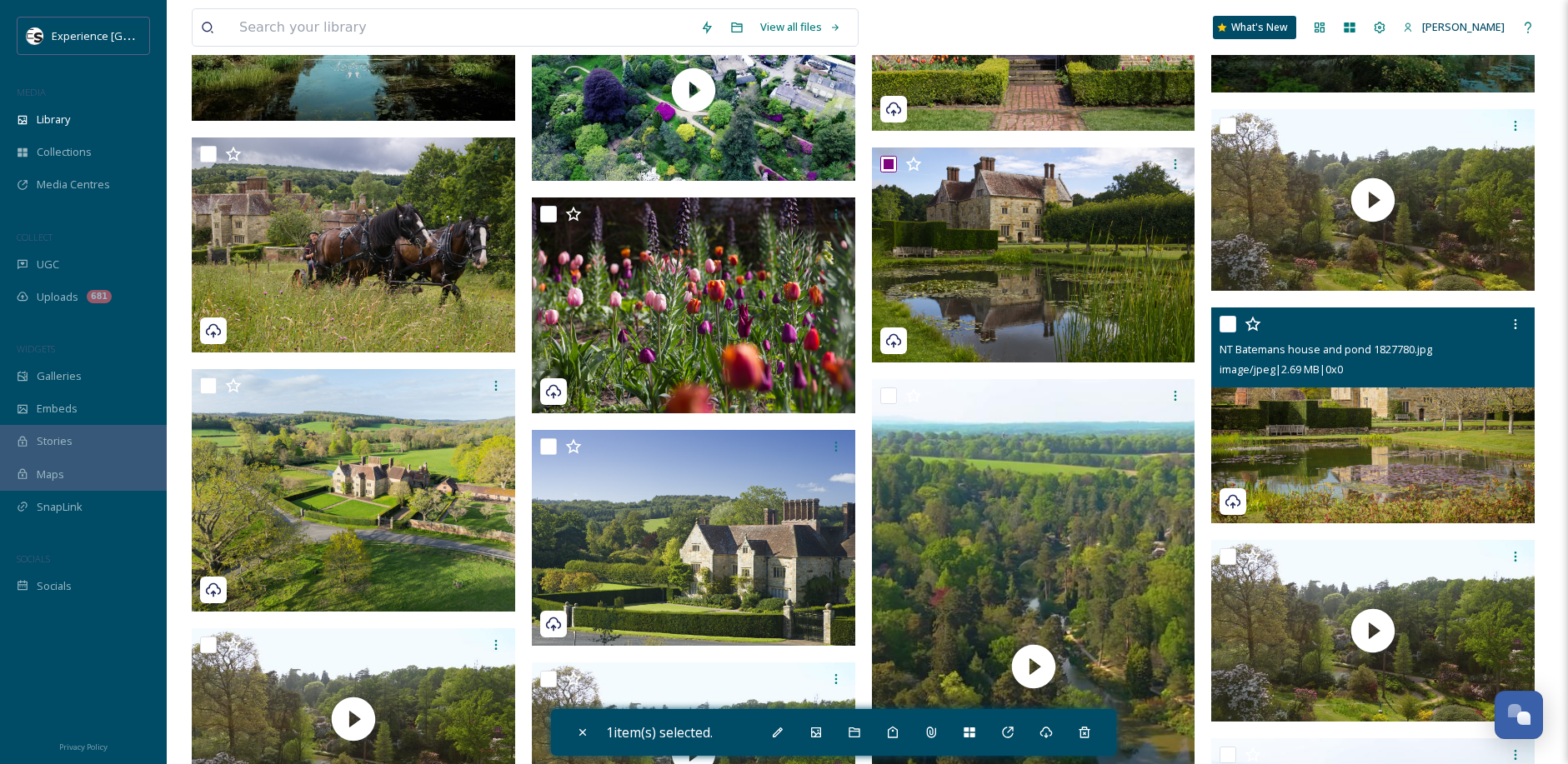
click at [1227, 329] on input "checkbox" at bounding box center [1228, 324] width 16 height 16
checkbox input "true"
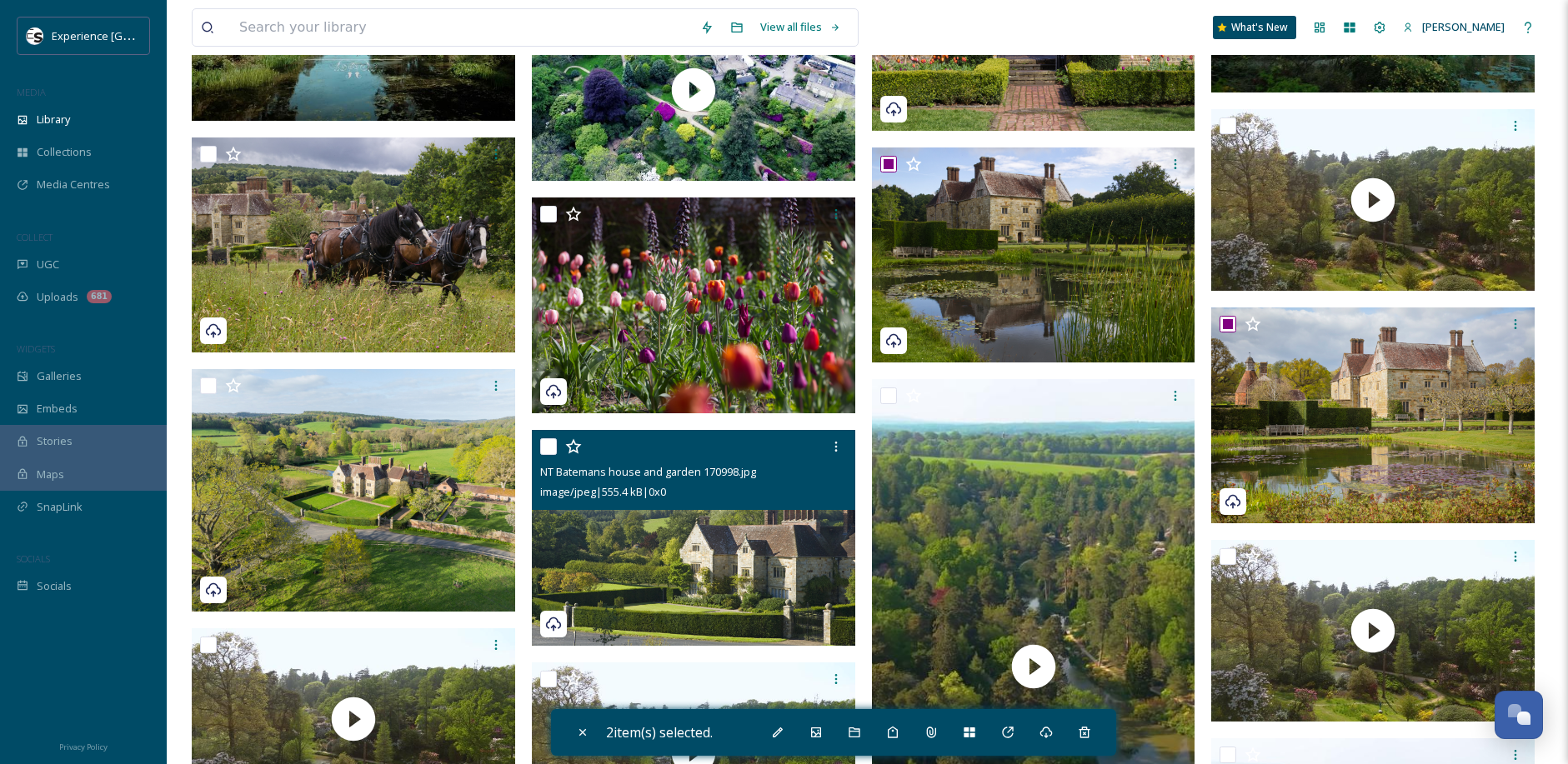
click at [551, 451] on input "checkbox" at bounding box center [548, 446] width 16 height 16
checkbox input "true"
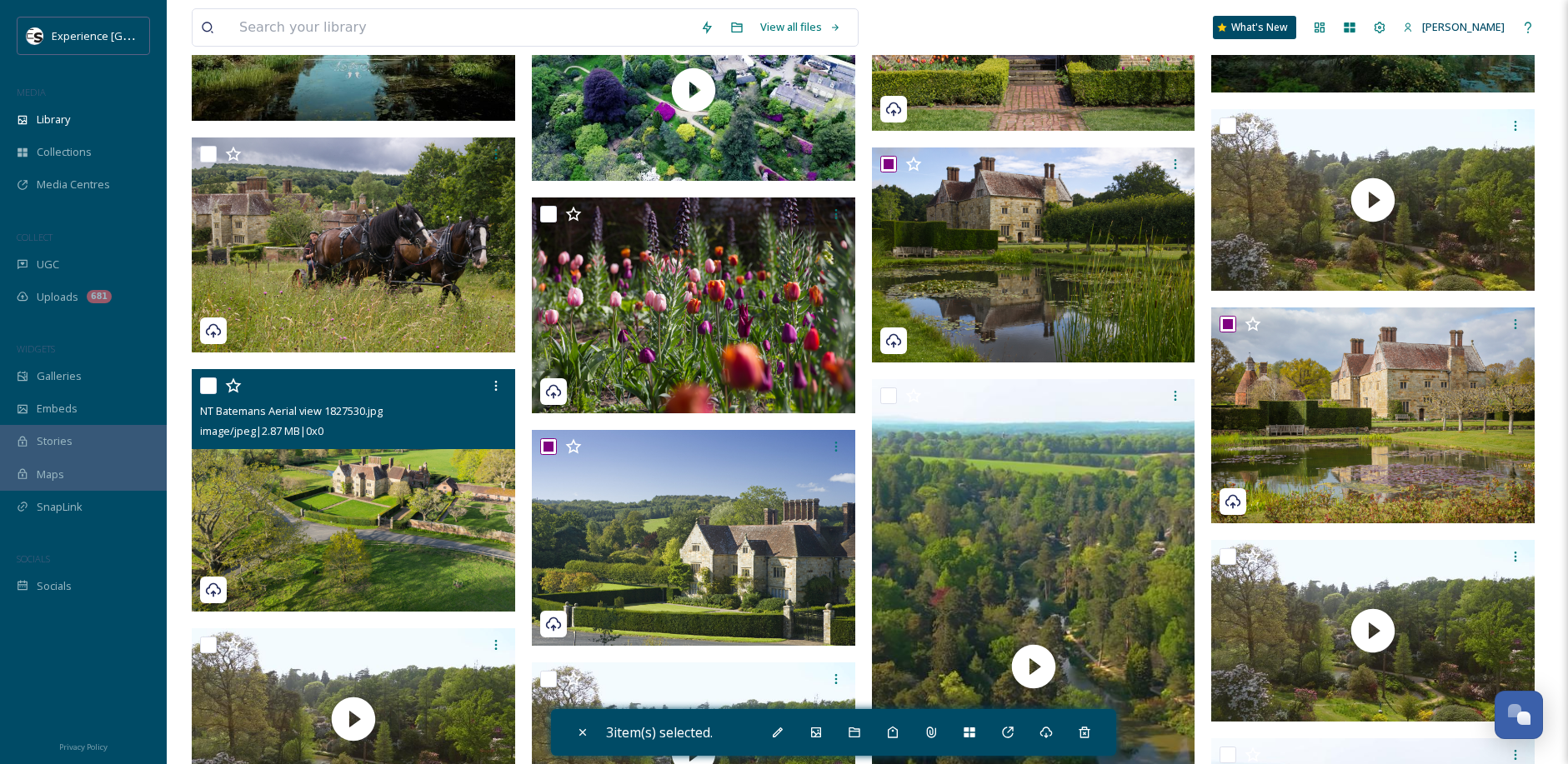
click at [202, 387] on input "checkbox" at bounding box center [208, 385] width 16 height 16
checkbox input "true"
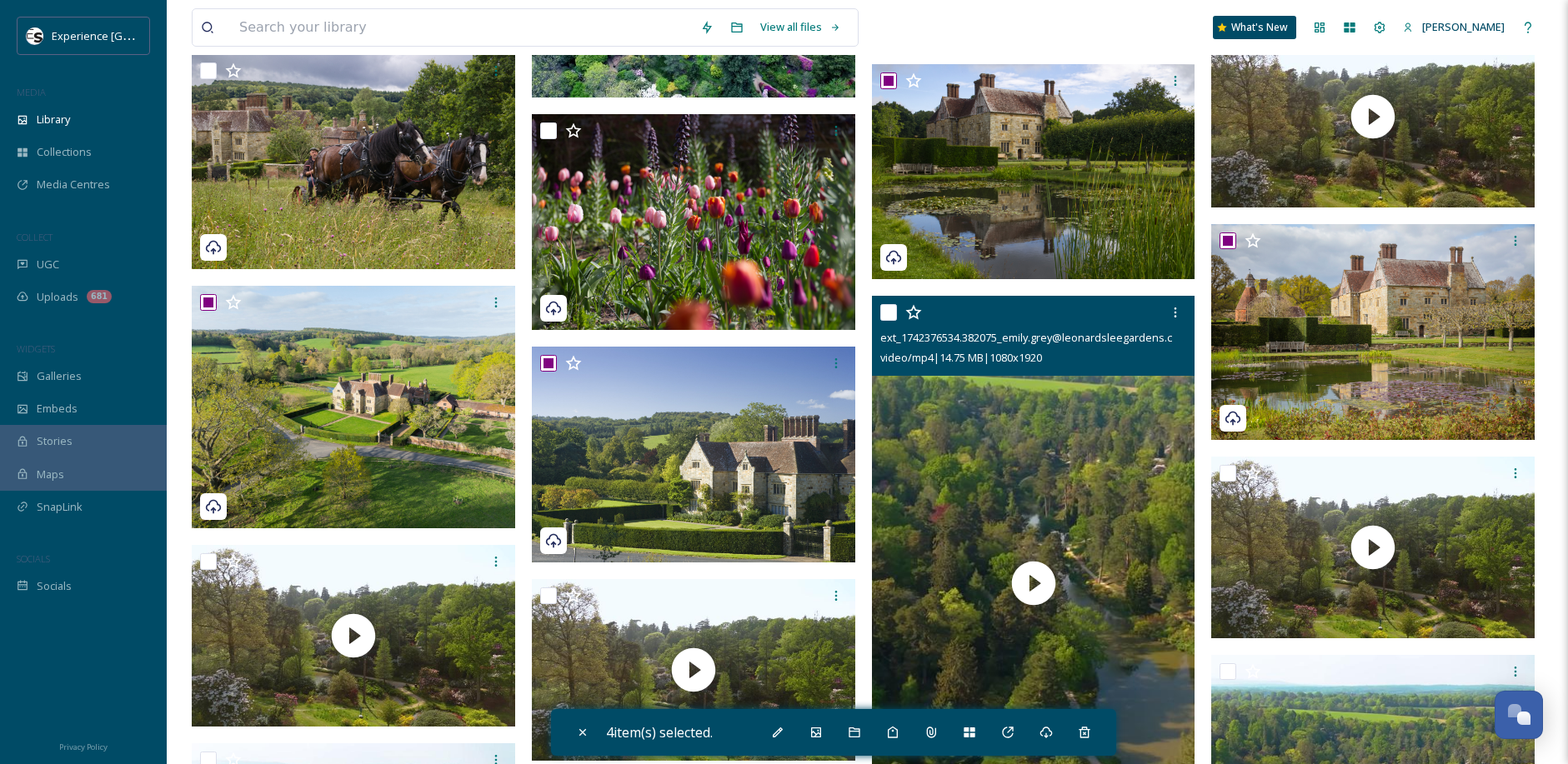
scroll to position [833, 0]
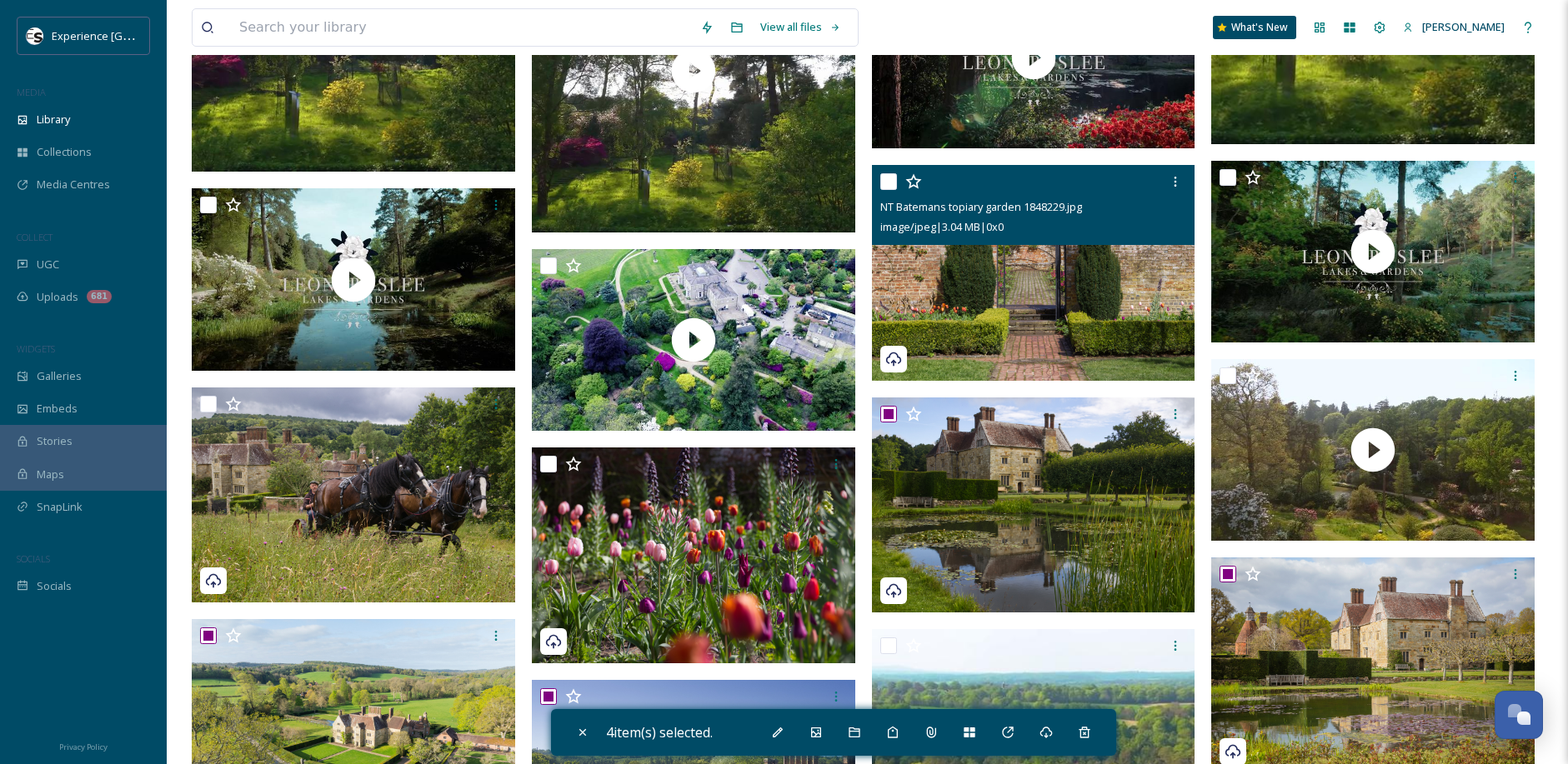
click at [881, 185] on input "checkbox" at bounding box center [889, 182] width 16 height 16
checkbox input "true"
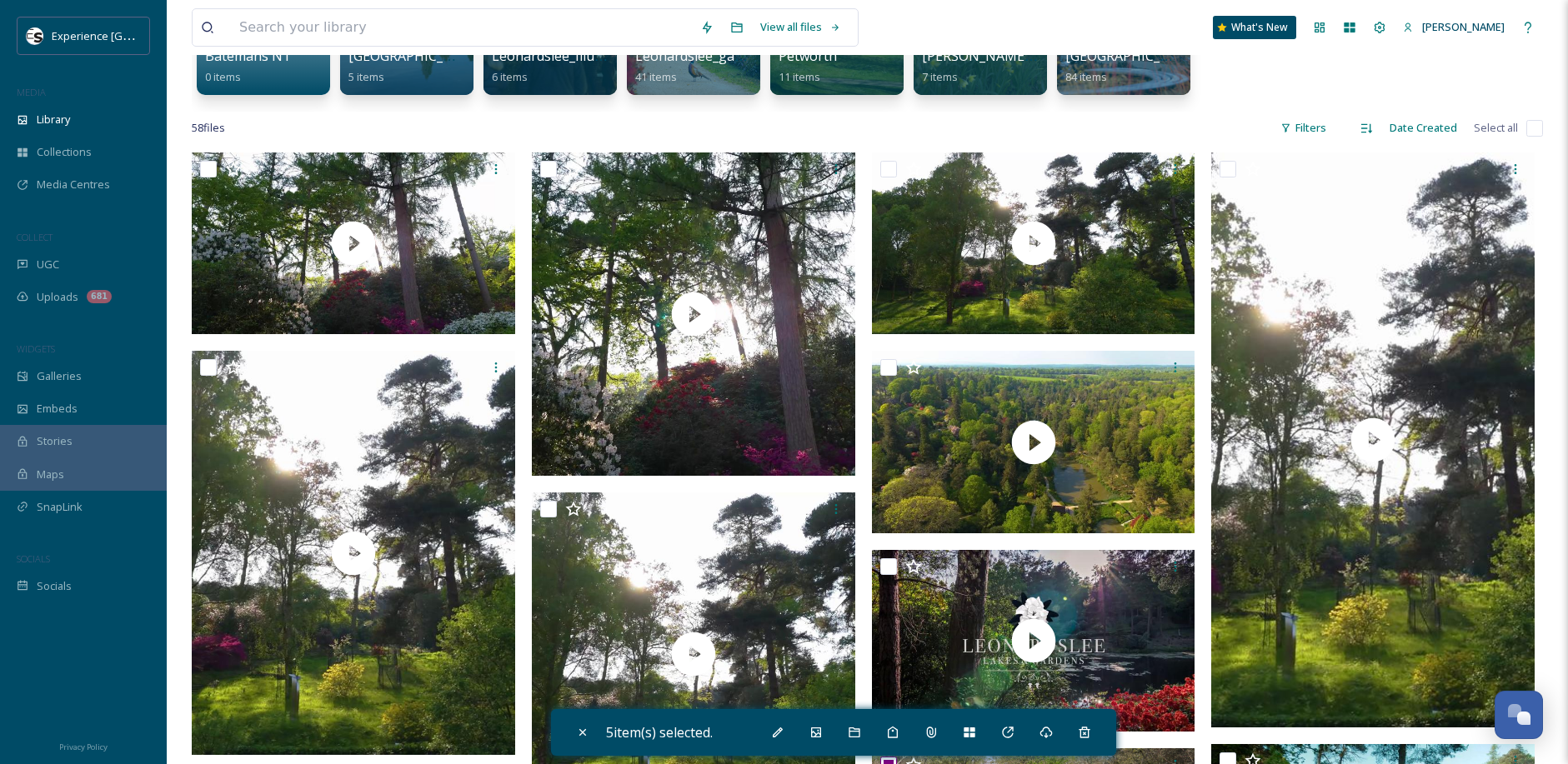
scroll to position [166, 0]
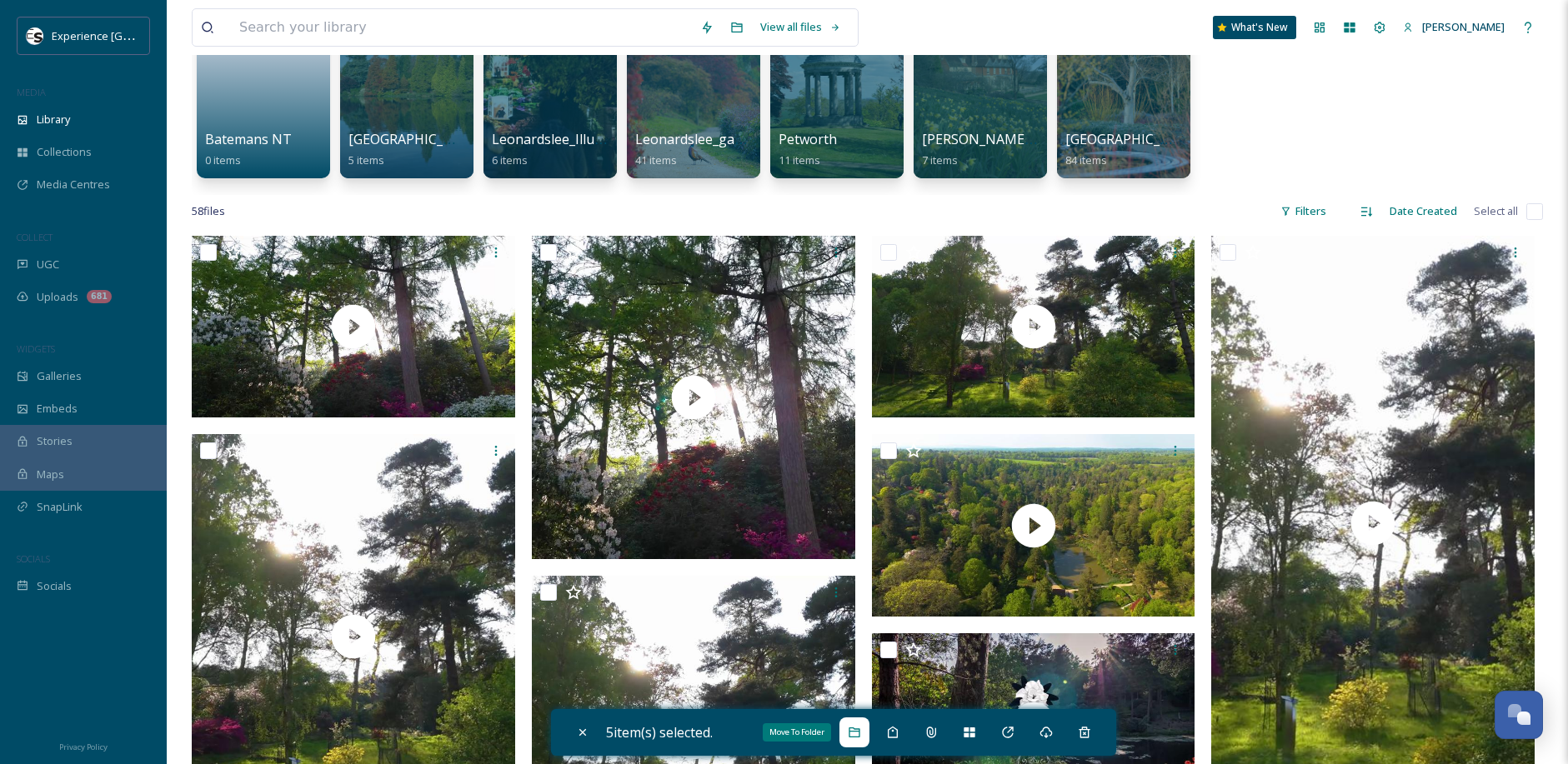
click at [854, 734] on icon at bounding box center [854, 732] width 11 height 10
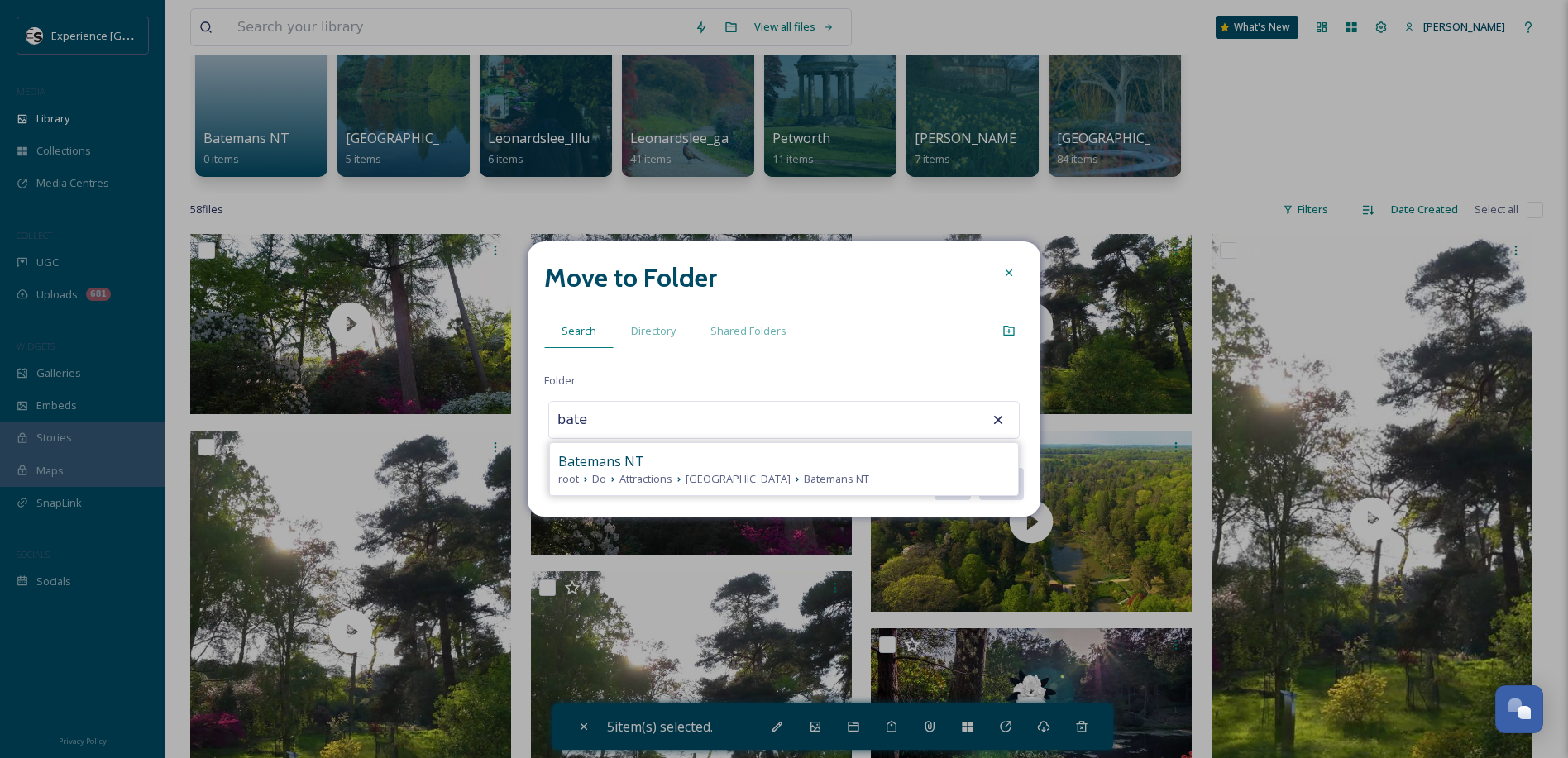
click at [634, 478] on span "Attractions" at bounding box center [646, 479] width 53 height 15
type input "Batemans NT"
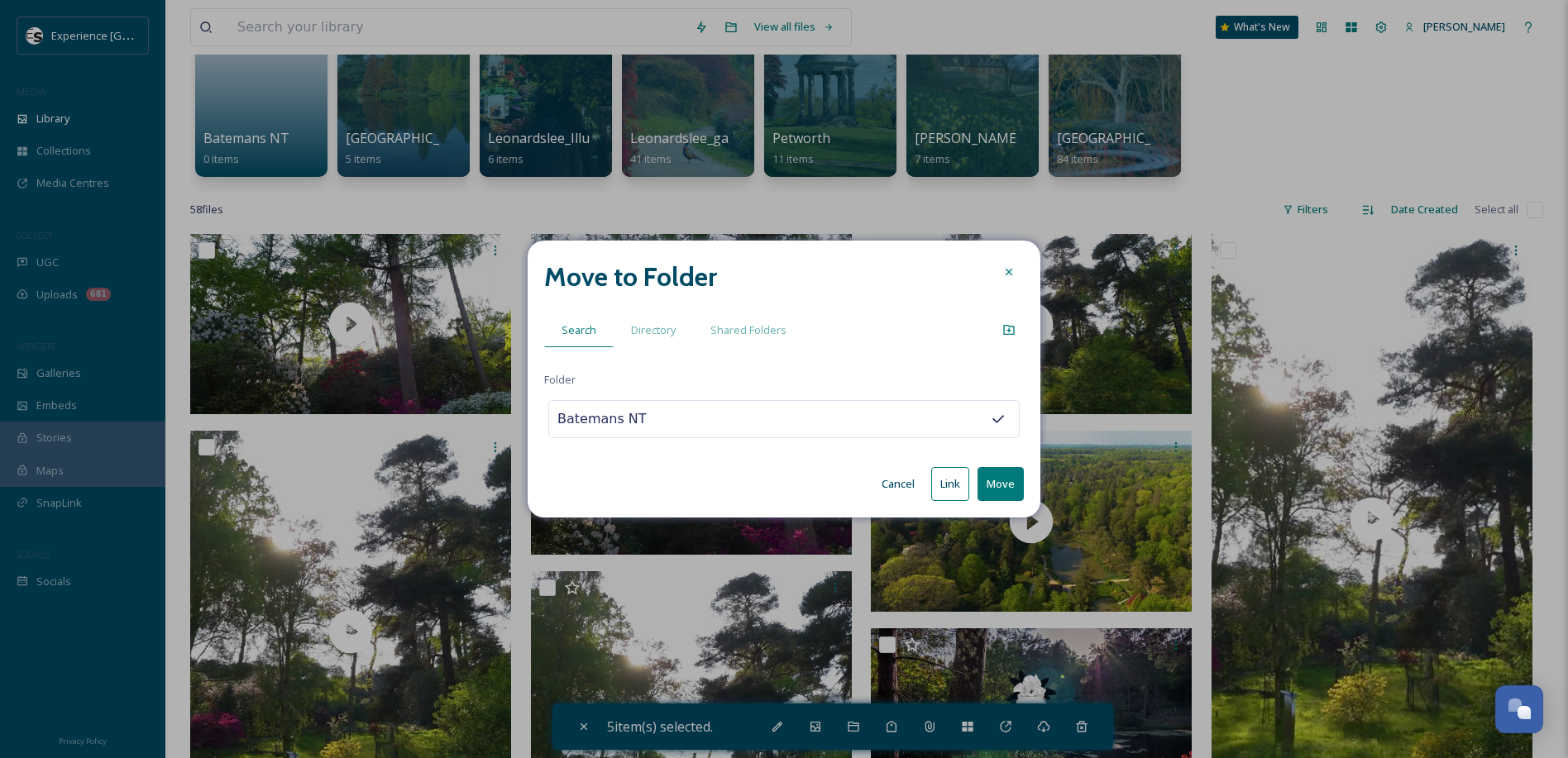
click at [996, 484] on button "Move" at bounding box center [1000, 484] width 46 height 34
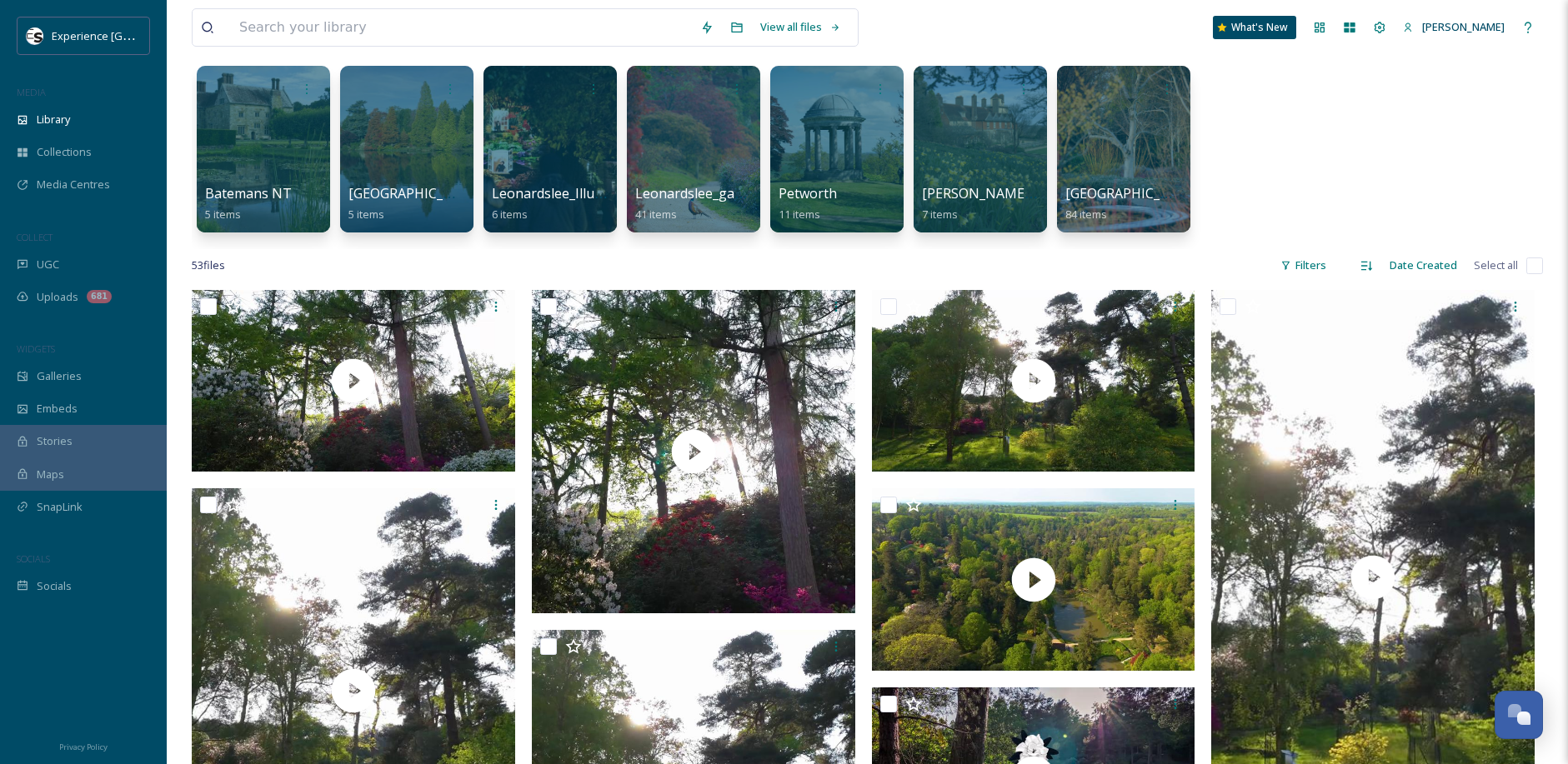
scroll to position [84, 0]
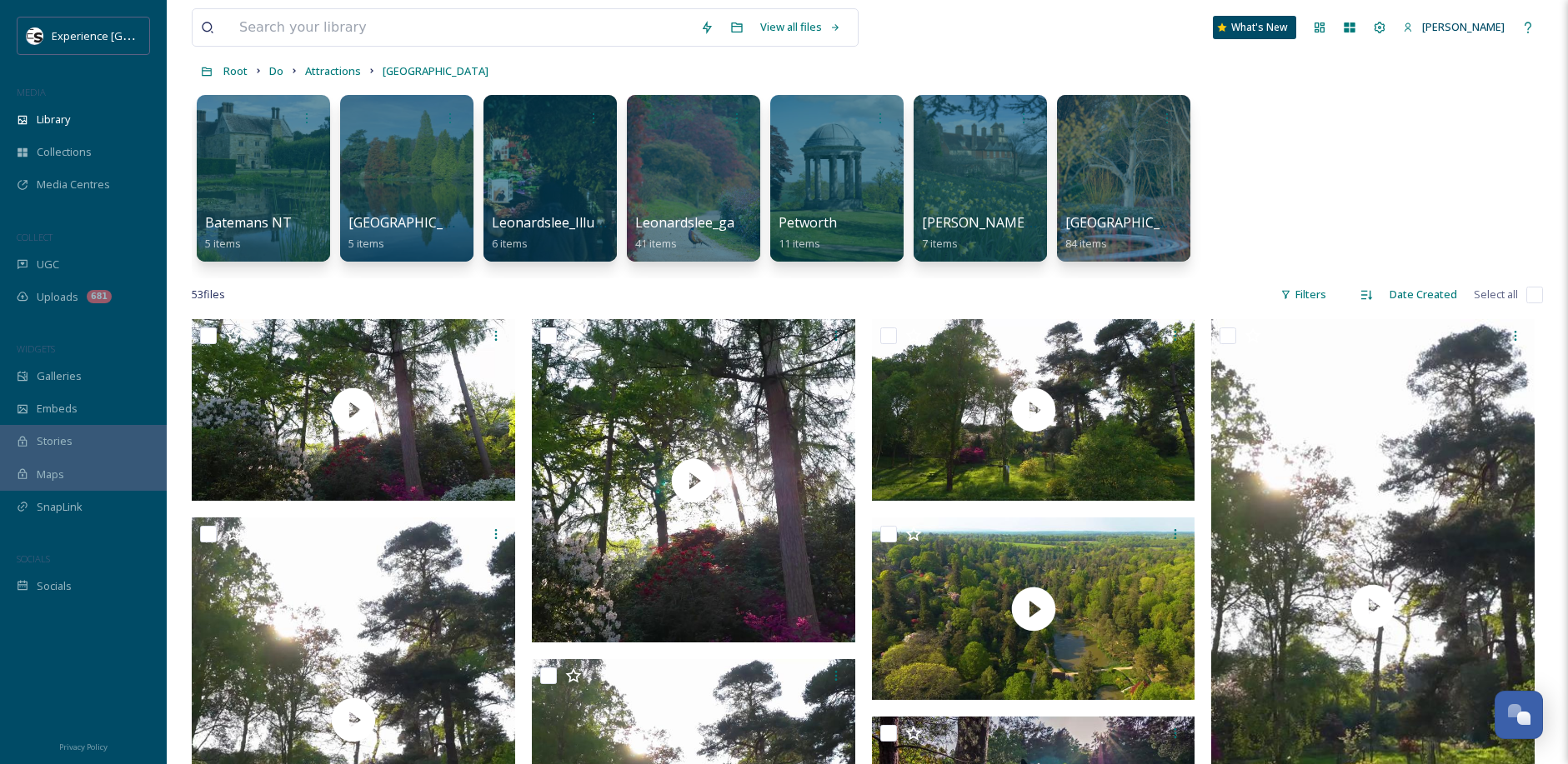
click at [1293, 296] on div "Filters" at bounding box center [1303, 294] width 63 height 33
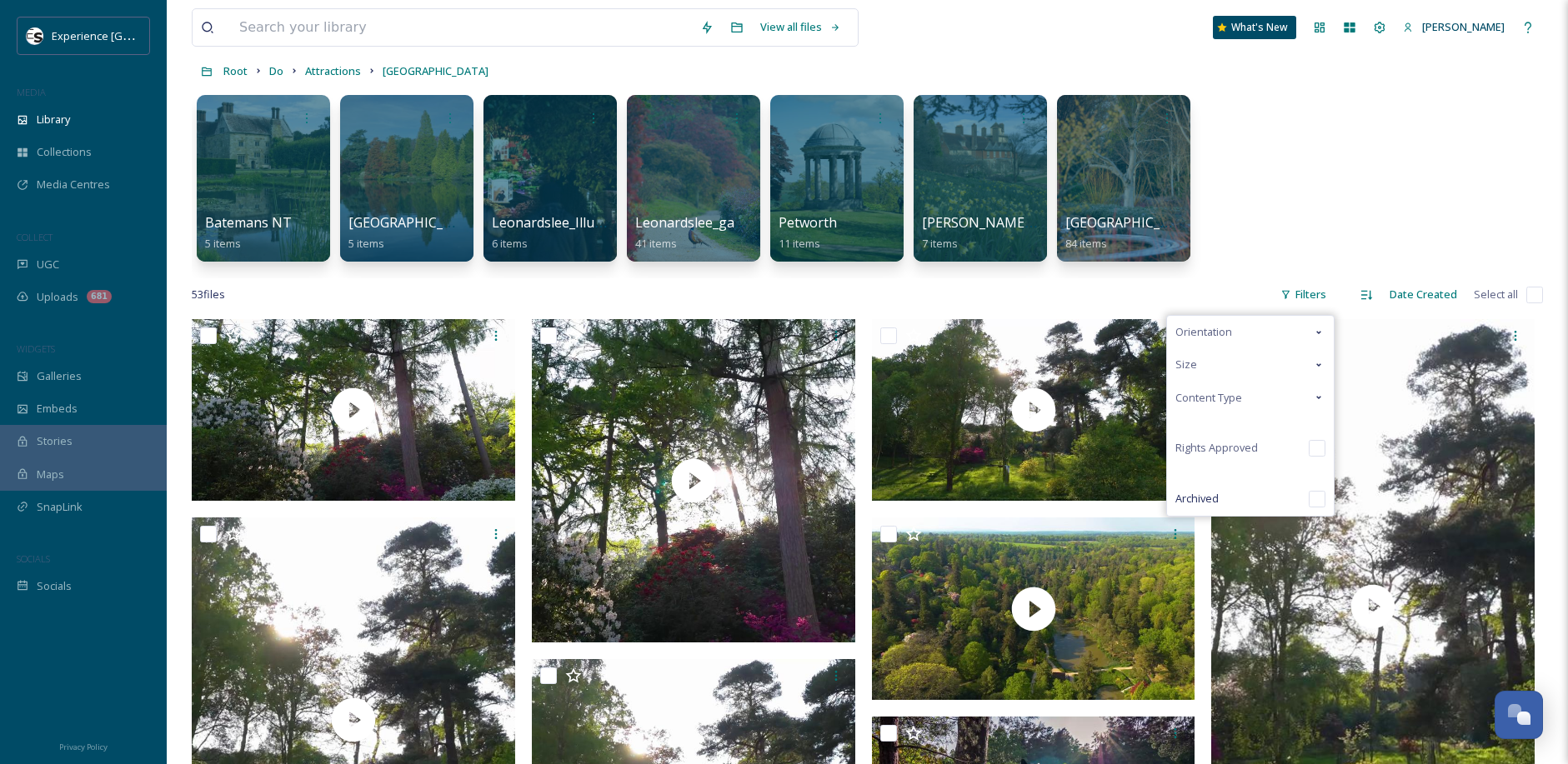
click at [1237, 289] on div "53 file s Filters Orientation Size Content Type Rights Approved Archived Date C…" at bounding box center [867, 294] width 1352 height 33
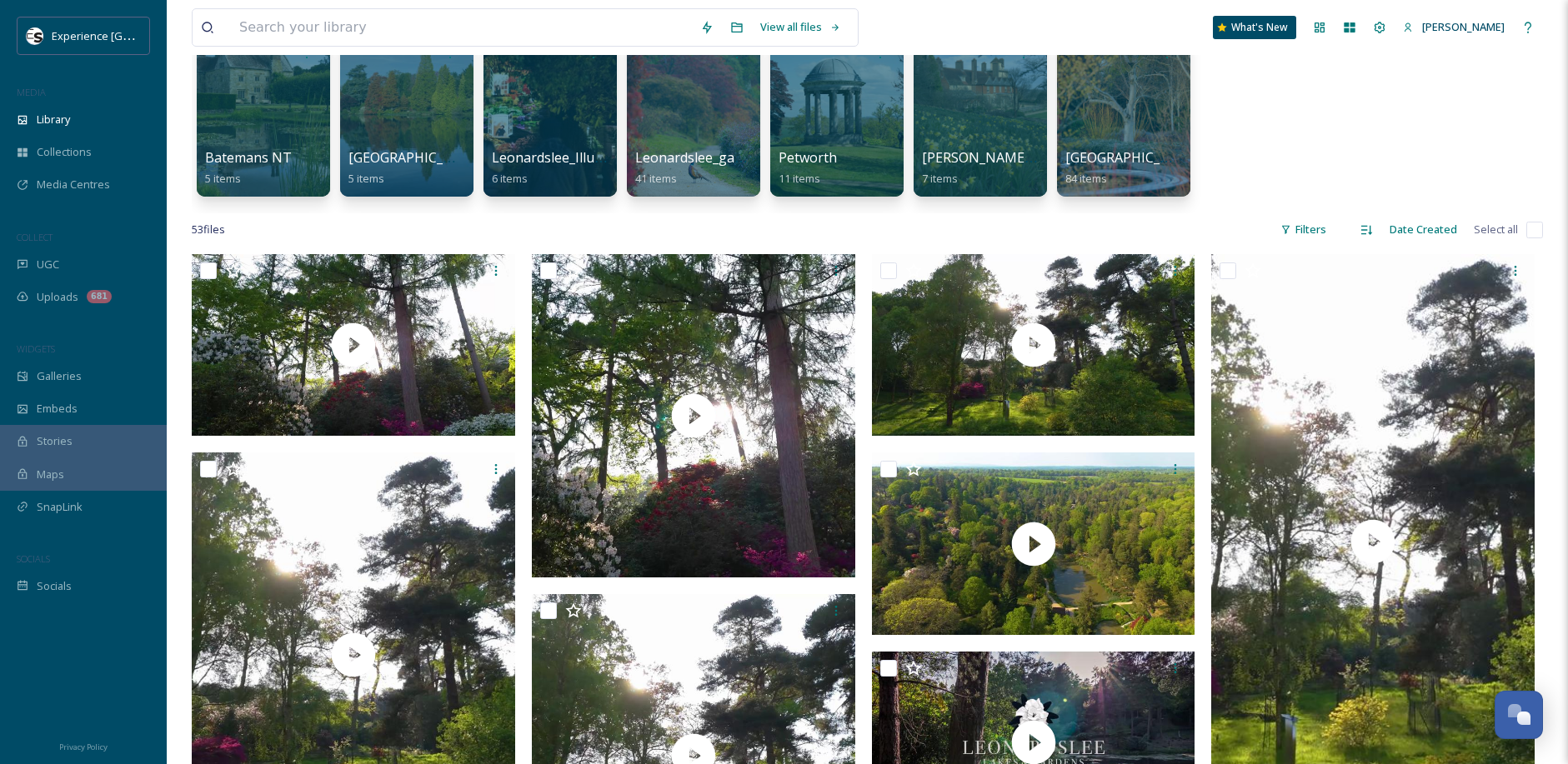
scroll to position [0, 0]
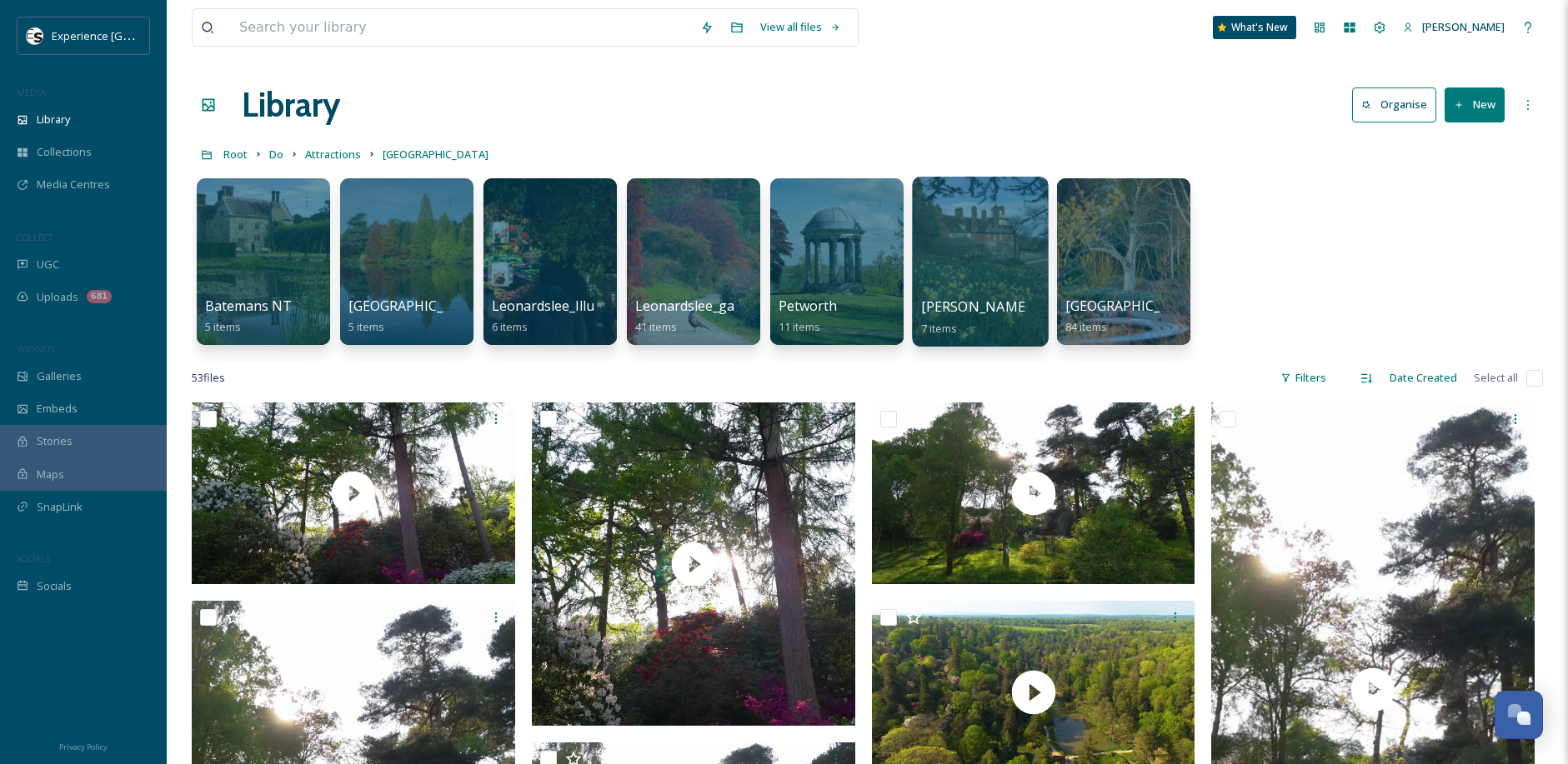
click at [990, 263] on div at bounding box center [979, 261] width 135 height 170
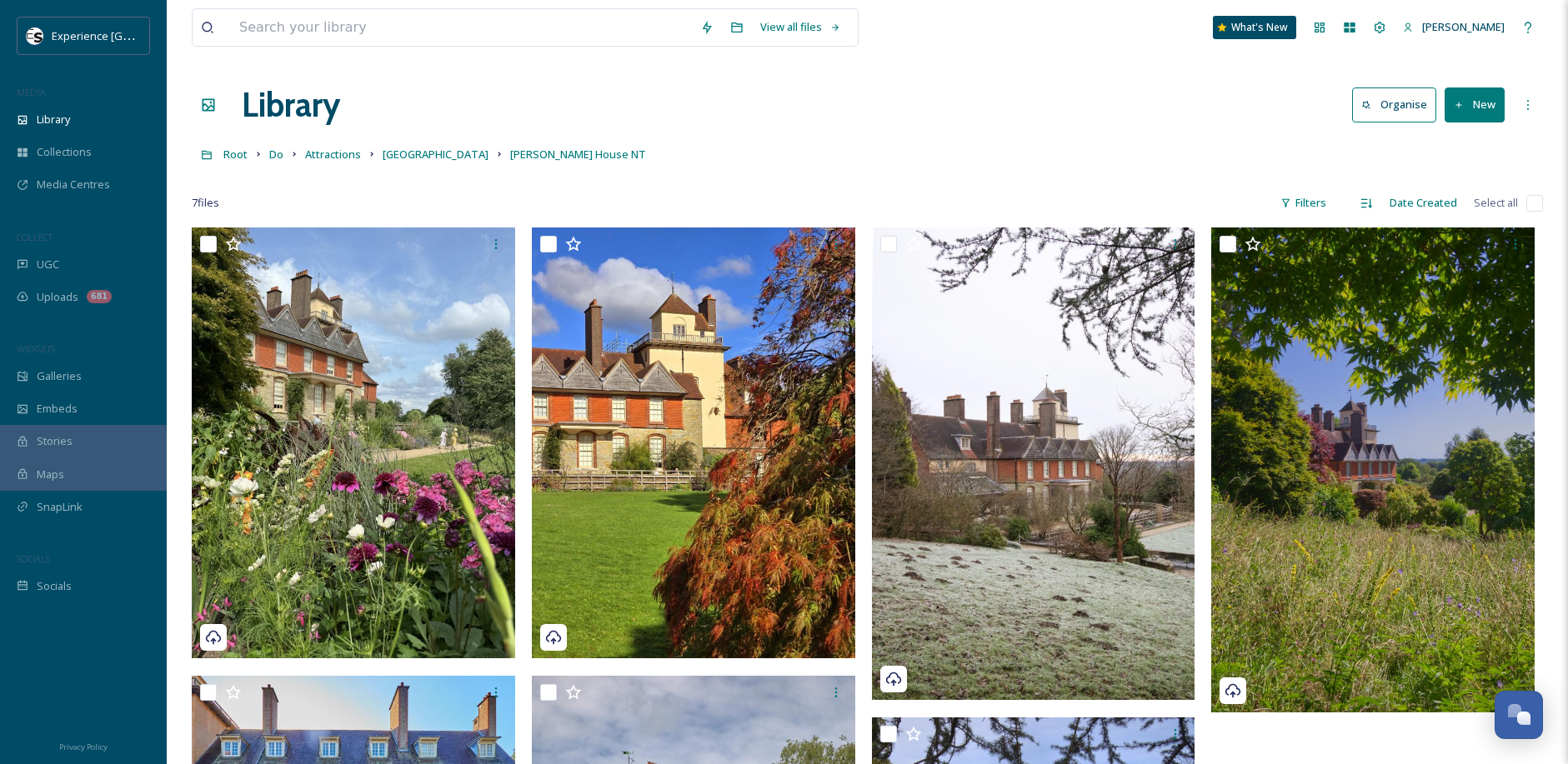
click at [1454, 109] on icon at bounding box center [1460, 105] width 11 height 11
click at [1447, 146] on span "File Upload" at bounding box center [1467, 143] width 55 height 15
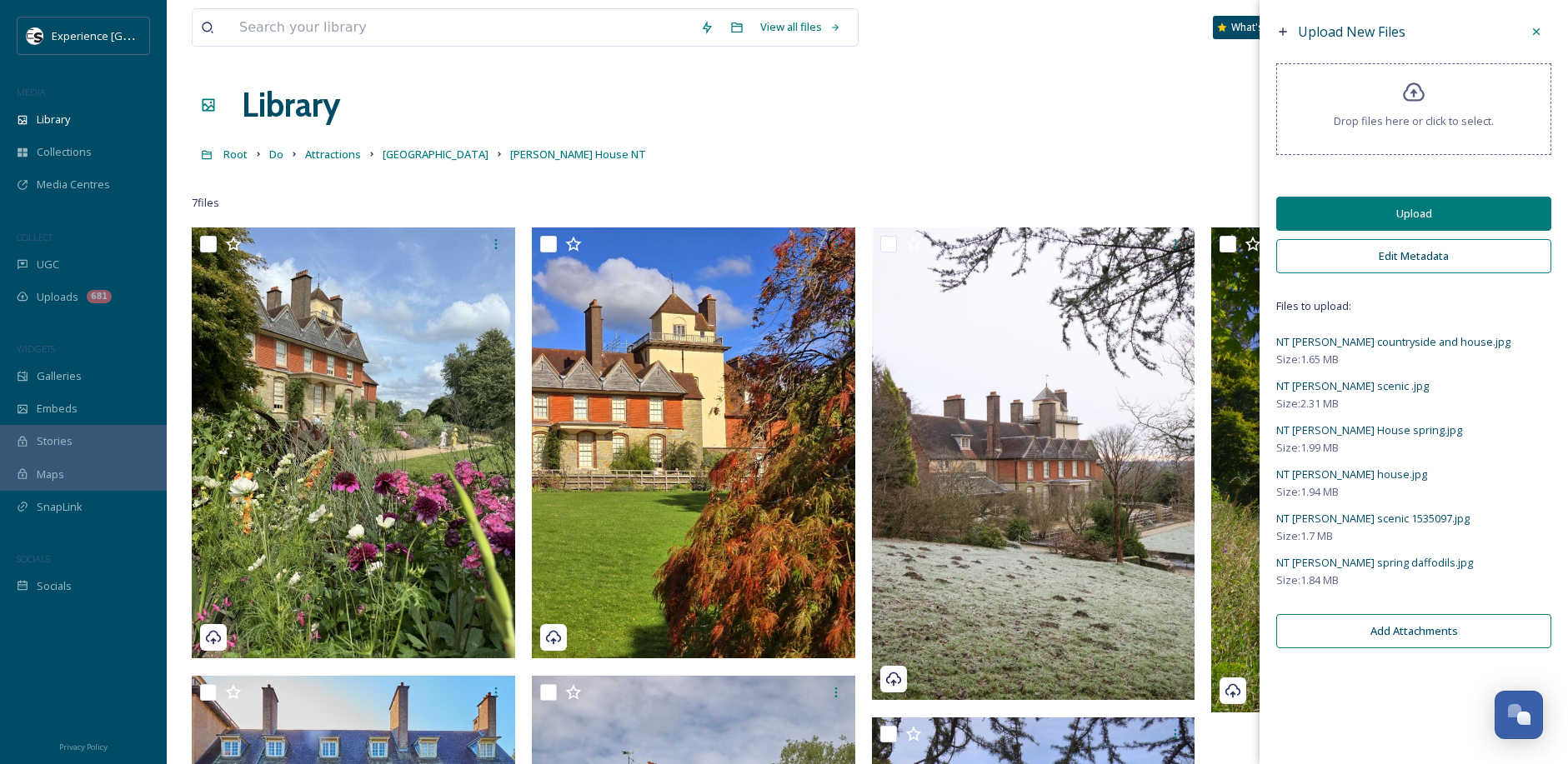
click at [1374, 206] on button "Upload" at bounding box center [1413, 213] width 275 height 35
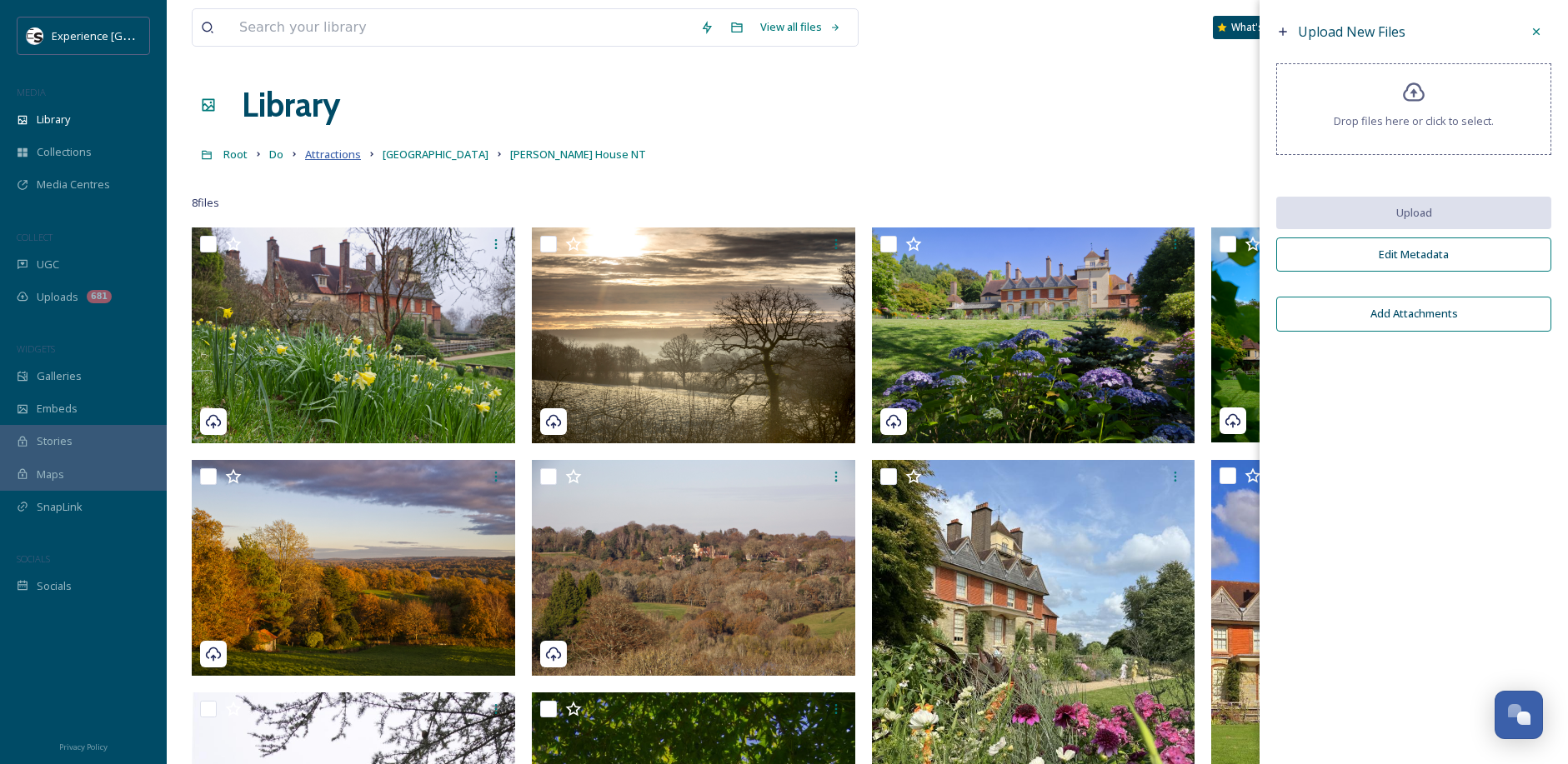
click at [328, 154] on span "Attractions" at bounding box center [333, 154] width 55 height 15
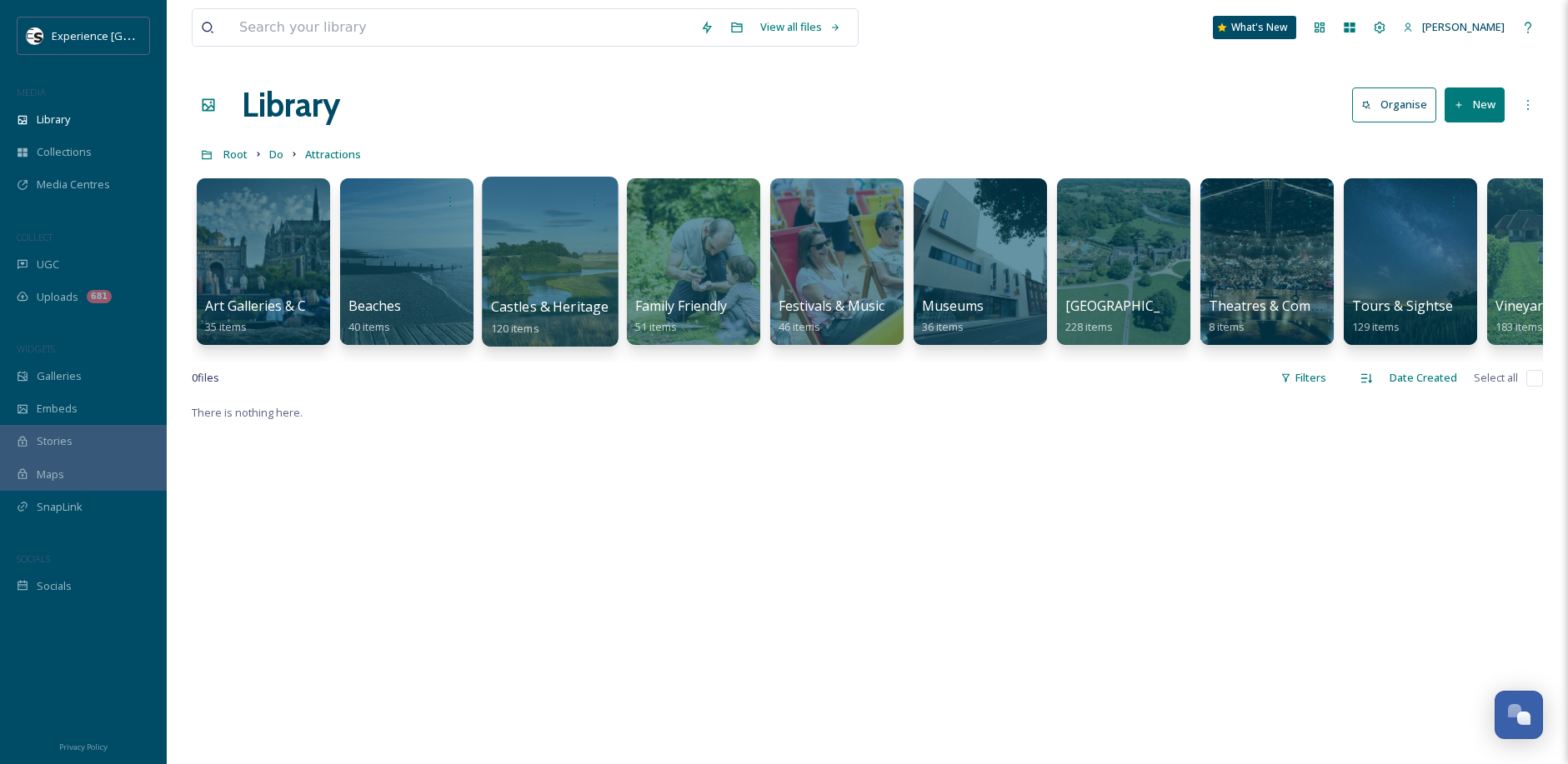
click at [534, 244] on div at bounding box center [549, 261] width 135 height 170
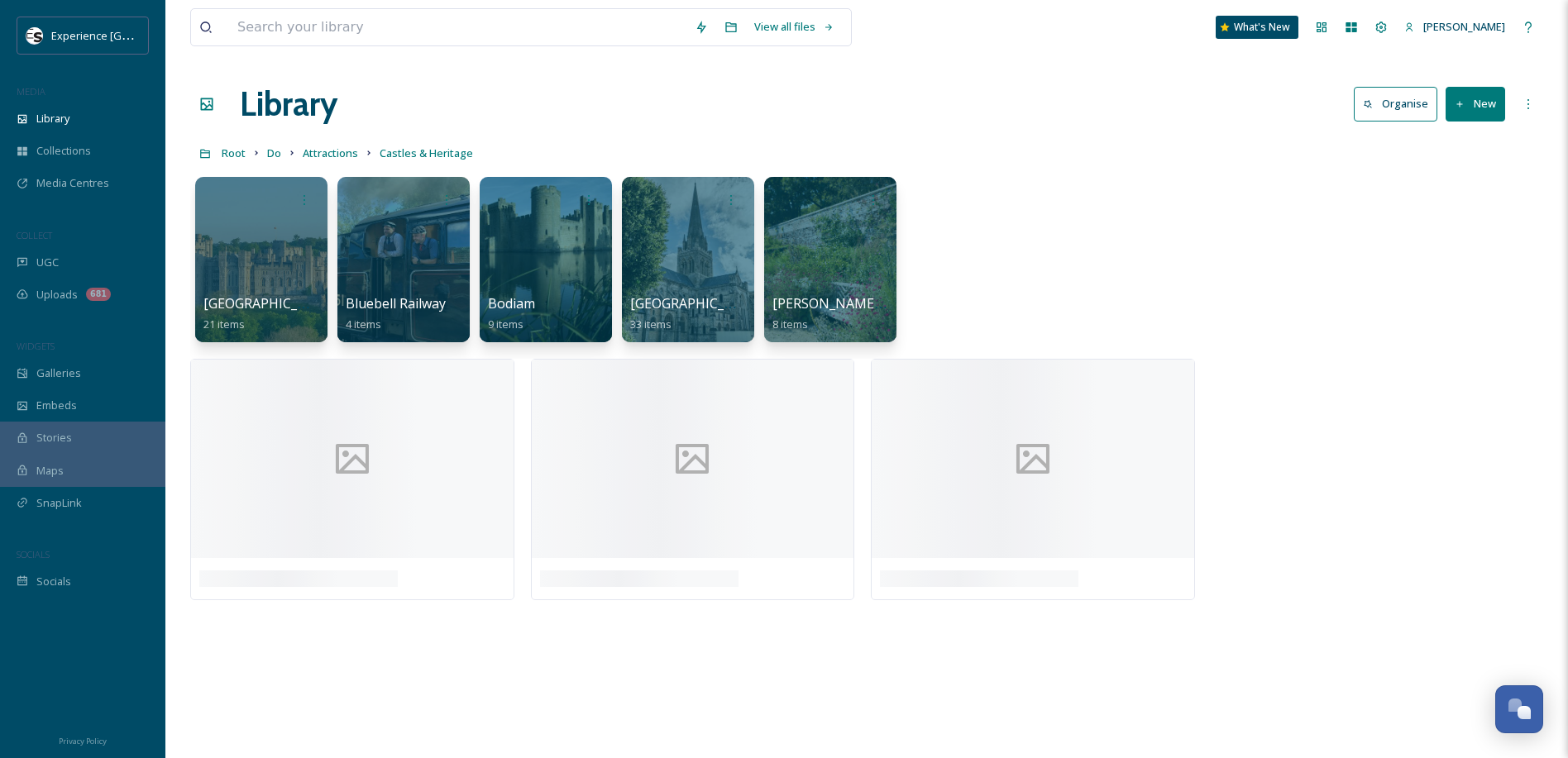
click at [529, 242] on div at bounding box center [546, 259] width 133 height 165
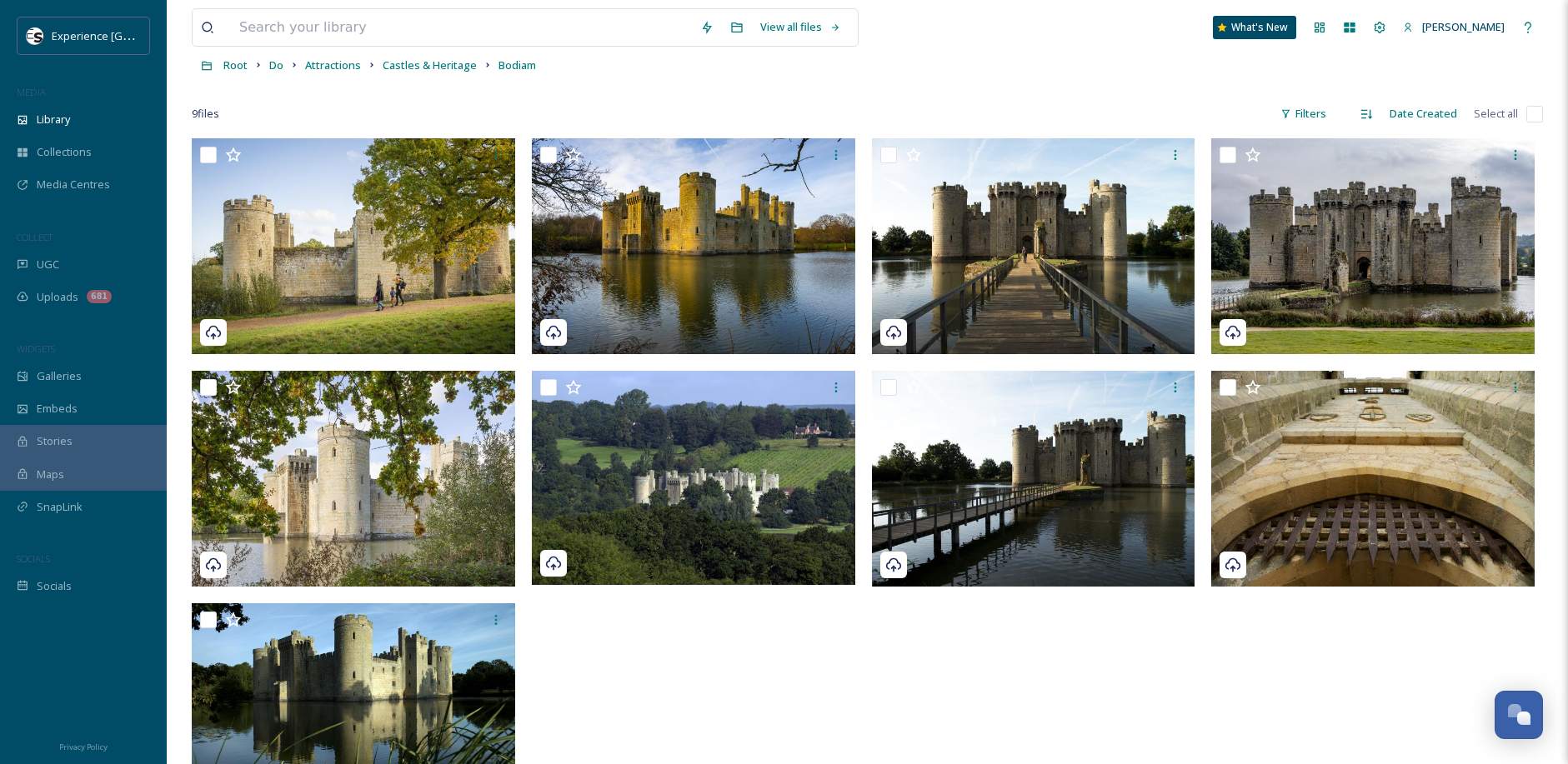
scroll to position [227, 0]
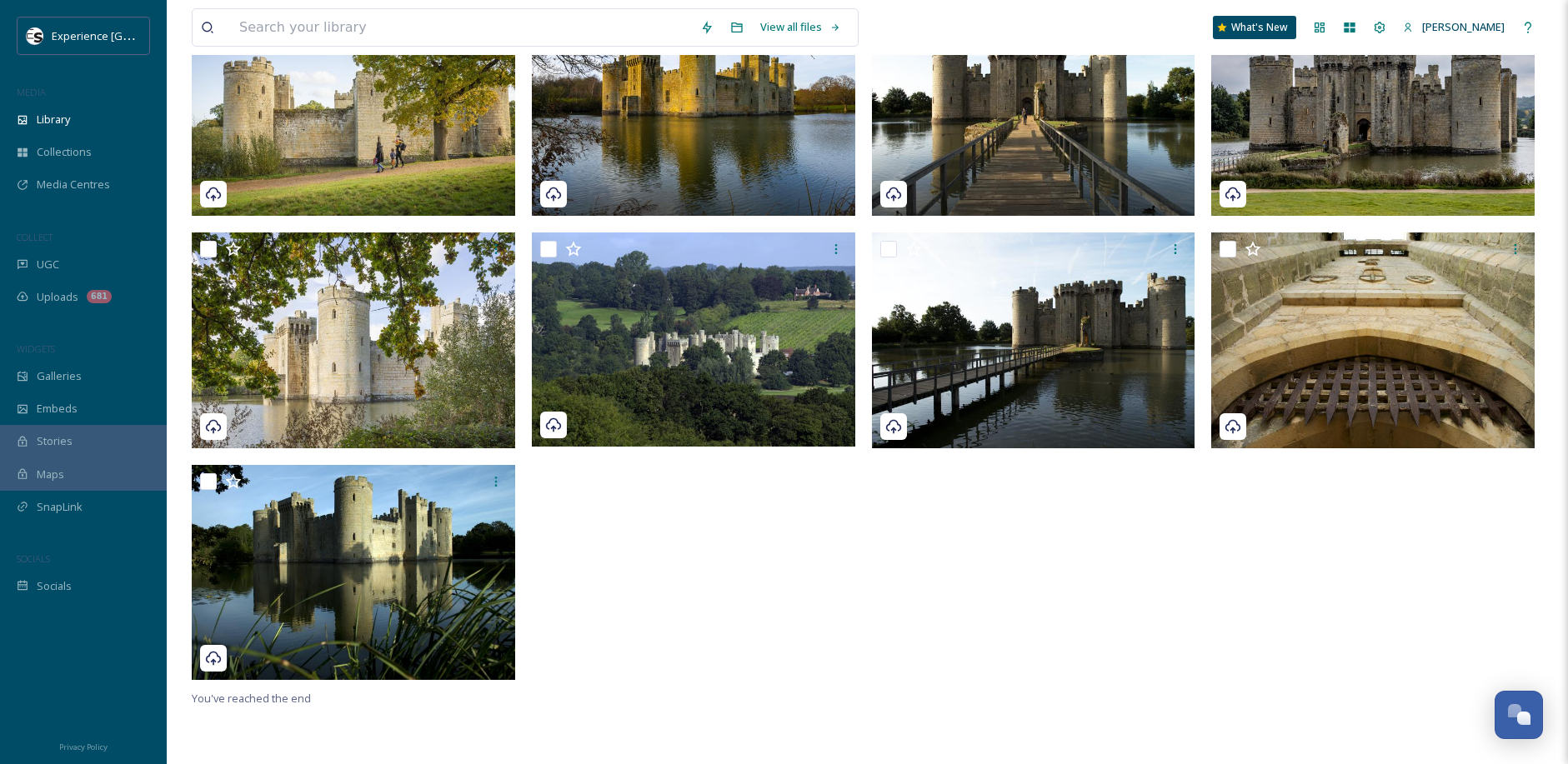
click at [948, 591] on div at bounding box center [1037, 344] width 332 height 689
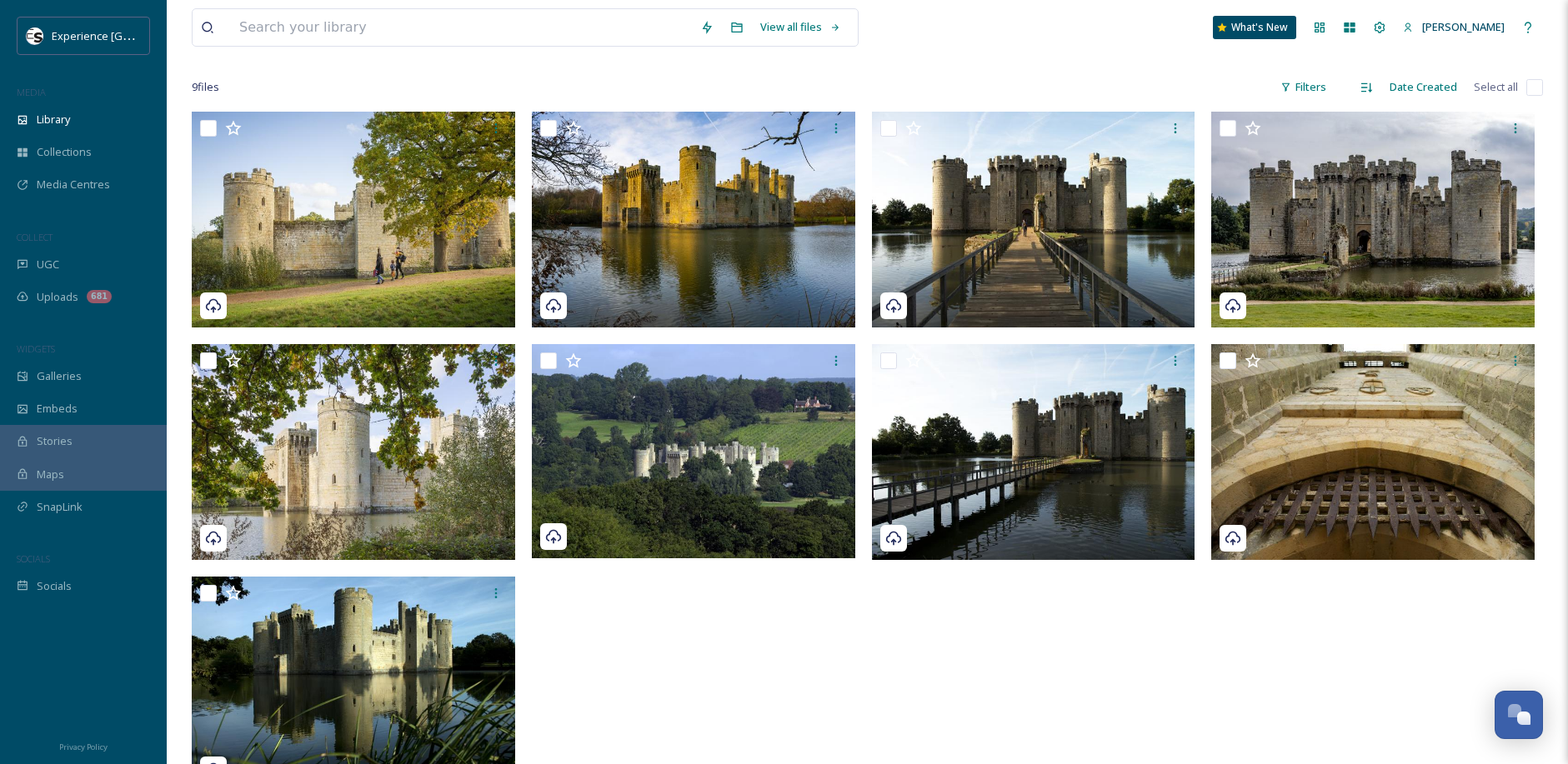
scroll to position [0, 0]
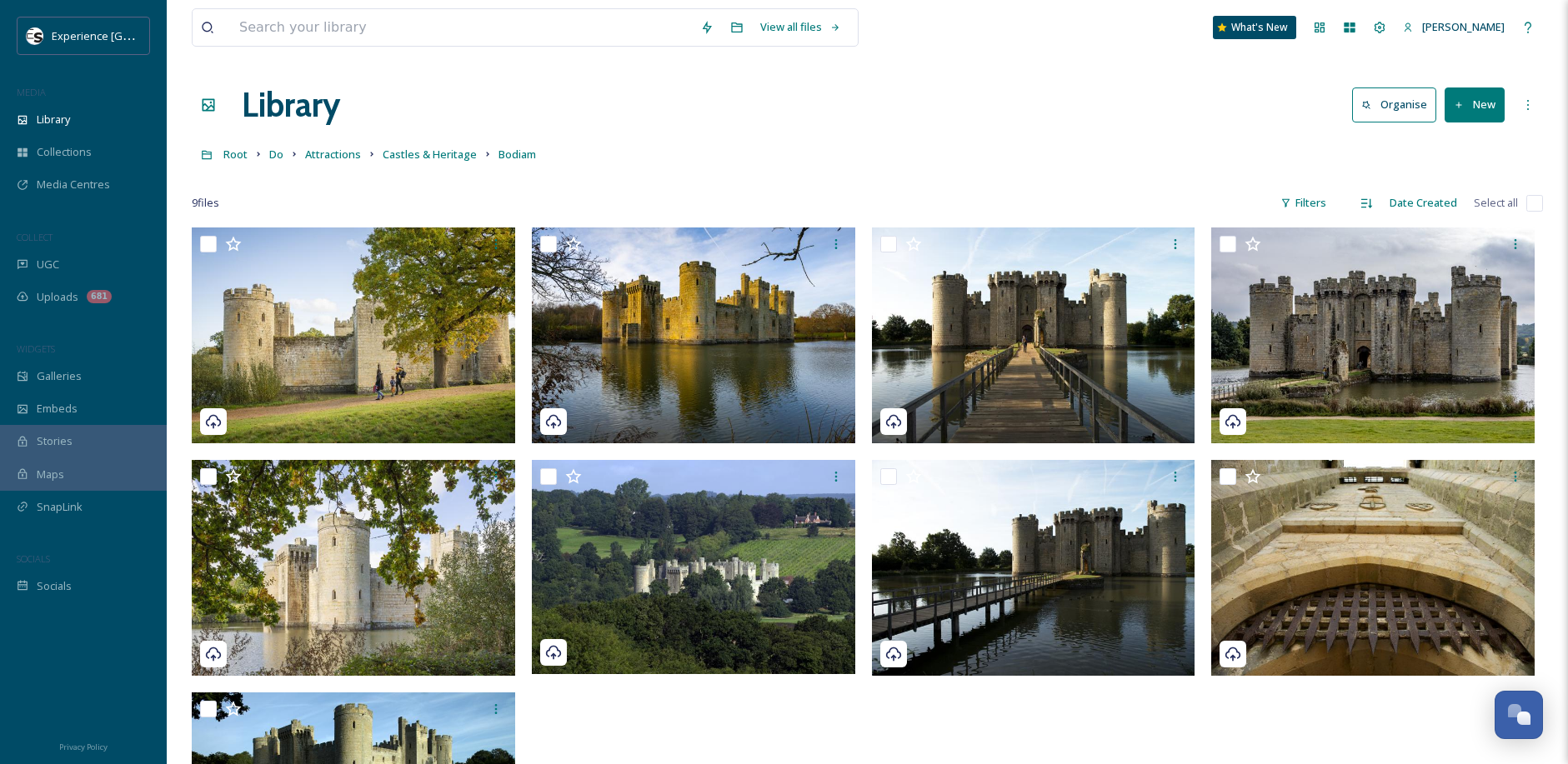
click at [834, 124] on div "Library Organise New" at bounding box center [867, 104] width 1352 height 50
click at [69, 294] on span "Uploads" at bounding box center [57, 296] width 42 height 15
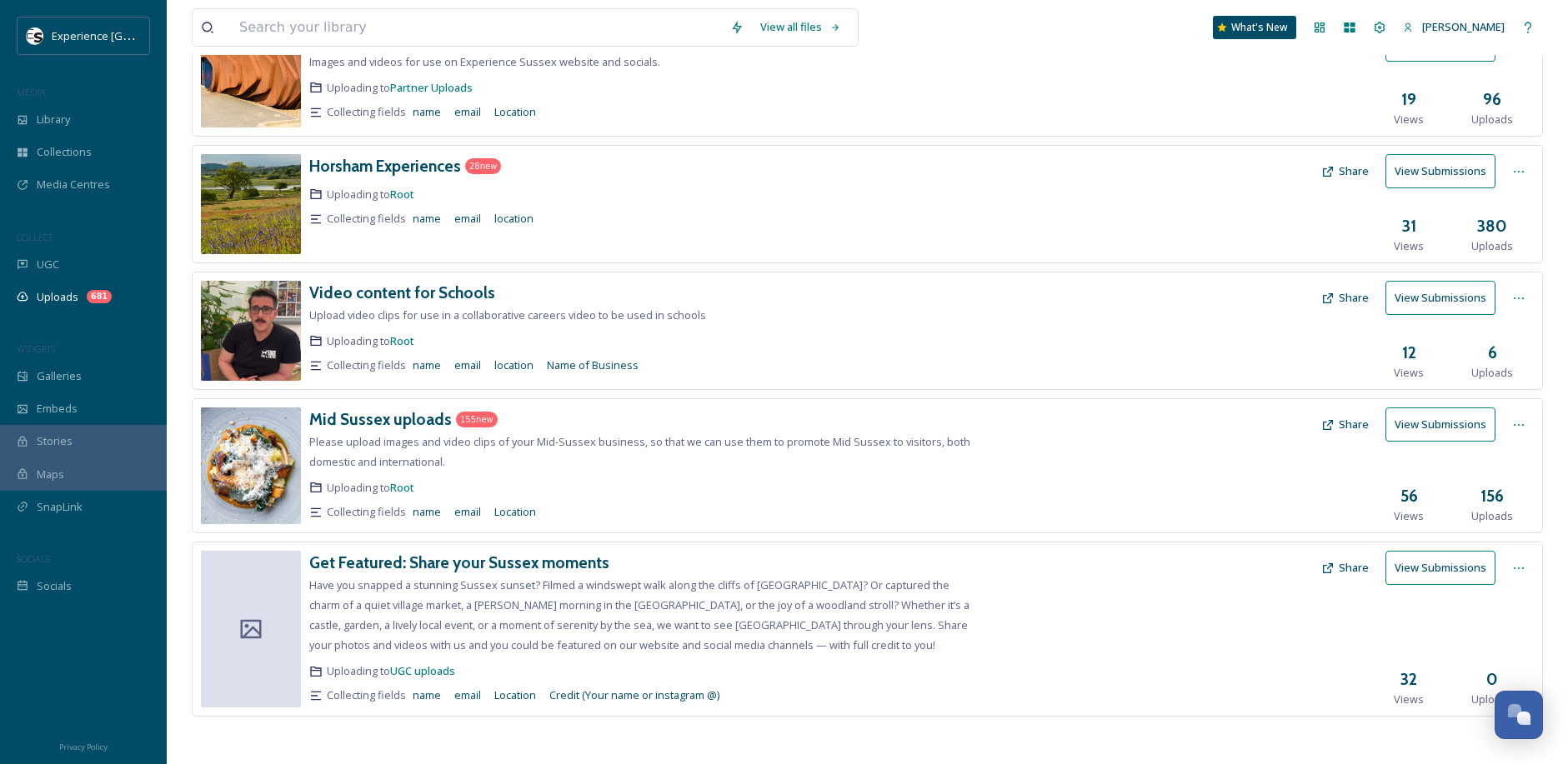
scroll to position [392, 0]
